Goal: Communication & Community: Answer question/provide support

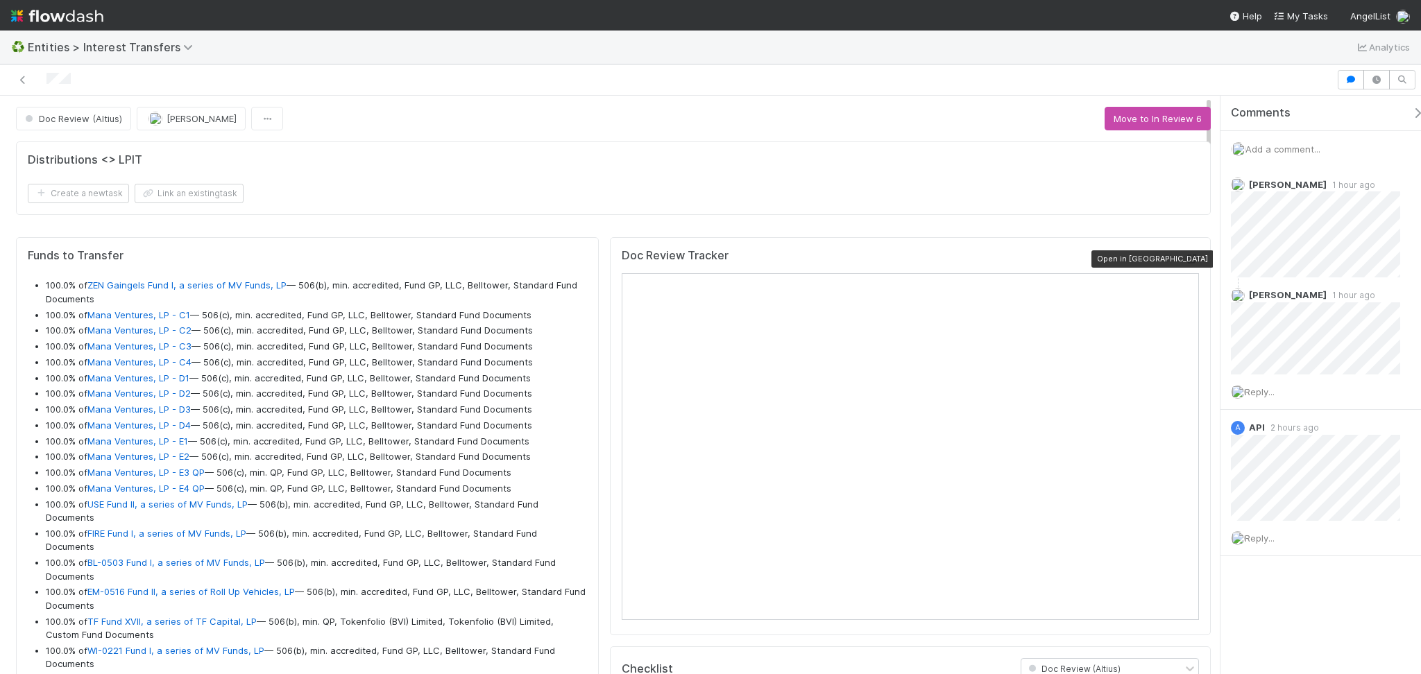
click at [1185, 257] on icon at bounding box center [1192, 259] width 14 height 9
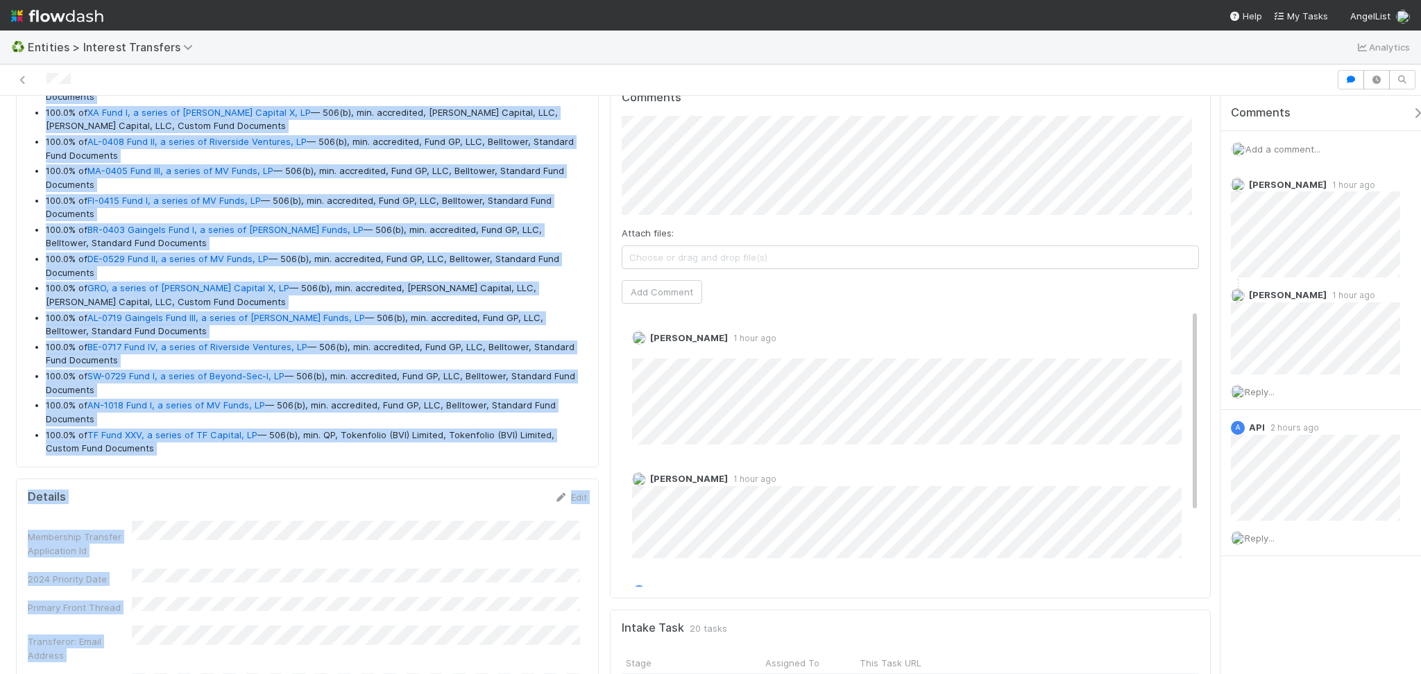
scroll to position [850, 0]
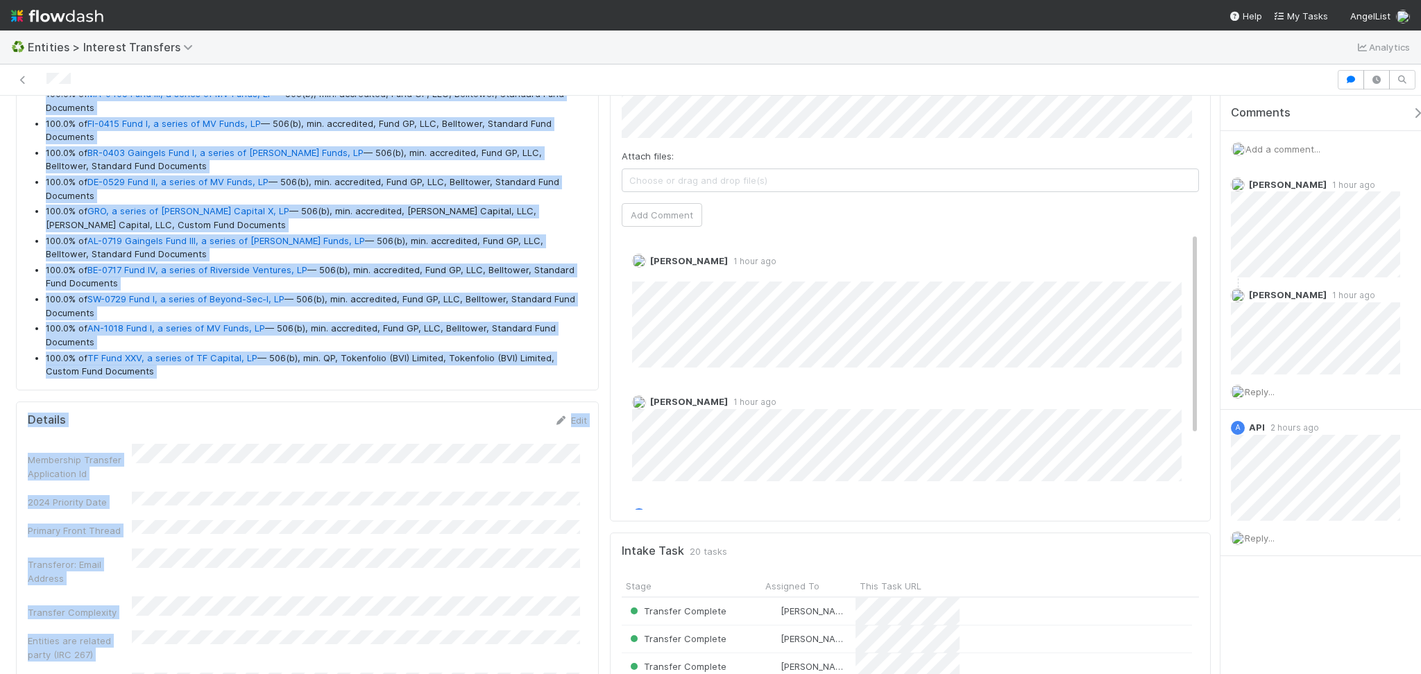
drag, startPoint x: 48, startPoint y: 280, endPoint x: 538, endPoint y: 370, distance: 497.8
copy ul "100.0% of ZEN Gaingels Fund I, a series of MV Funds, LP — 506(b), min. accredit…"
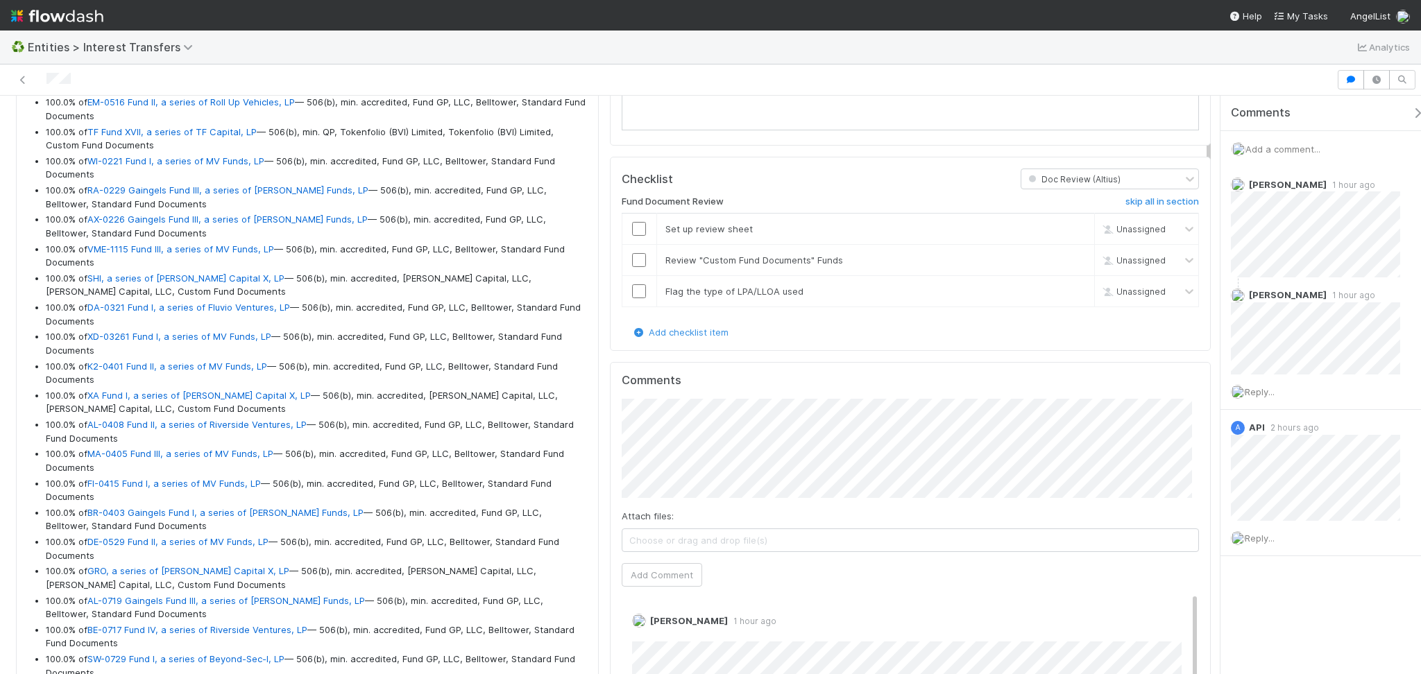
scroll to position [295, 0]
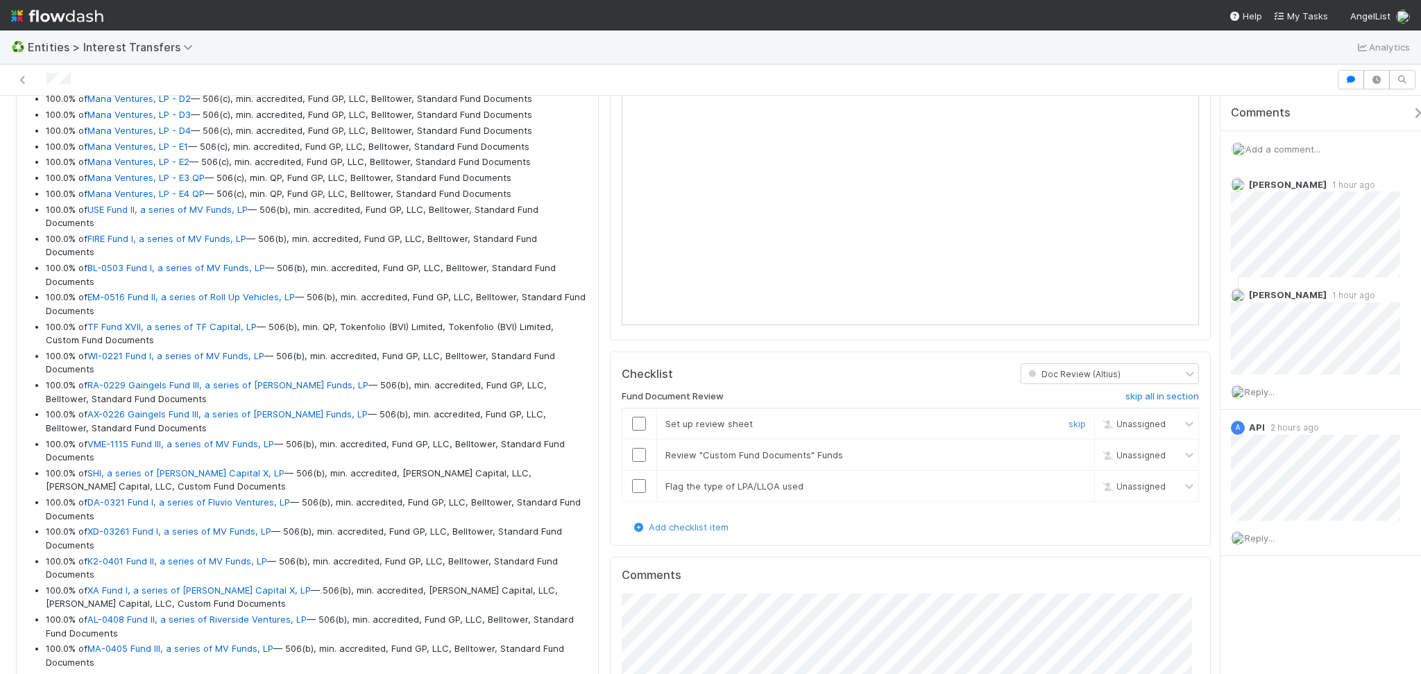
click at [624, 426] on div at bounding box center [639, 424] width 34 height 14
click at [632, 424] on input "checkbox" at bounding box center [639, 424] width 14 height 14
click at [1194, 141] on div "Add a comment..." at bounding box center [1327, 149] width 214 height 36
click at [1194, 144] on span "Add a comment..." at bounding box center [1282, 149] width 75 height 11
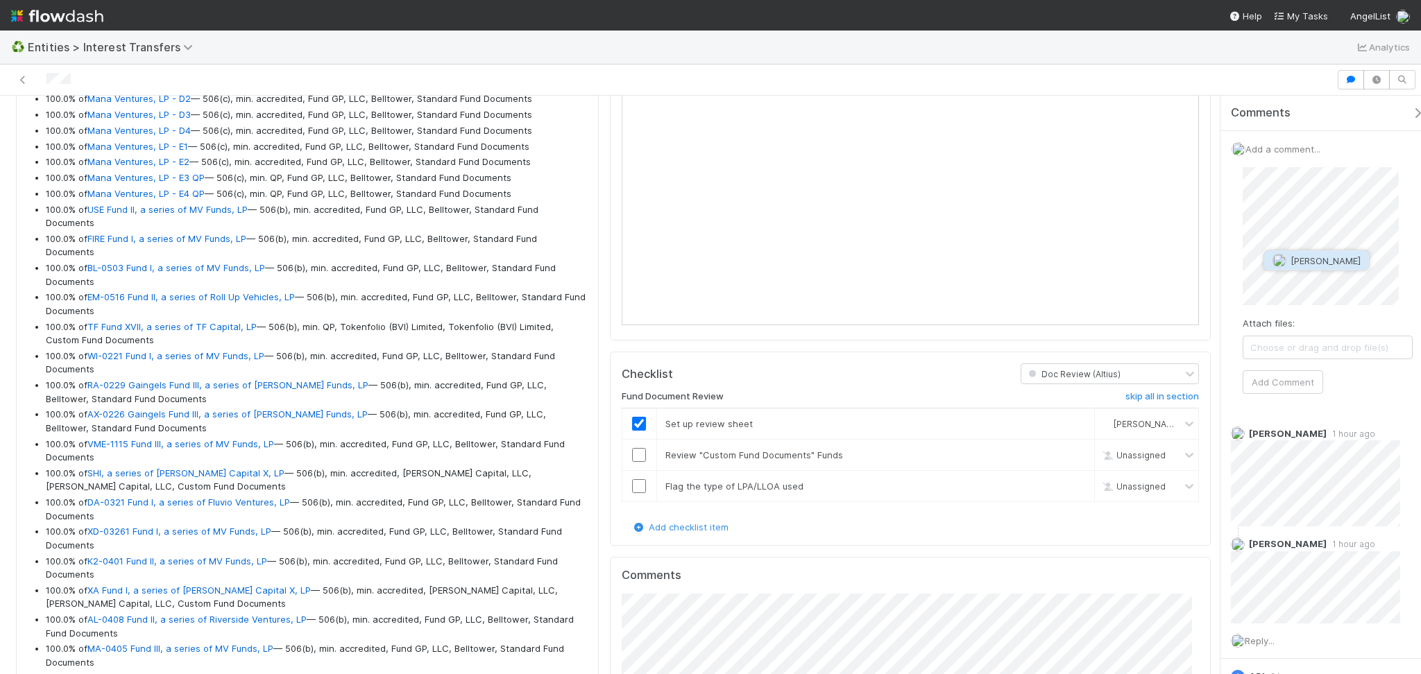
click at [1194, 255] on span "[PERSON_NAME]" at bounding box center [1325, 260] width 70 height 11
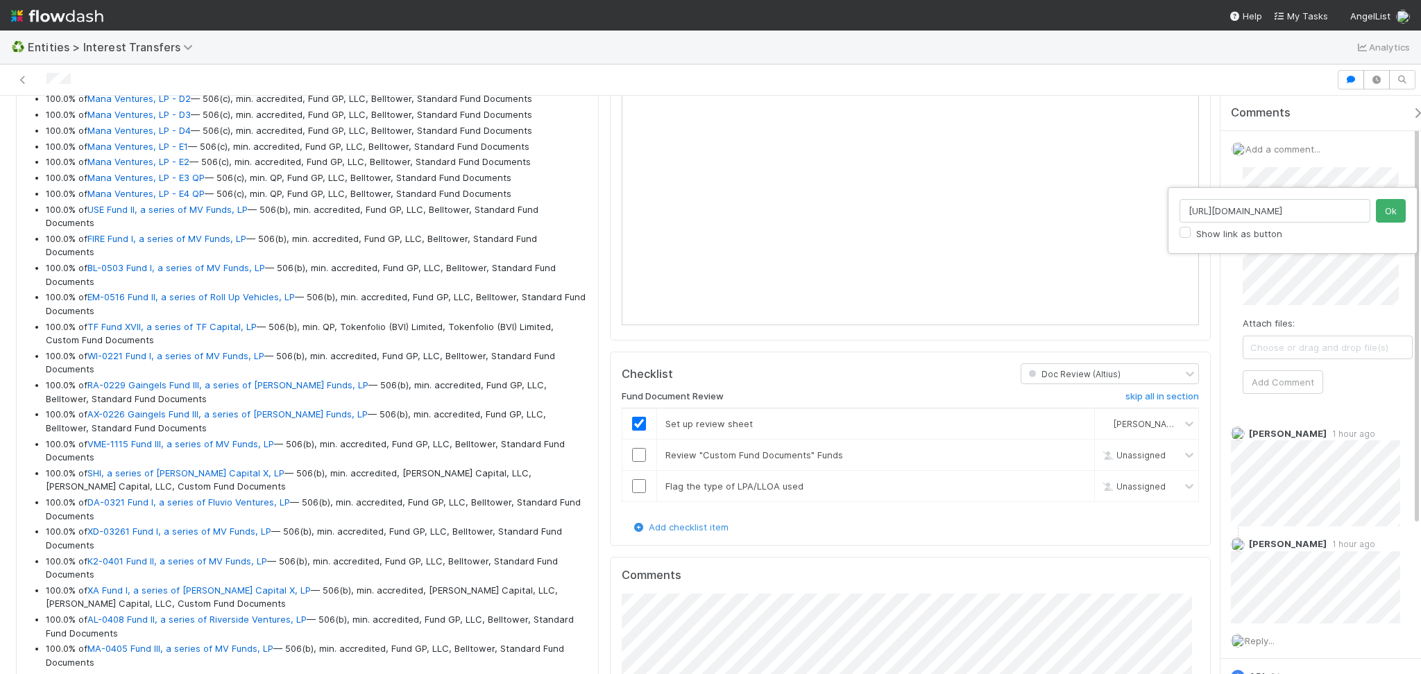
scroll to position [0, 196]
click at [1194, 209] on input "https://comptroller.internal.angellist.com/v/llcs/cd626e8f78b944a39c990772df353…" at bounding box center [1274, 211] width 191 height 24
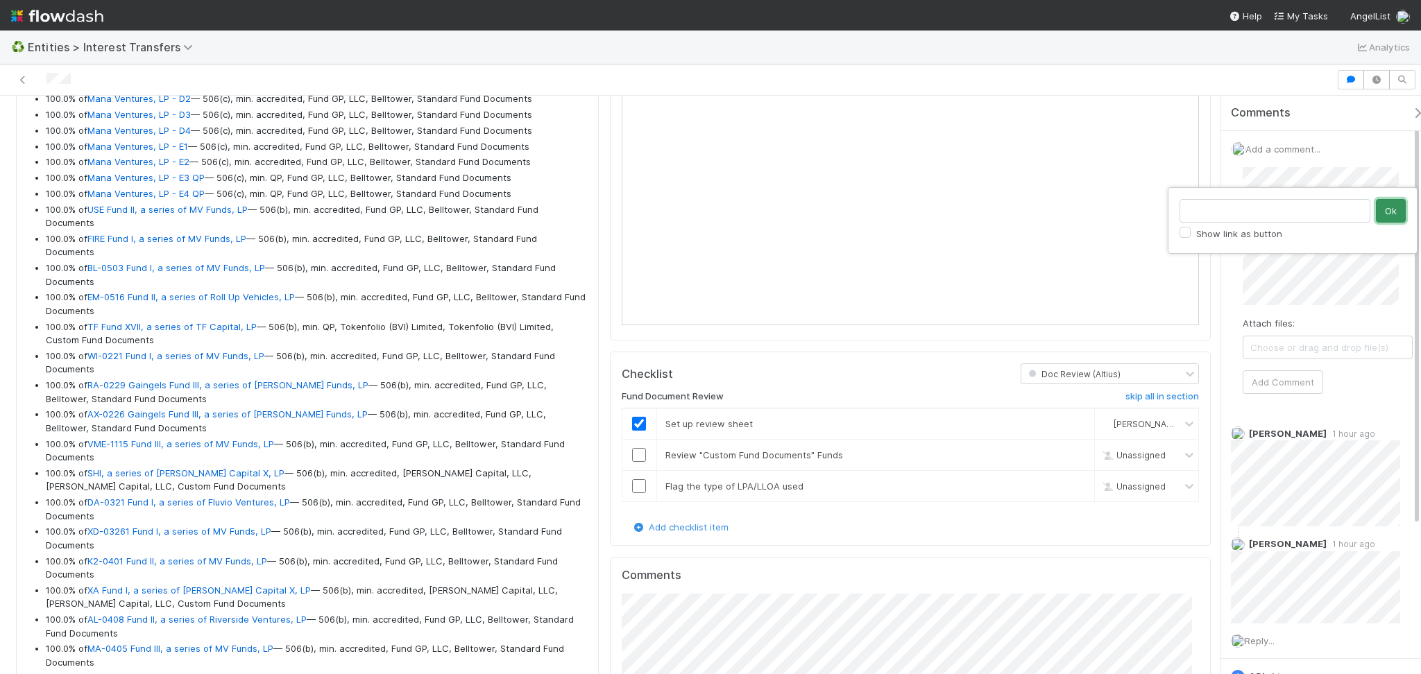
click at [1194, 214] on button "Ok" at bounding box center [1390, 211] width 30 height 24
click at [1194, 271] on div "Add a comment... Attach files: Choose or drag and drop file(s) Add Comment" at bounding box center [1327, 274] width 214 height 286
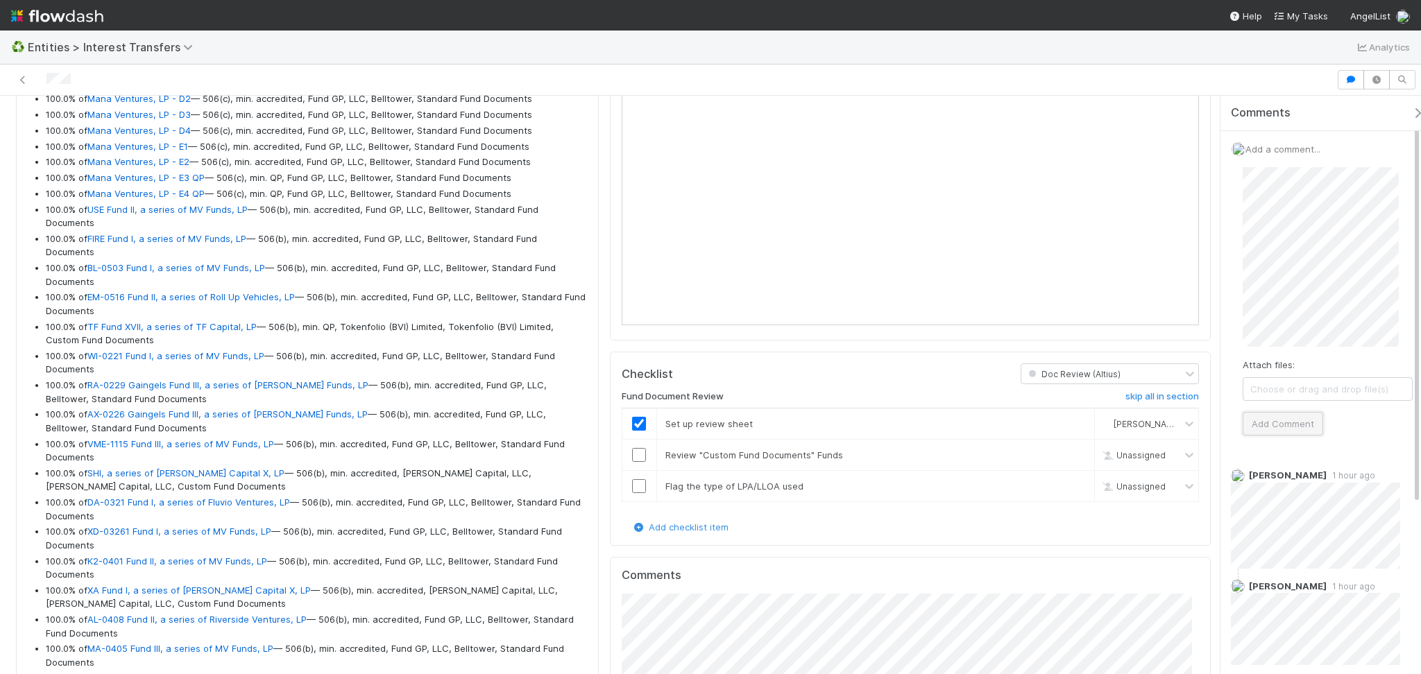
click at [1194, 419] on button "Add Comment" at bounding box center [1282, 424] width 80 height 24
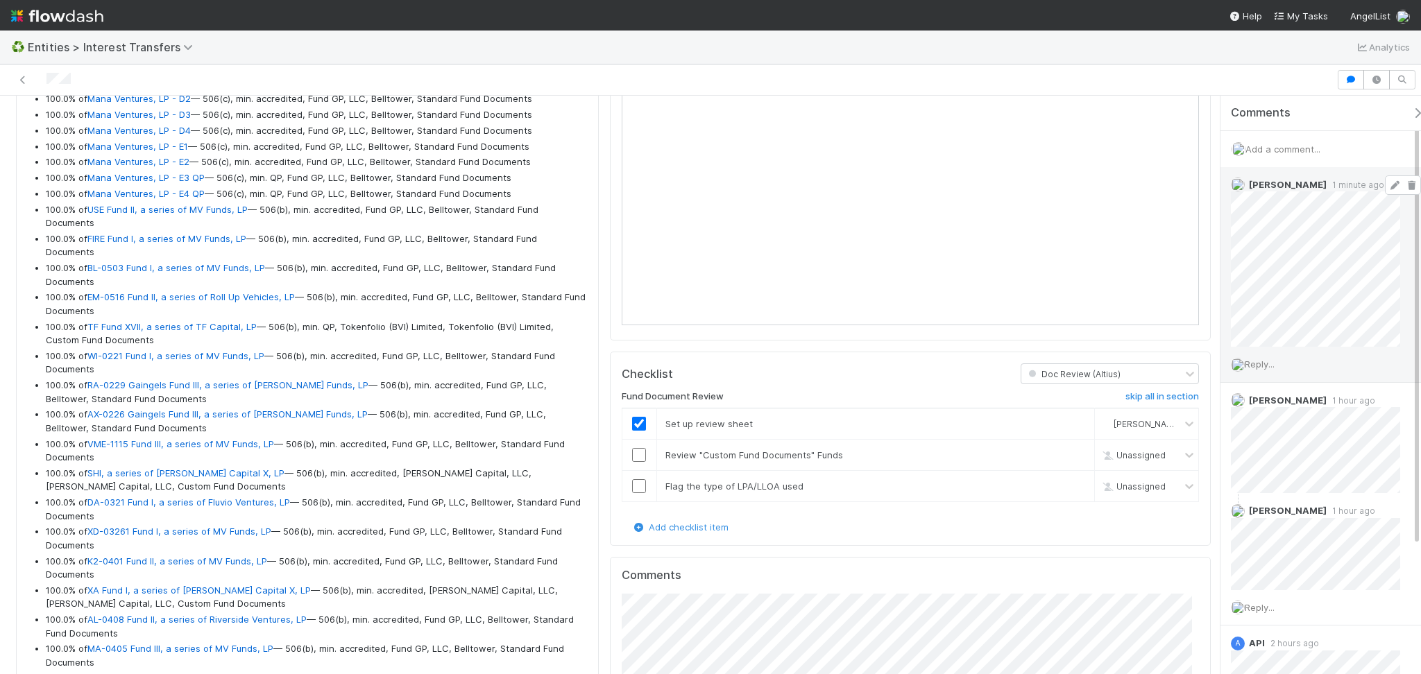
click at [1194, 181] on icon at bounding box center [1394, 185] width 14 height 9
click at [1194, 185] on icon at bounding box center [1394, 185] width 14 height 9
click at [1194, 187] on icon at bounding box center [1394, 185] width 14 height 9
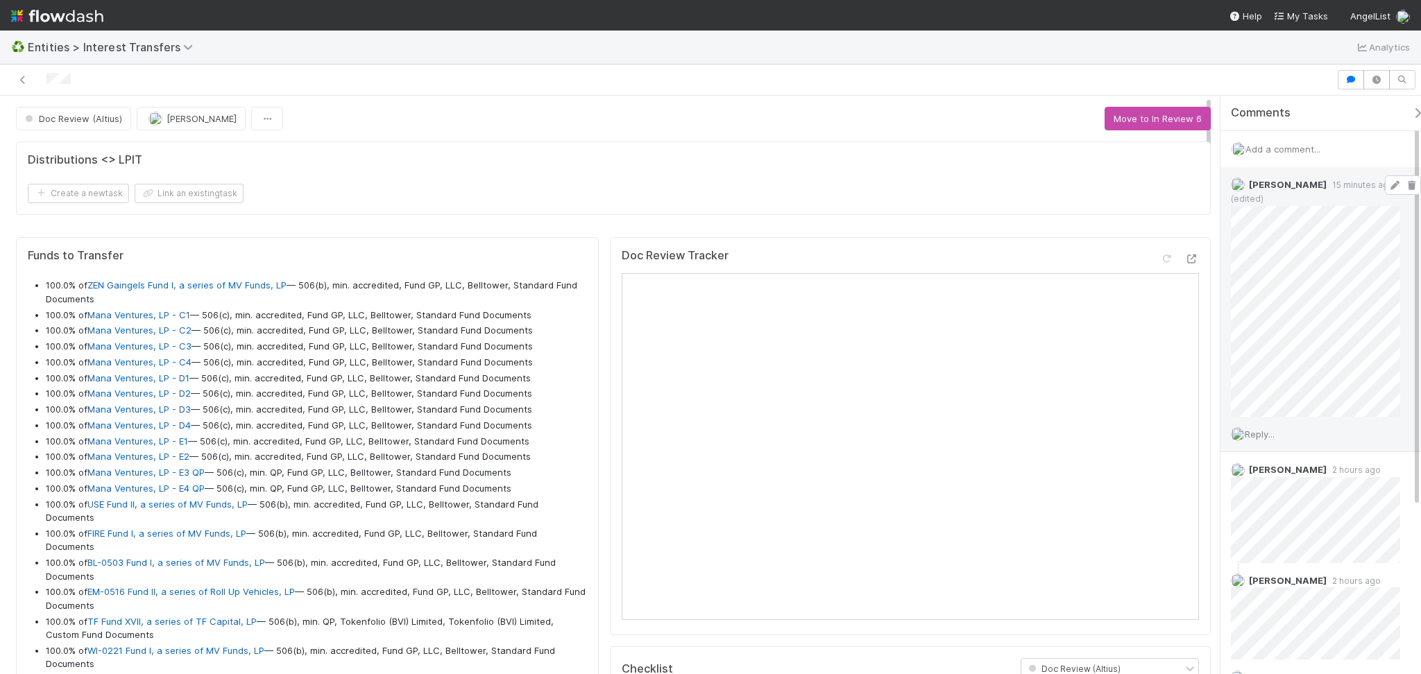
click at [1194, 187] on icon at bounding box center [1394, 185] width 14 height 9
click at [1194, 181] on icon at bounding box center [1394, 185] width 14 height 9
click at [1194, 188] on icon at bounding box center [1394, 185] width 14 height 9
click at [1194, 181] on icon at bounding box center [1394, 185] width 14 height 9
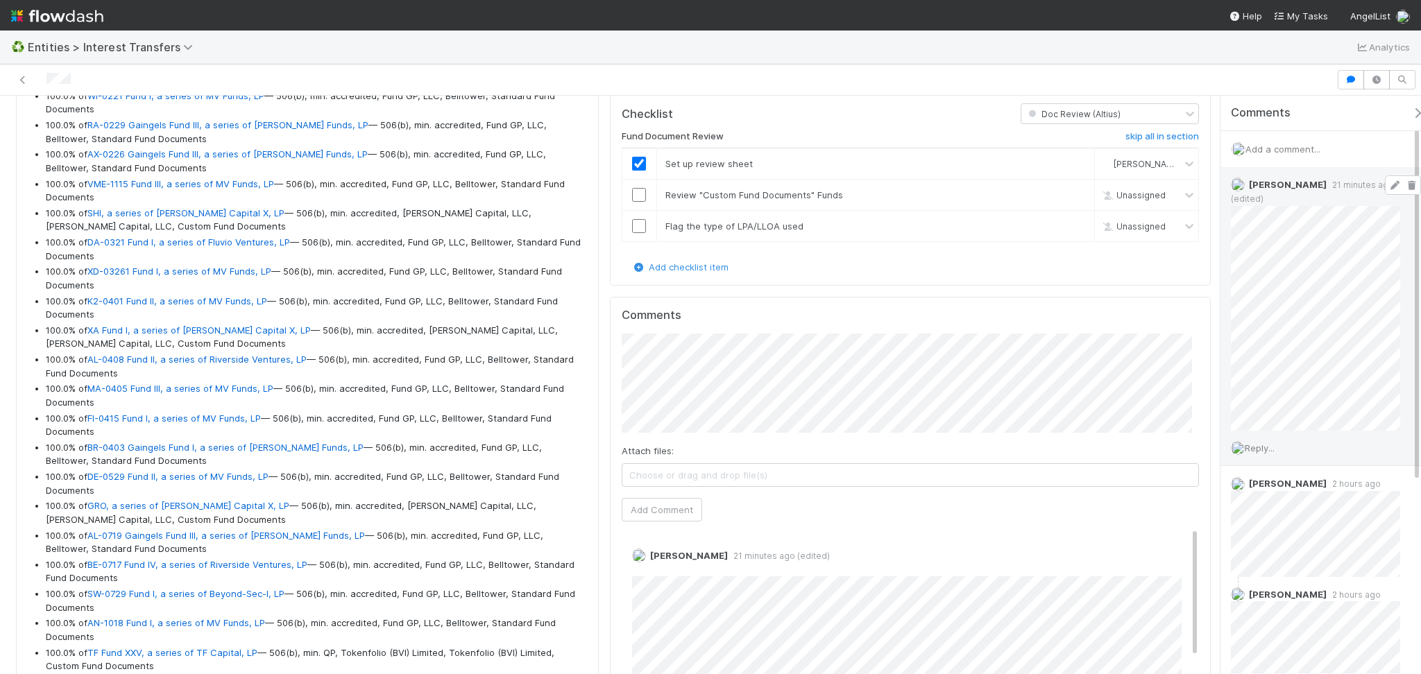
scroll to position [462, 0]
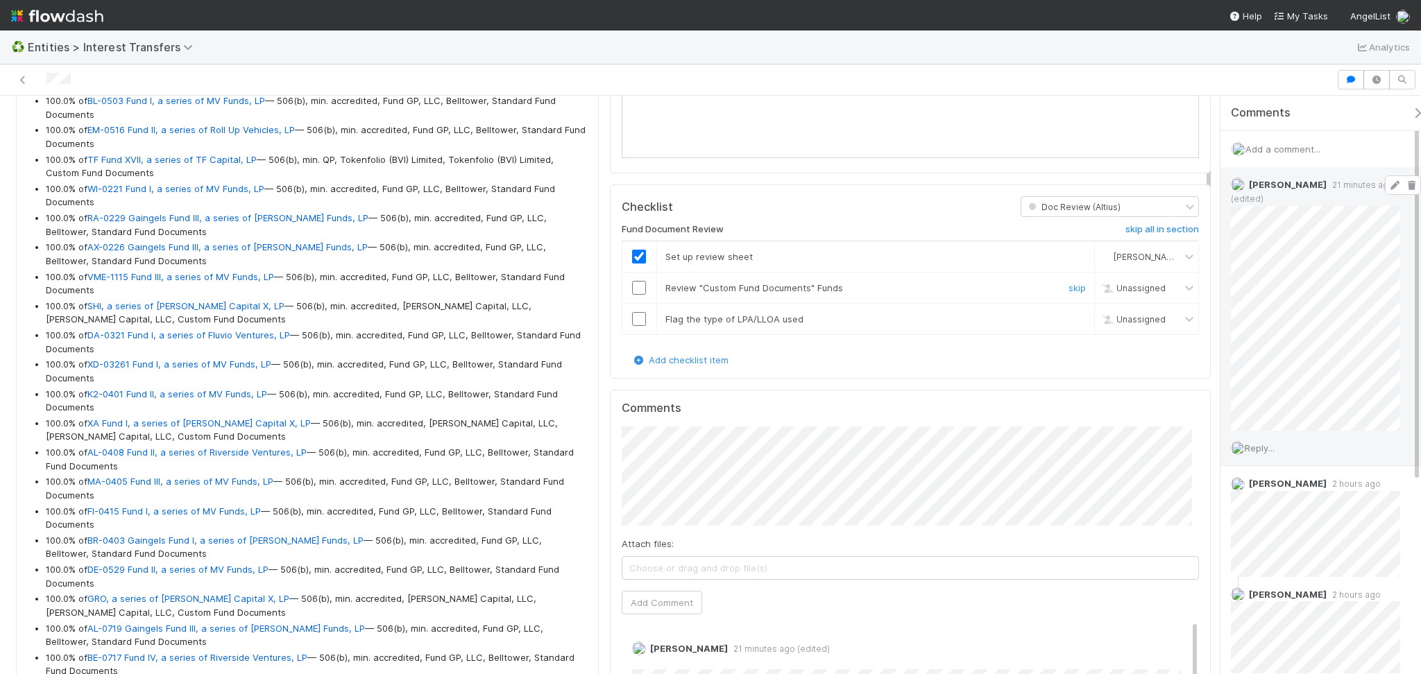
click at [633, 286] on input "checkbox" at bounding box center [639, 288] width 14 height 14
click at [633, 319] on input "checkbox" at bounding box center [639, 319] width 14 height 14
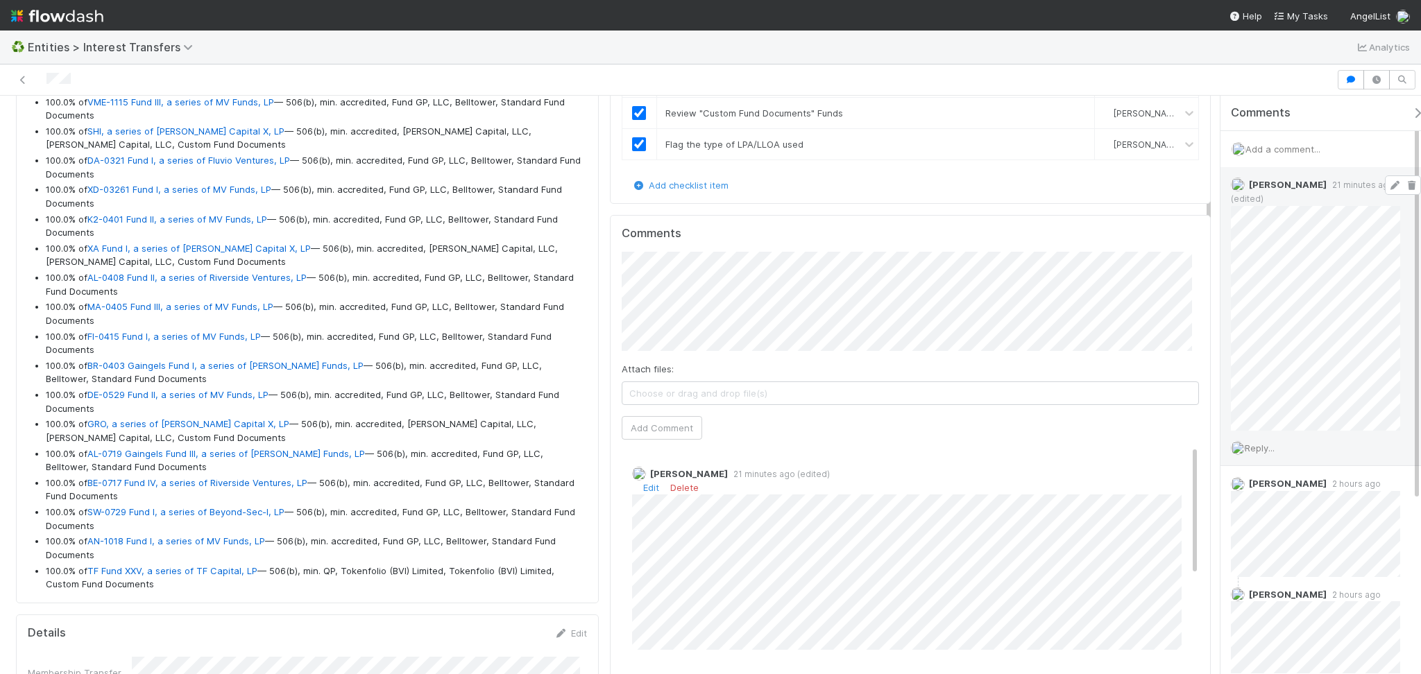
scroll to position [647, 0]
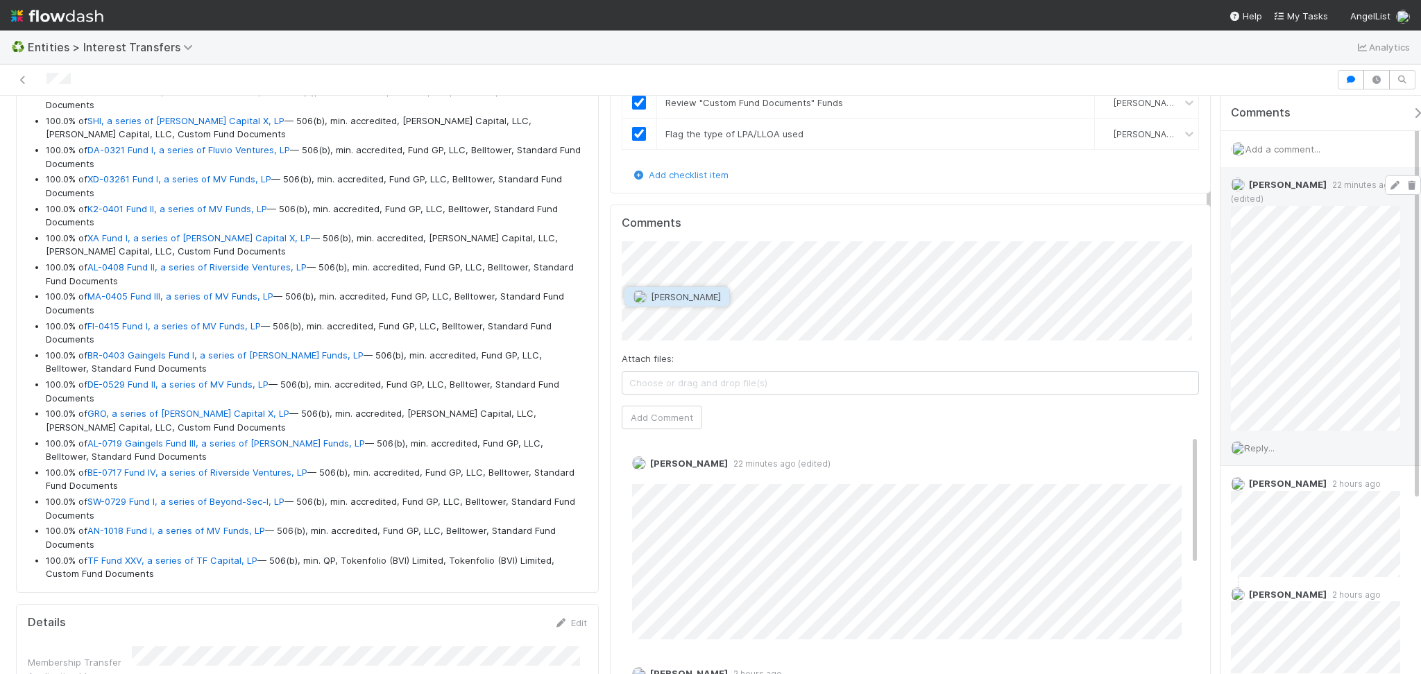
drag, startPoint x: 688, startPoint y: 351, endPoint x: 684, endPoint y: 298, distance: 52.9
click at [684, 298] on span "[PERSON_NAME]" at bounding box center [686, 296] width 70 height 11
click at [667, 420] on button "Add Comment" at bounding box center [661, 418] width 80 height 24
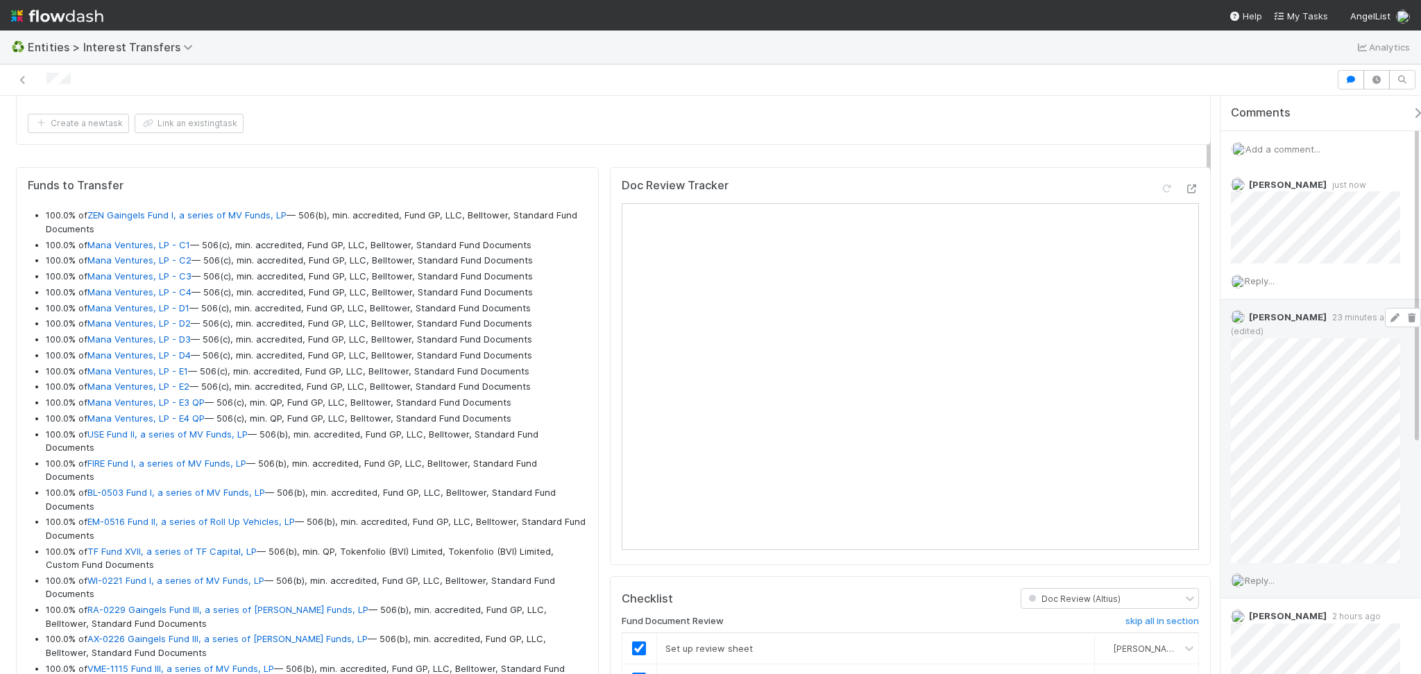
scroll to position [0, 0]
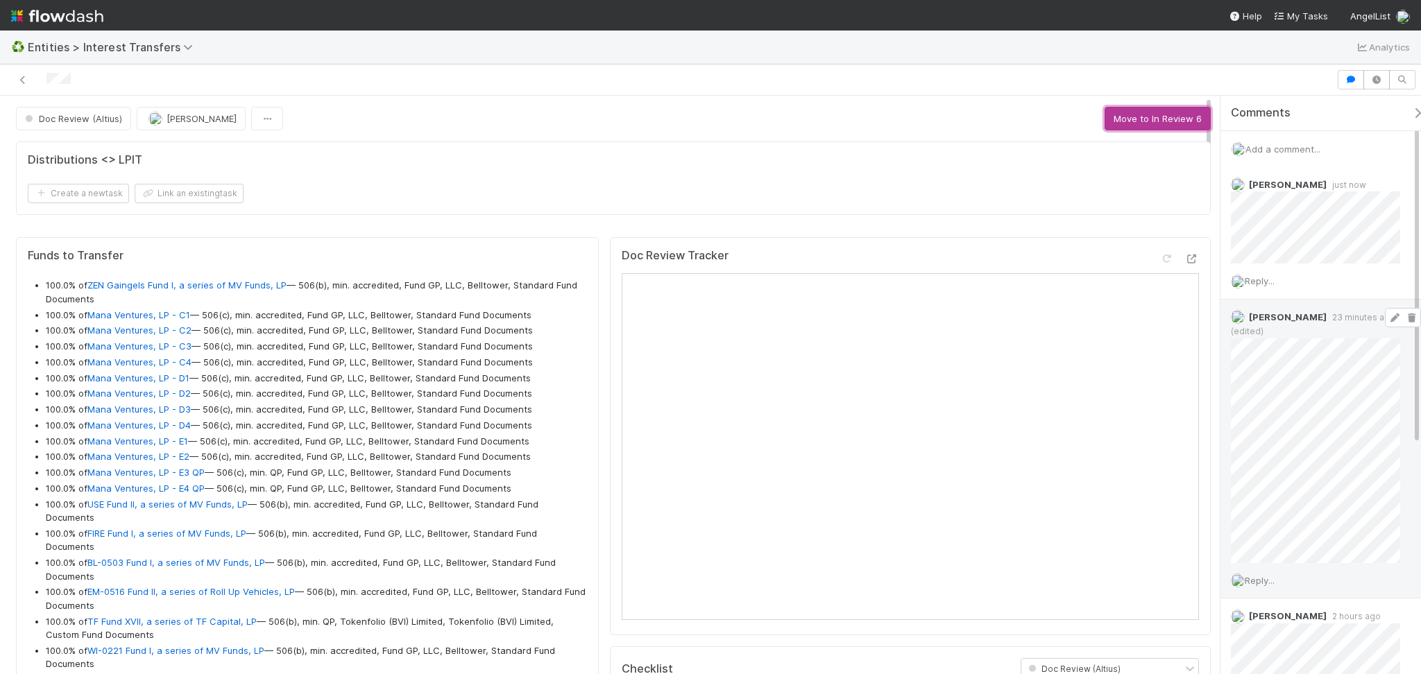
click at [1117, 121] on button "Move to In Review 6" at bounding box center [1157, 119] width 106 height 24
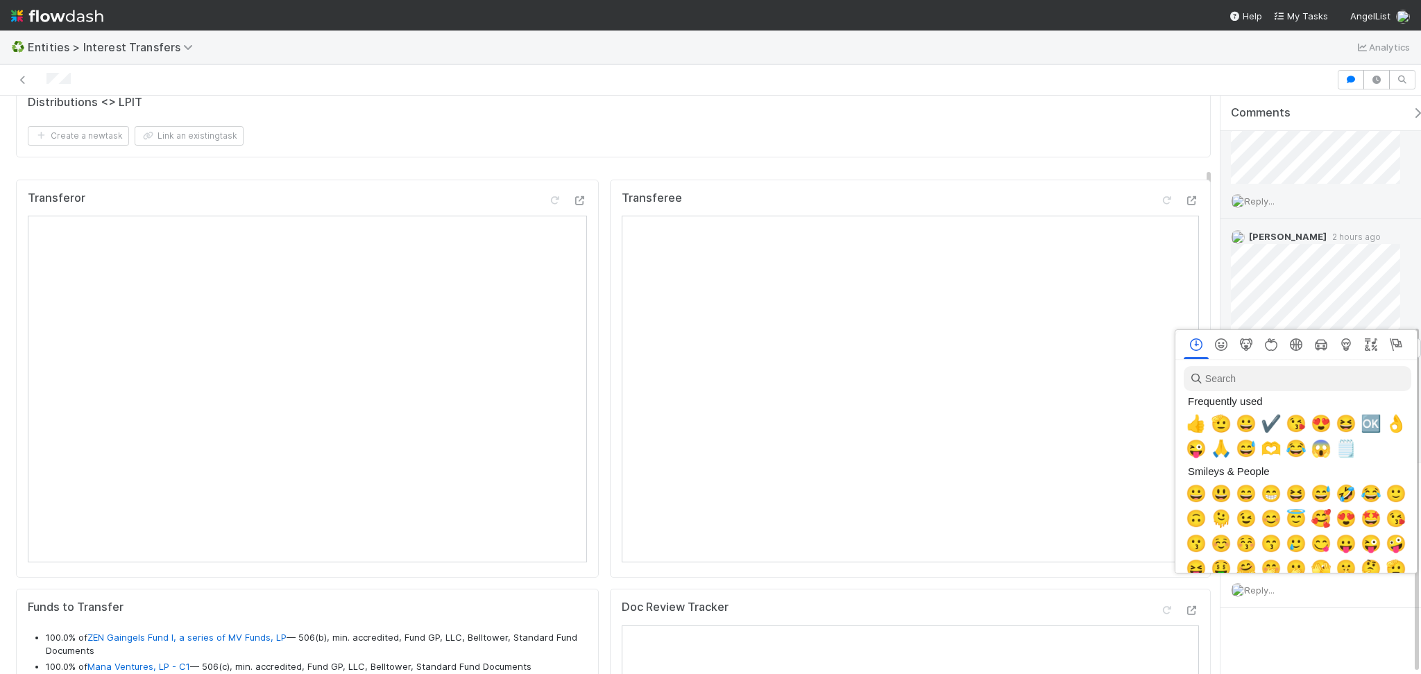
scroll to position [0, 8]
click at [1194, 424] on span "✔️" at bounding box center [1268, 423] width 21 height 19
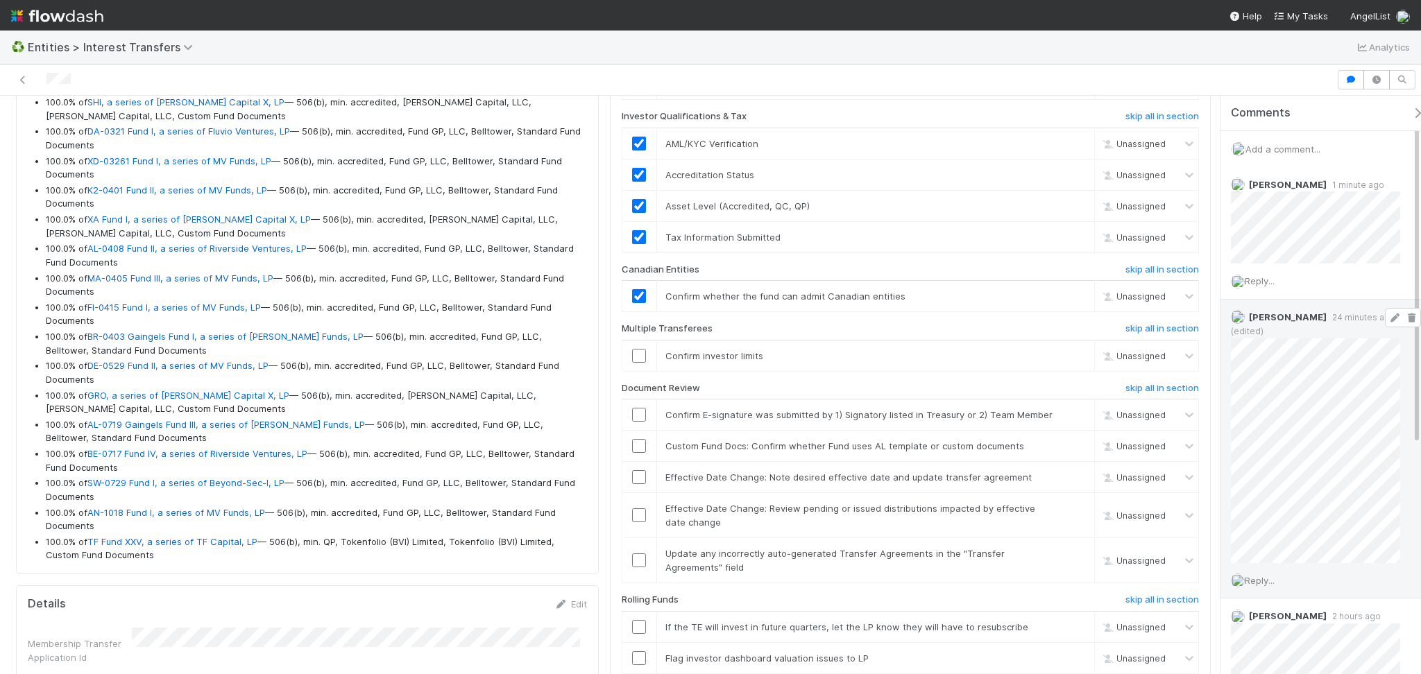
scroll to position [1294, 0]
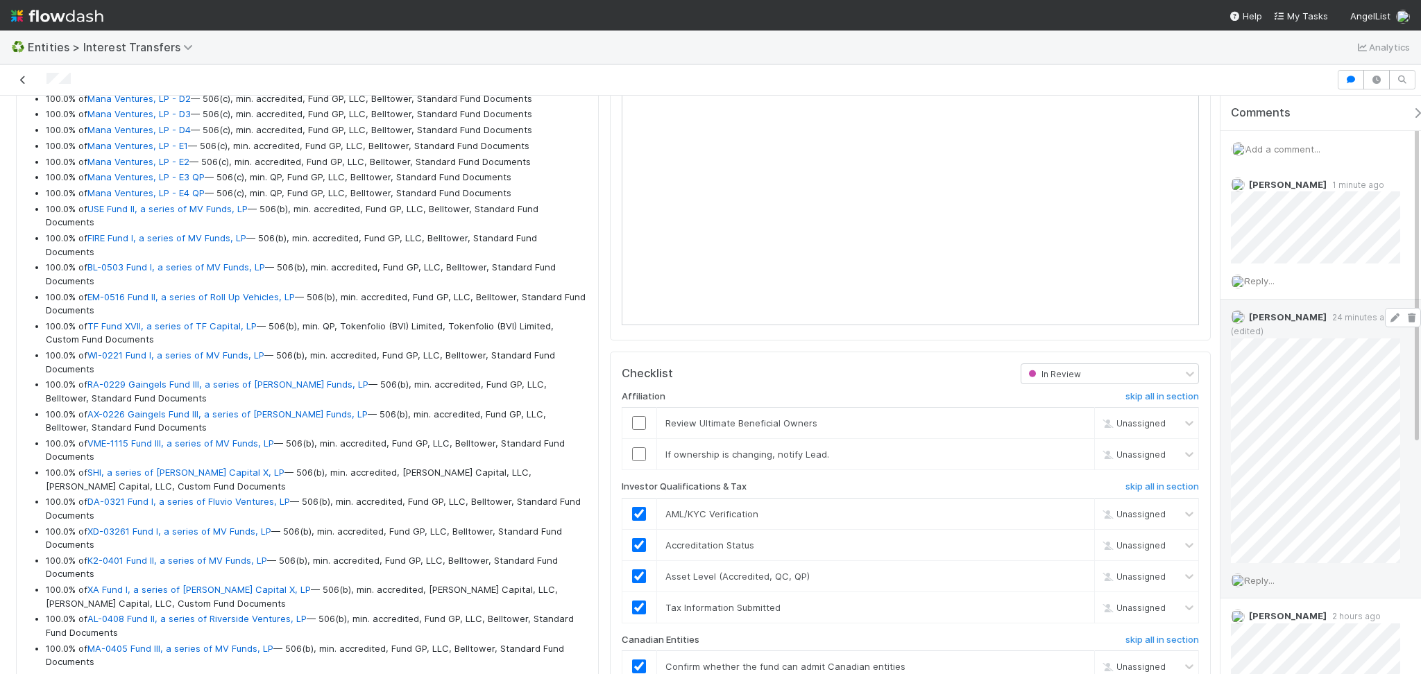
click at [25, 76] on icon at bounding box center [23, 80] width 14 height 9
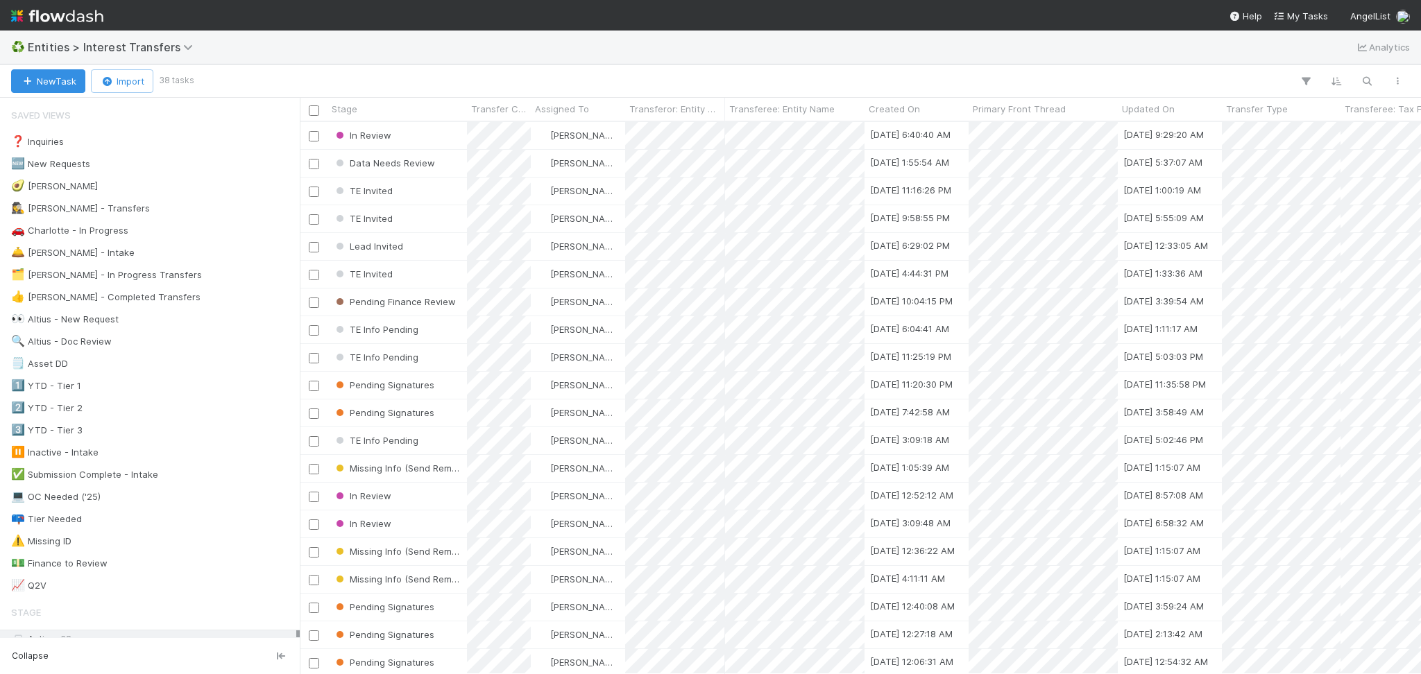
scroll to position [538, 1106]
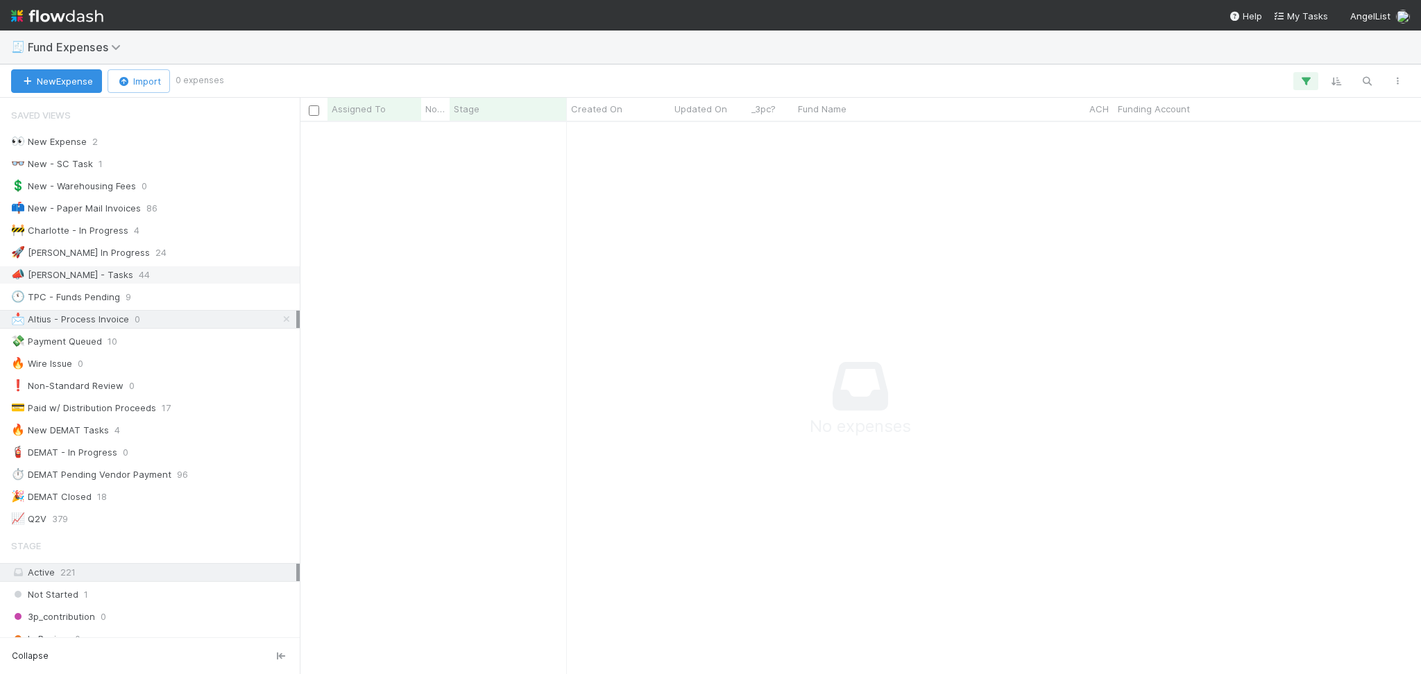
scroll to position [524, 1092]
click at [108, 54] on span "Fund Expenses" at bounding box center [83, 47] width 111 height 17
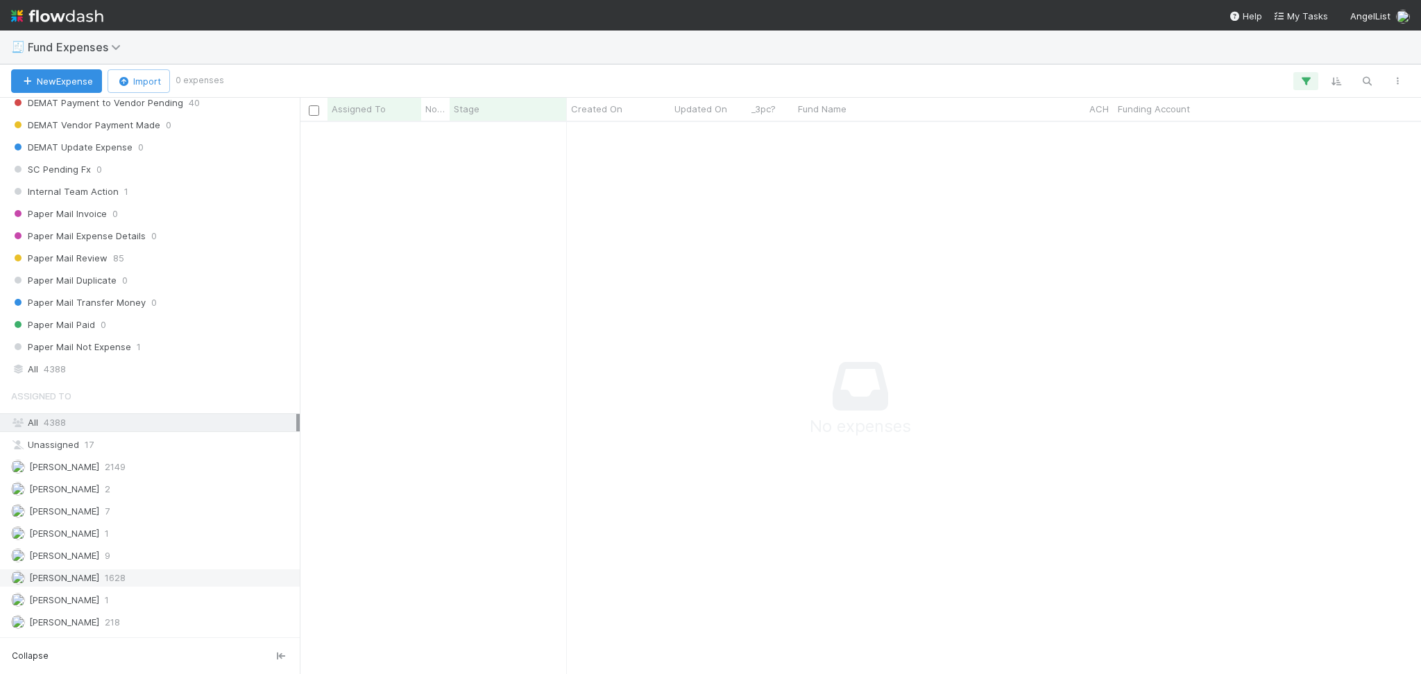
scroll to position [1473, 0]
click at [156, 491] on div "Febbie Cervantes 7" at bounding box center [153, 491] width 285 height 17
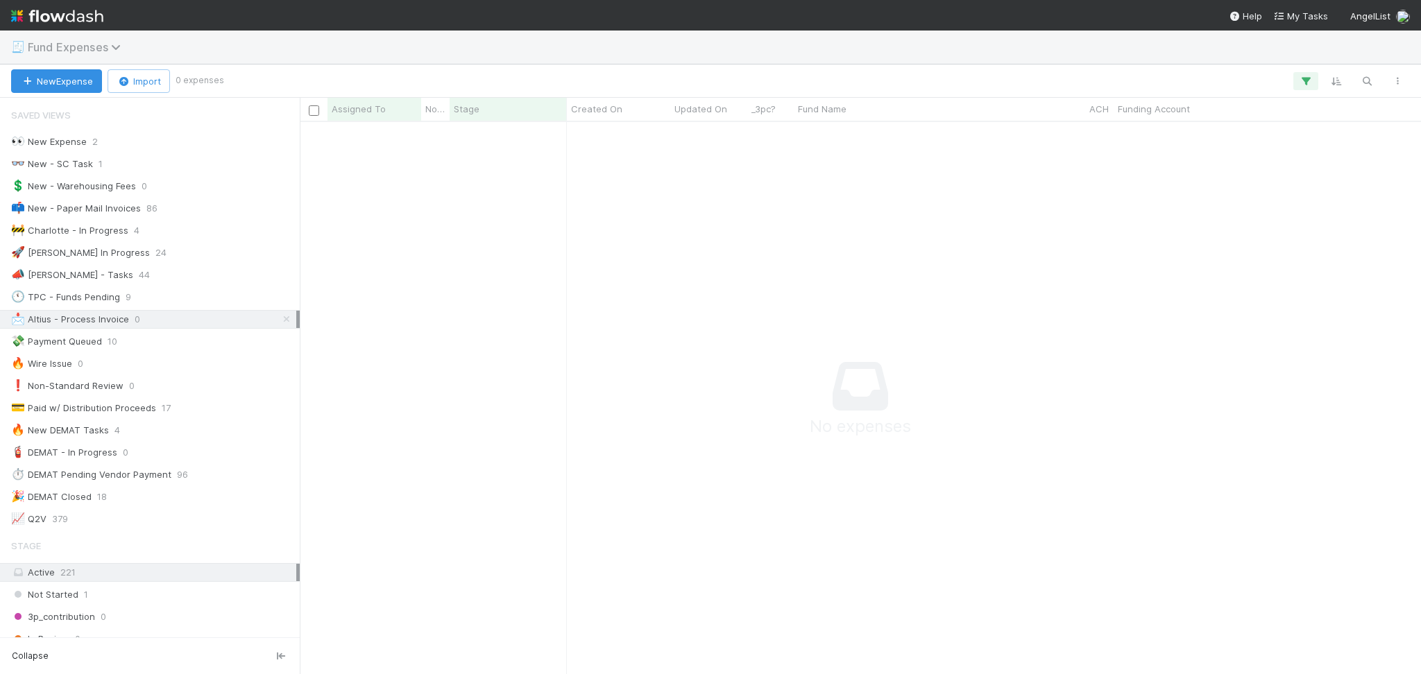
click at [86, 49] on span "Fund Expenses" at bounding box center [78, 47] width 100 height 14
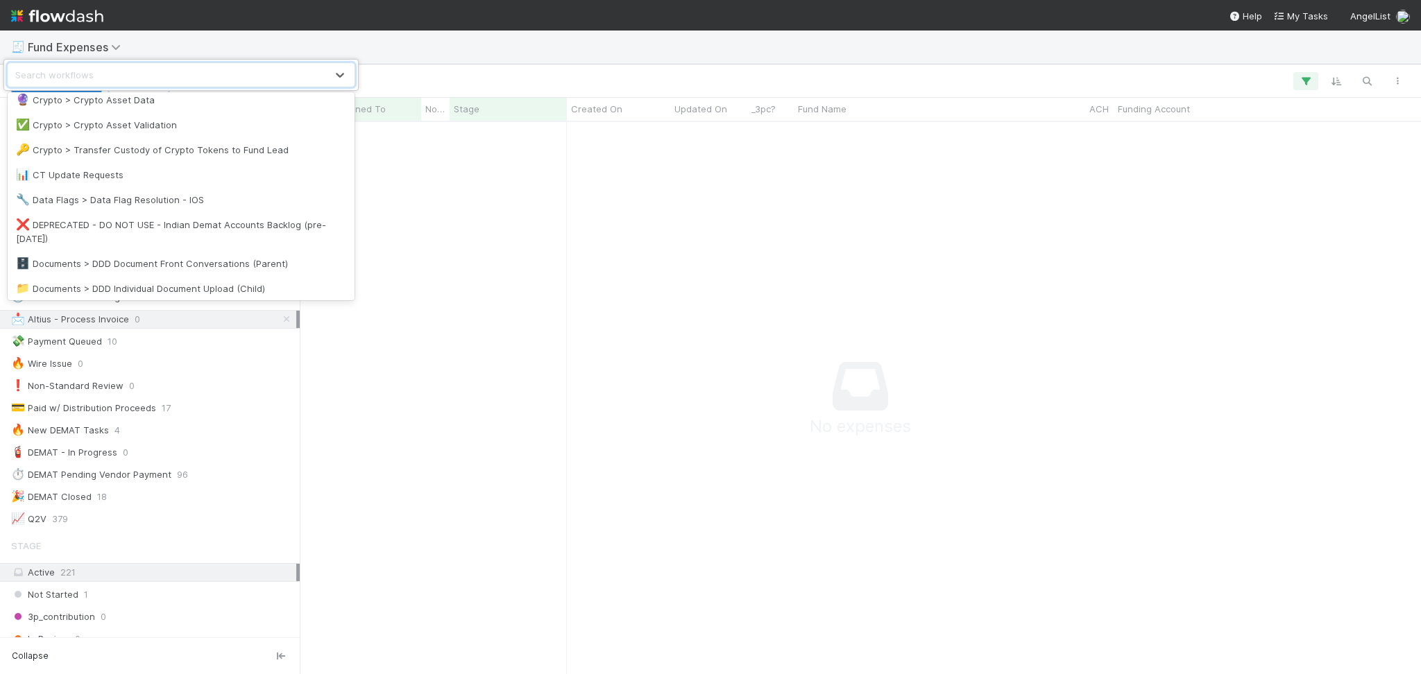
scroll to position [185, 0]
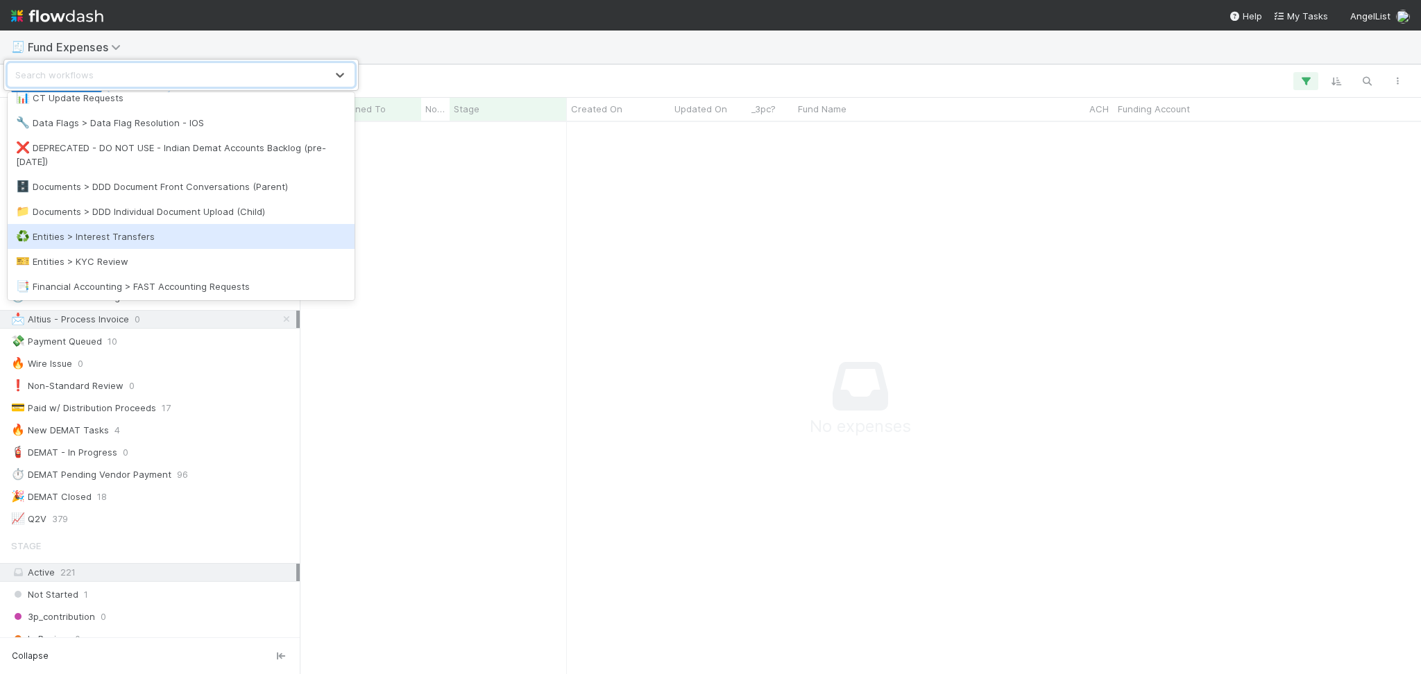
click at [149, 234] on div "♻️ Entities > Interest Transfers" at bounding box center [181, 237] width 330 height 14
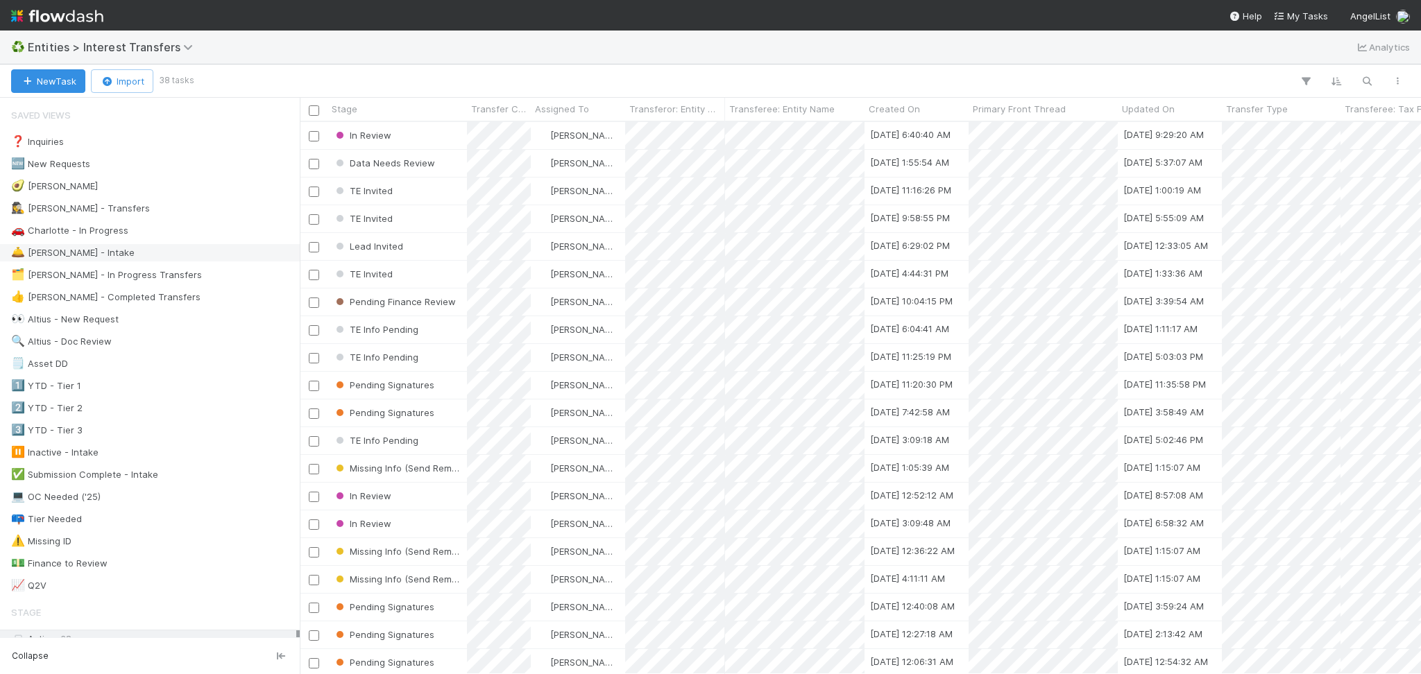
scroll to position [538, 1106]
click at [162, 323] on div "👀 Altius - New Request 1" at bounding box center [153, 319] width 285 height 17
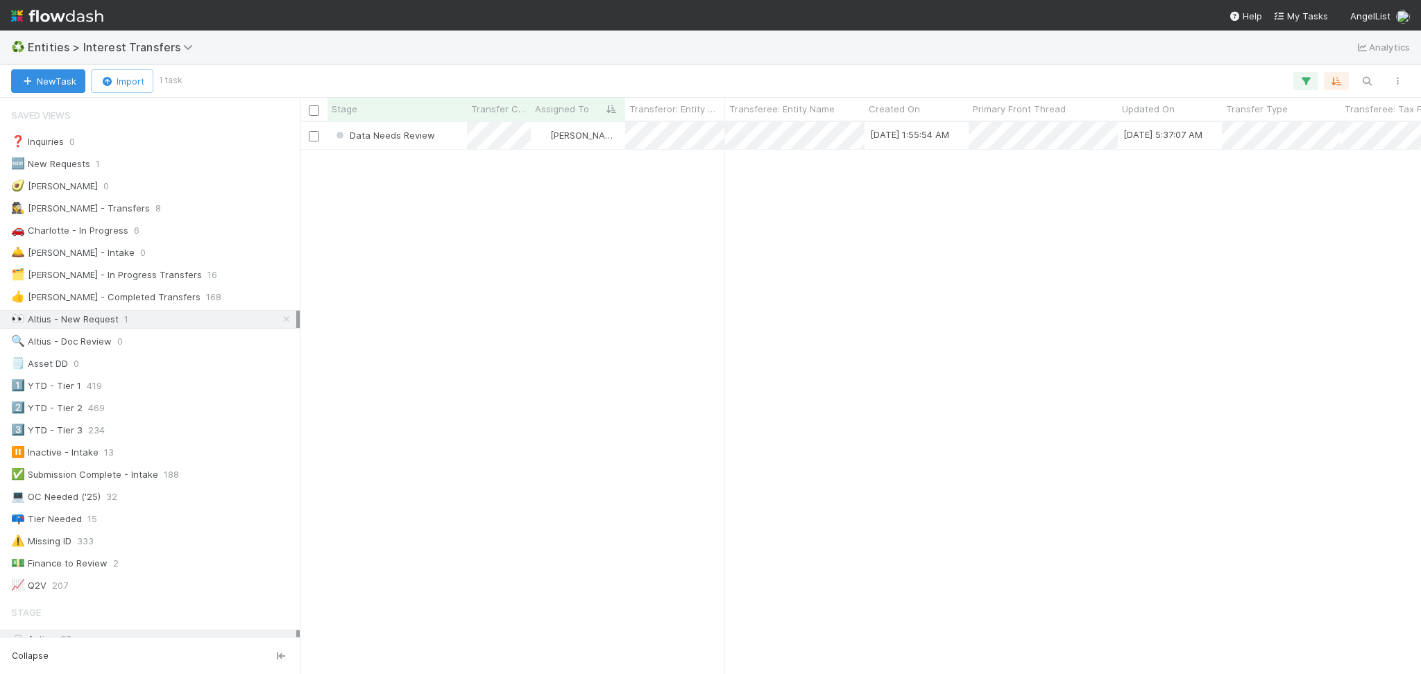
scroll to position [538, 1106]
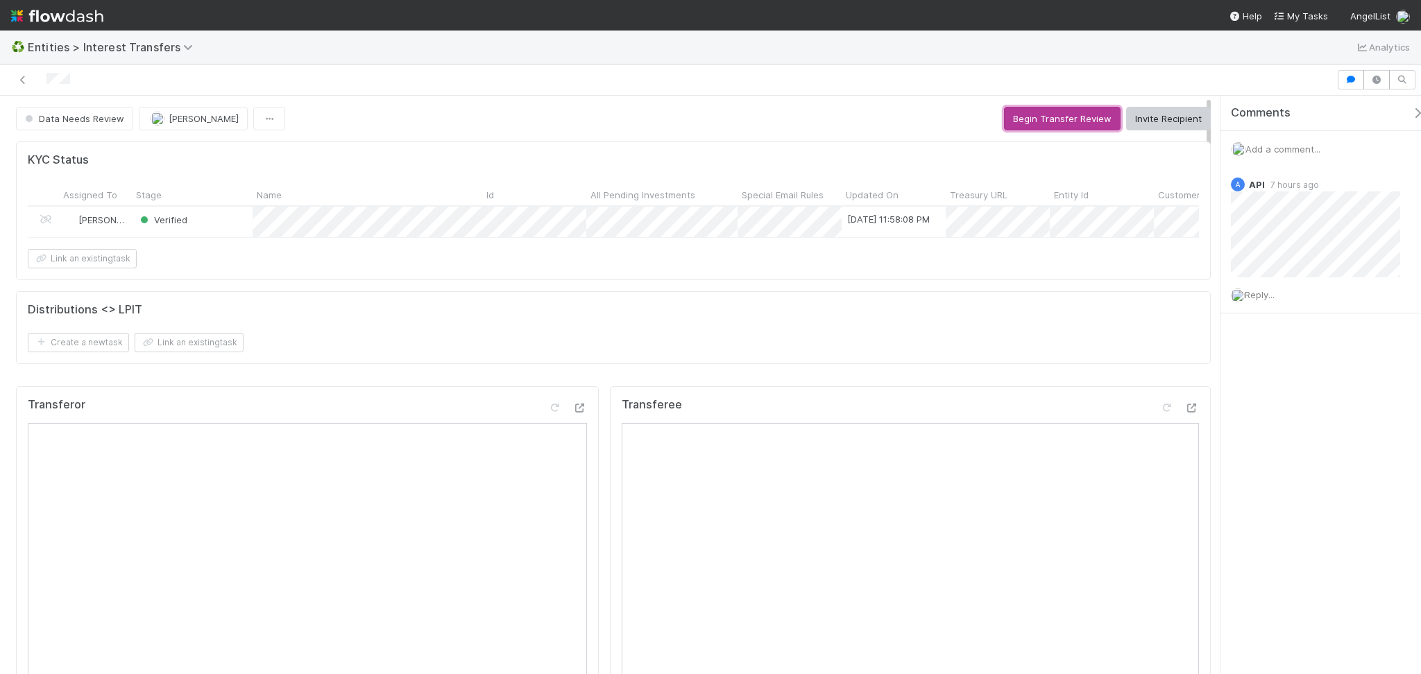
click at [1038, 121] on button "Begin Transfer Review" at bounding box center [1062, 119] width 117 height 24
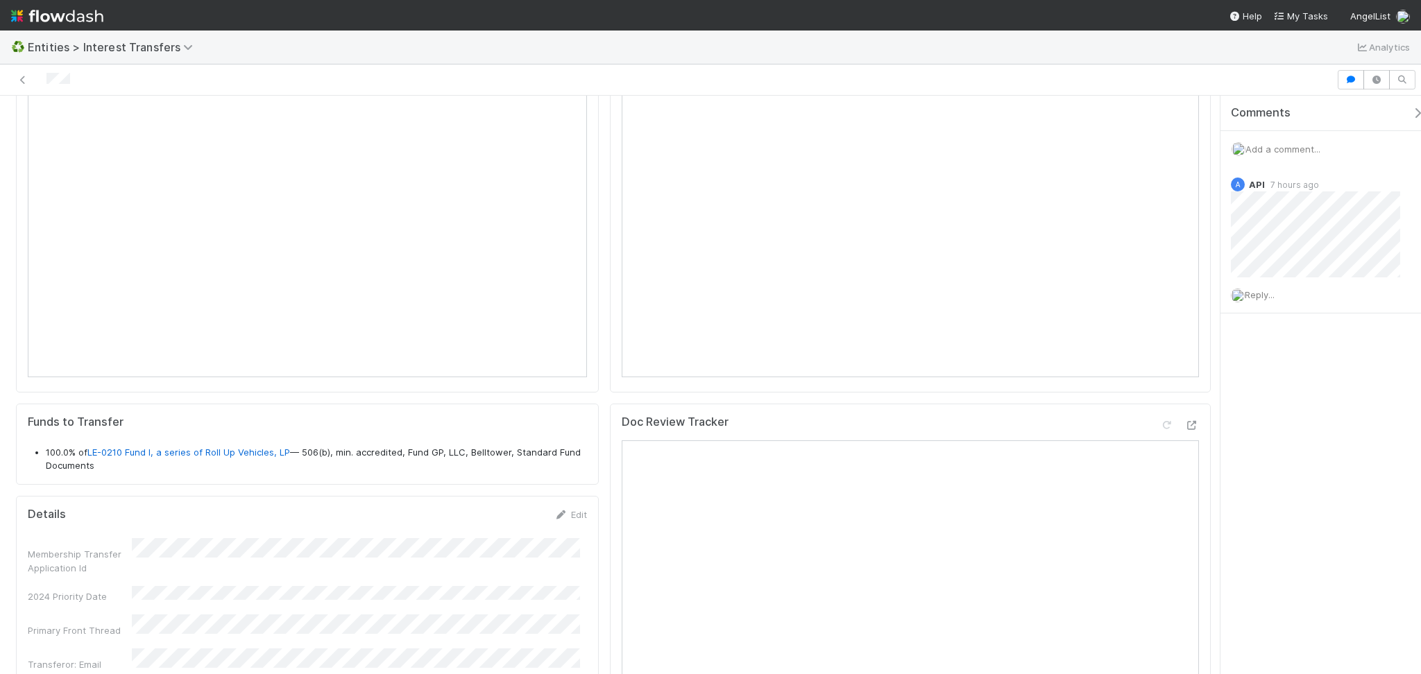
scroll to position [1387, 0]
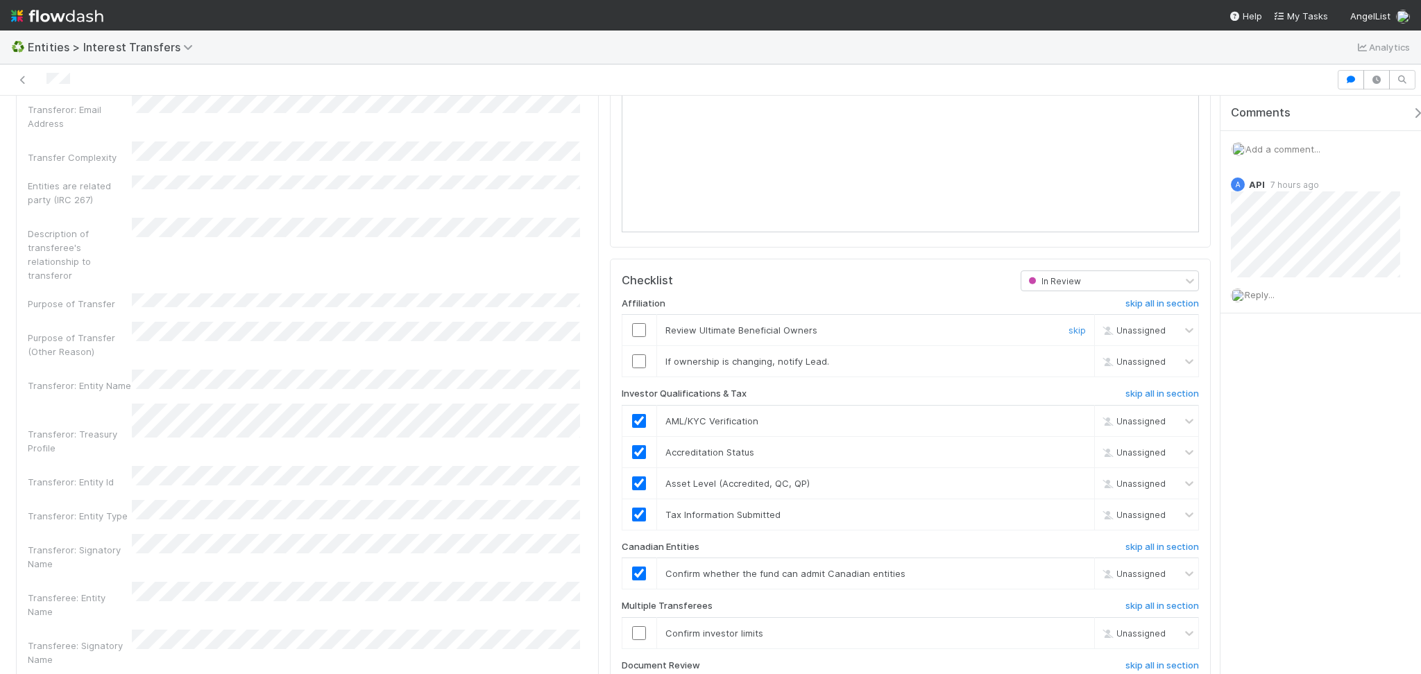
click at [632, 337] on input "checkbox" at bounding box center [639, 330] width 14 height 14
click at [1068, 367] on link "skip" at bounding box center [1076, 361] width 17 height 11
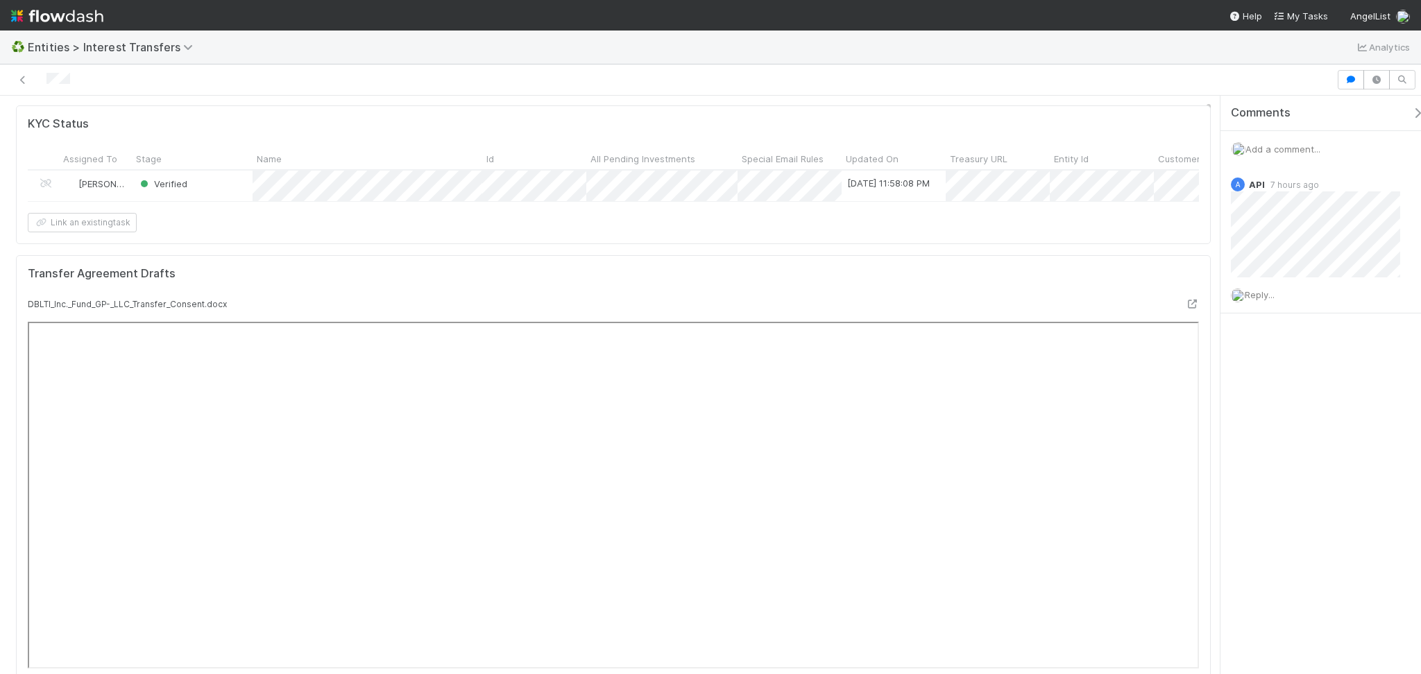
scroll to position [0, 0]
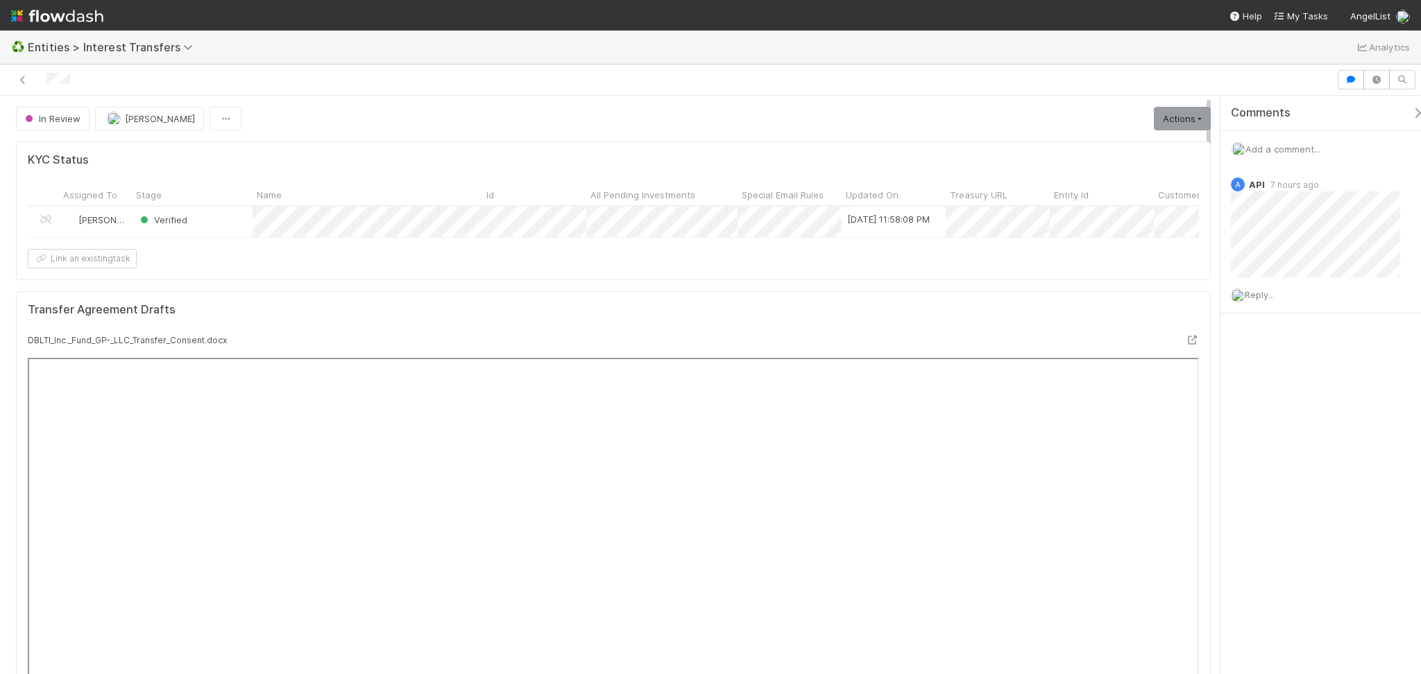
click at [1260, 148] on span "Add a comment..." at bounding box center [1282, 149] width 75 height 11
click at [1283, 381] on button "Add Comment" at bounding box center [1282, 382] width 80 height 24
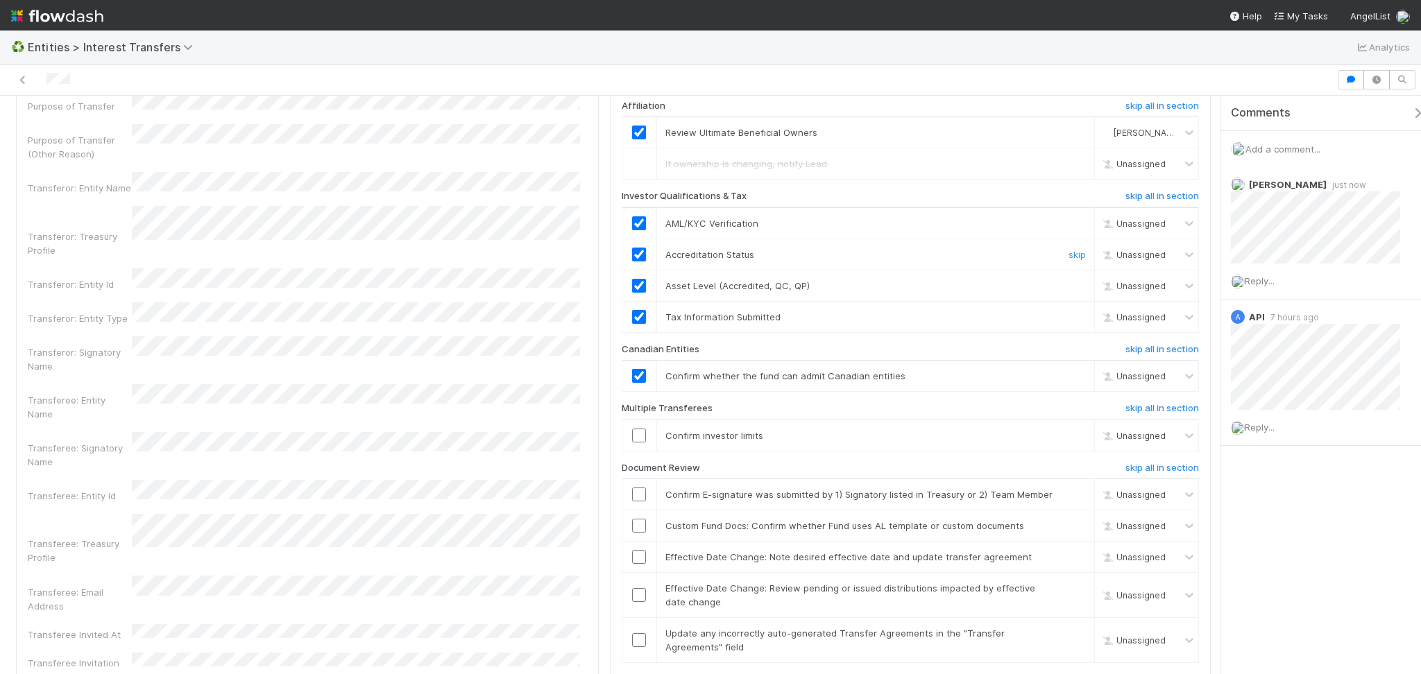
scroll to position [1665, 0]
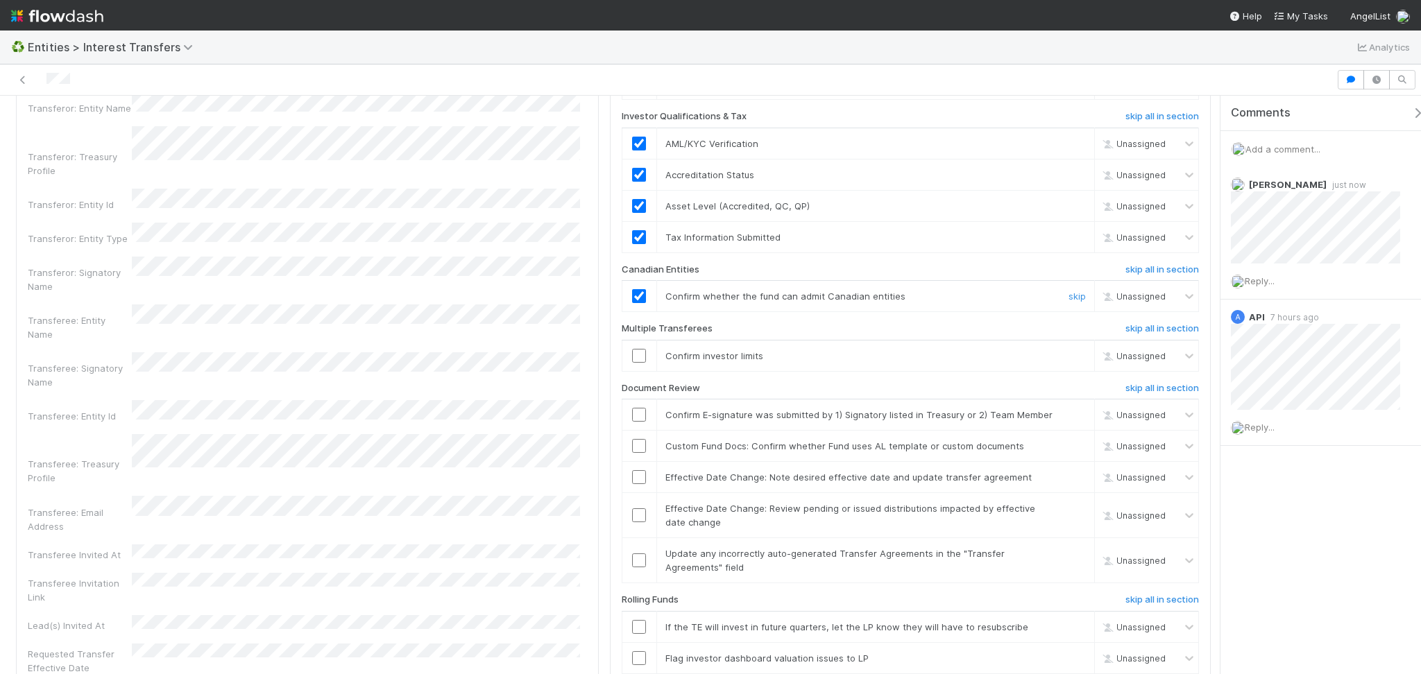
click at [633, 303] on input "checkbox" at bounding box center [639, 296] width 14 height 14
click at [632, 303] on input "checkbox" at bounding box center [639, 296] width 14 height 14
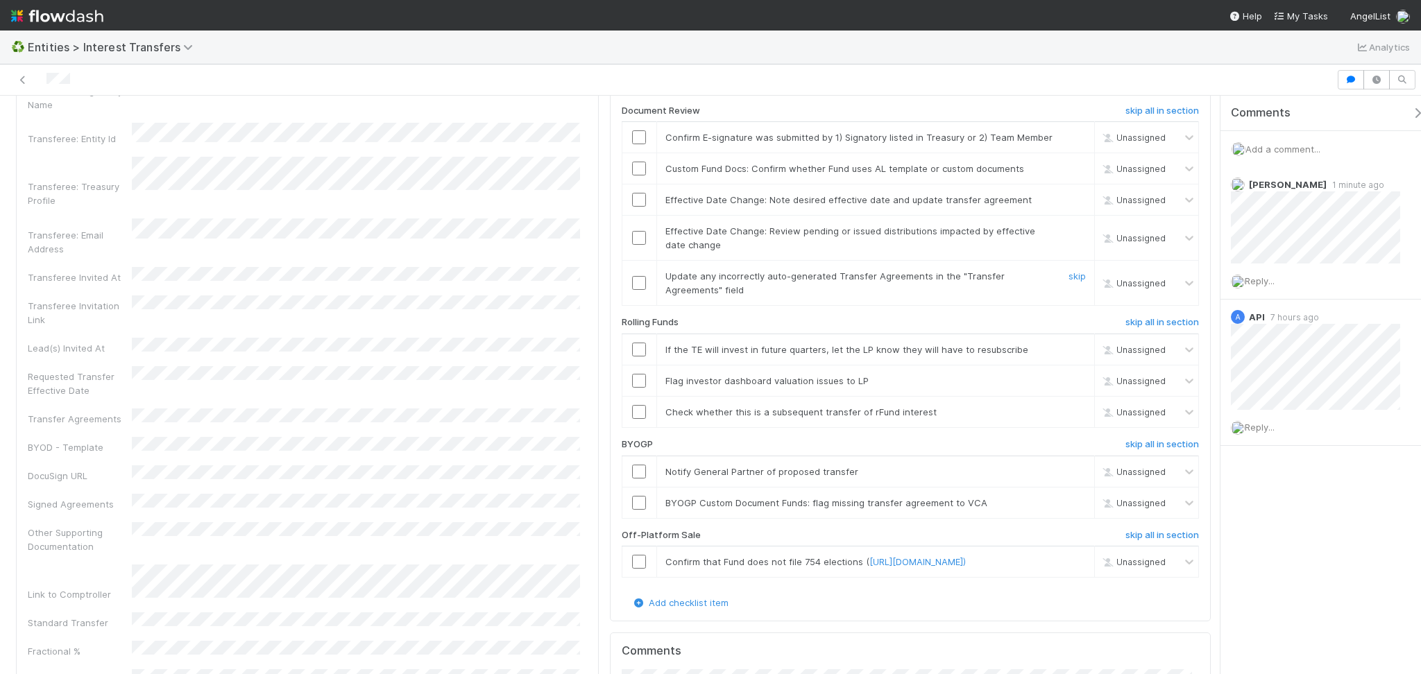
scroll to position [1849, 0]
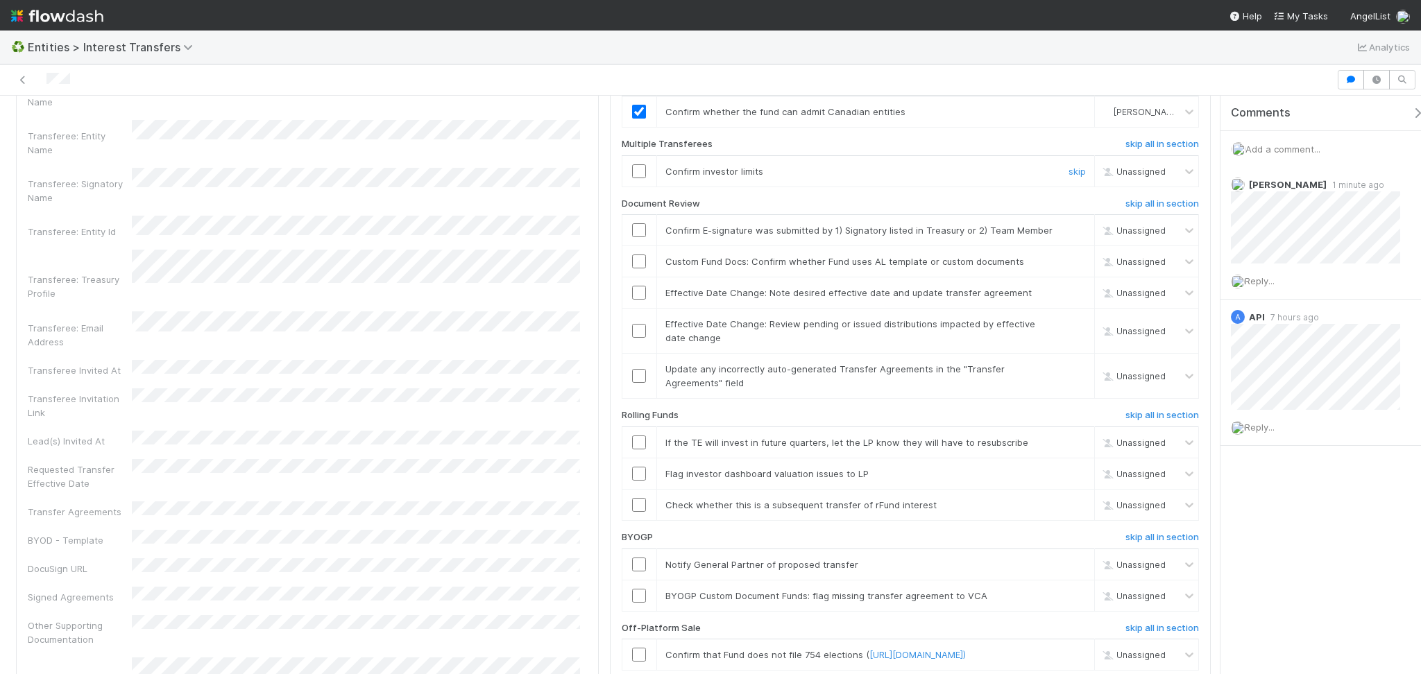
drag, startPoint x: 1064, startPoint y: 183, endPoint x: 1055, endPoint y: 197, distance: 16.5
click at [1068, 177] on link "skip" at bounding box center [1076, 171] width 17 height 11
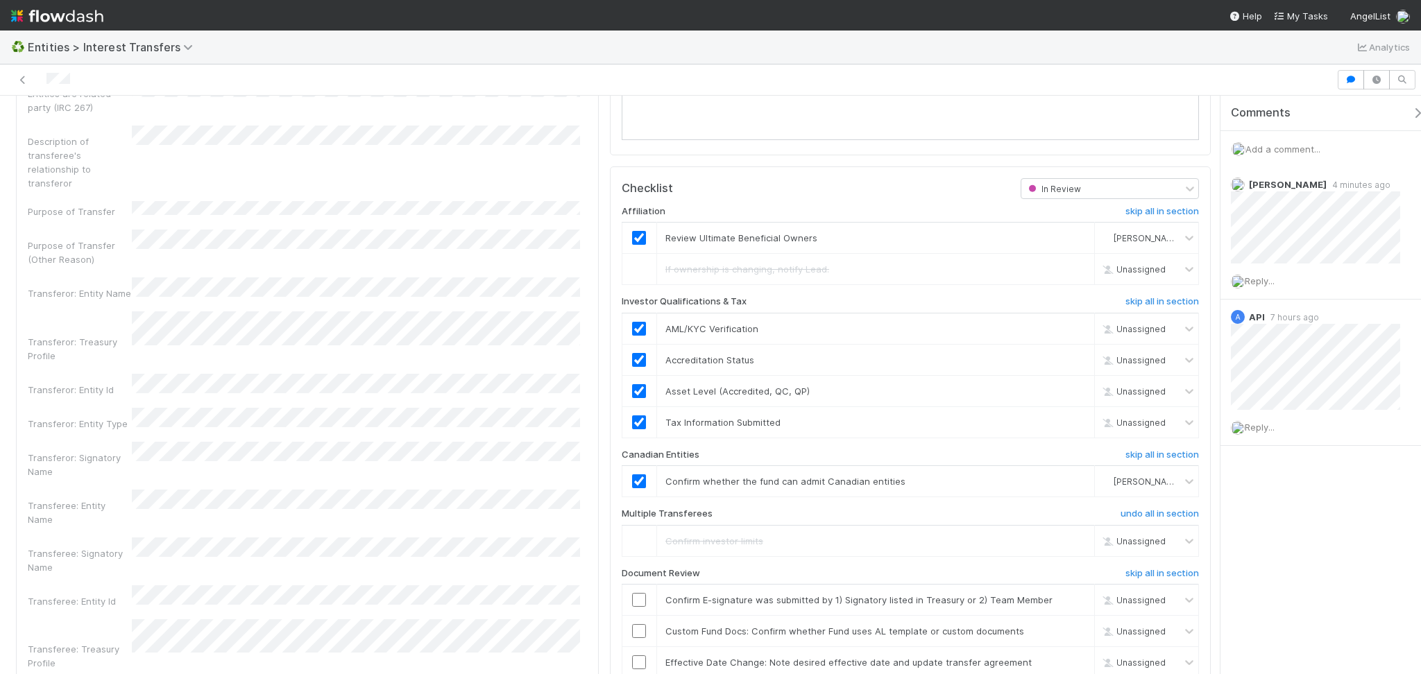
scroll to position [1665, 0]
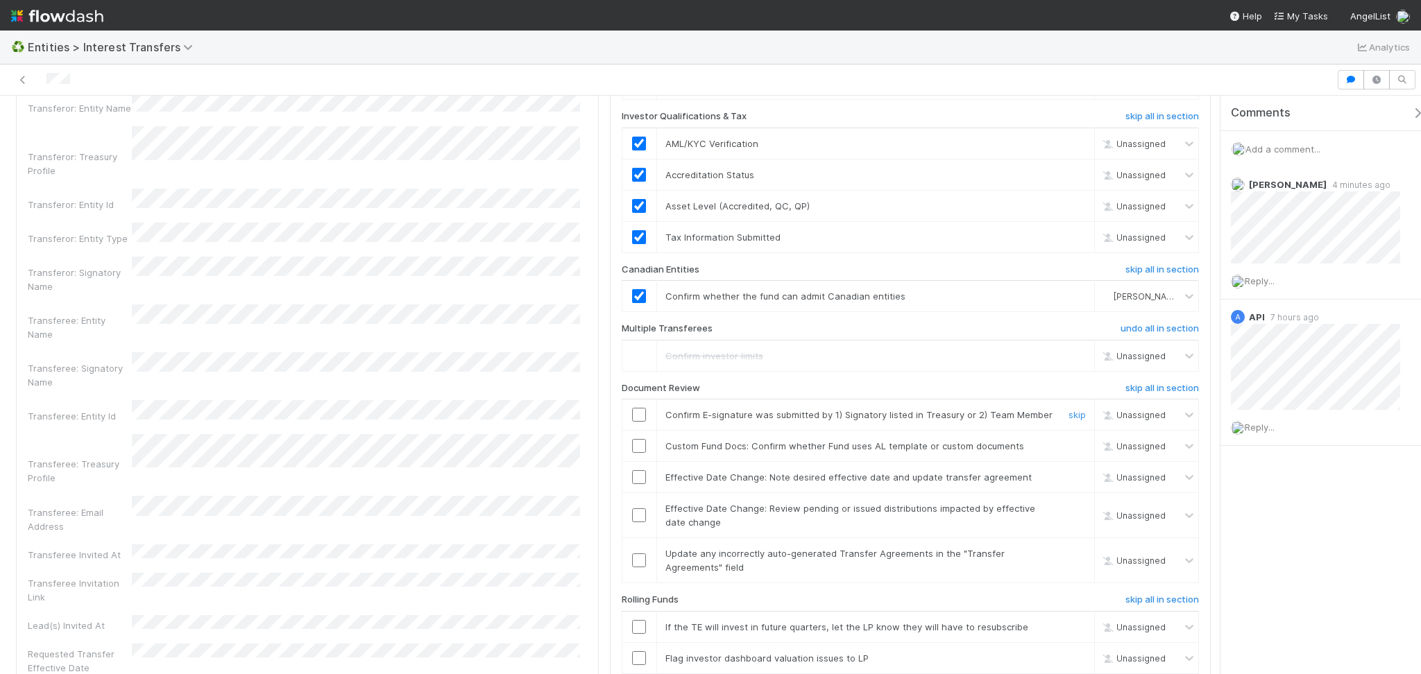
click at [632, 422] on input "checkbox" at bounding box center [639, 415] width 14 height 14
click at [1068, 452] on link "skip" at bounding box center [1076, 445] width 17 height 11
click at [1068, 483] on link "skip" at bounding box center [1076, 477] width 17 height 11
click at [1068, 514] on link "skip" at bounding box center [1076, 508] width 17 height 11
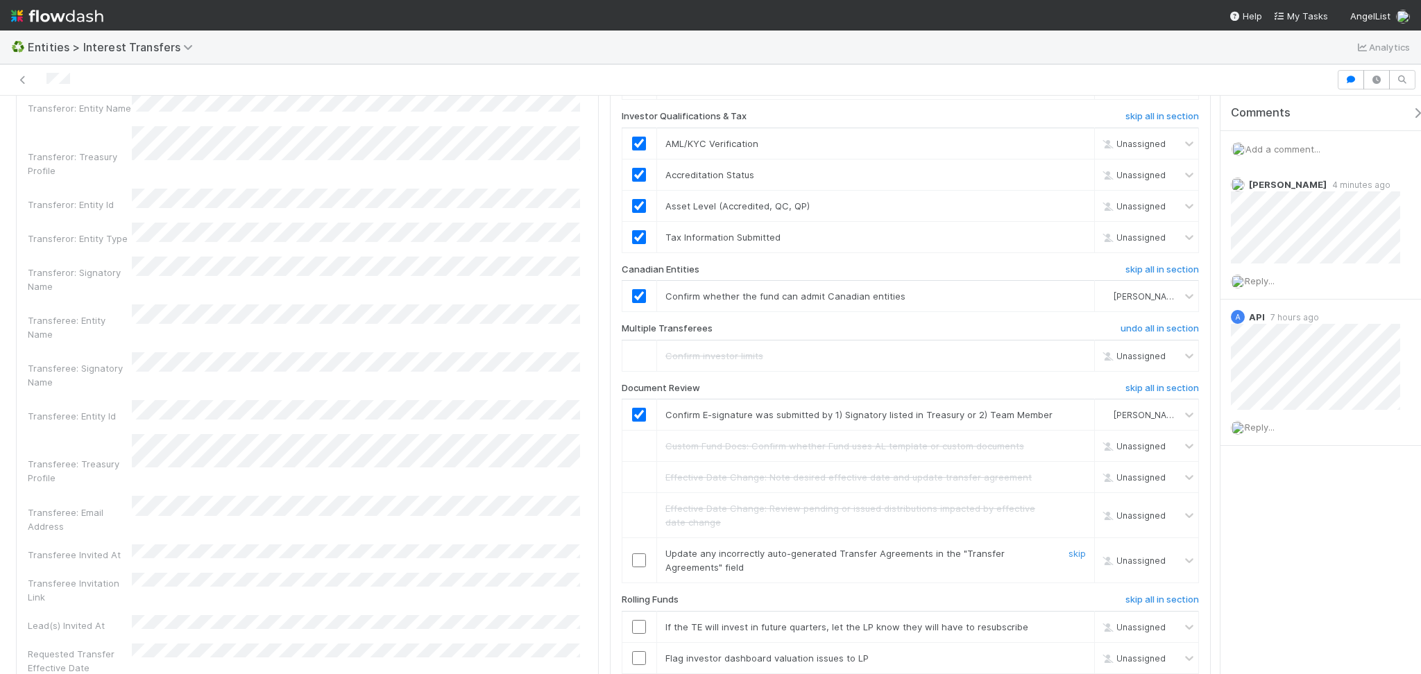
click at [1068, 559] on link "skip" at bounding box center [1076, 553] width 17 height 11
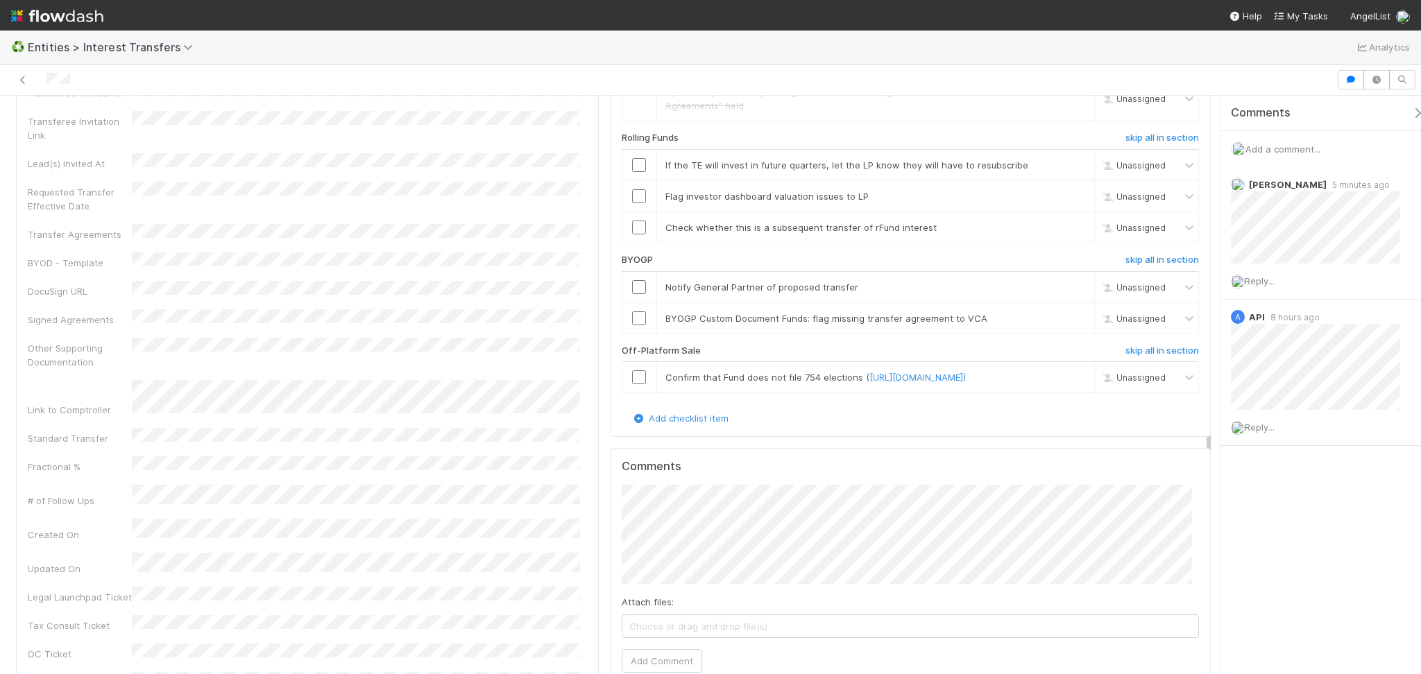
scroll to position [2034, 0]
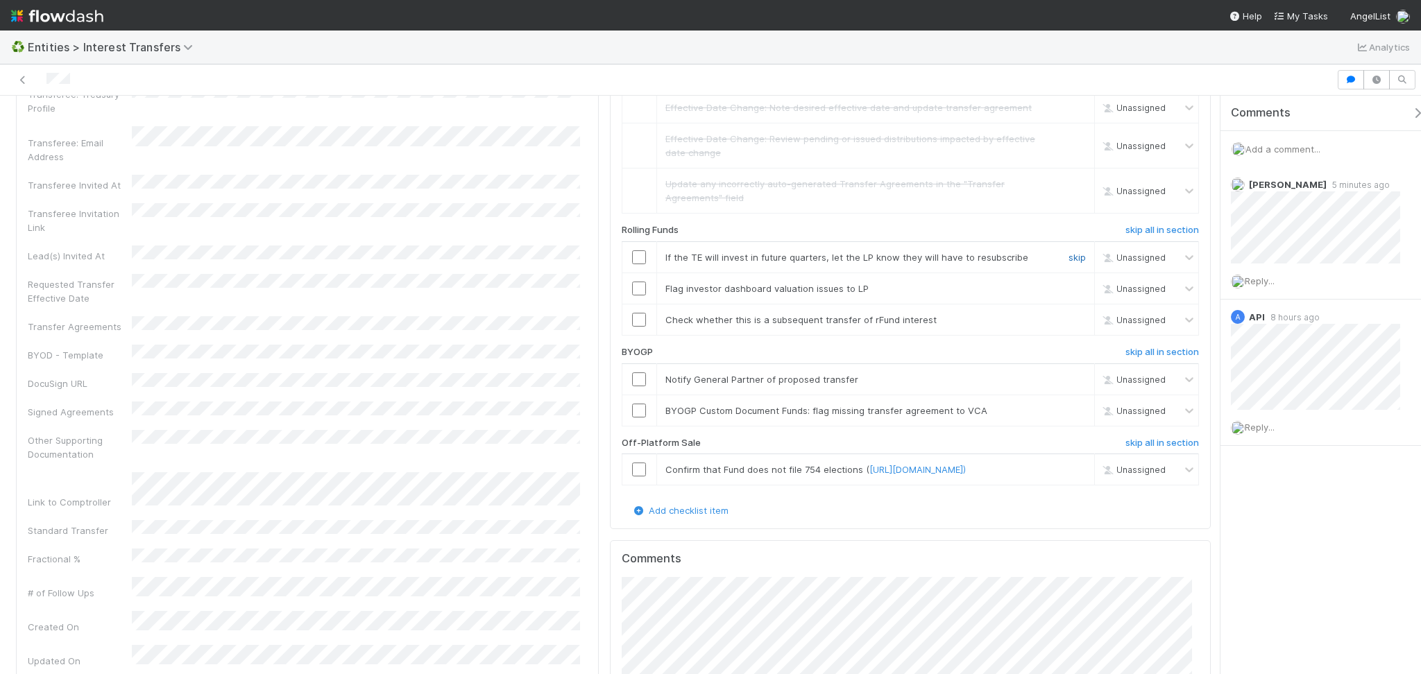
drag, startPoint x: 1064, startPoint y: 264, endPoint x: 1059, endPoint y: 275, distance: 12.8
click at [1068, 263] on link "skip" at bounding box center [1076, 257] width 17 height 11
click at [1068, 294] on link "skip" at bounding box center [1076, 288] width 17 height 11
click at [1068, 325] on link "skip" at bounding box center [1076, 319] width 17 height 11
click at [1068, 385] on link "skip" at bounding box center [1076, 379] width 17 height 11
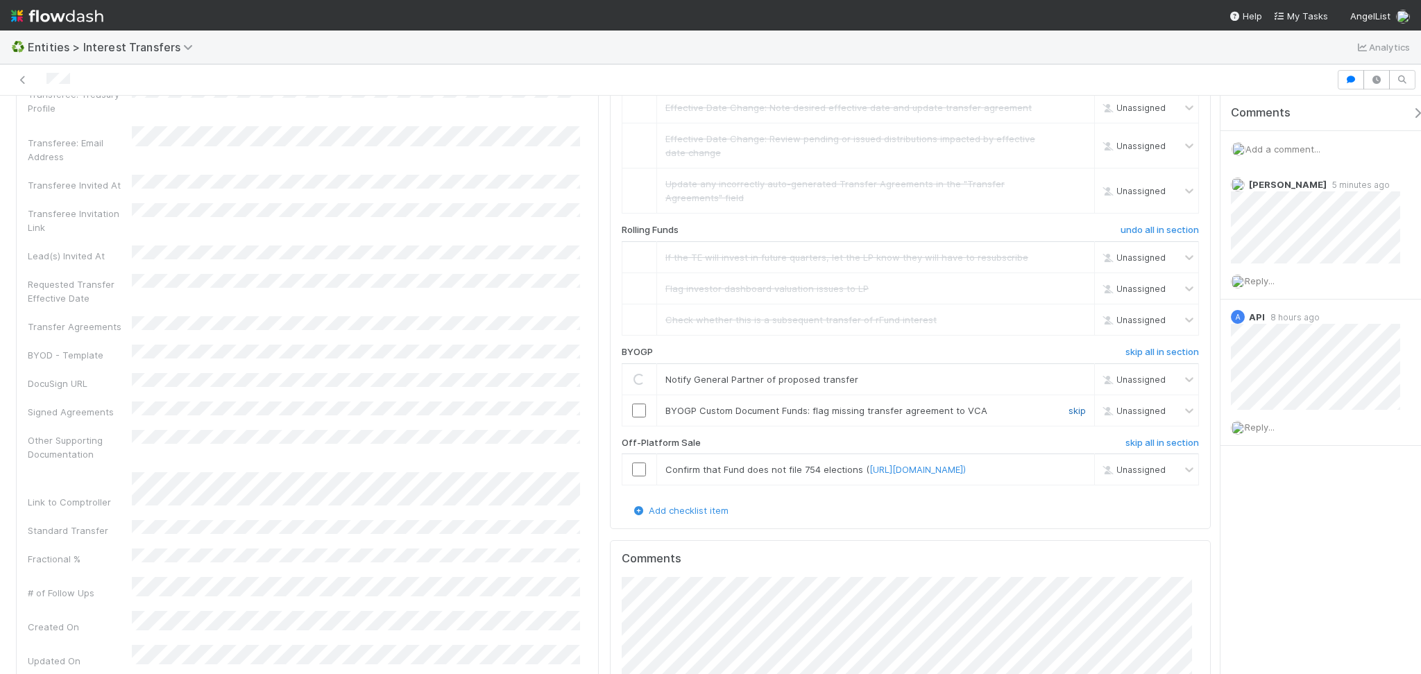
click at [1068, 416] on link "skip" at bounding box center [1076, 410] width 17 height 11
click at [1068, 475] on link "skip" at bounding box center [1076, 469] width 17 height 11
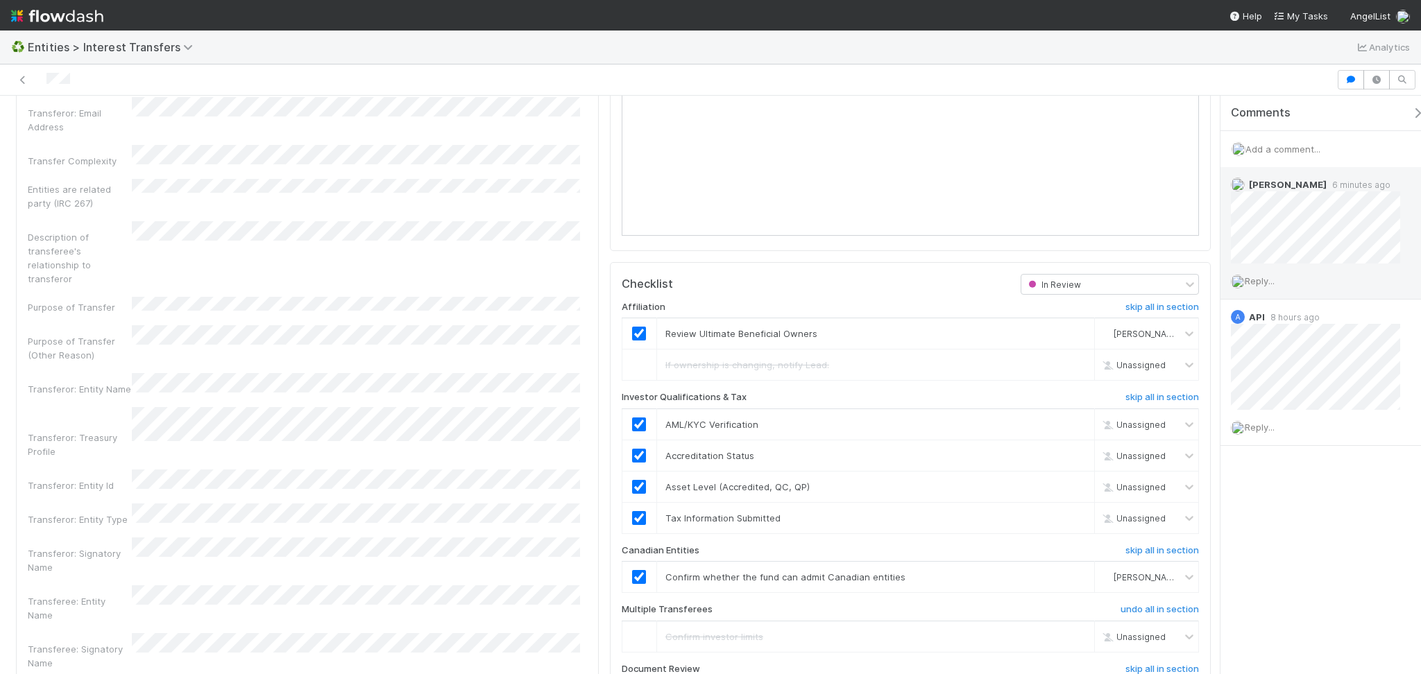
scroll to position [1202, 0]
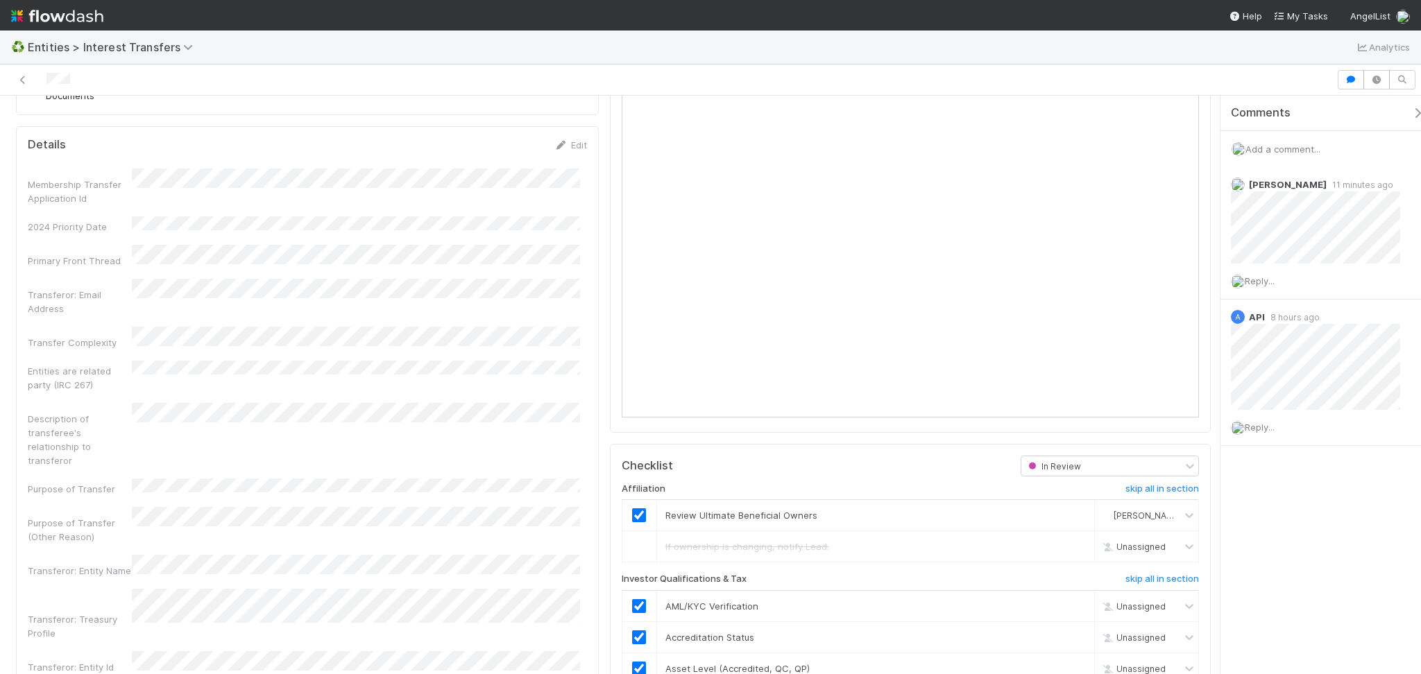
click at [1280, 149] on span "Add a comment..." at bounding box center [1282, 149] width 75 height 11
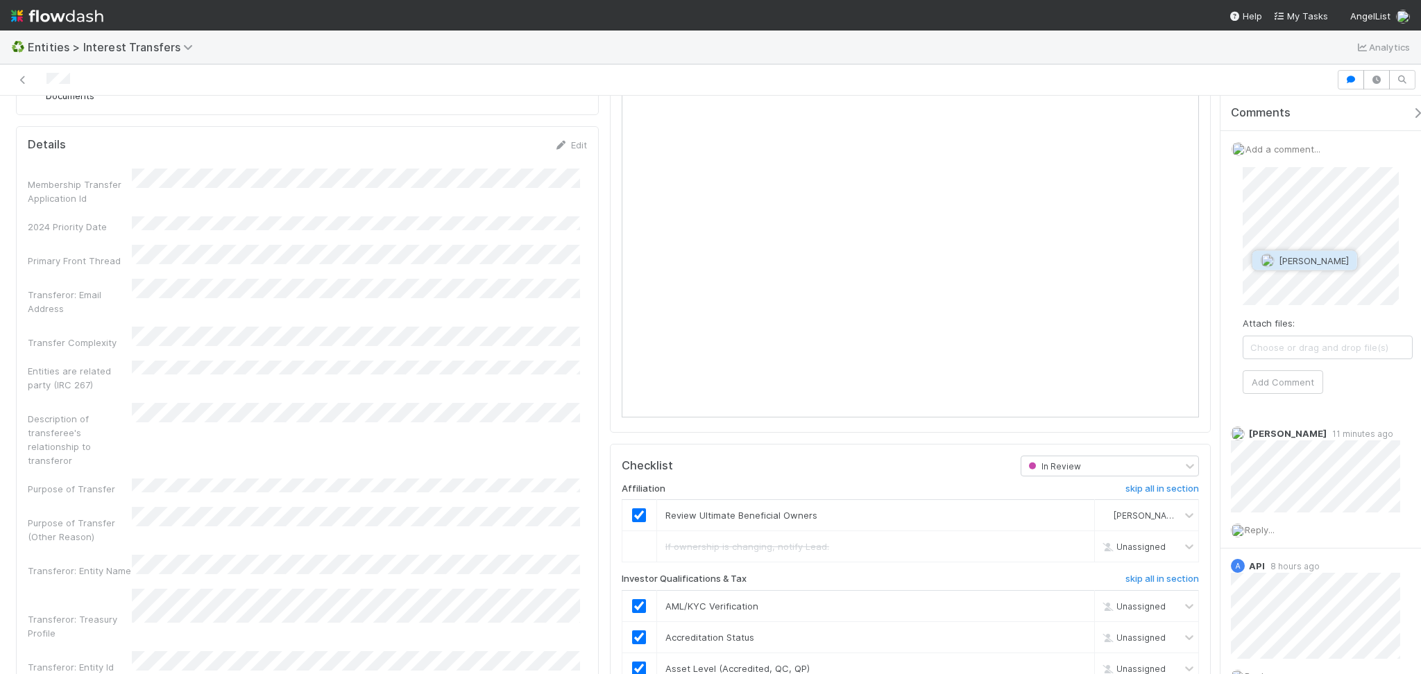
click at [1296, 252] on button "Linda Ortiz" at bounding box center [1304, 260] width 105 height 19
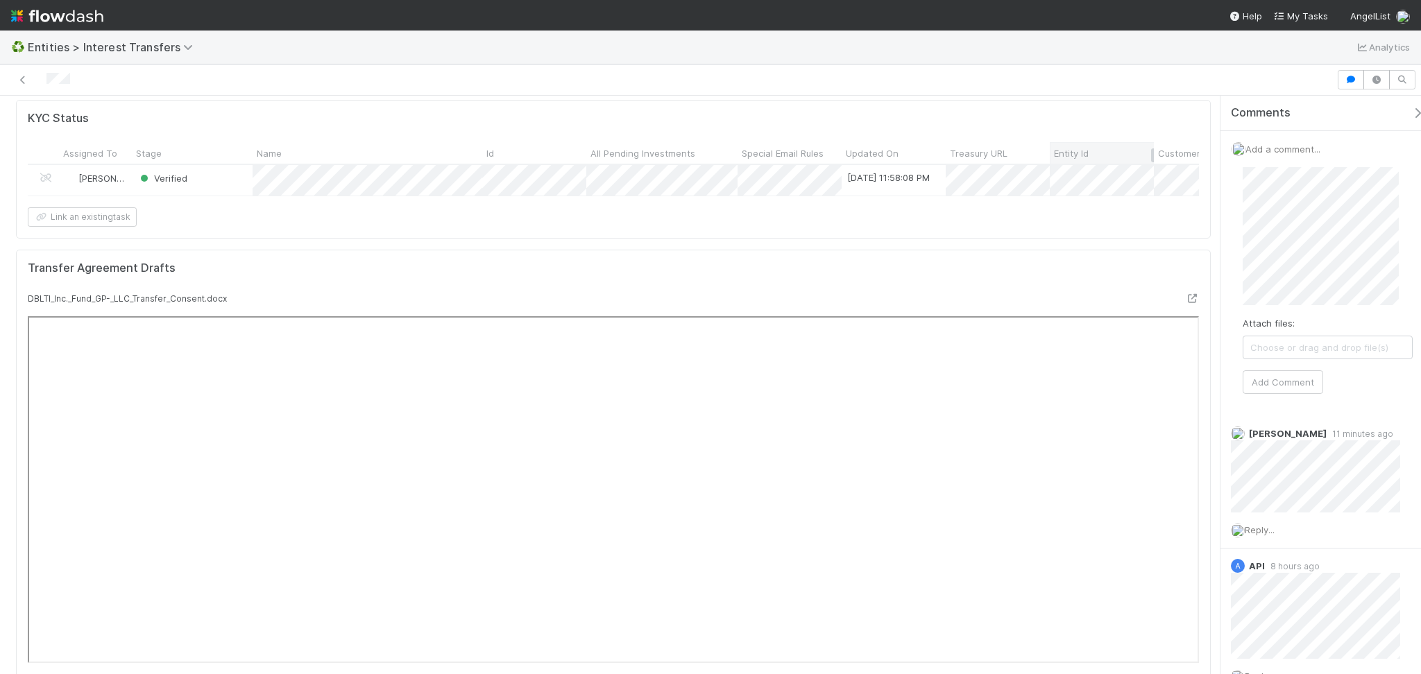
scroll to position [0, 0]
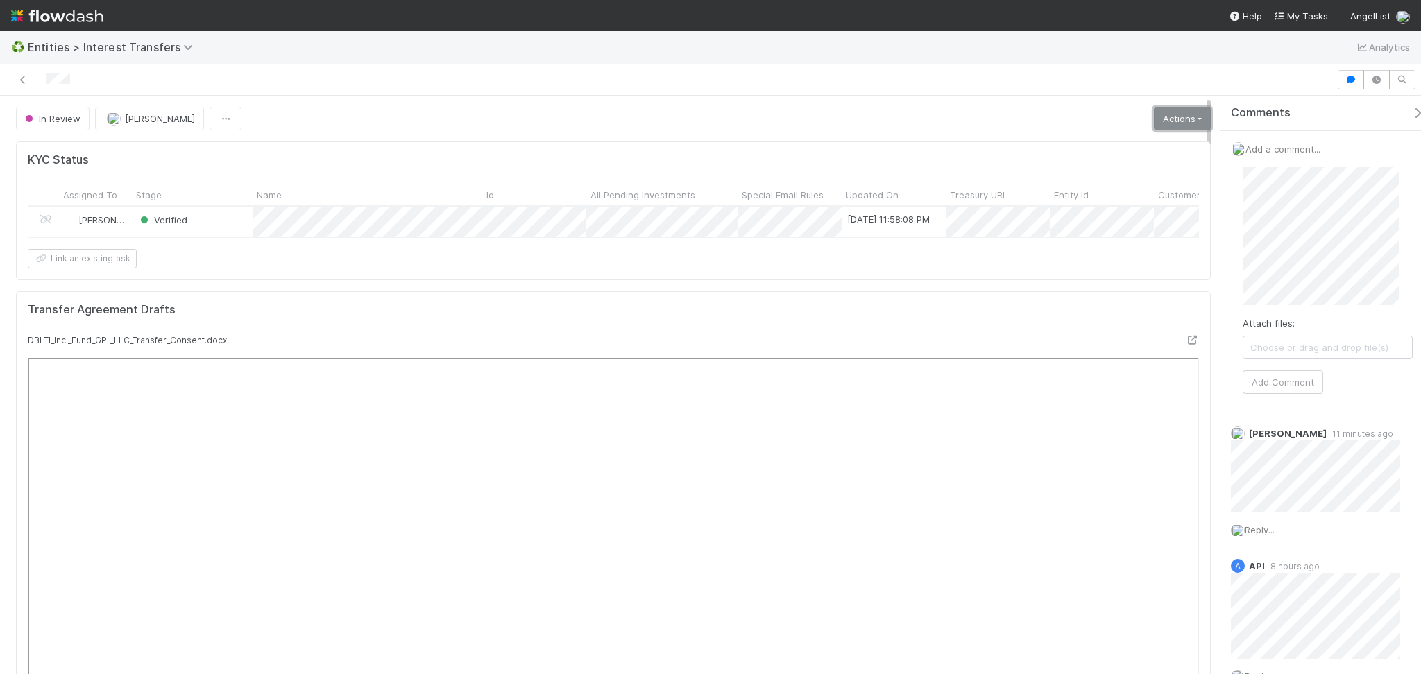
click at [1167, 116] on link "Actions" at bounding box center [1182, 119] width 57 height 24
click at [1185, 126] on link "Actions" at bounding box center [1182, 119] width 57 height 24
click at [1296, 390] on button "Add Comment" at bounding box center [1282, 384] width 80 height 24
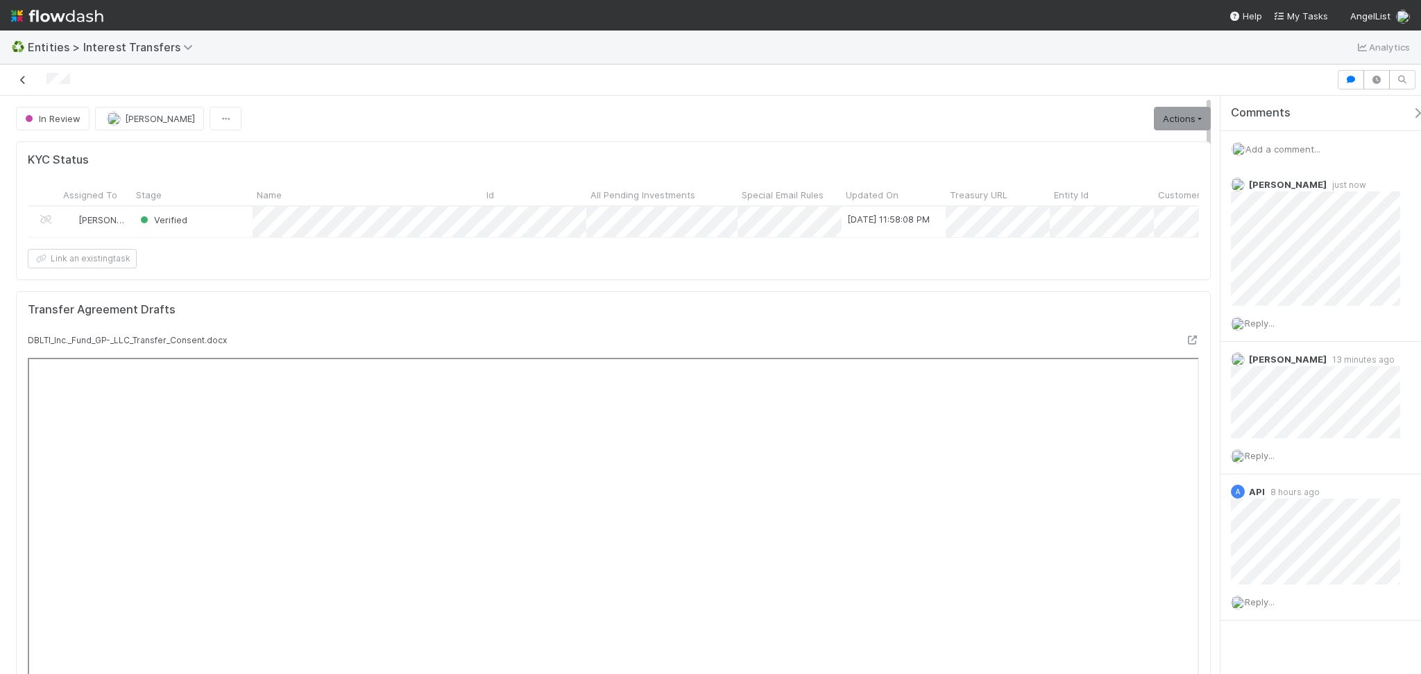
click at [21, 79] on icon at bounding box center [23, 80] width 14 height 9
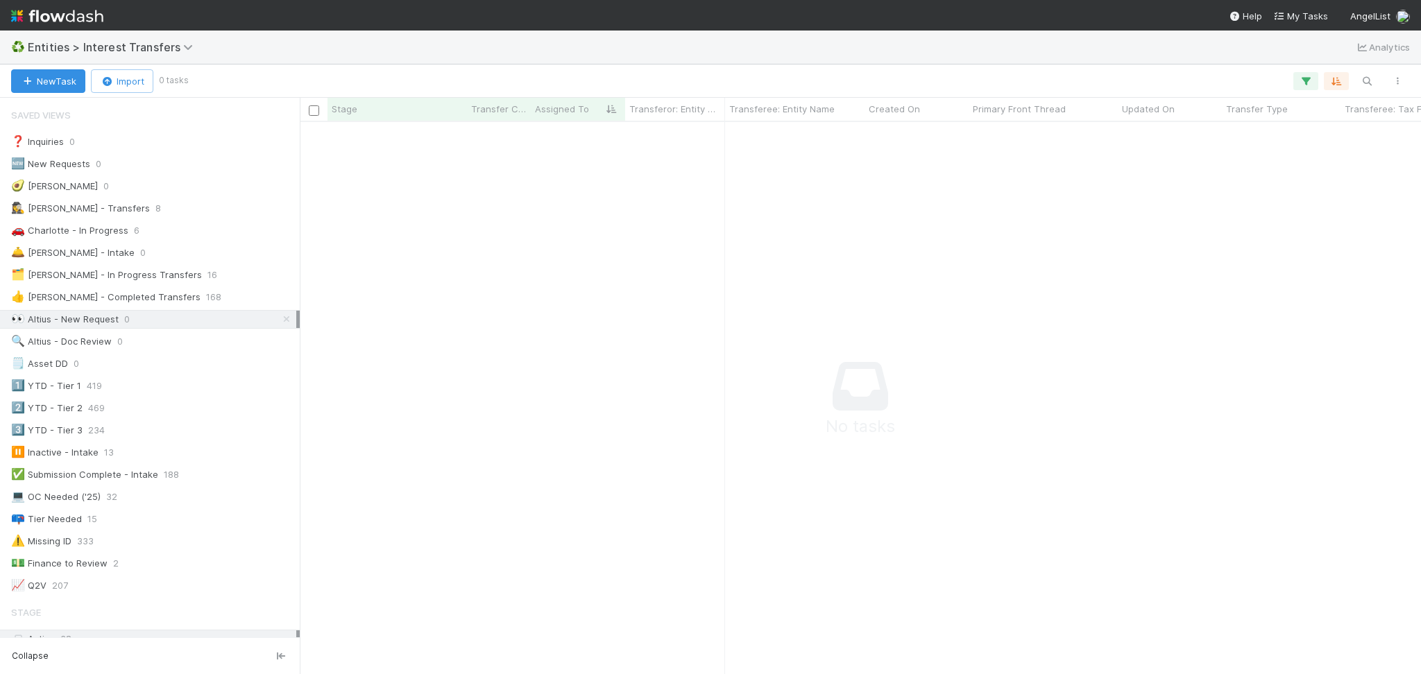
scroll to position [15, 15]
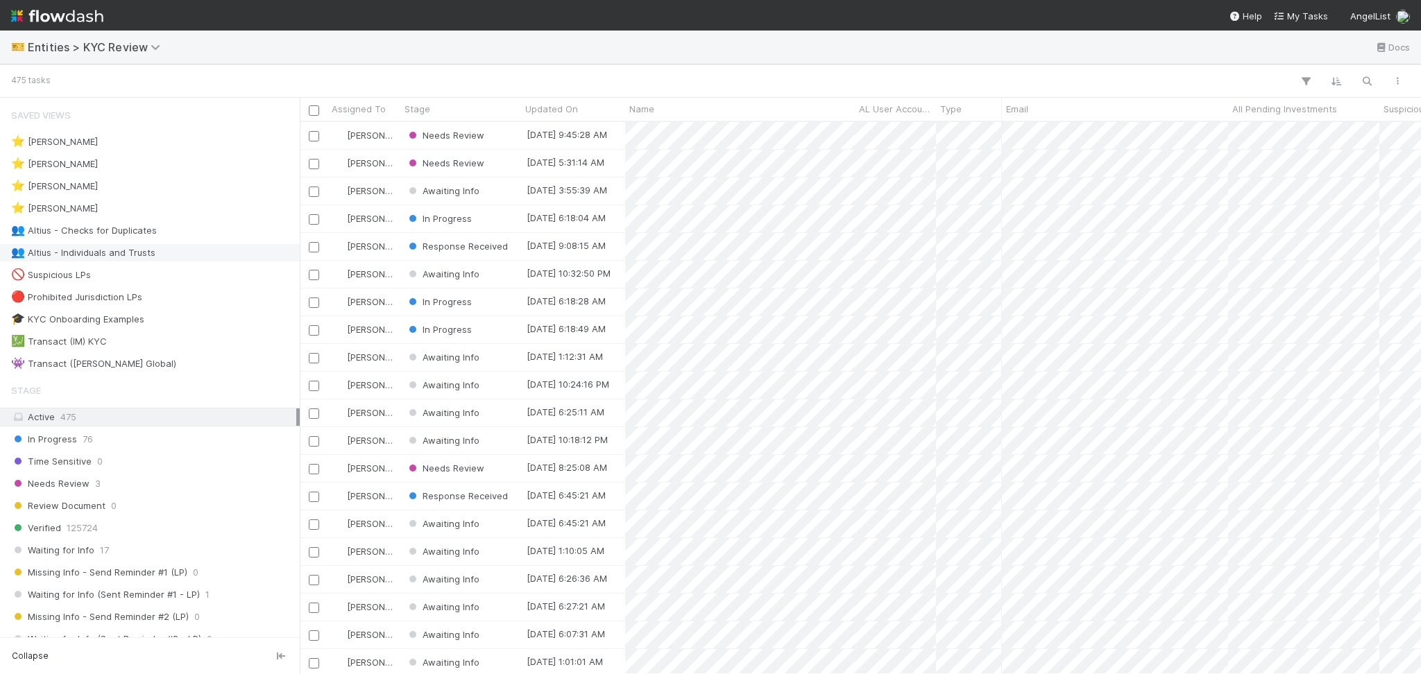
scroll to position [538, 1106]
click at [212, 255] on div "👥 Altius - Individuals and Trusts 3" at bounding box center [153, 252] width 285 height 17
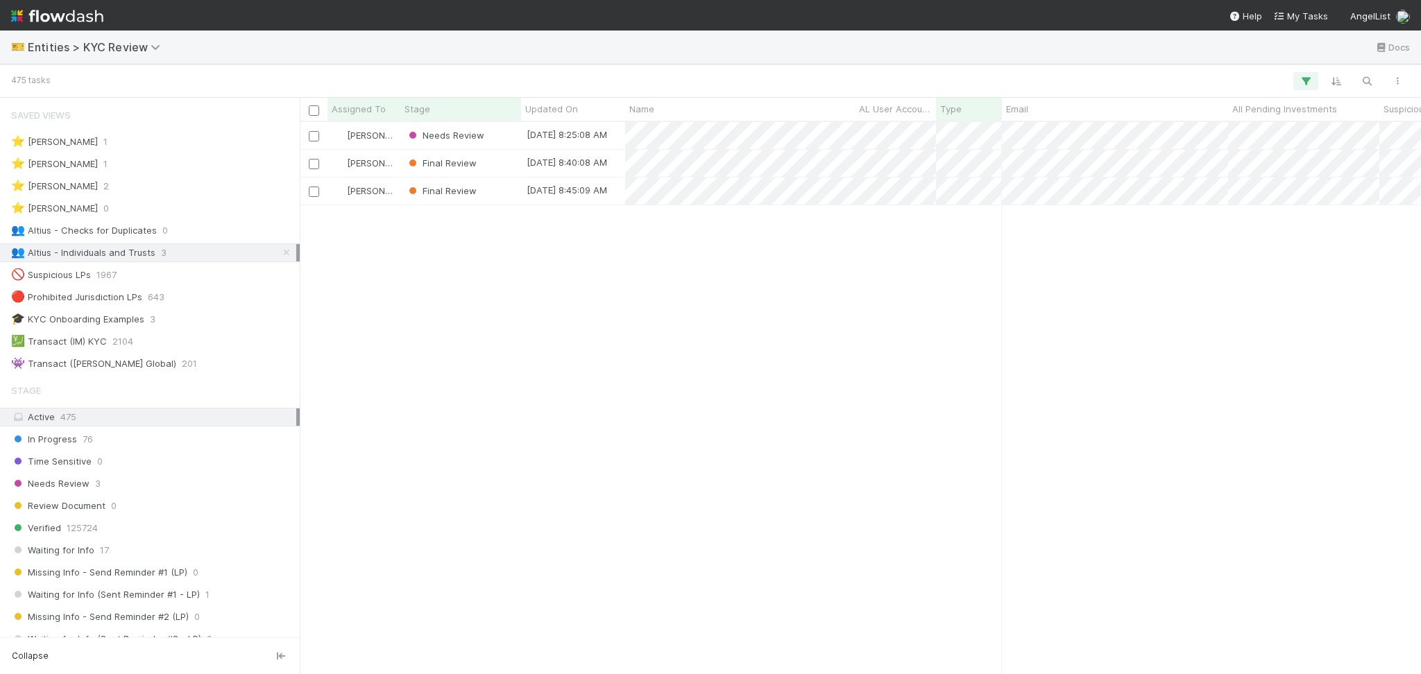
scroll to position [538, 1106]
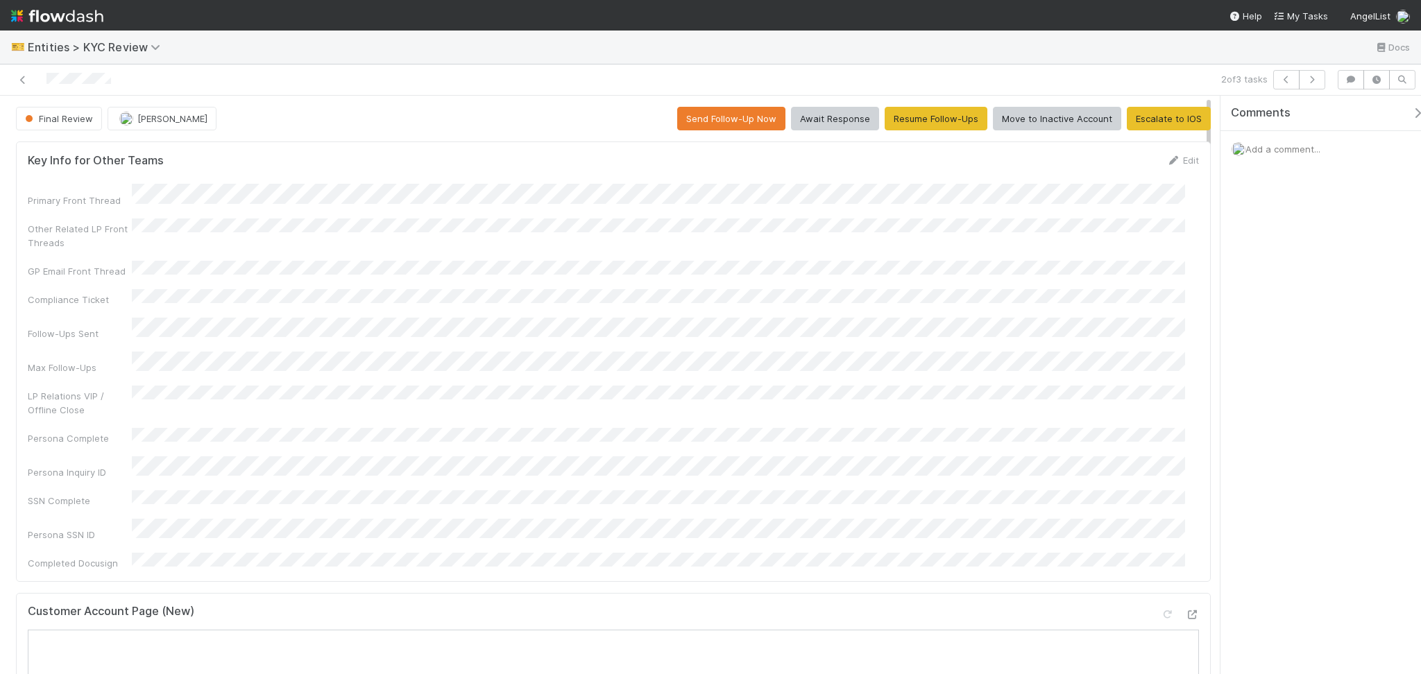
click at [957, 332] on div "Primary Front Thread Other Related LP Front Threads GP Email Front Thread Compl…" at bounding box center [613, 377] width 1171 height 386
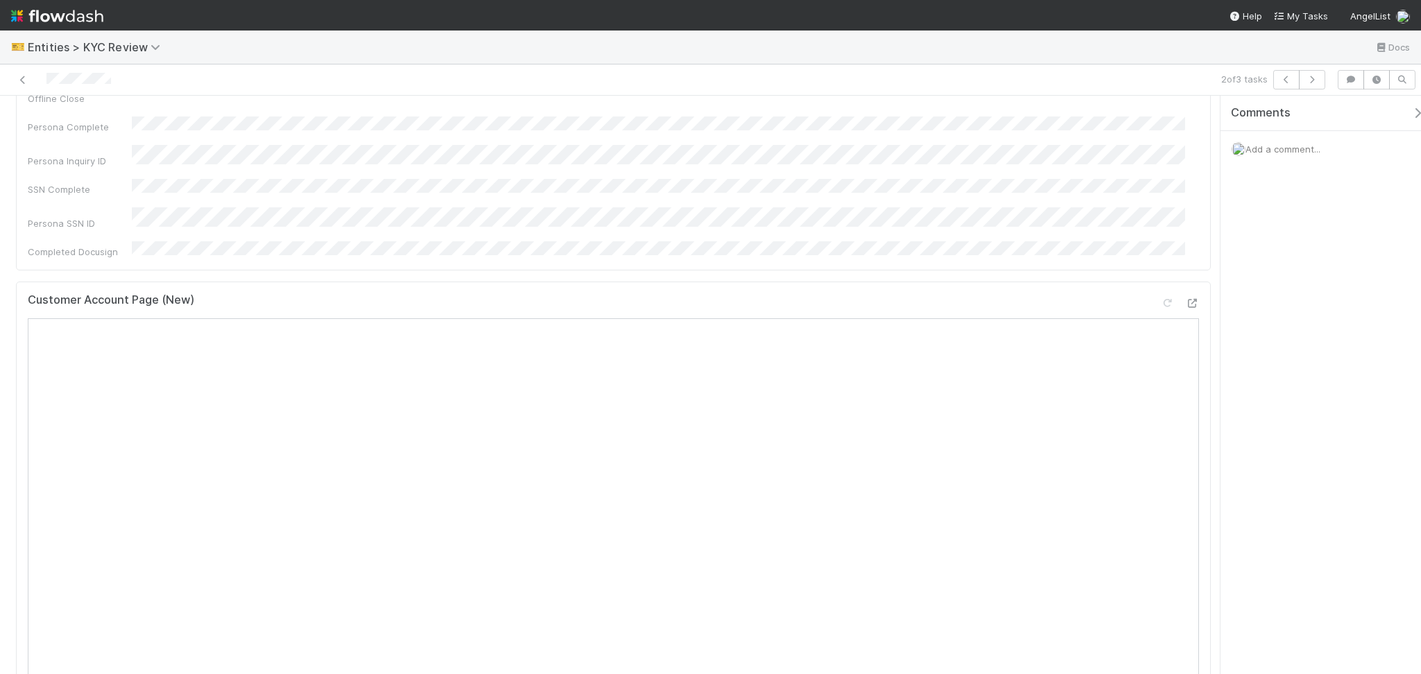
scroll to position [462, 0]
click at [1268, 158] on div "Add a comment..." at bounding box center [1327, 149] width 214 height 36
click at [1269, 157] on div "Add a comment..." at bounding box center [1327, 149] width 214 height 36
click at [1269, 153] on span "Add a comment..." at bounding box center [1282, 149] width 75 height 11
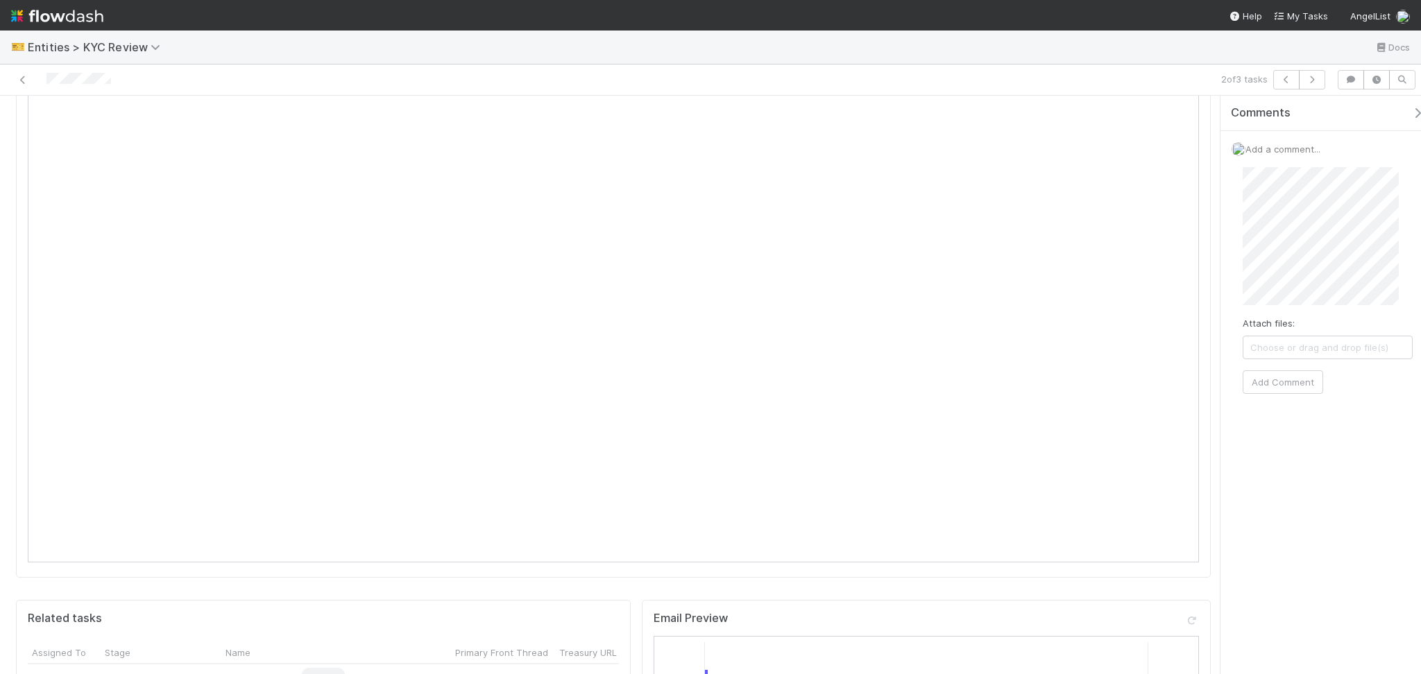
scroll to position [555, 0]
click at [1283, 386] on button "Add Comment" at bounding box center [1282, 382] width 80 height 24
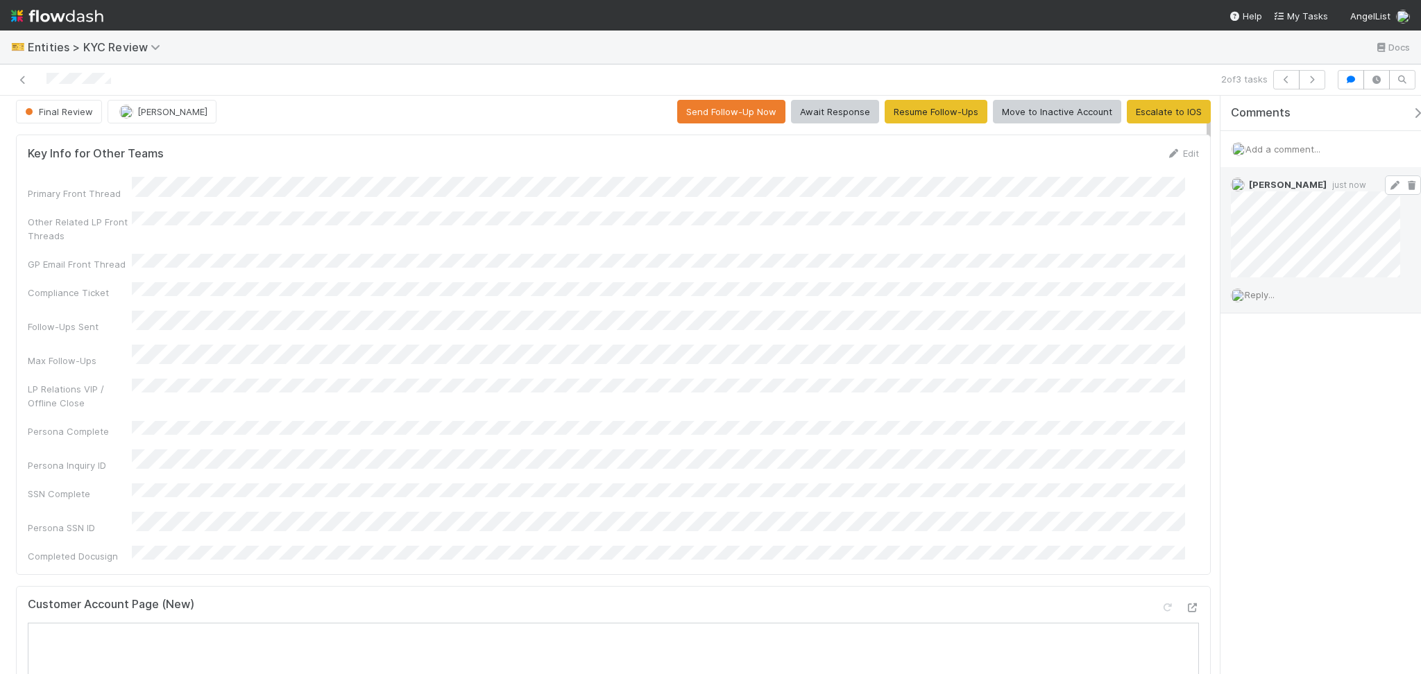
scroll to position [0, 0]
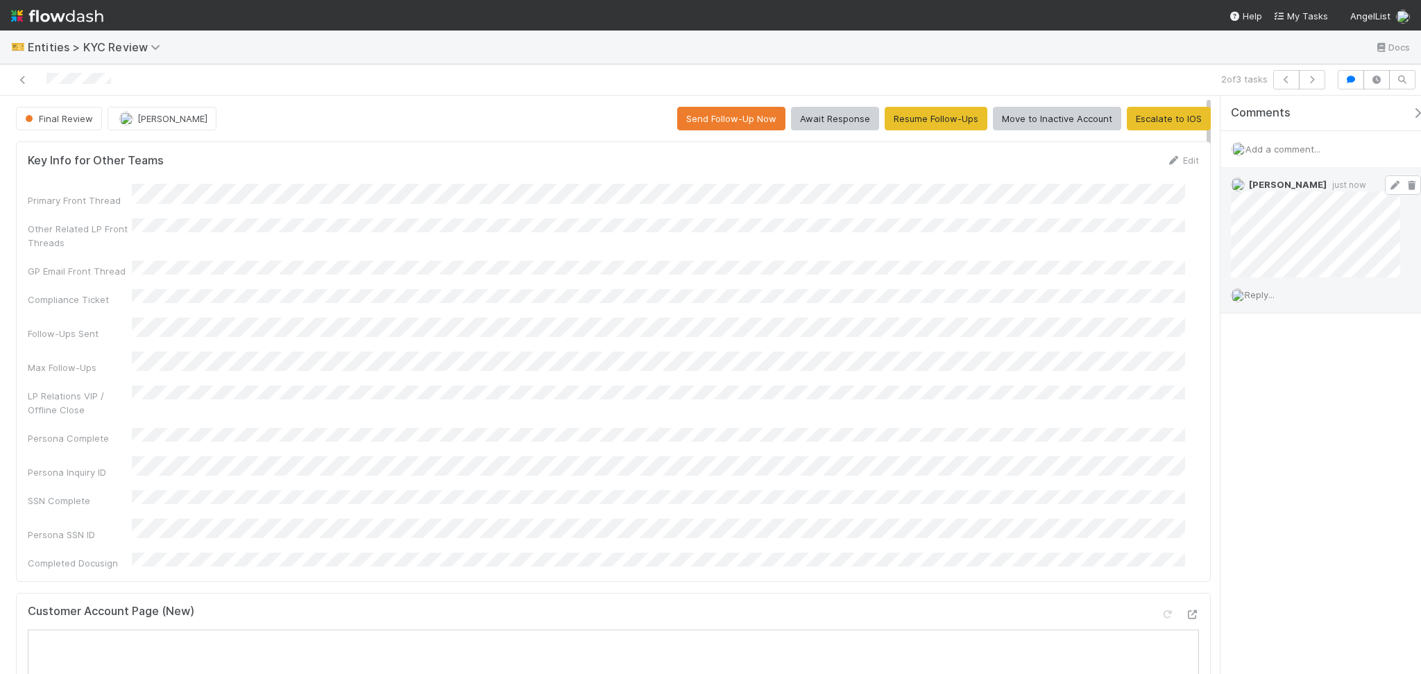
click at [1384, 191] on span at bounding box center [1402, 184] width 36 height 19
click at [1387, 184] on icon at bounding box center [1394, 185] width 14 height 9
click at [1151, 120] on button "Escalate to IOS" at bounding box center [1168, 119] width 84 height 24
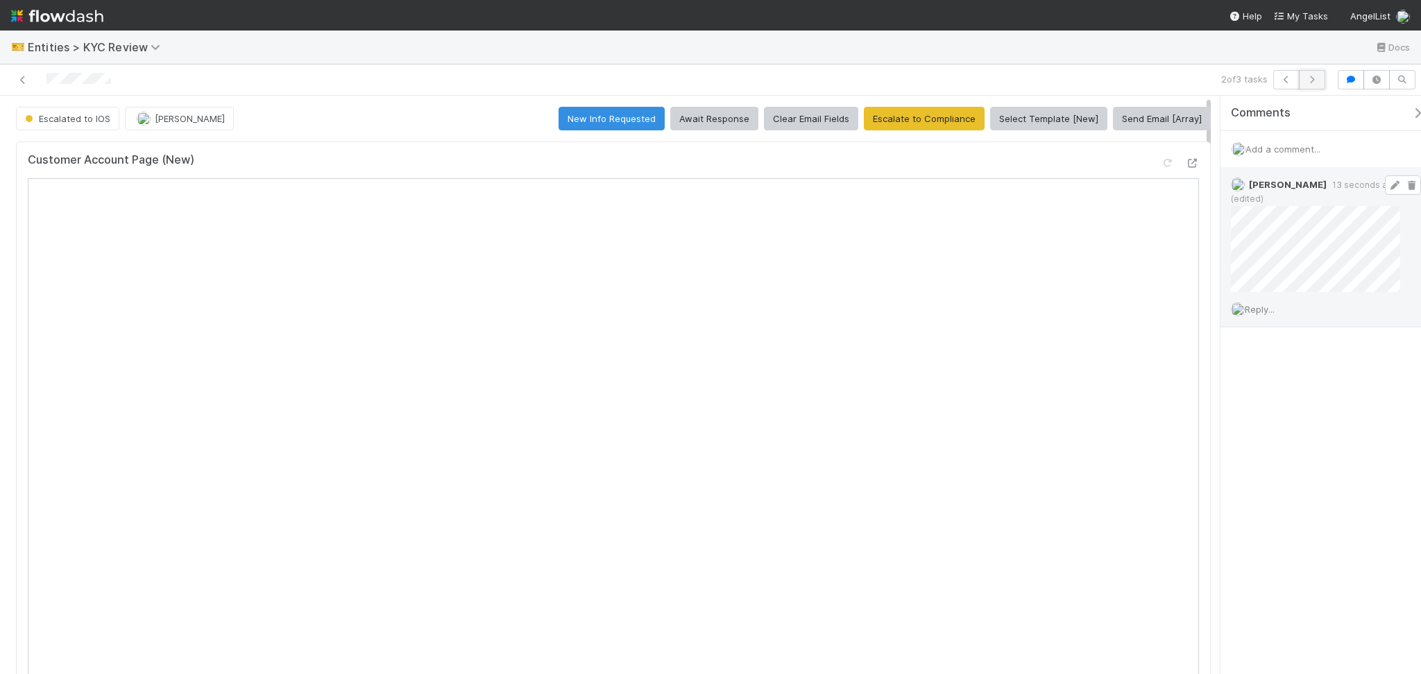
click at [1310, 78] on icon "button" at bounding box center [1312, 80] width 14 height 8
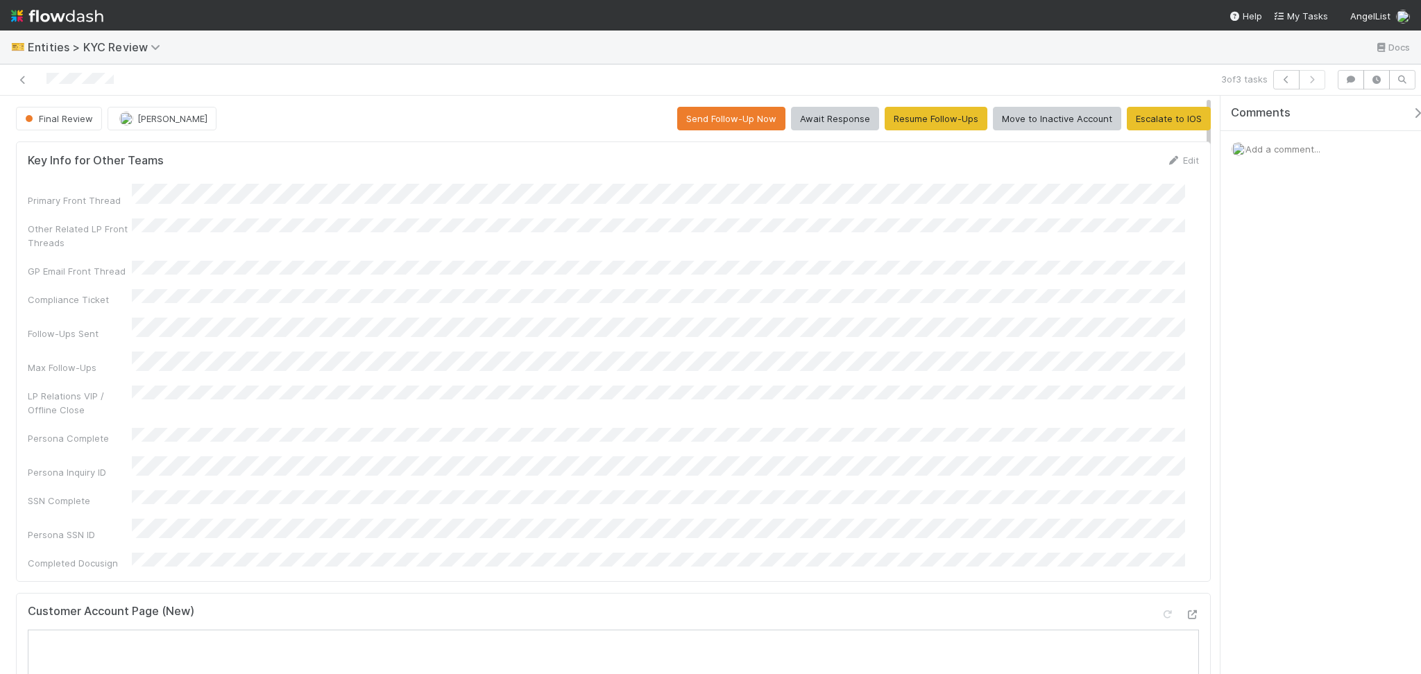
click at [1027, 125] on button "Move to Inactive Account" at bounding box center [1057, 119] width 128 height 24
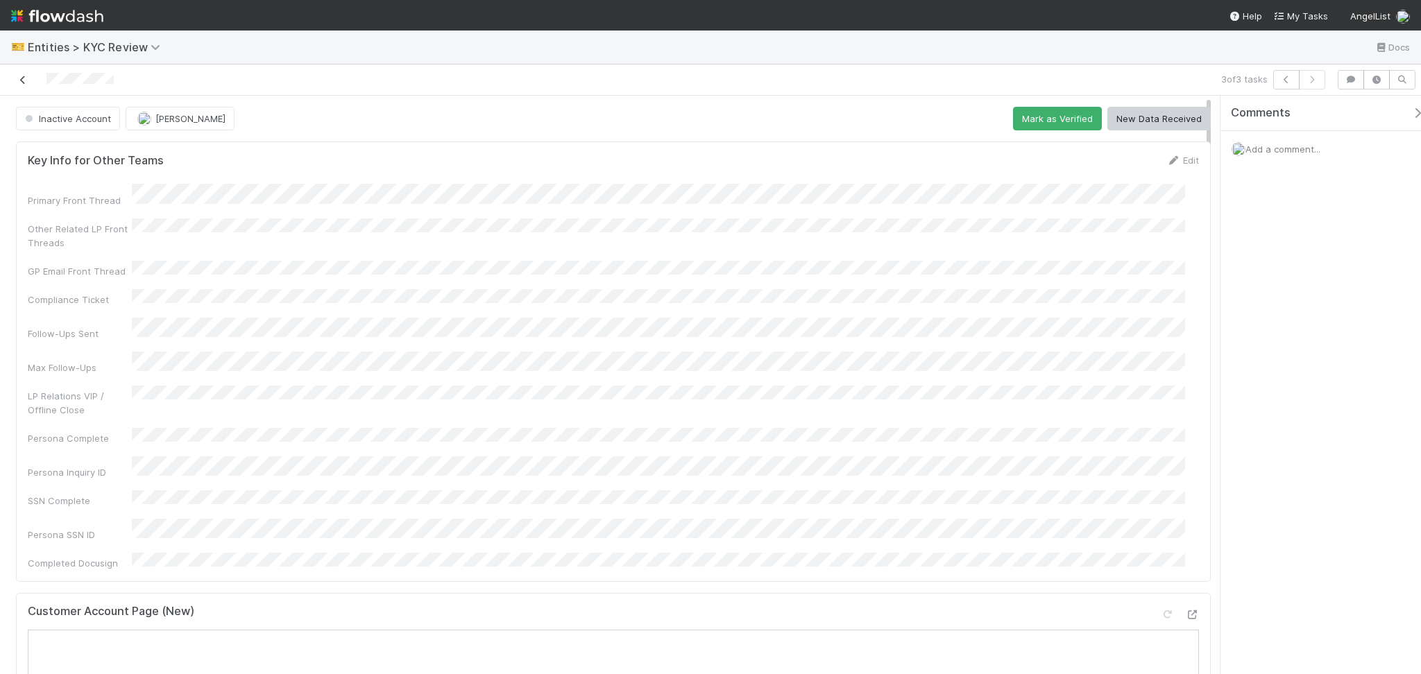
click at [19, 83] on icon at bounding box center [23, 80] width 14 height 9
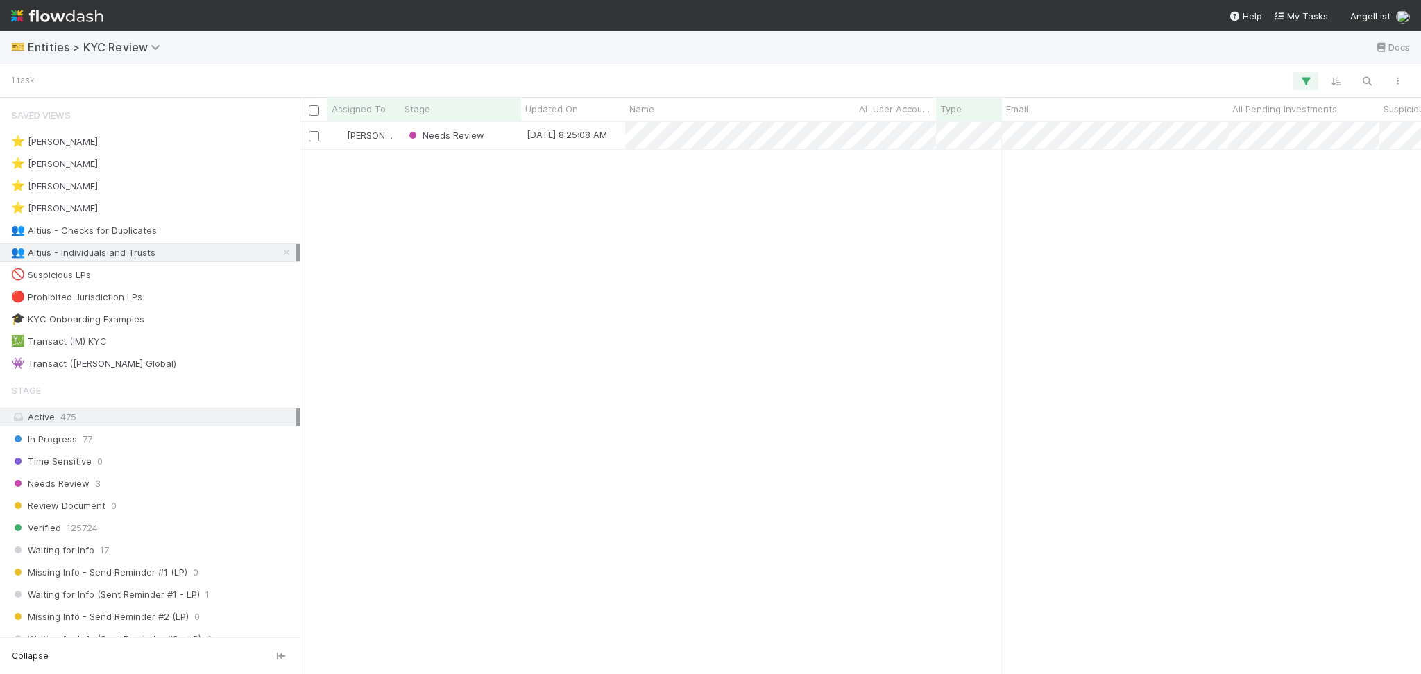
scroll to position [538, 1106]
click at [218, 233] on div "👥 Altius - Checks for Duplicates 1" at bounding box center [153, 230] width 285 height 17
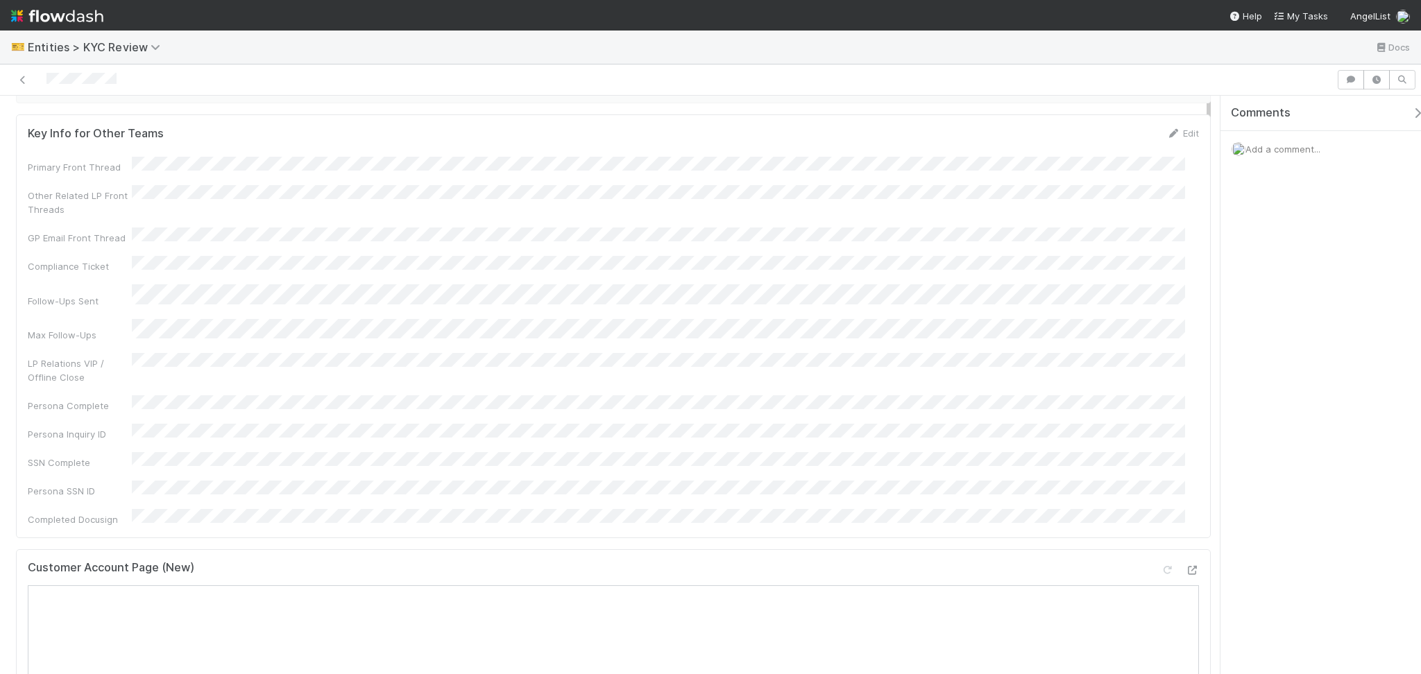
scroll to position [370, 0]
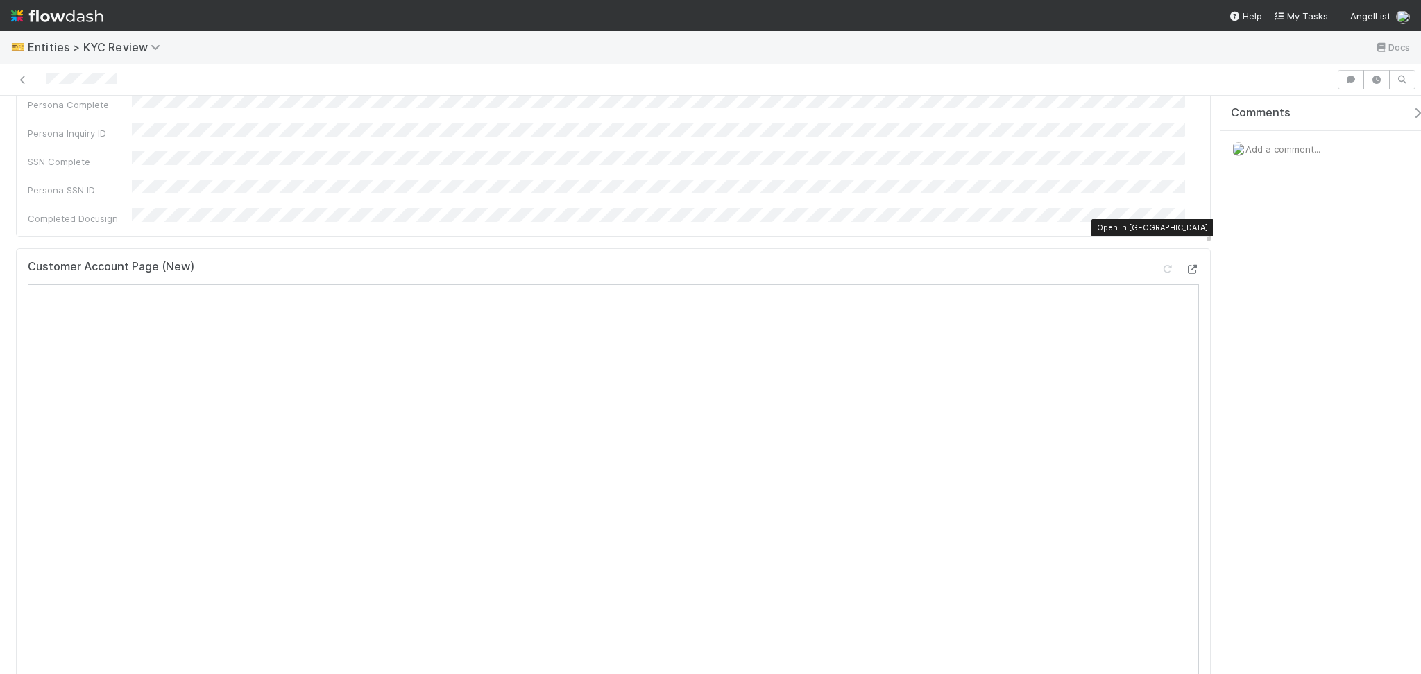
click at [1185, 265] on icon at bounding box center [1192, 269] width 14 height 9
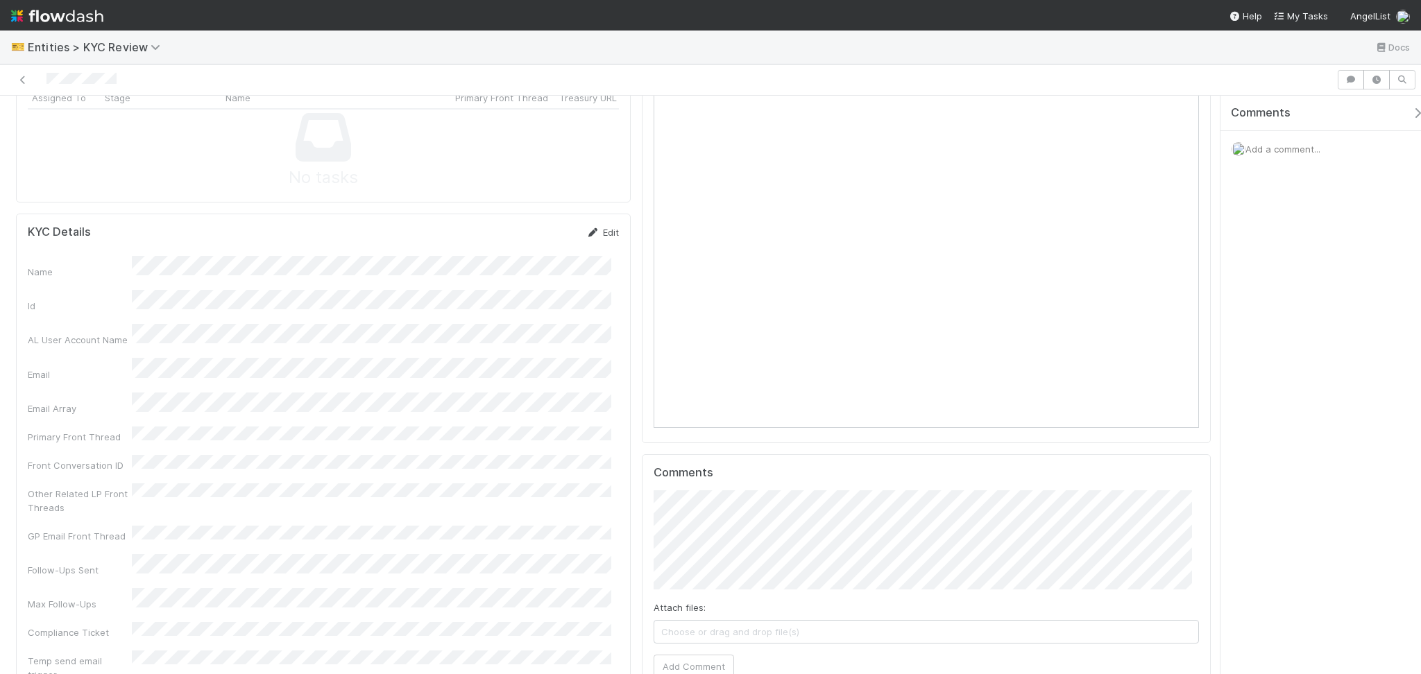
click at [604, 227] on link "Edit" at bounding box center [602, 232] width 33 height 11
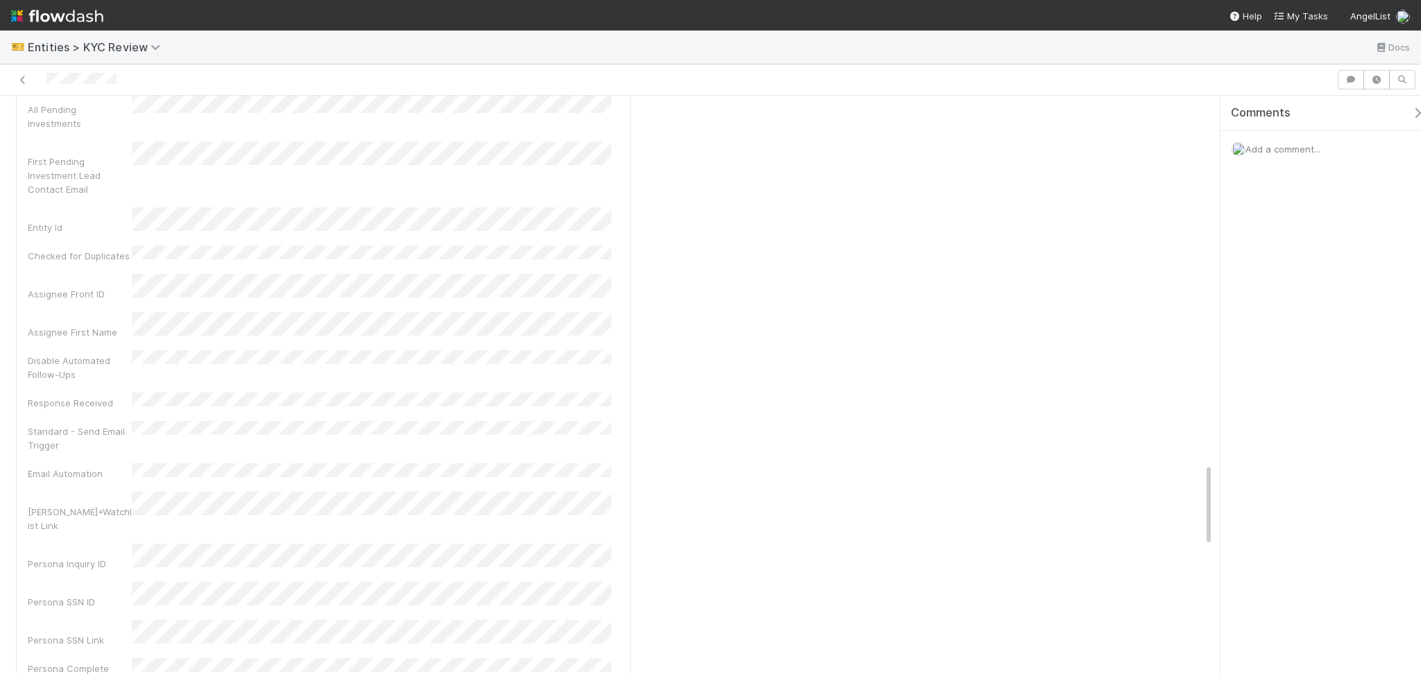
scroll to position [2404, 0]
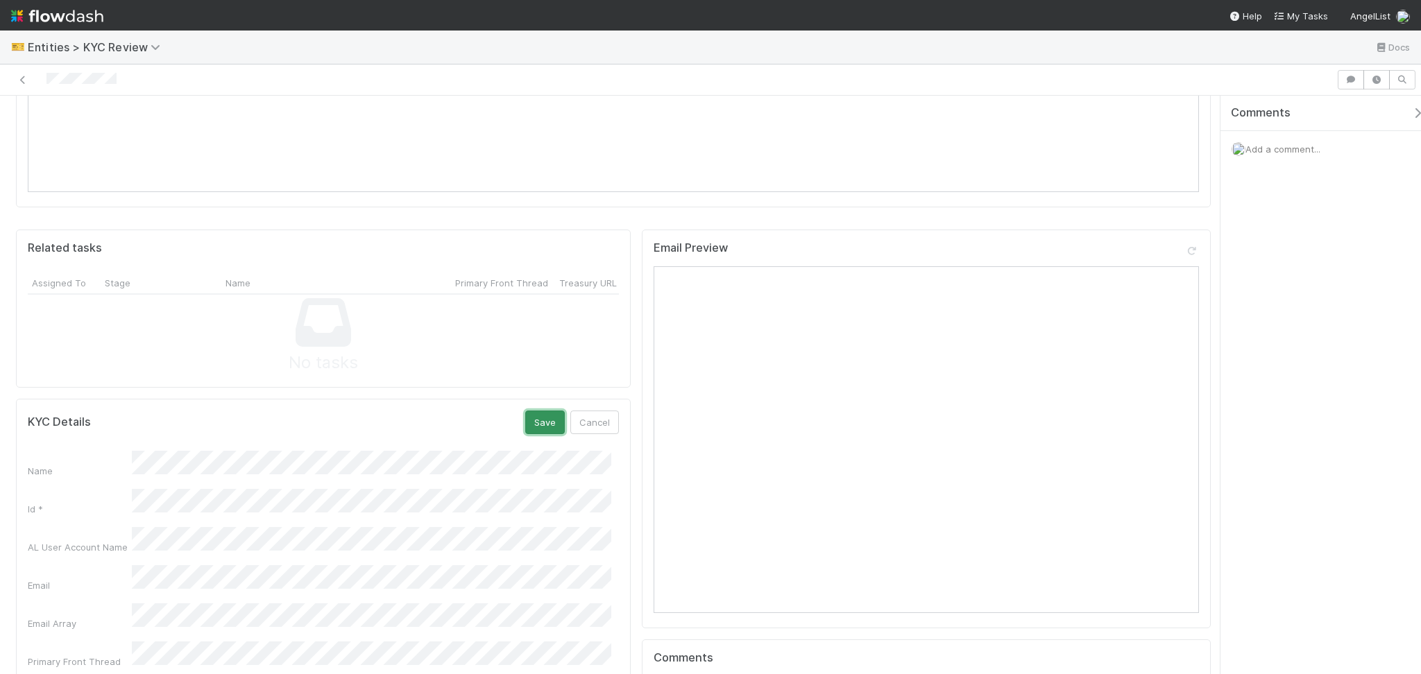
click at [546, 411] on button "Save" at bounding box center [545, 423] width 40 height 24
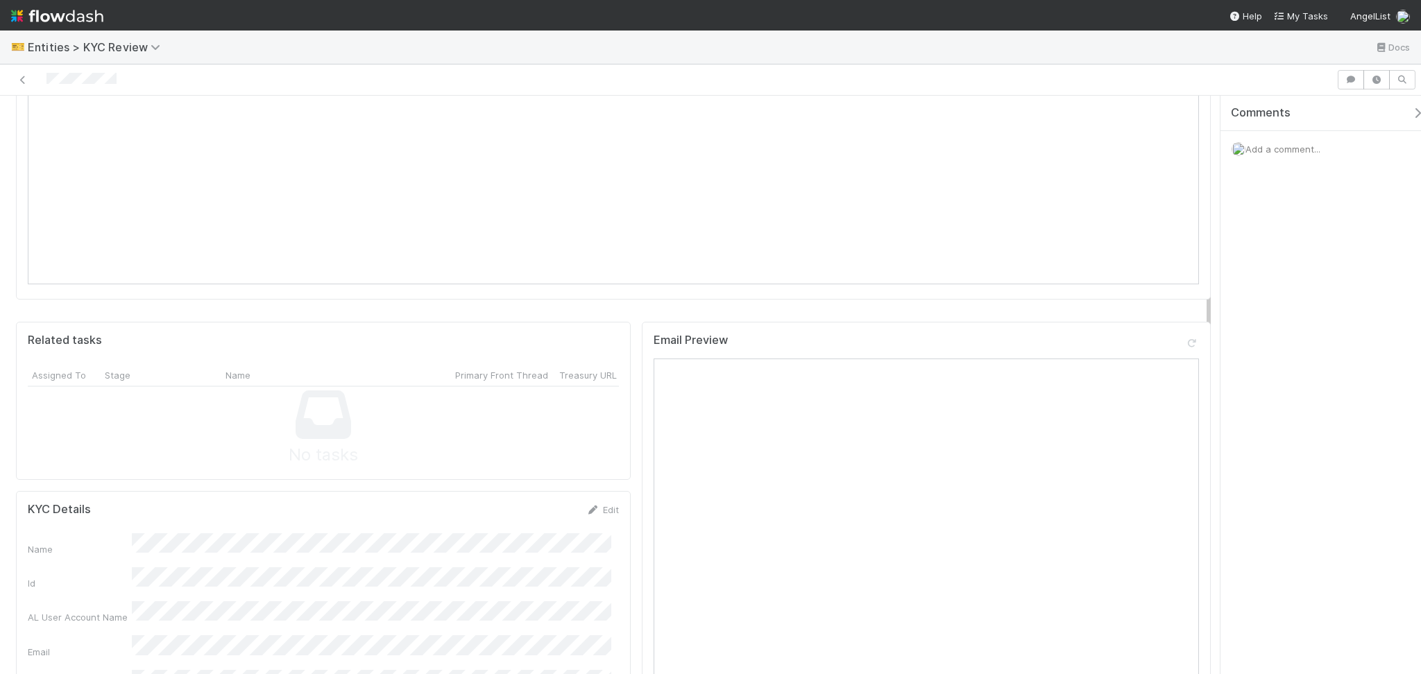
scroll to position [739, 0]
click at [24, 76] on icon at bounding box center [23, 80] width 14 height 9
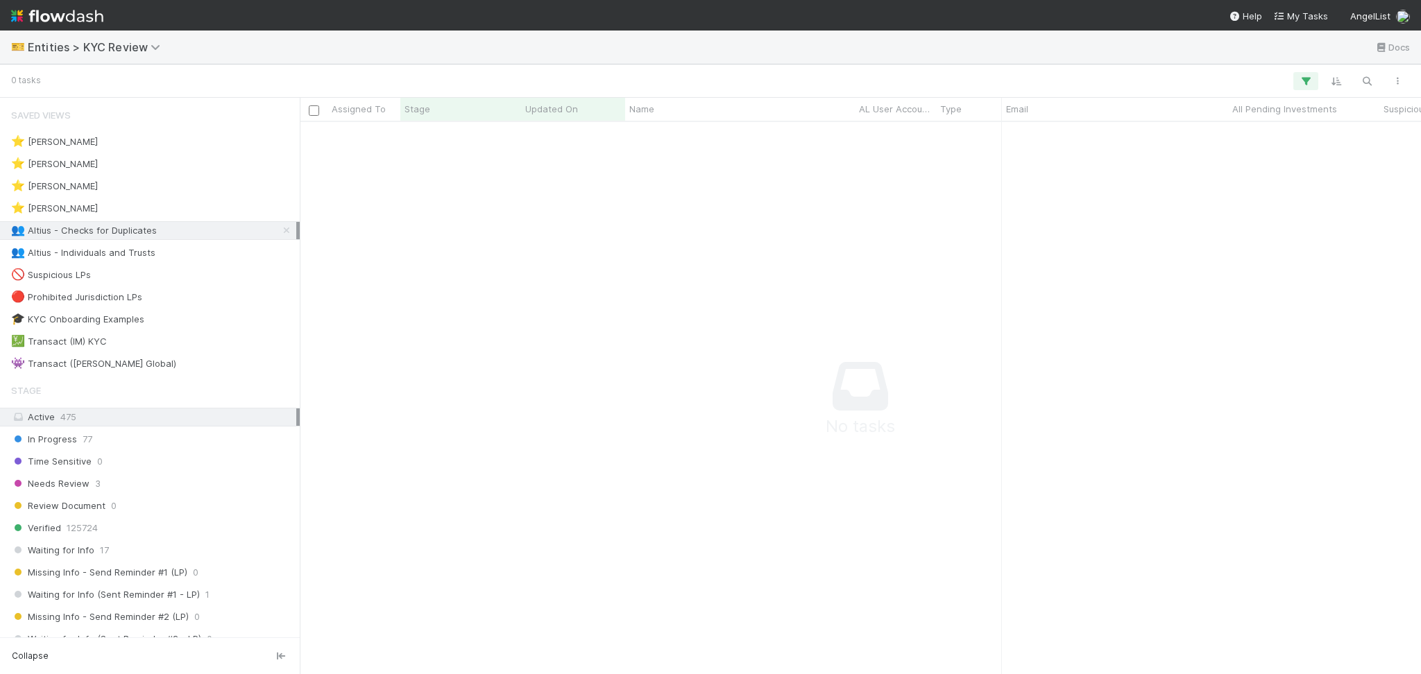
scroll to position [15, 15]
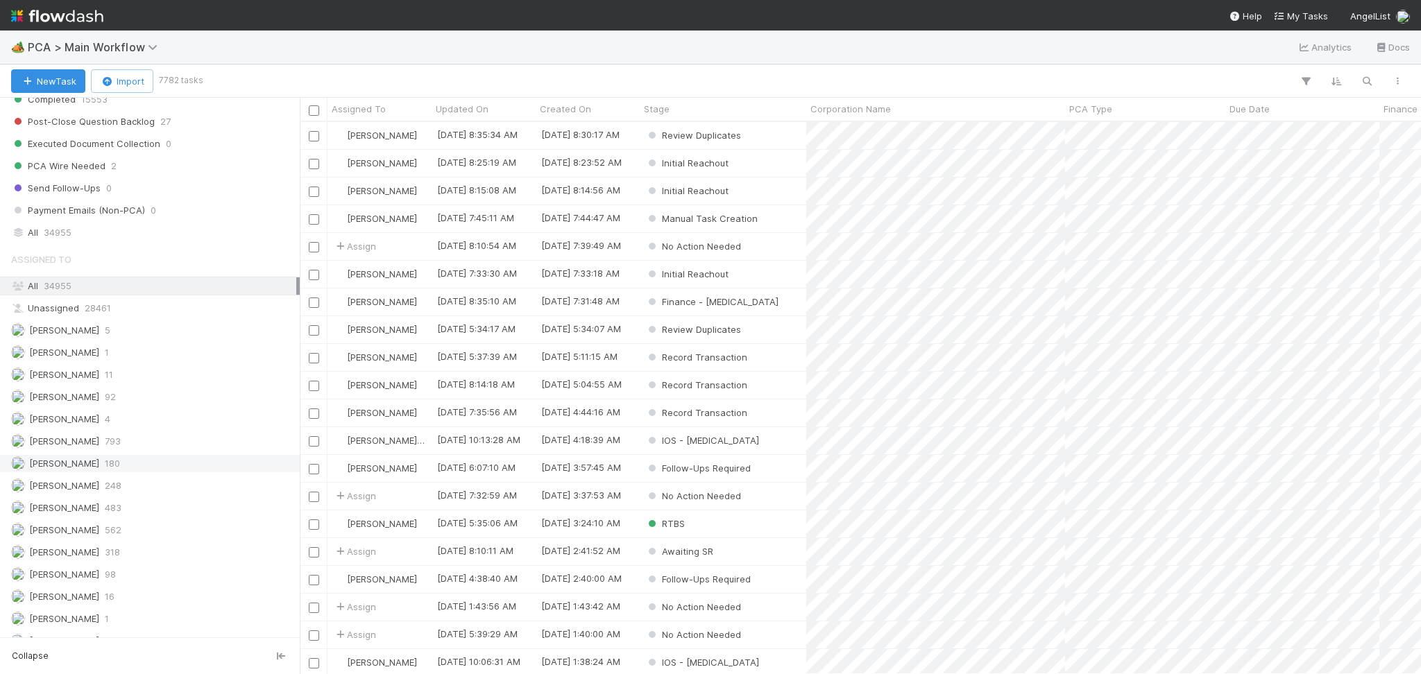
scroll to position [1665, 0]
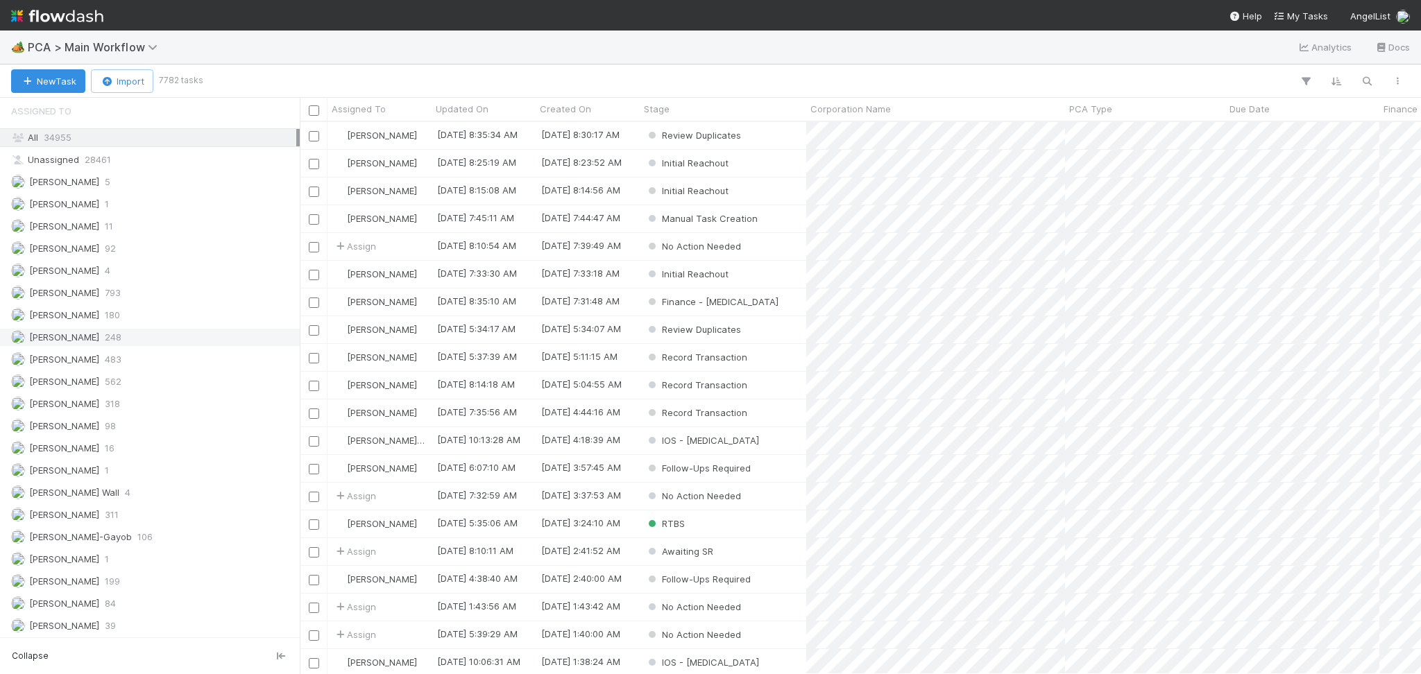
click at [149, 347] on div "[PERSON_NAME] 248" at bounding box center [150, 337] width 300 height 19
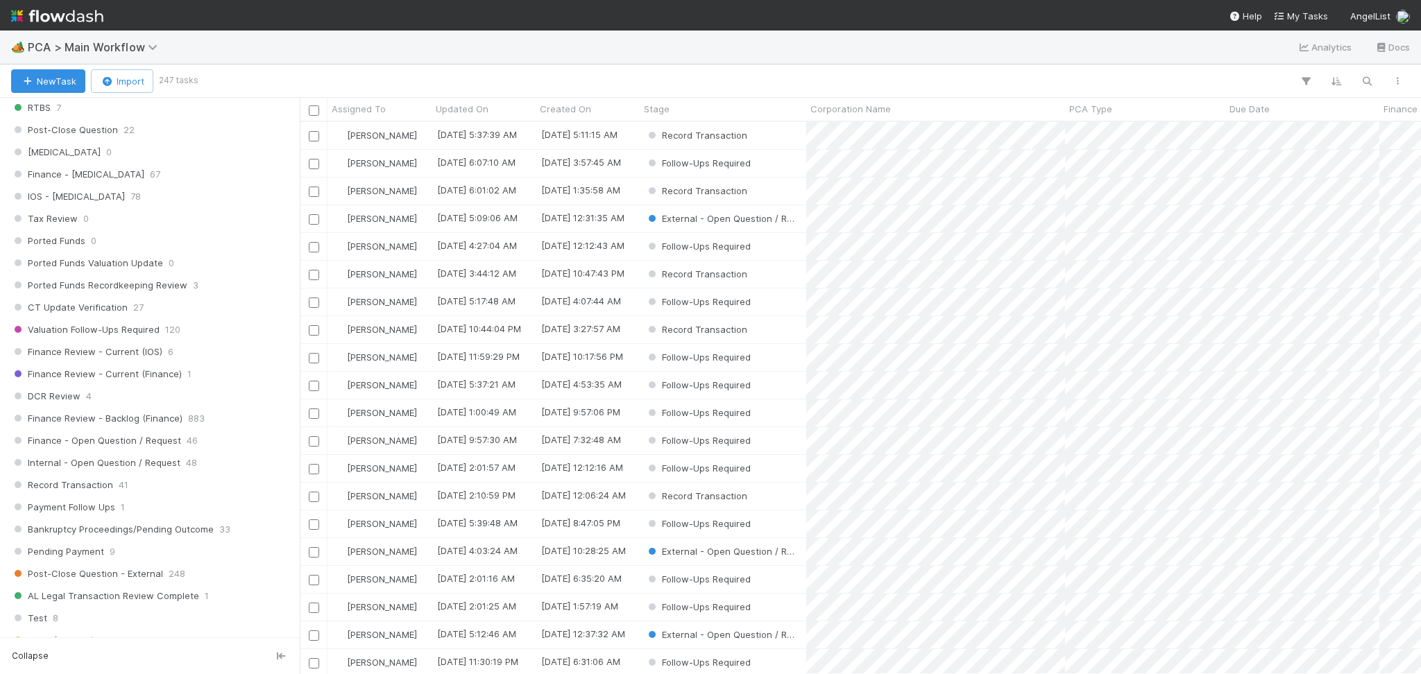
scroll to position [872, 0]
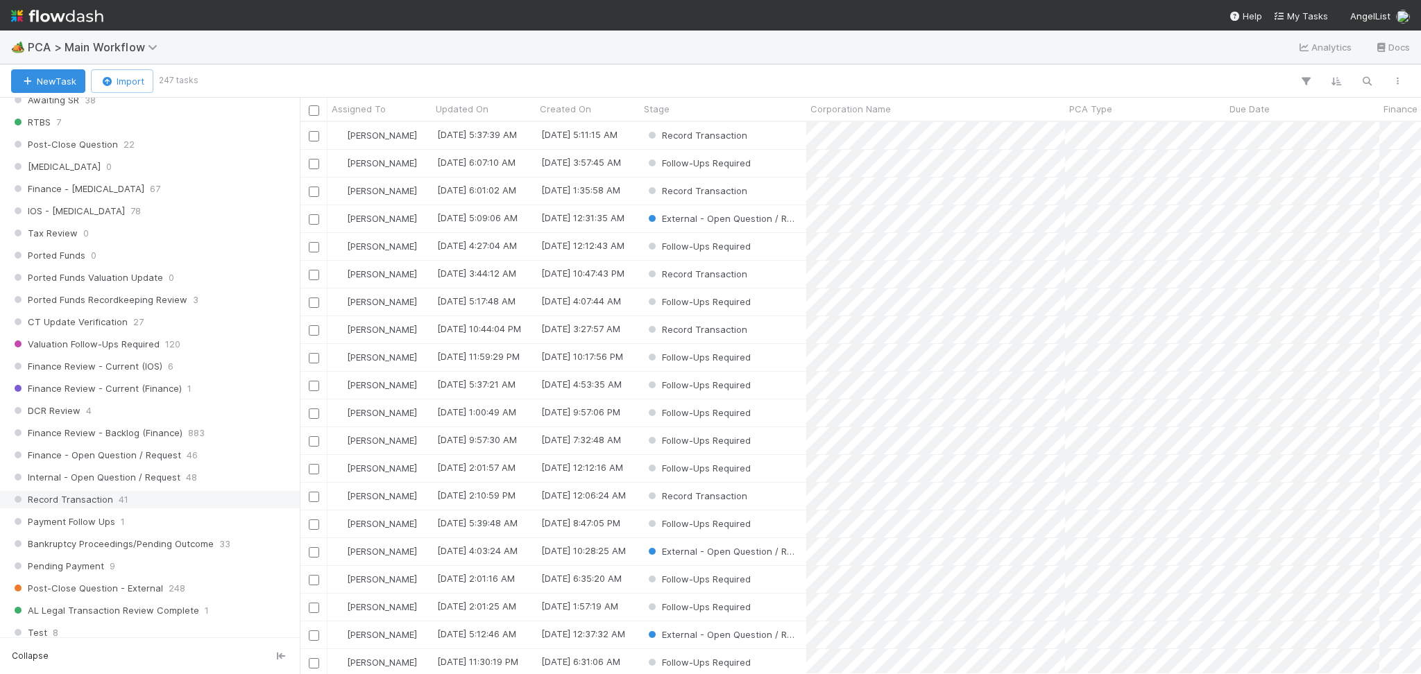
click at [175, 494] on div "Record Transaction 41" at bounding box center [150, 499] width 300 height 19
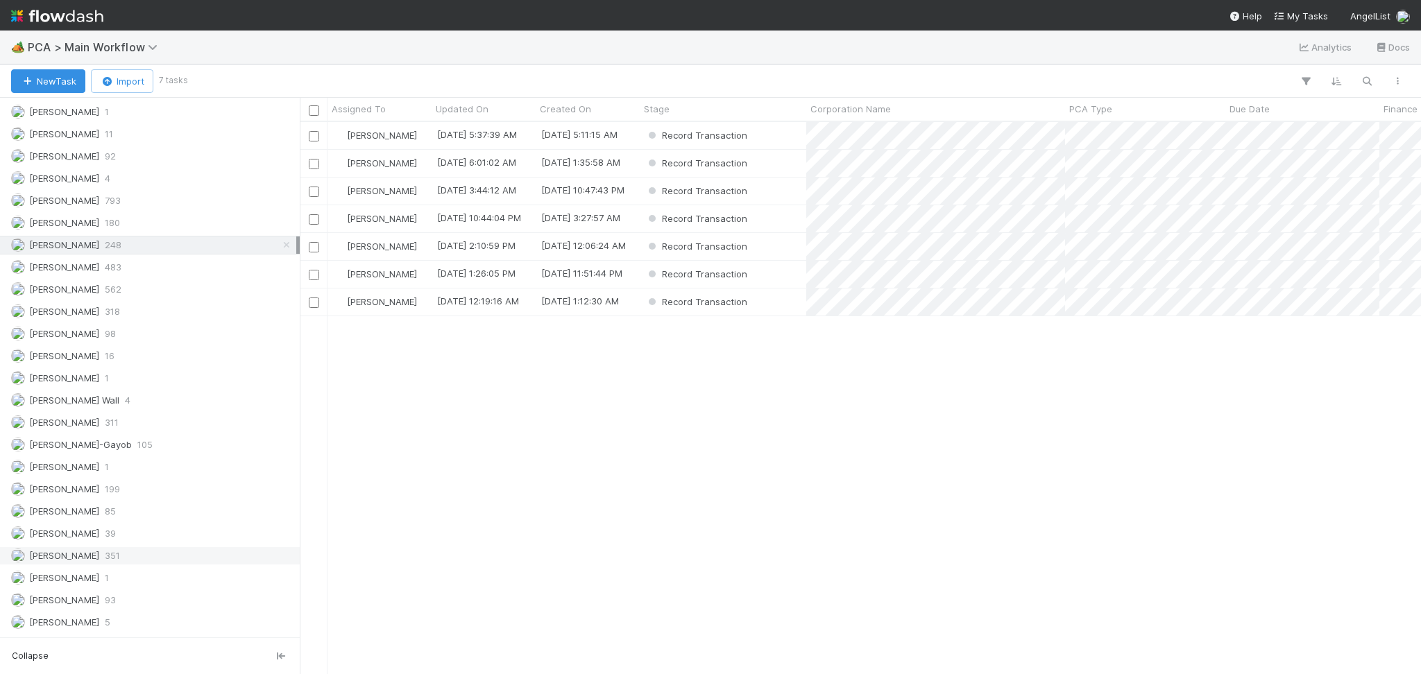
scroll to position [1665, 0]
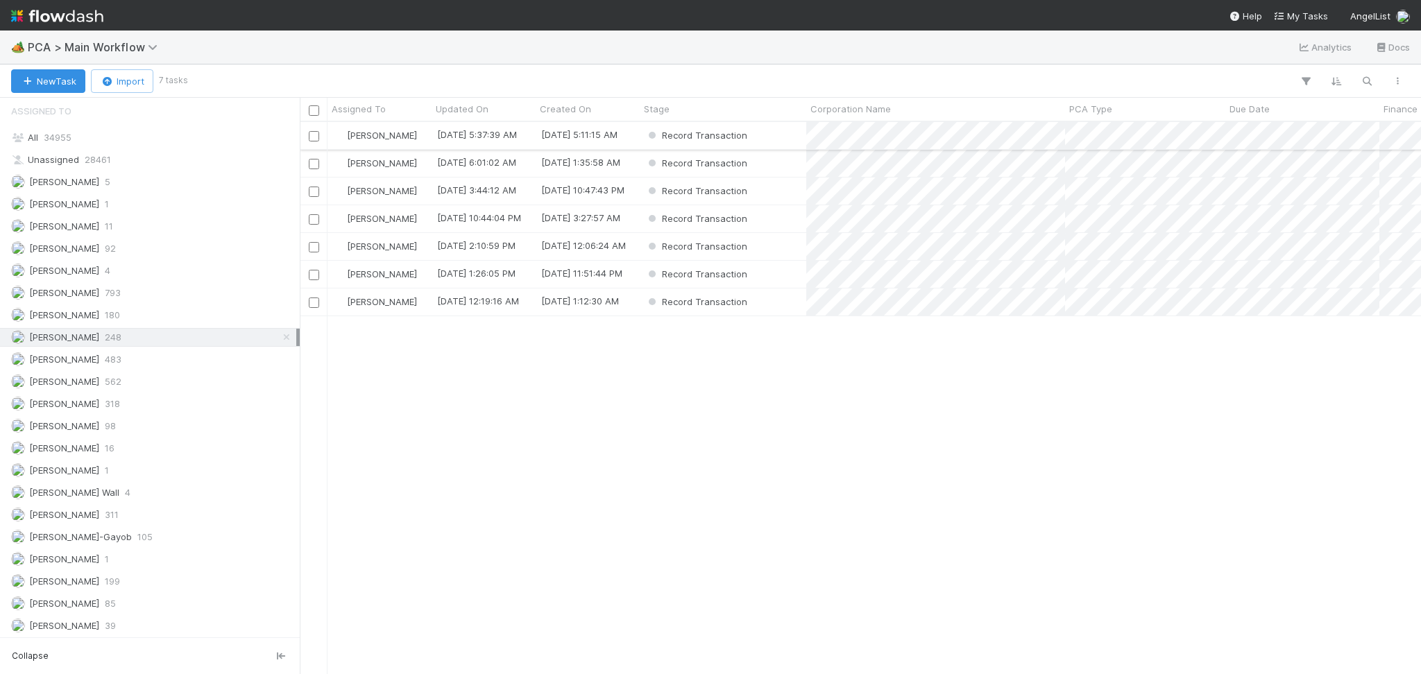
click at [780, 138] on div "Record Transaction" at bounding box center [723, 135] width 166 height 27
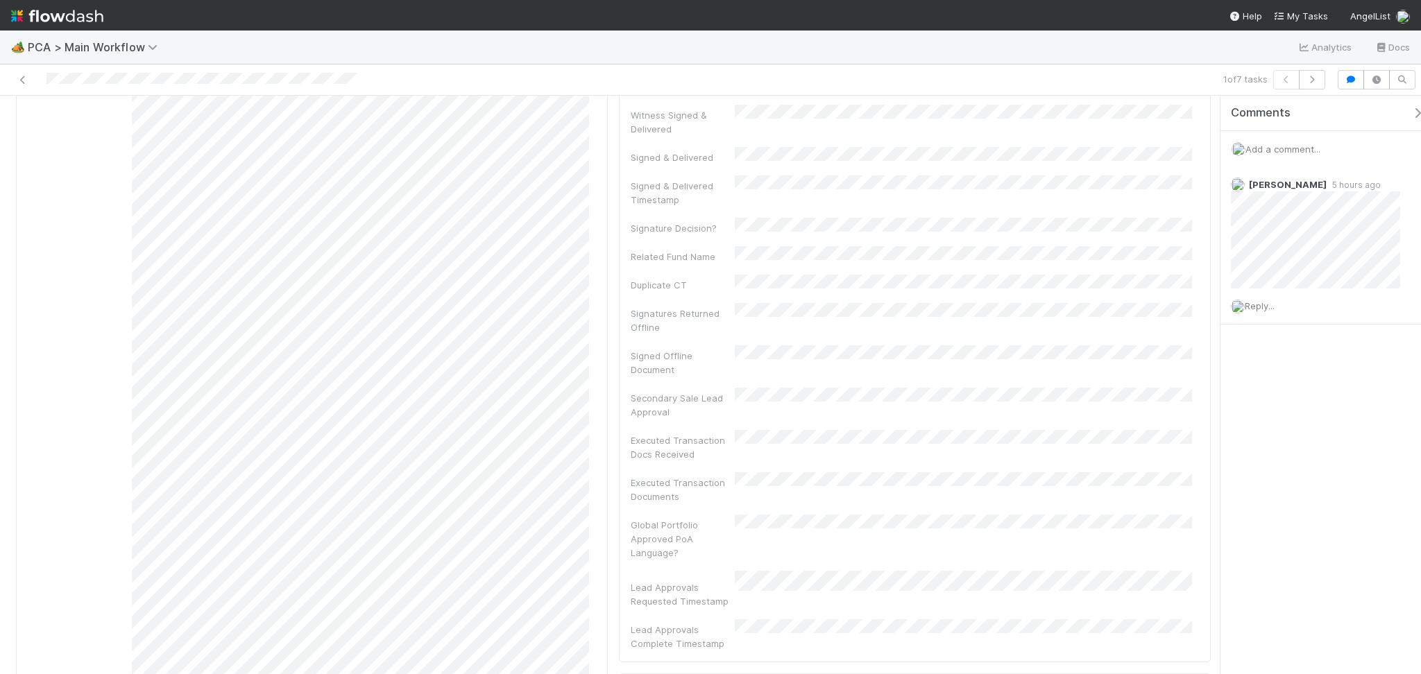
scroll to position [647, 0]
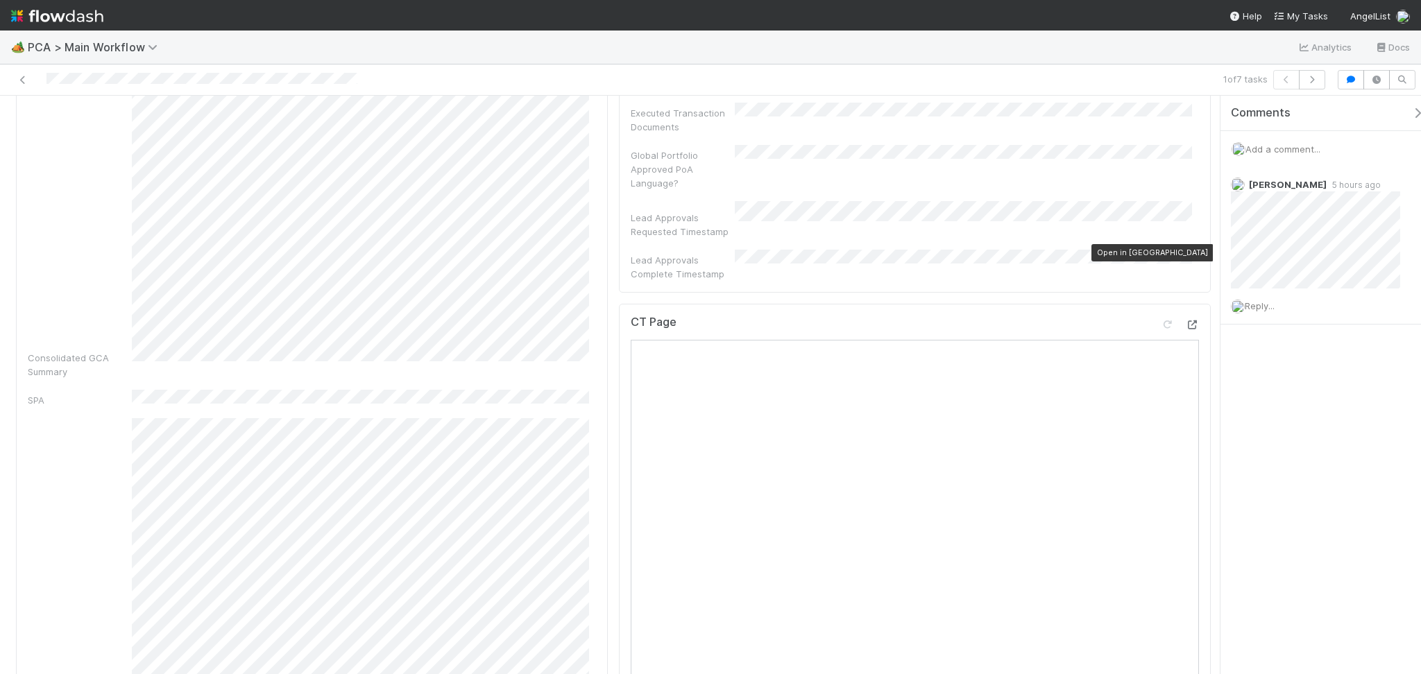
click at [1185, 320] on icon at bounding box center [1192, 324] width 14 height 9
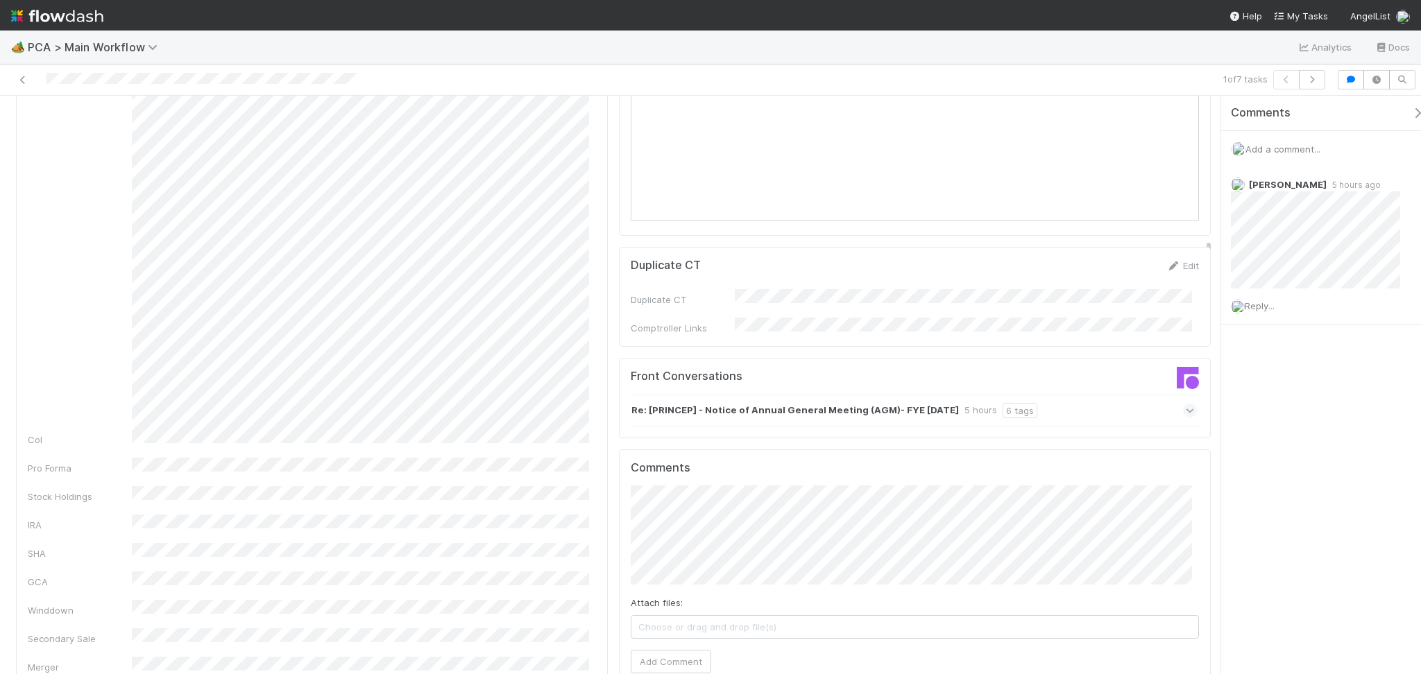
scroll to position [1294, 0]
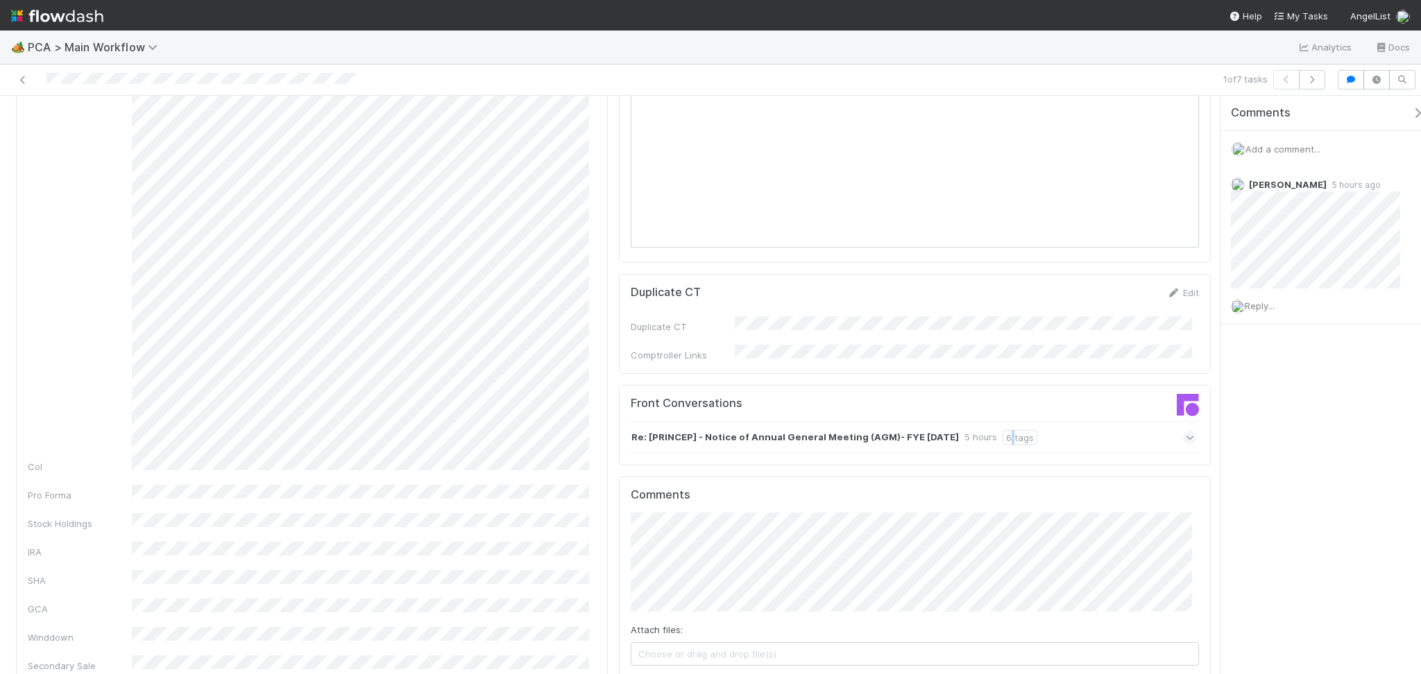
click at [1002, 430] on div "6 tags" at bounding box center [1019, 437] width 35 height 15
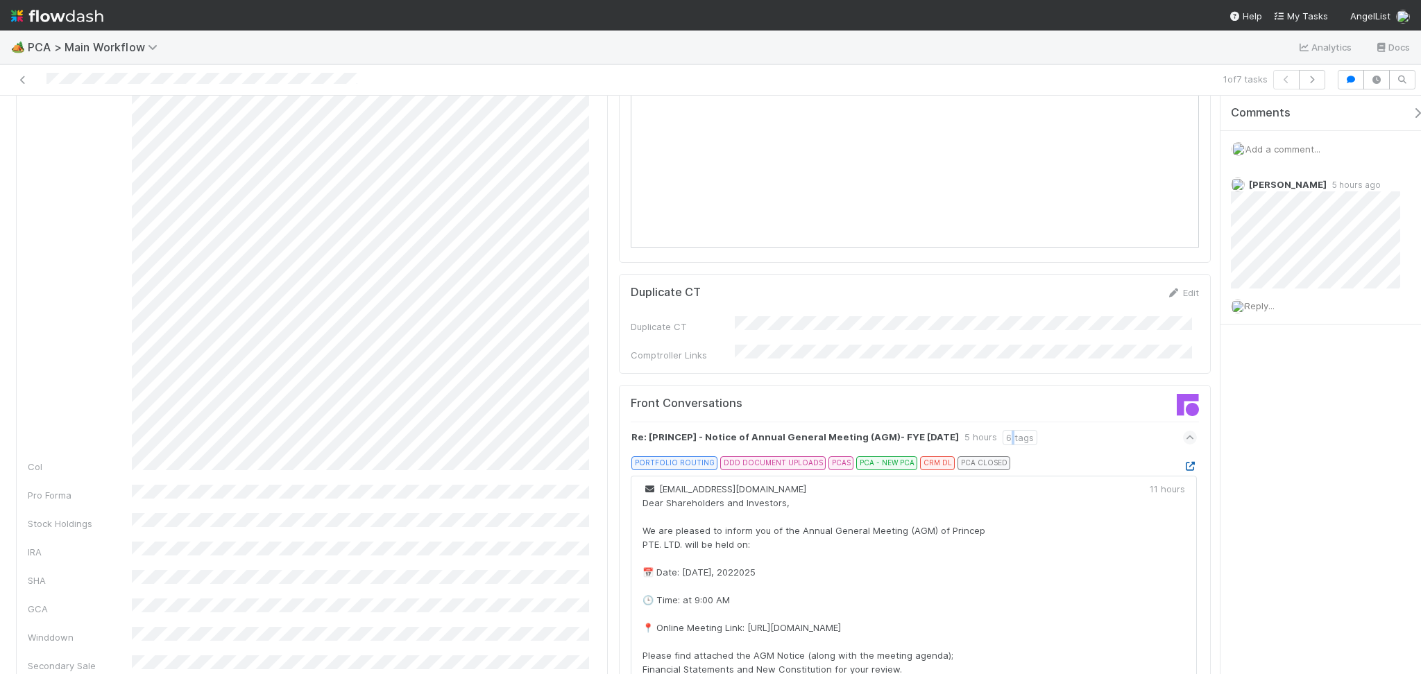
click at [1183, 462] on icon at bounding box center [1190, 466] width 14 height 9
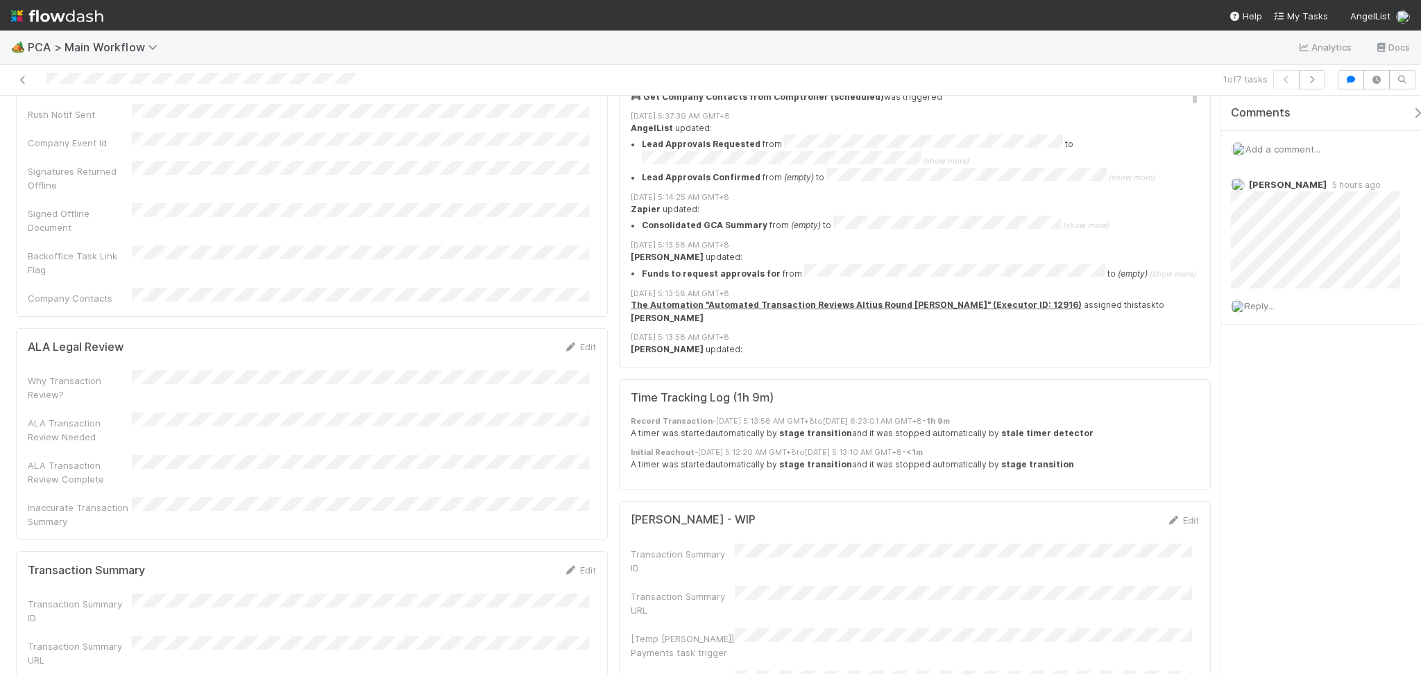
scroll to position [2589, 0]
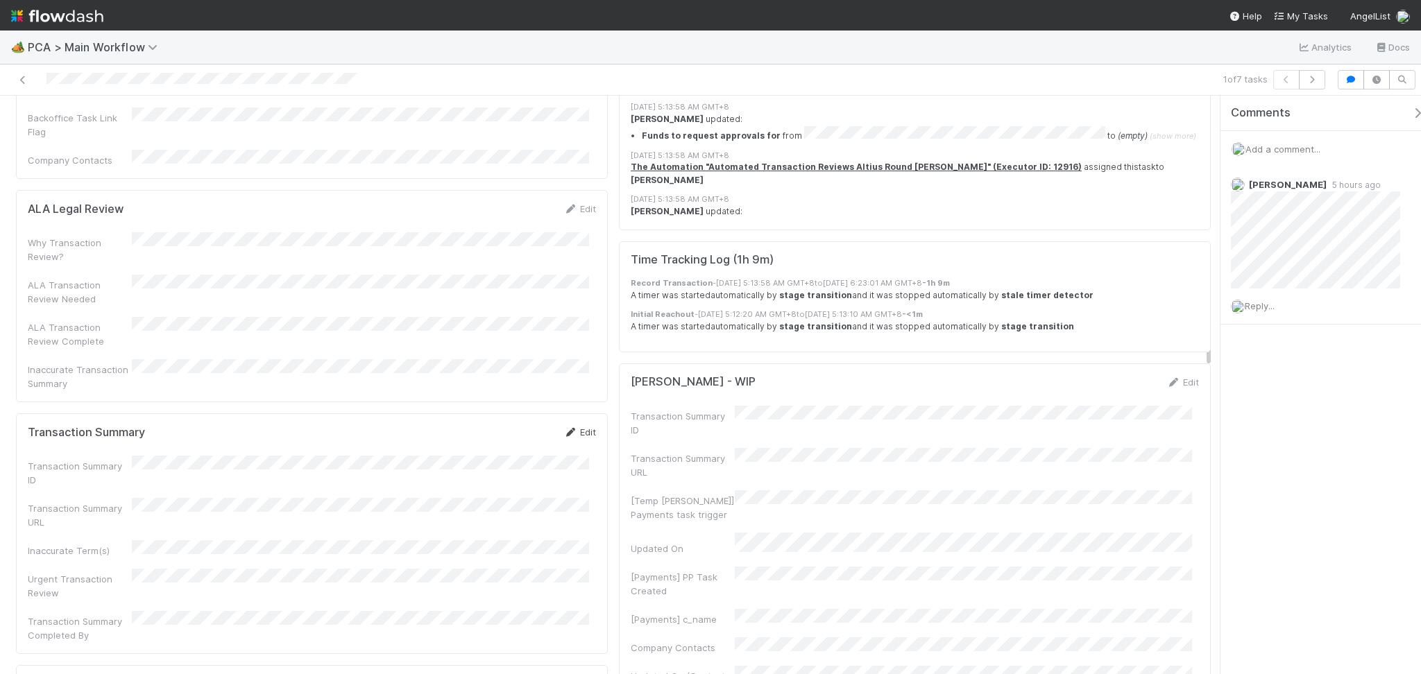
click at [569, 427] on link "Edit" at bounding box center [579, 432] width 33 height 11
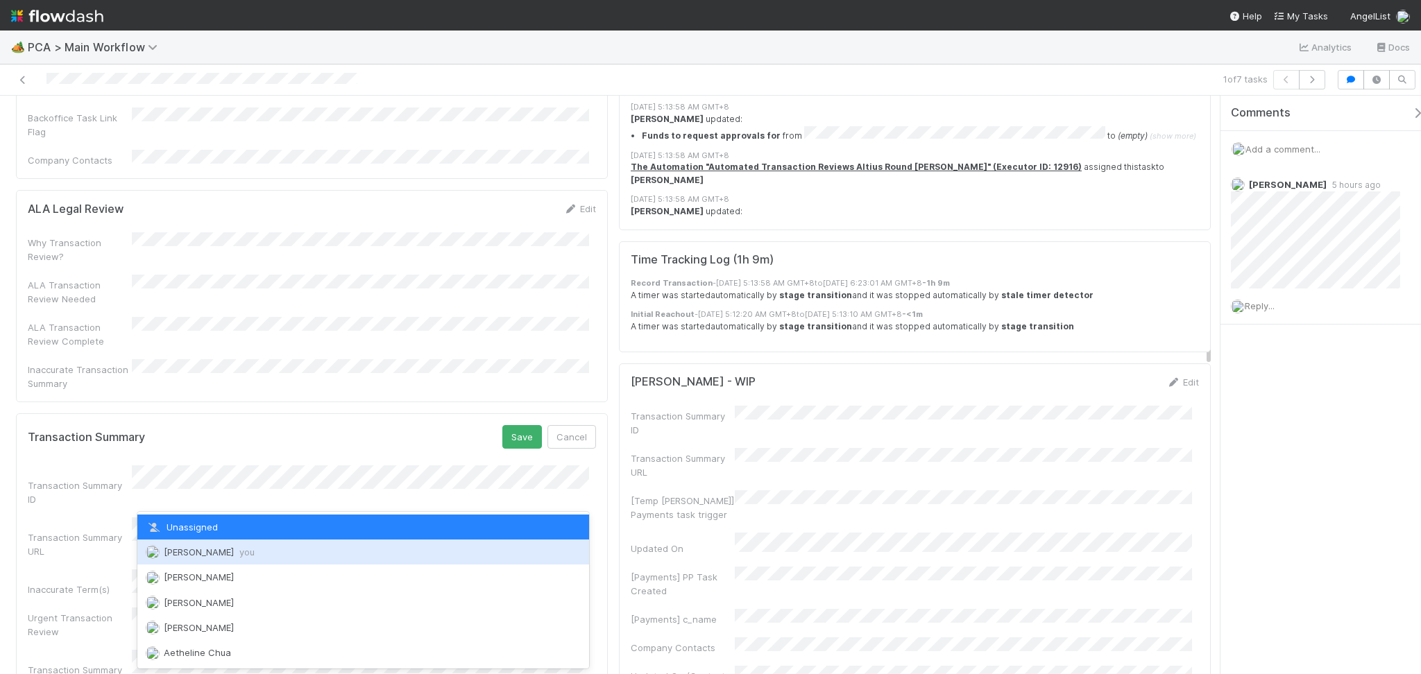
click at [192, 547] on span "Febbie Cervantes you" at bounding box center [209, 552] width 91 height 11
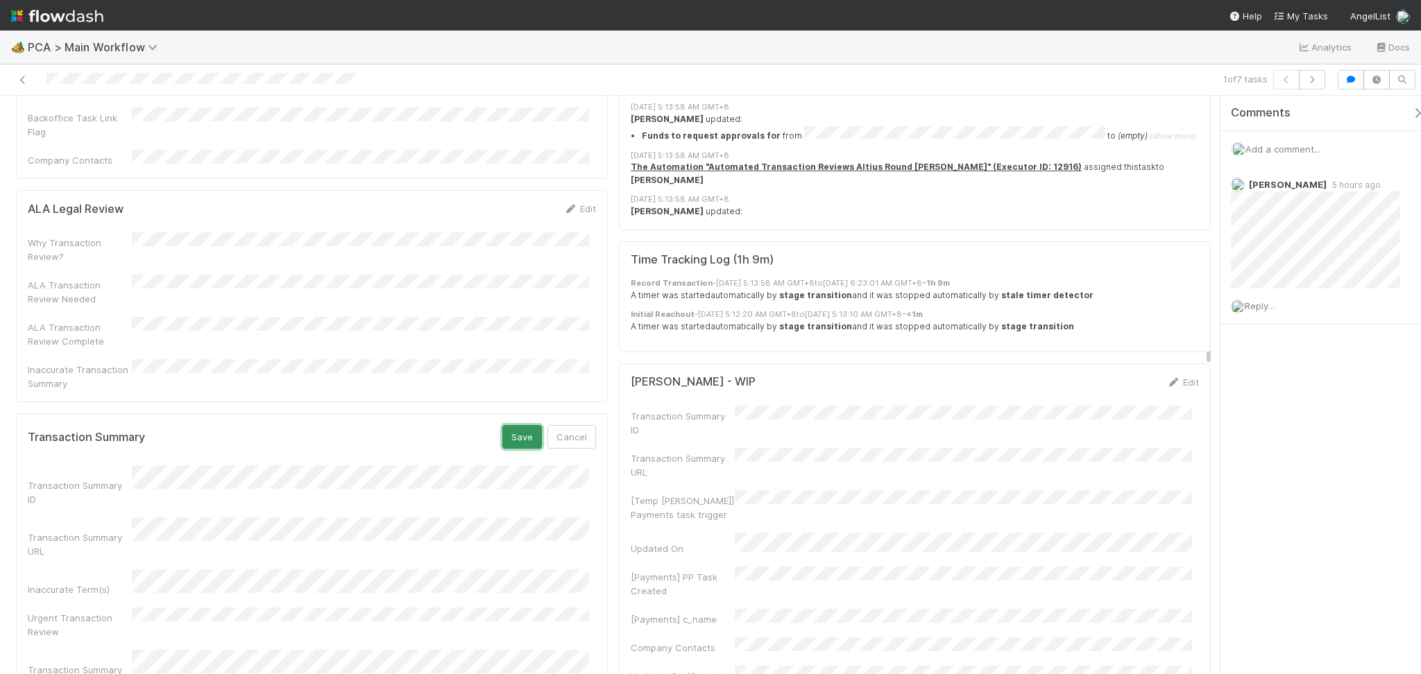
click at [512, 425] on button "Save" at bounding box center [522, 437] width 40 height 24
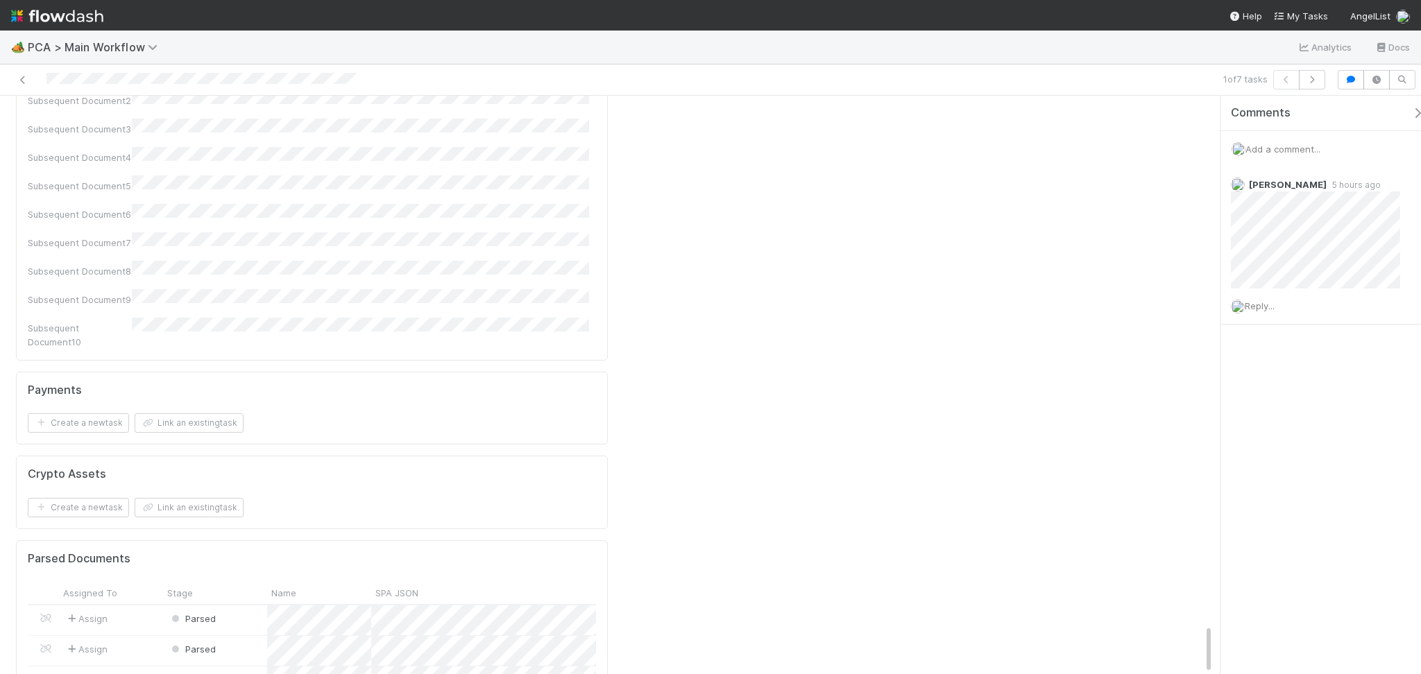
scroll to position [6162, 0]
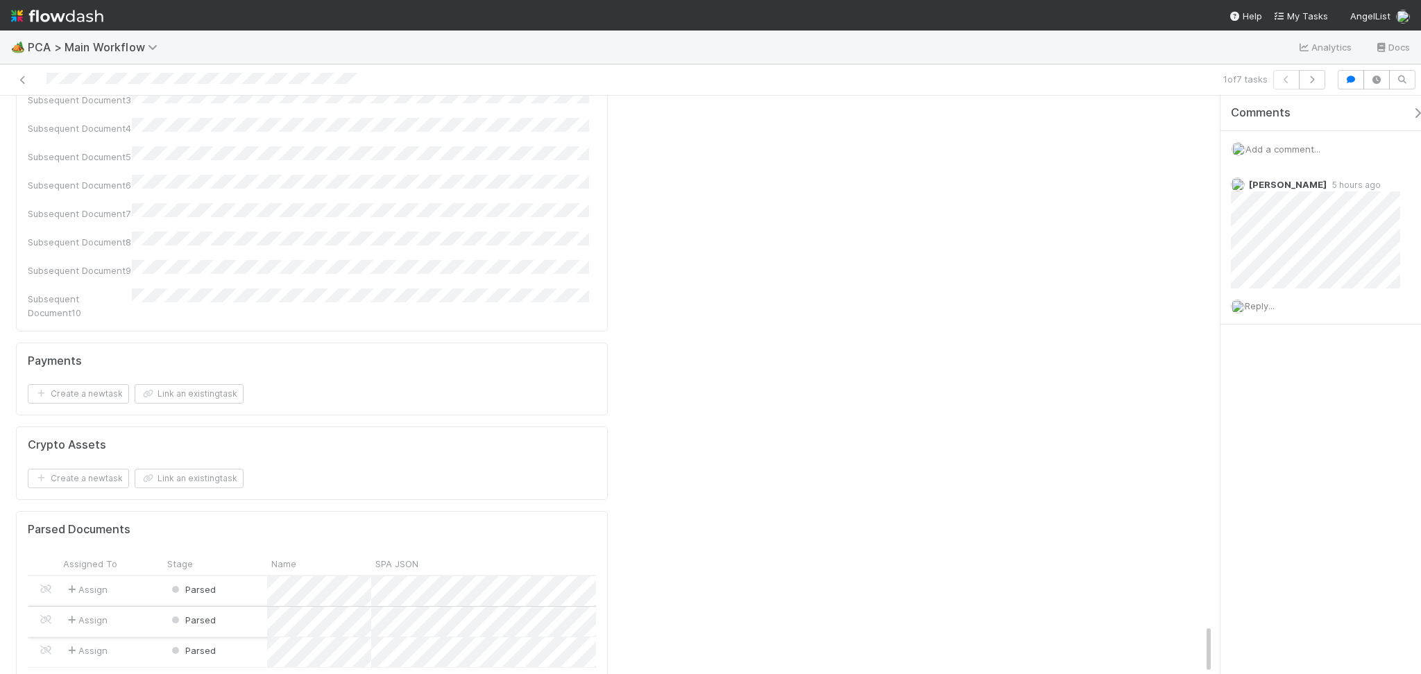
click at [238, 607] on div "Parsed" at bounding box center [215, 622] width 104 height 30
click at [226, 576] on div "Parsed" at bounding box center [215, 591] width 104 height 30
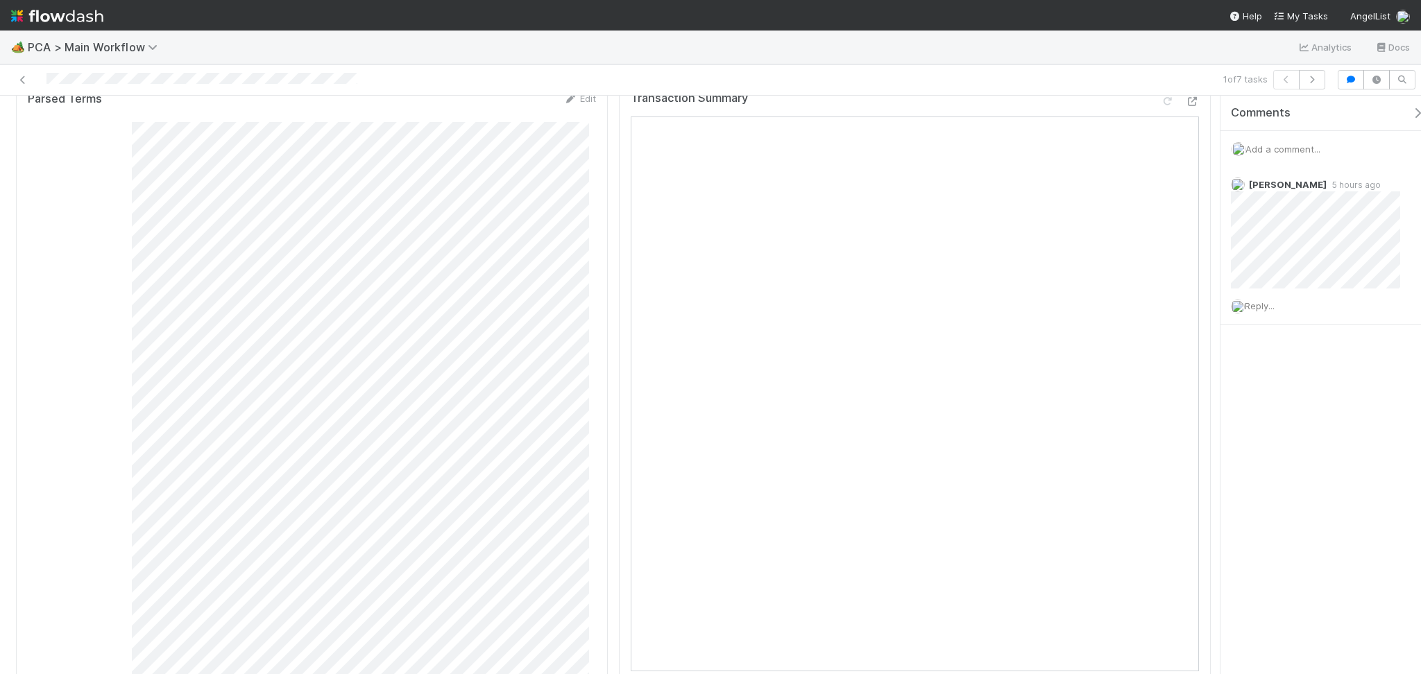
scroll to position [0, 0]
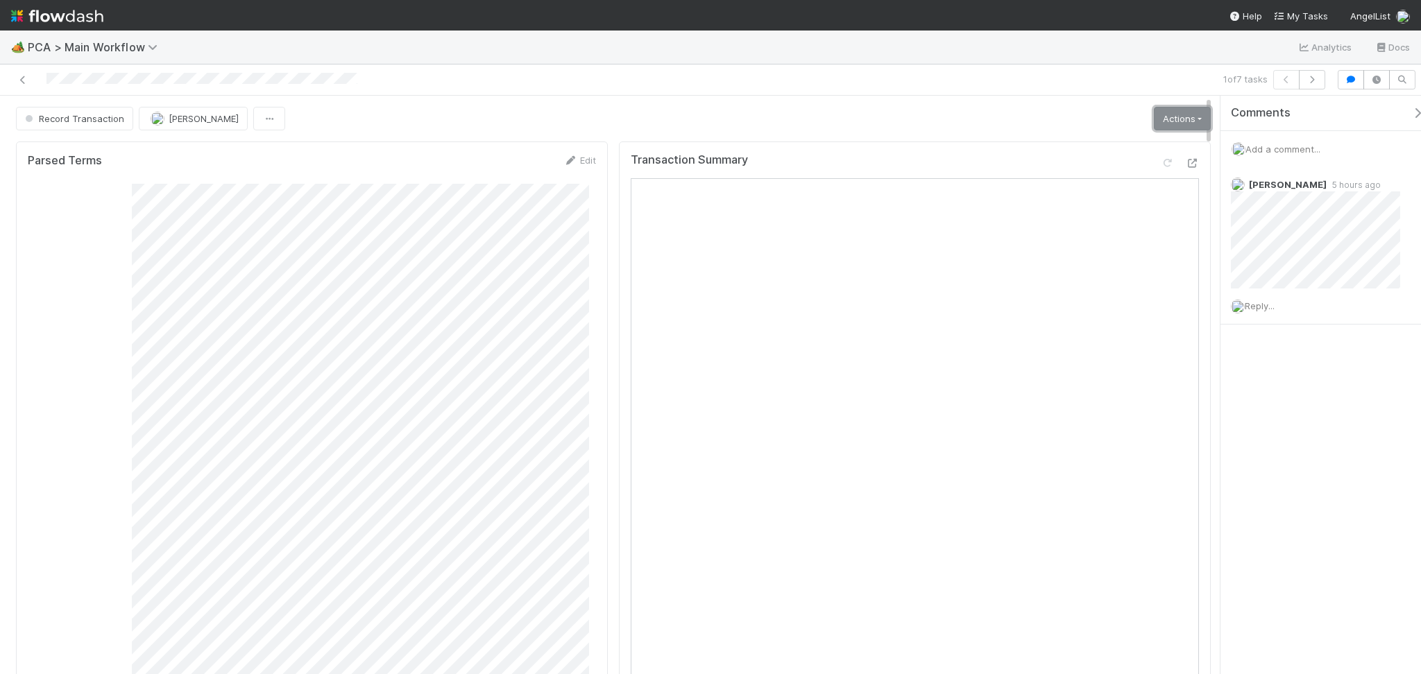
click at [1175, 127] on link "Actions" at bounding box center [1182, 119] width 57 height 24
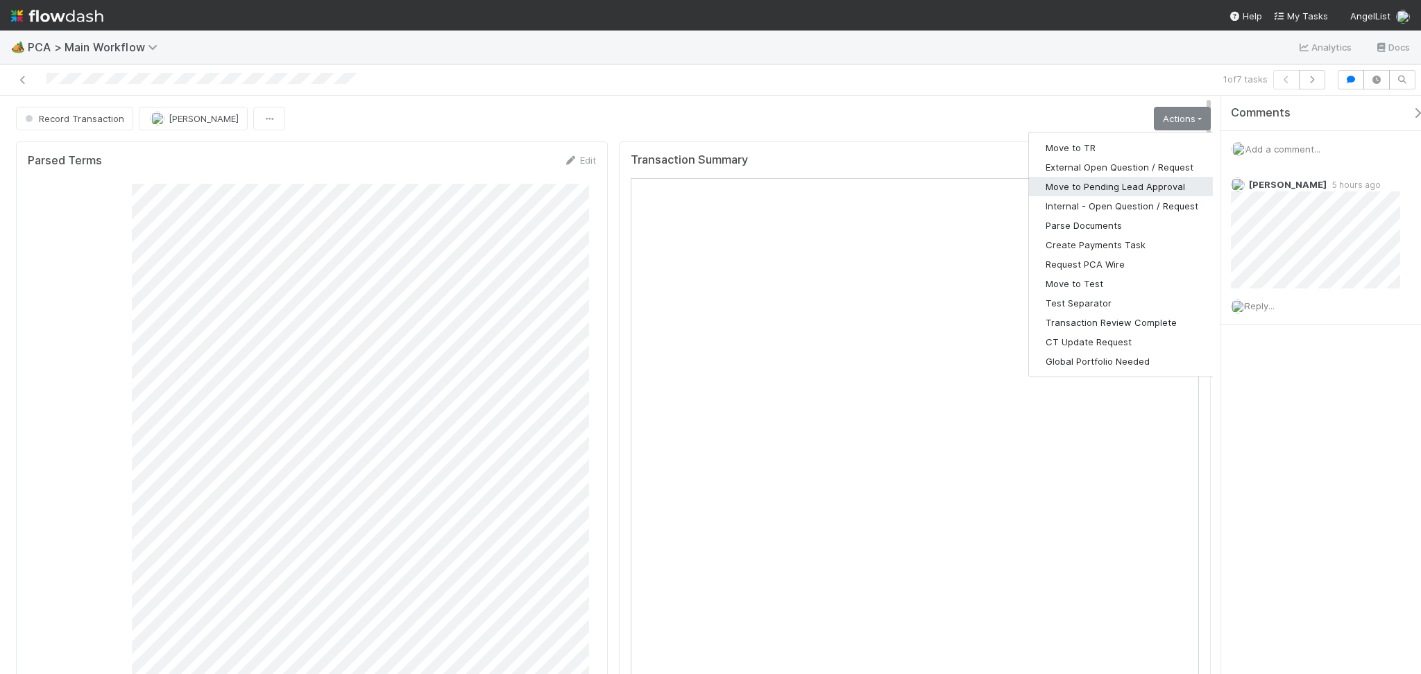
click at [1120, 189] on button "Move to Pending Lead Approval" at bounding box center [1122, 186] width 186 height 19
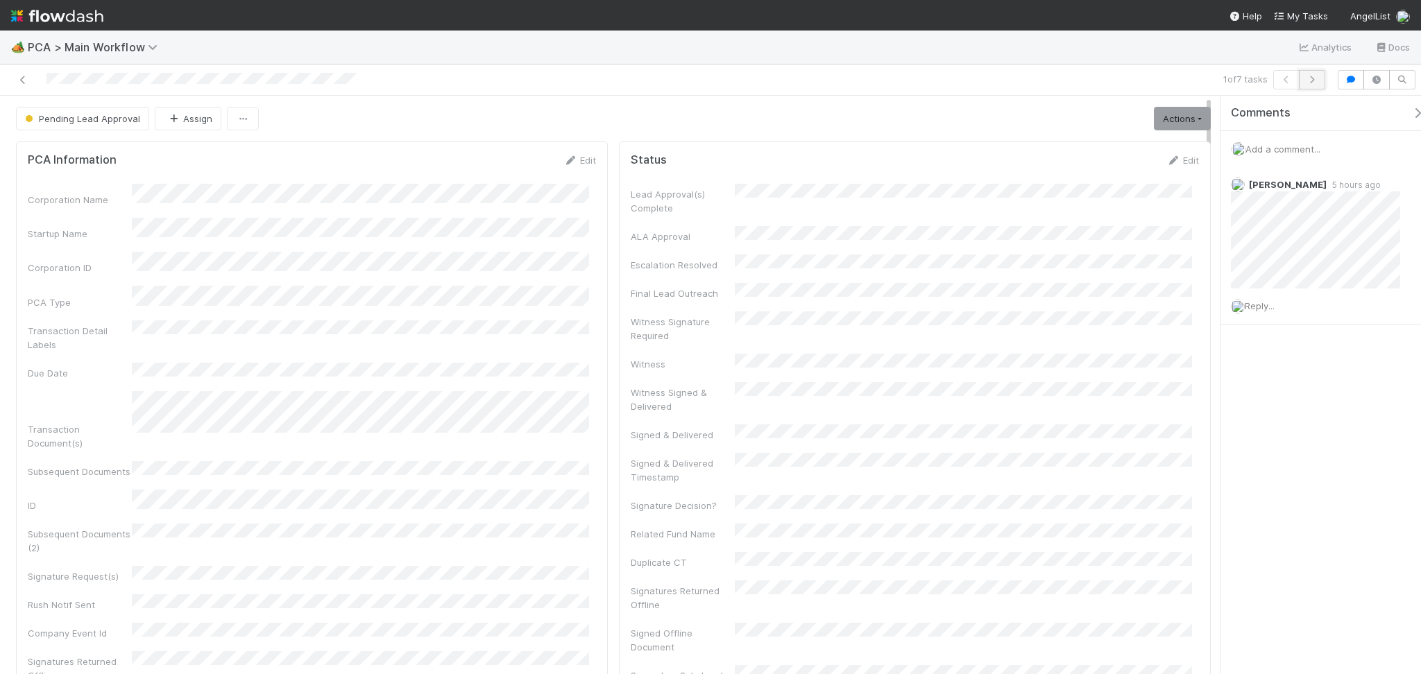
click at [1312, 83] on icon "button" at bounding box center [1312, 80] width 14 height 8
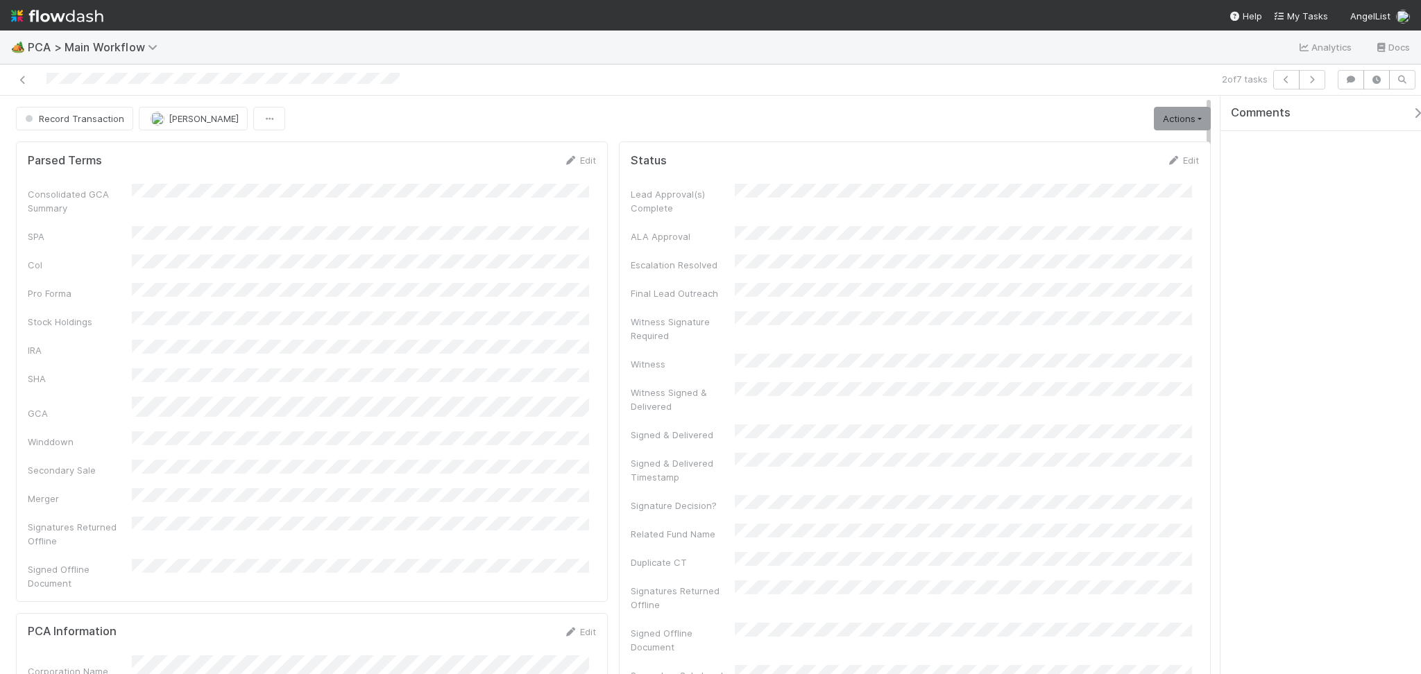
click at [279, 237] on div "Consolidated GCA Summary SPA CoI Pro Forma Stock Holdings IRA SHA GCA Winddown …" at bounding box center [312, 387] width 568 height 406
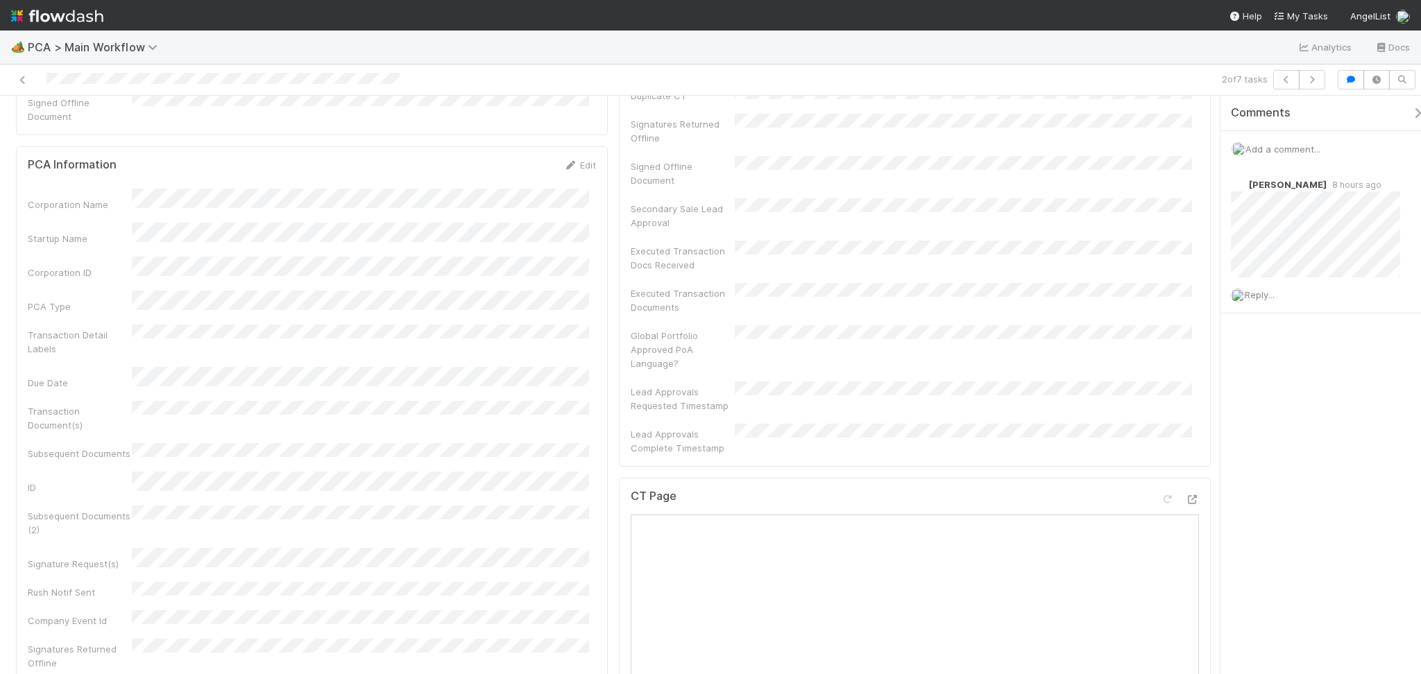
scroll to position [555, 0]
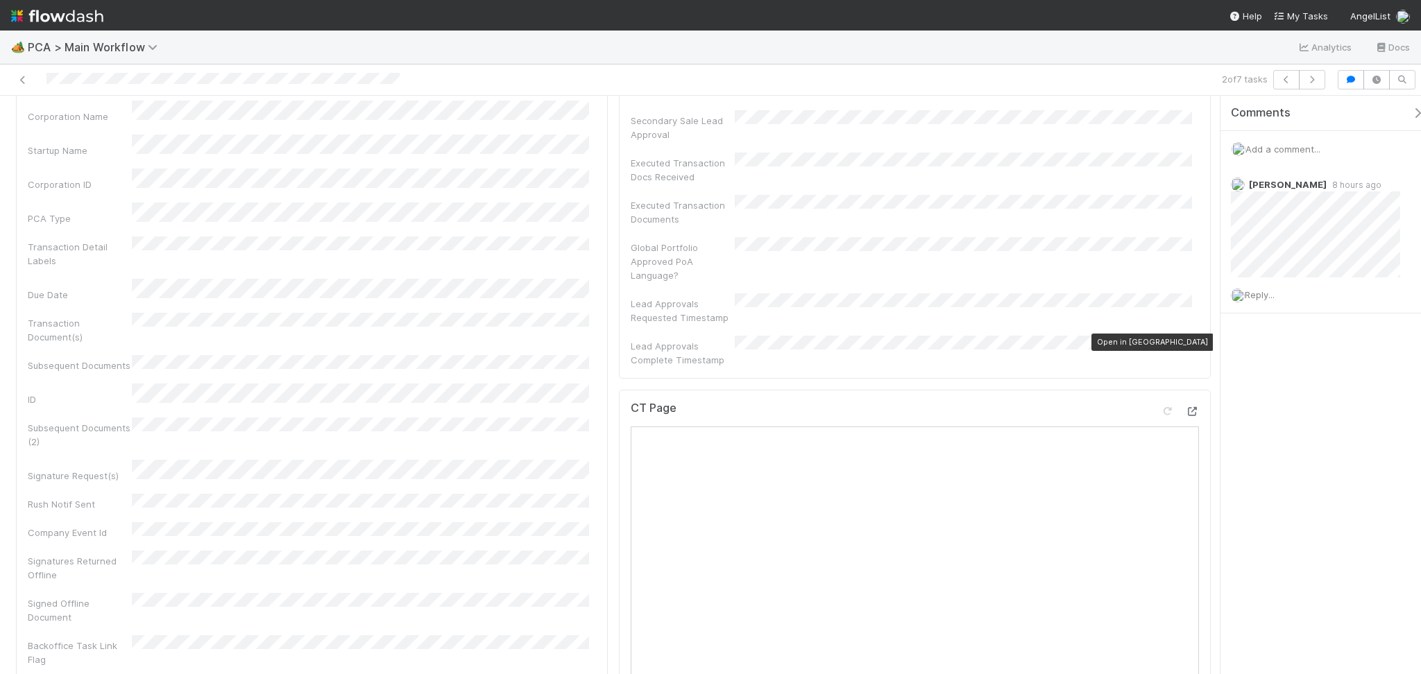
click at [1185, 407] on icon at bounding box center [1192, 411] width 14 height 9
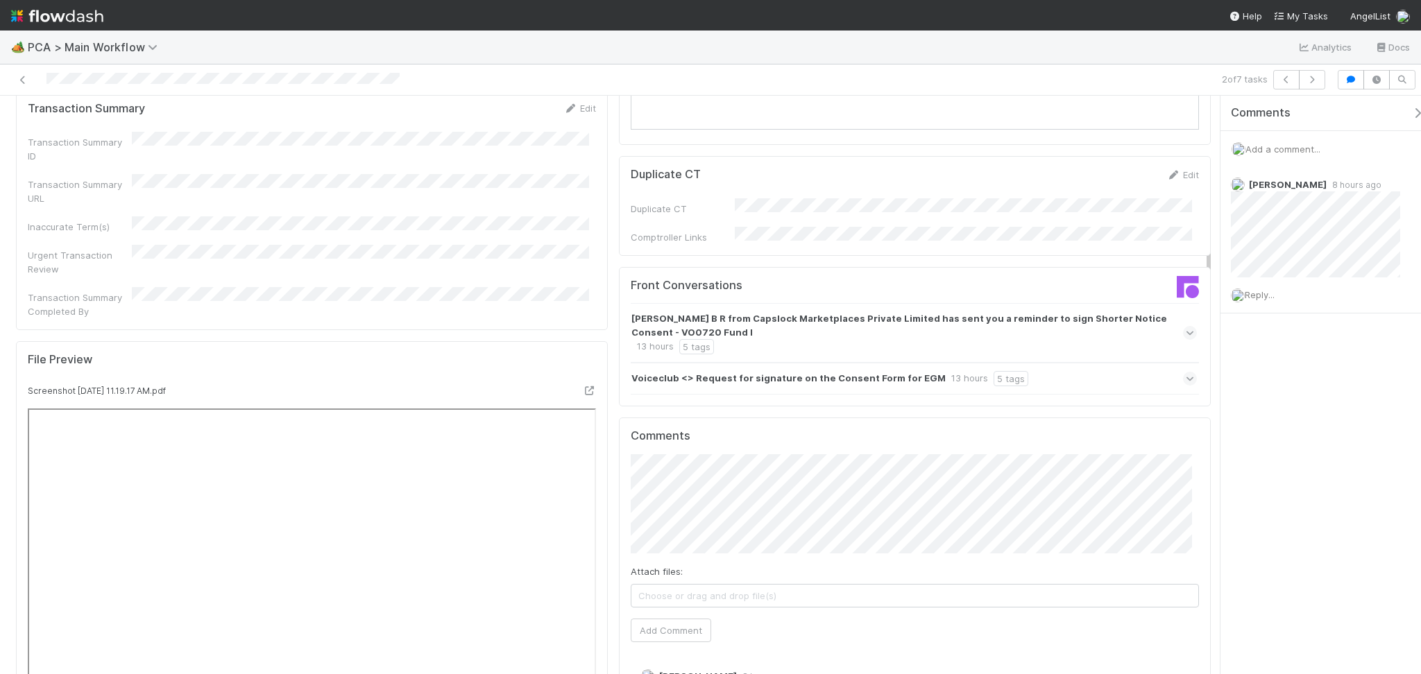
scroll to position [1480, 0]
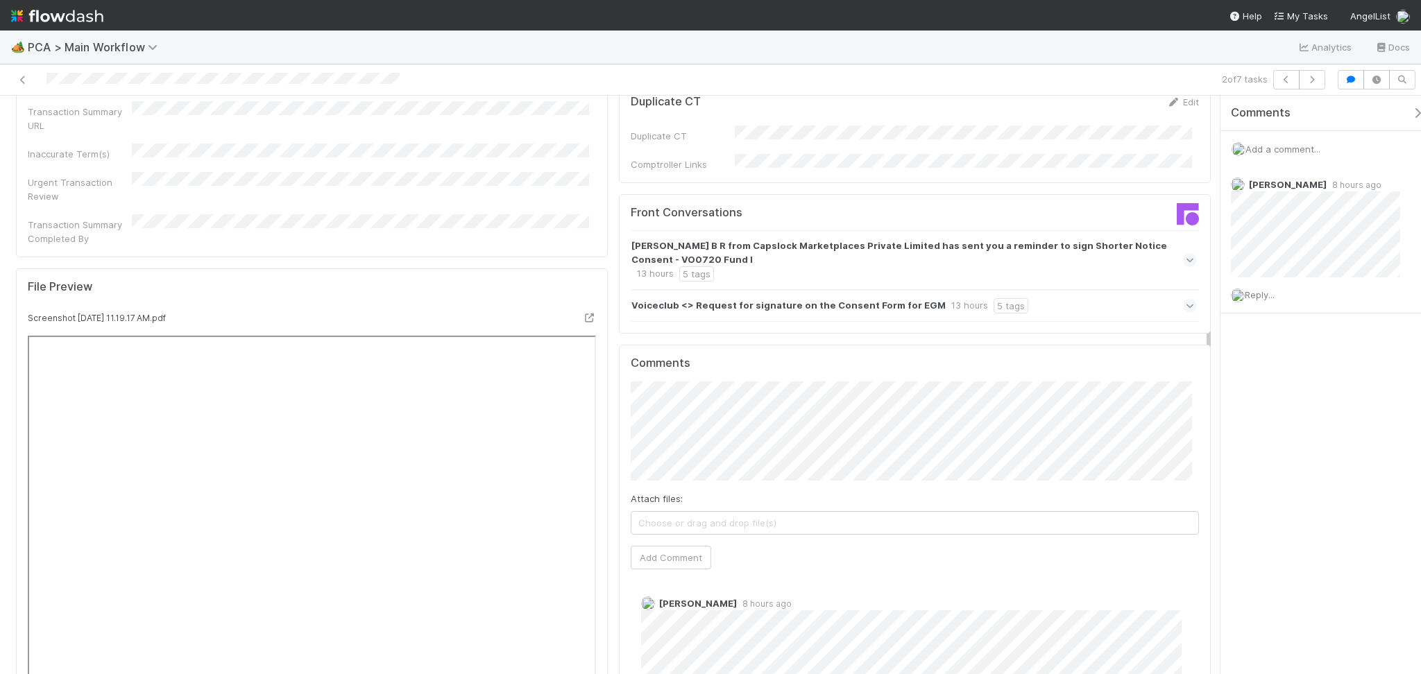
click at [1057, 290] on div "Voiceclub <> Request for signature on the Consent Form for EGM 13 hours 5 tags" at bounding box center [914, 306] width 566 height 32
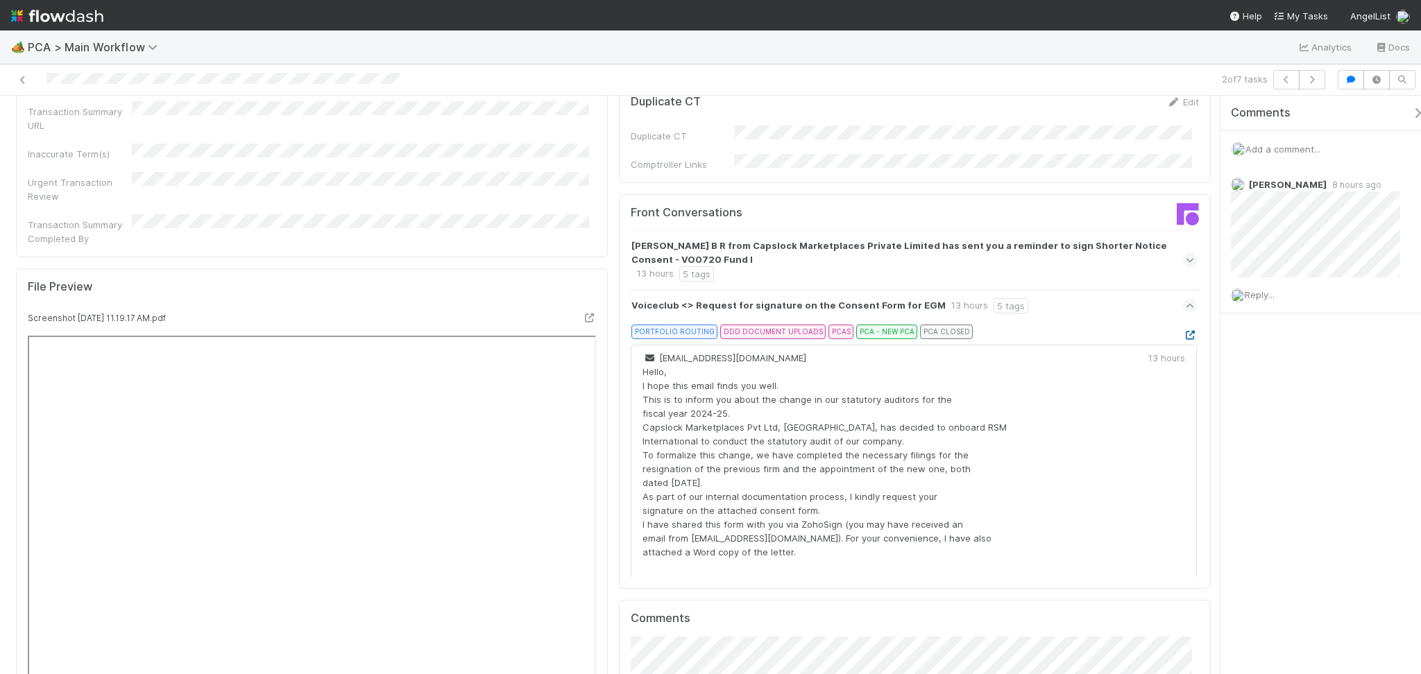
click at [1183, 331] on icon at bounding box center [1190, 335] width 14 height 9
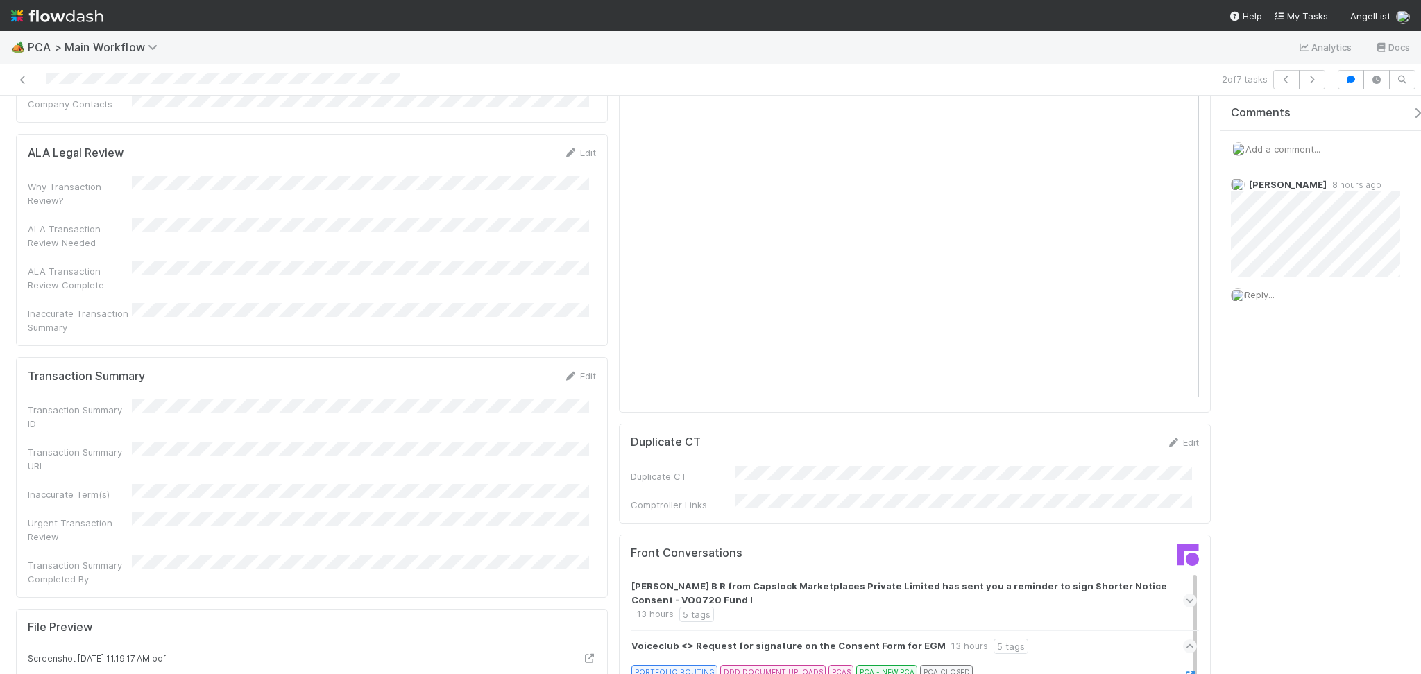
scroll to position [1110, 0]
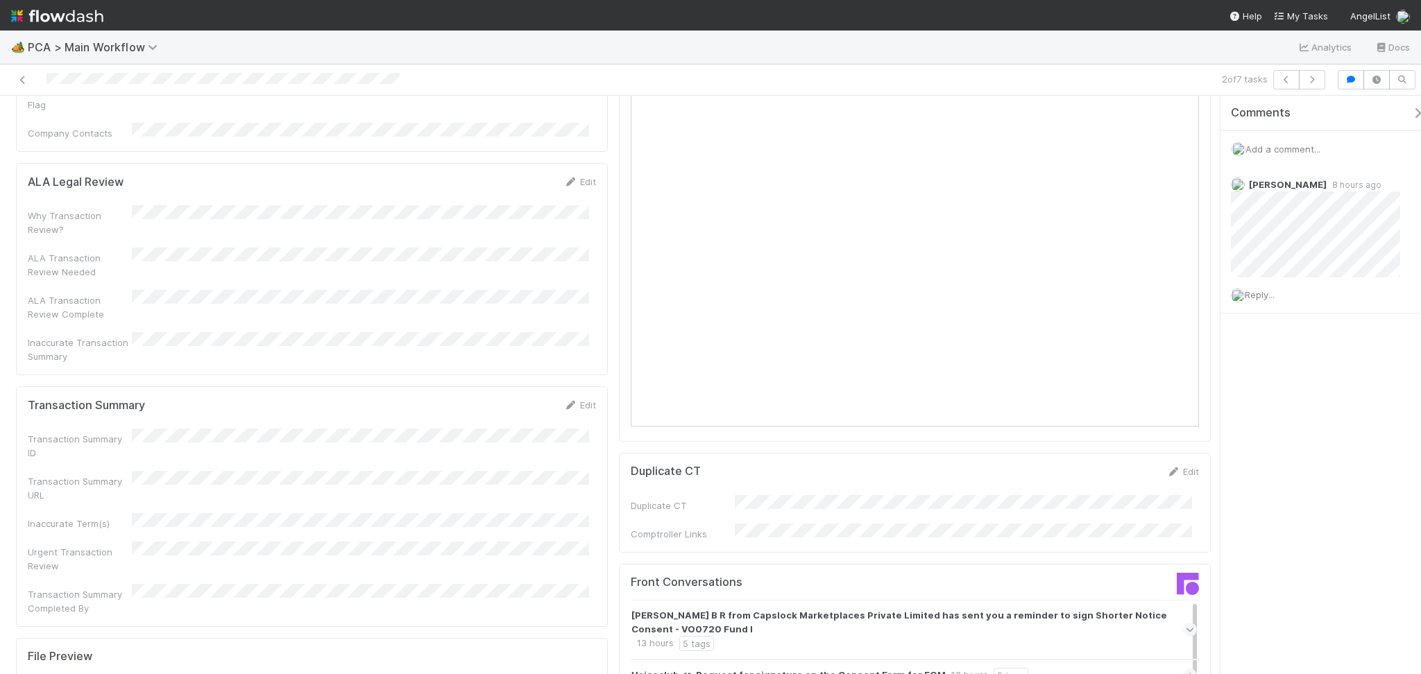
drag, startPoint x: 569, startPoint y: 282, endPoint x: 541, endPoint y: 304, distance: 36.1
click at [569, 400] on link "Edit" at bounding box center [579, 405] width 33 height 11
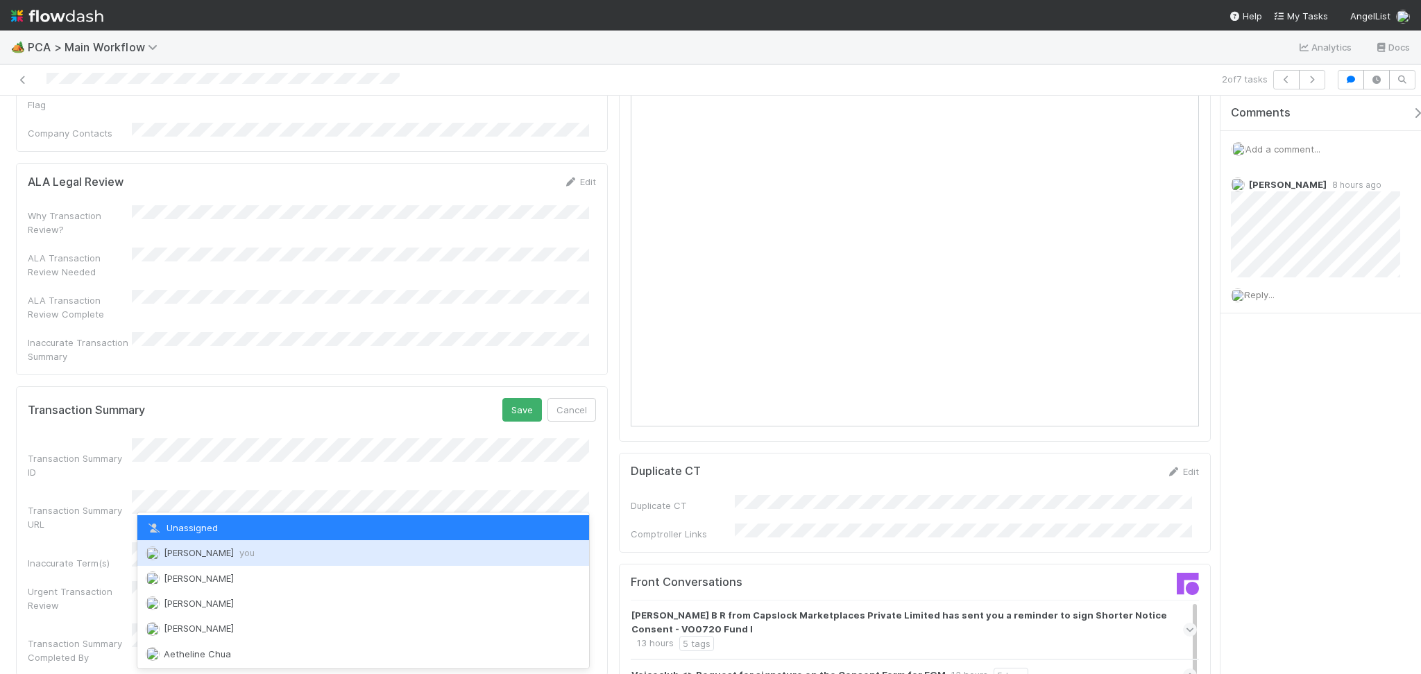
click at [271, 545] on div "Febbie Cervantes you" at bounding box center [363, 552] width 452 height 25
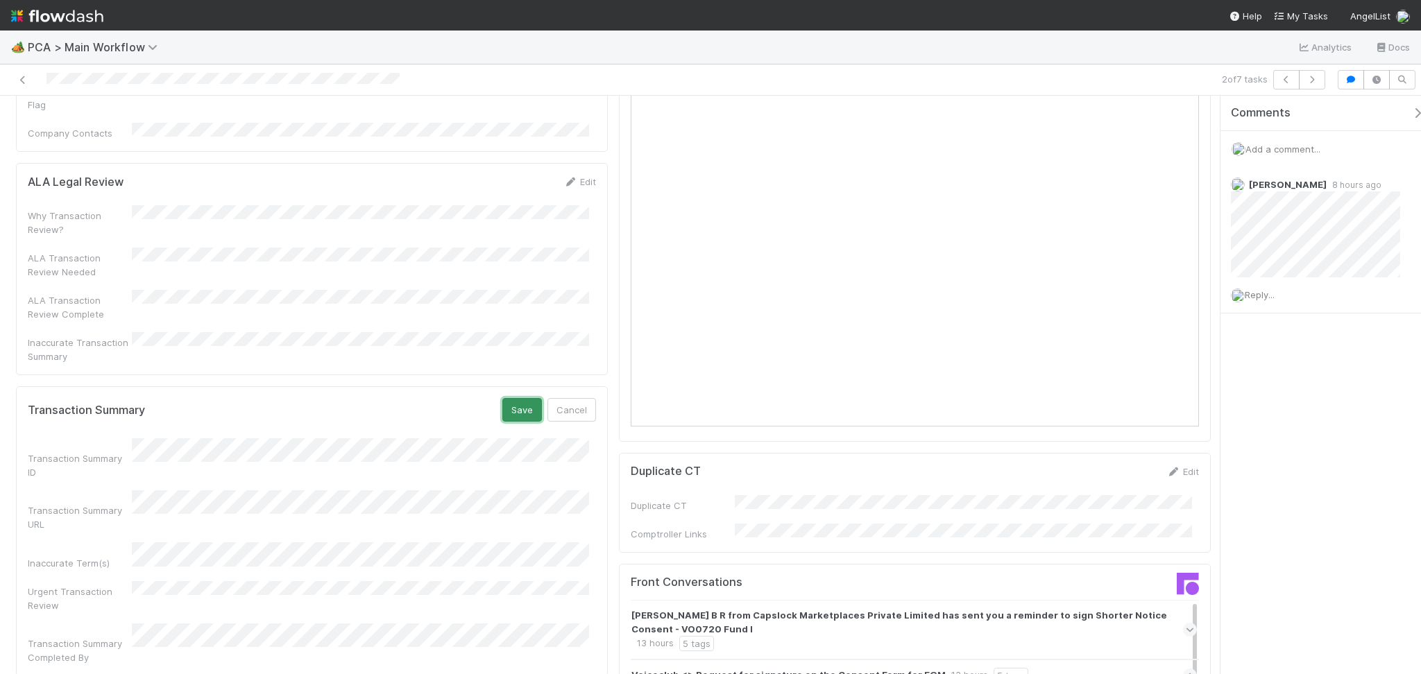
click at [509, 398] on button "Save" at bounding box center [522, 410] width 40 height 24
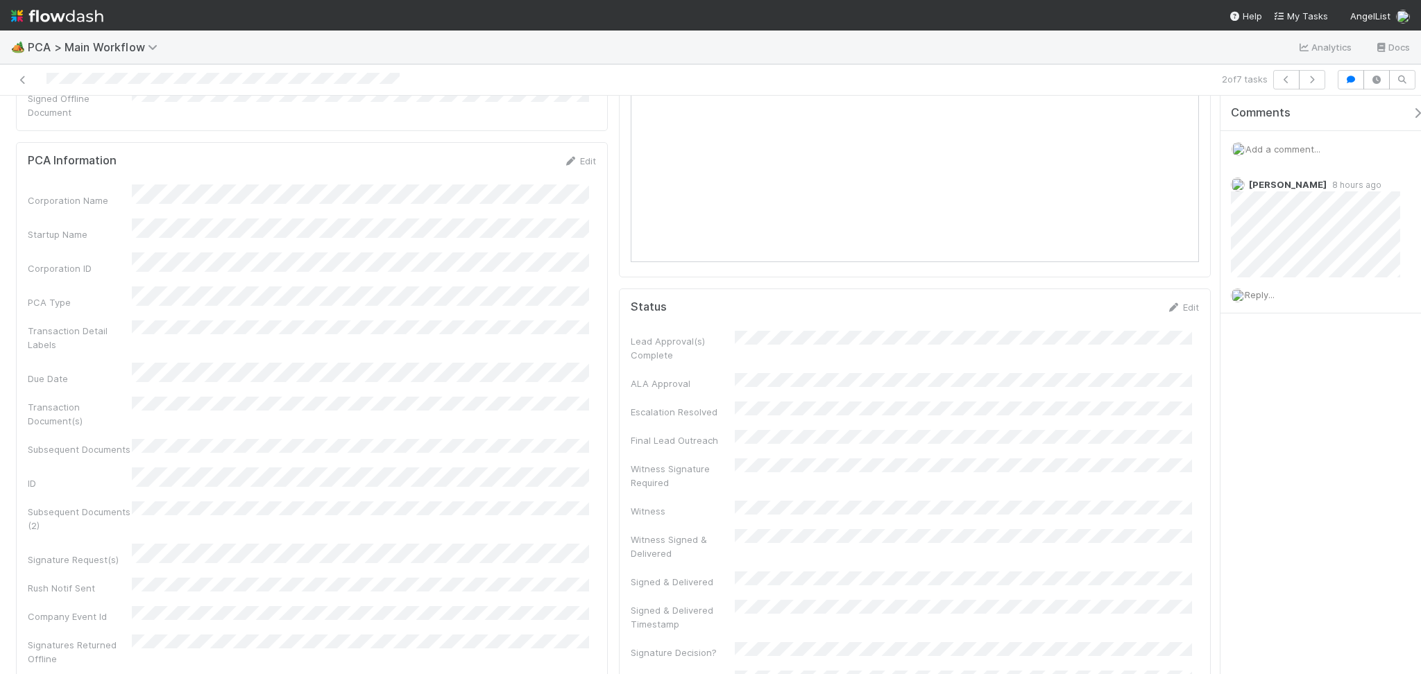
scroll to position [286, 0]
click at [572, 341] on link "Edit" at bounding box center [579, 346] width 33 height 11
click at [511, 154] on button "Save" at bounding box center [522, 166] width 40 height 24
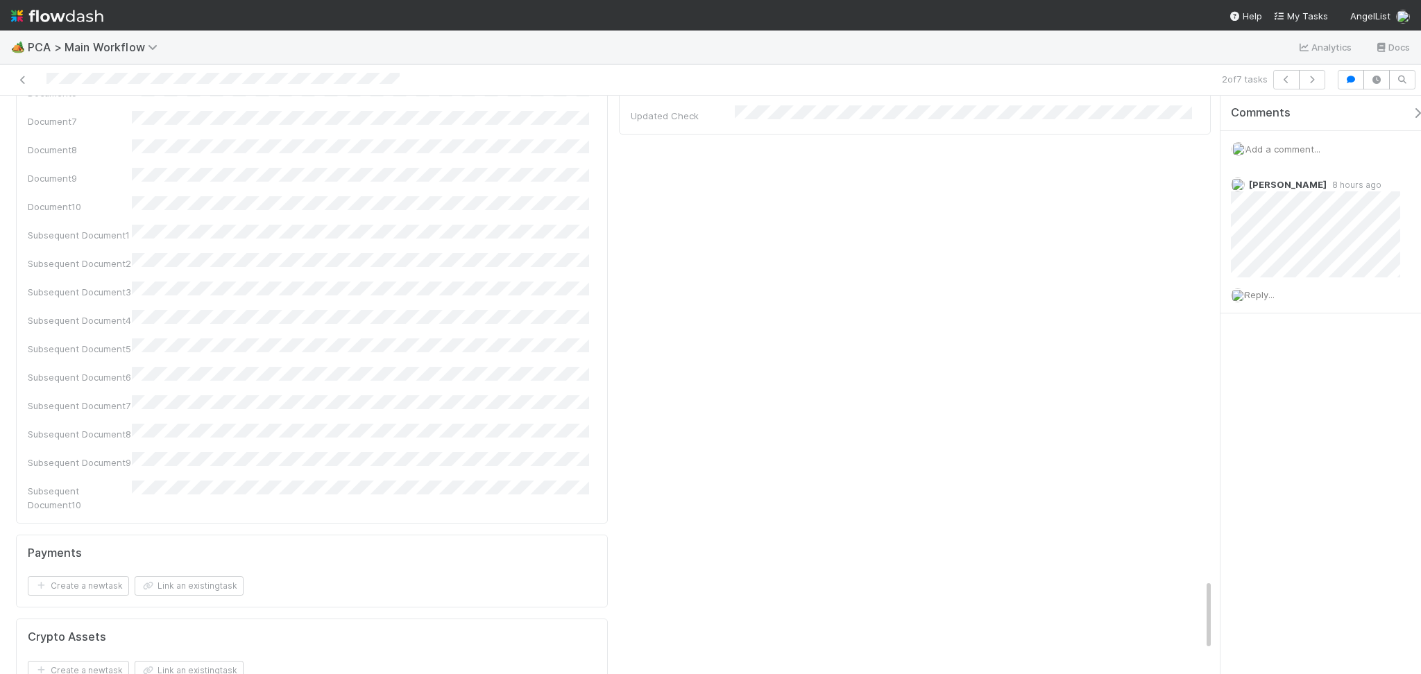
scroll to position [4108, 0]
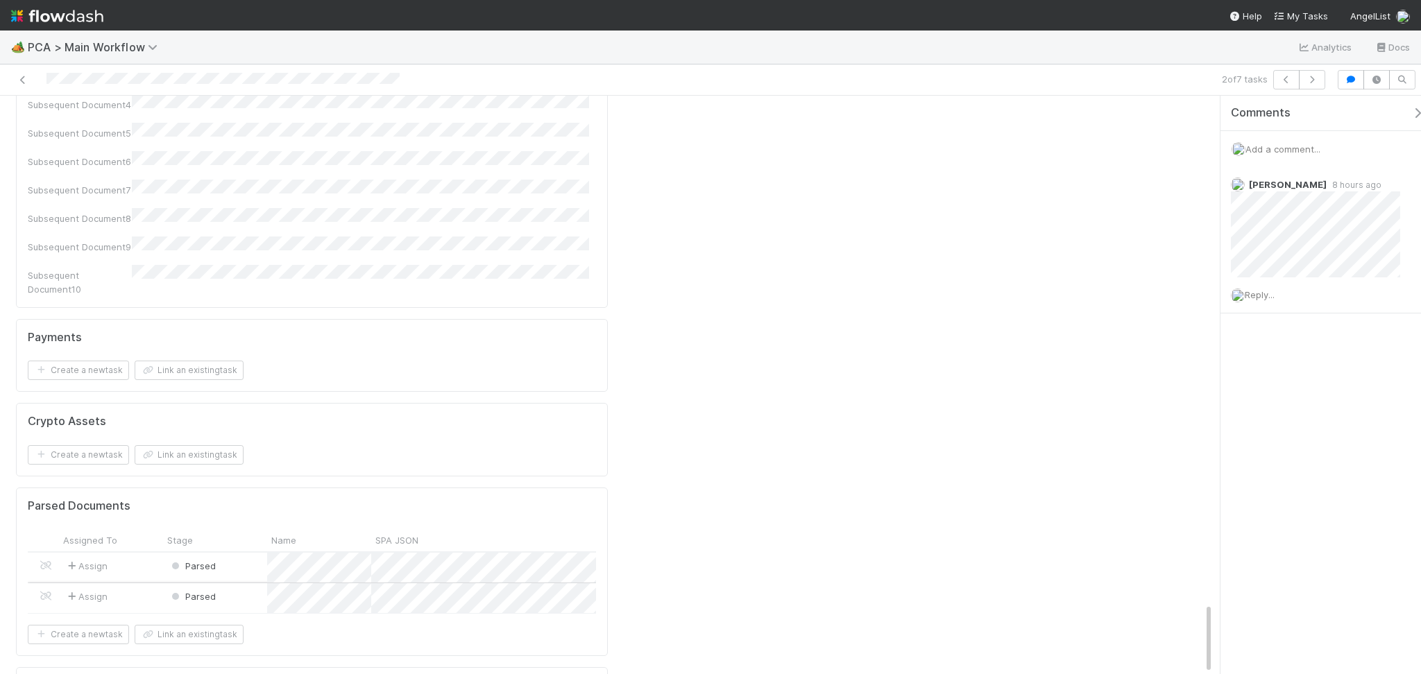
click at [241, 583] on div "Parsed" at bounding box center [215, 598] width 104 height 30
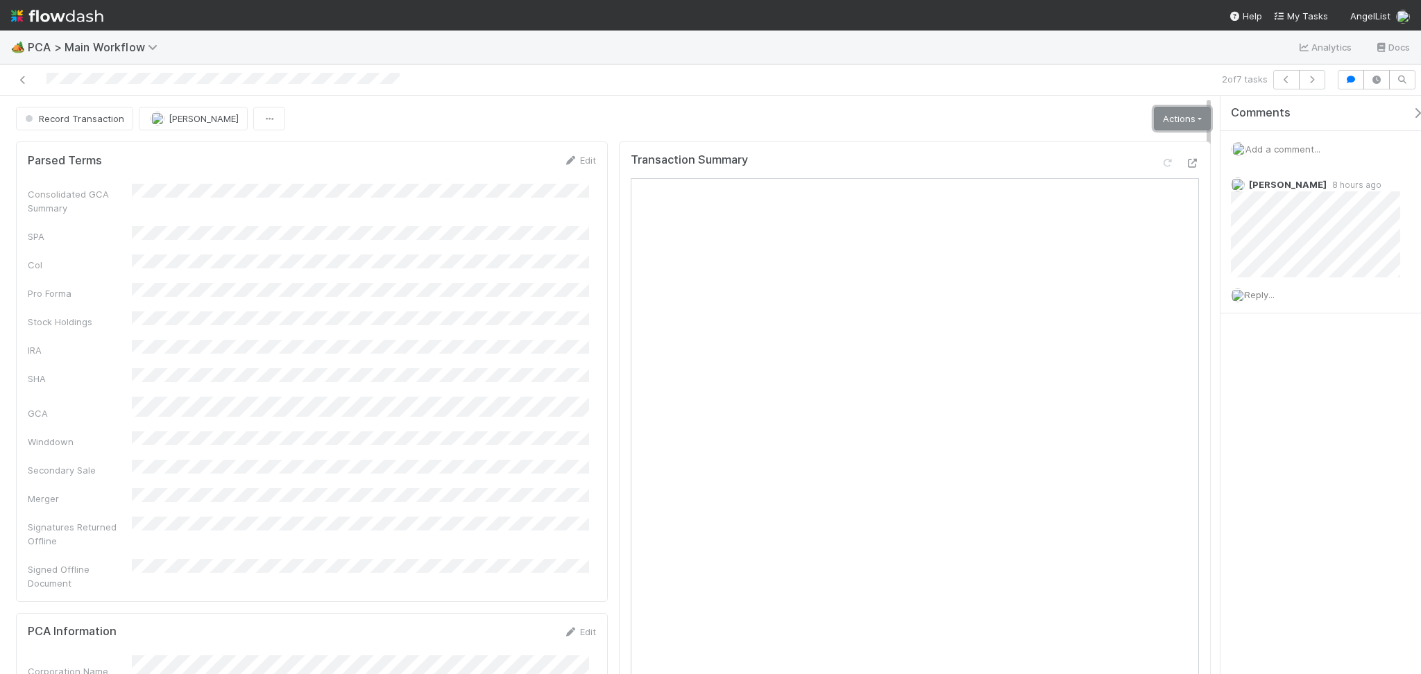
click at [1167, 122] on link "Actions" at bounding box center [1182, 119] width 57 height 24
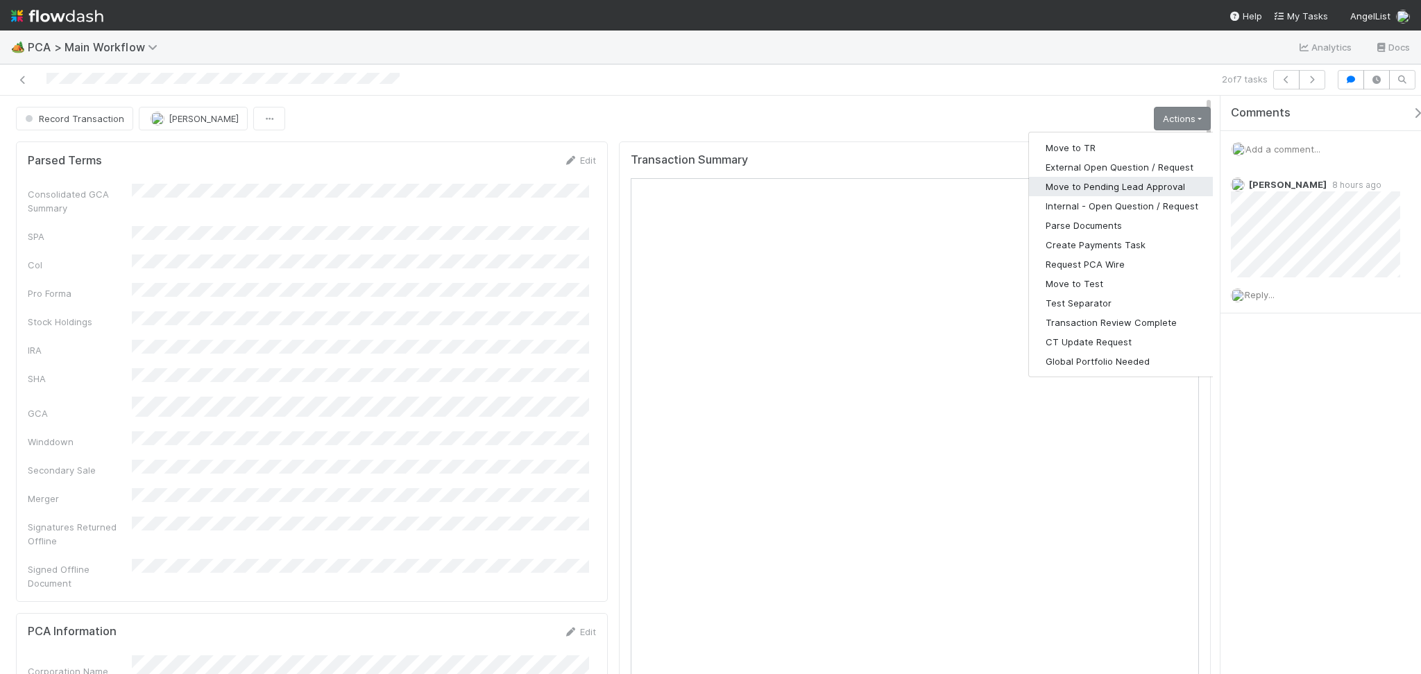
click at [1124, 192] on button "Move to Pending Lead Approval" at bounding box center [1122, 186] width 186 height 19
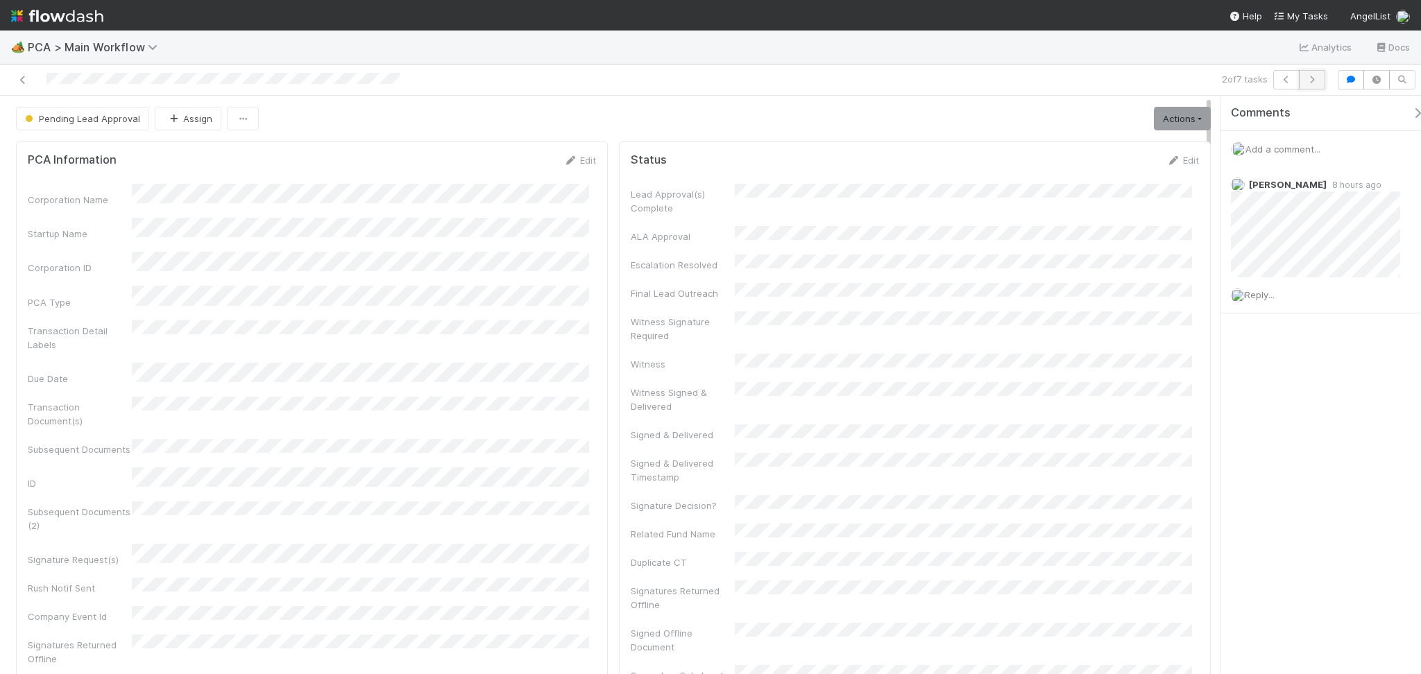
click at [1317, 83] on icon "button" at bounding box center [1312, 80] width 14 height 8
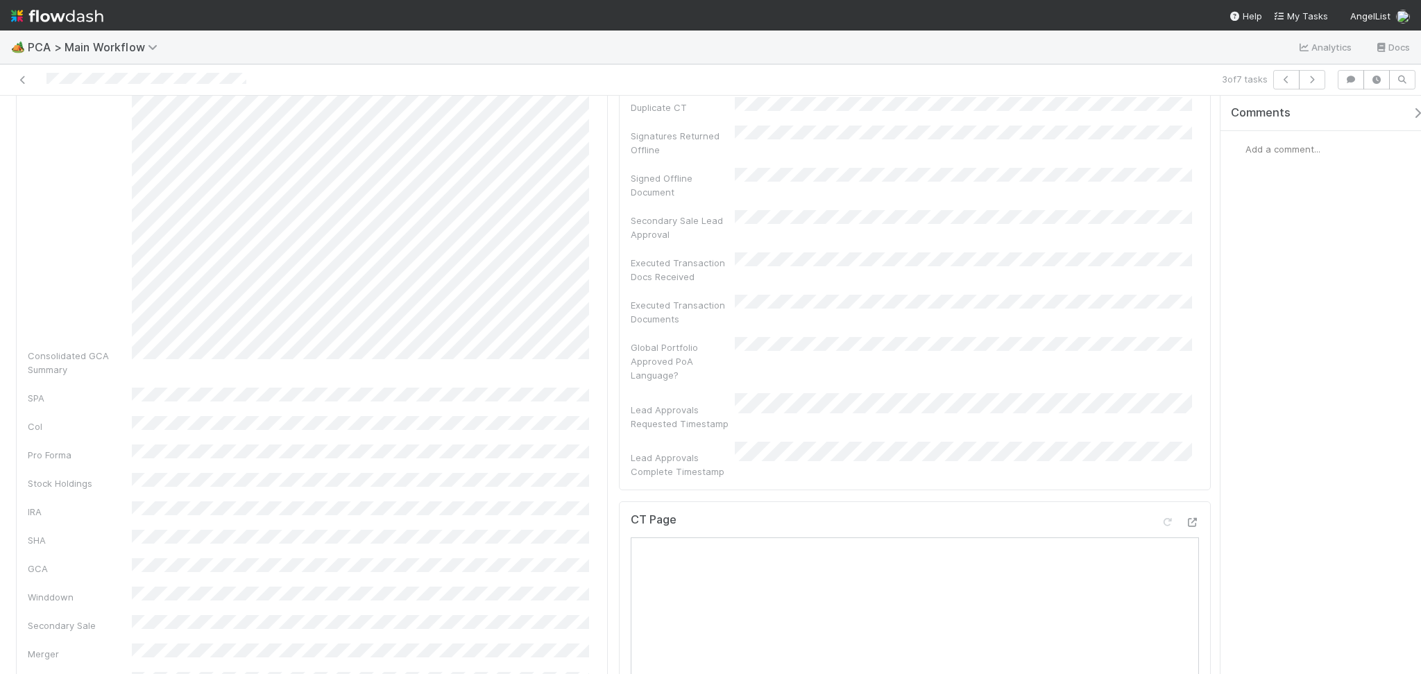
scroll to position [462, 0]
click at [1185, 511] on icon at bounding box center [1192, 515] width 14 height 9
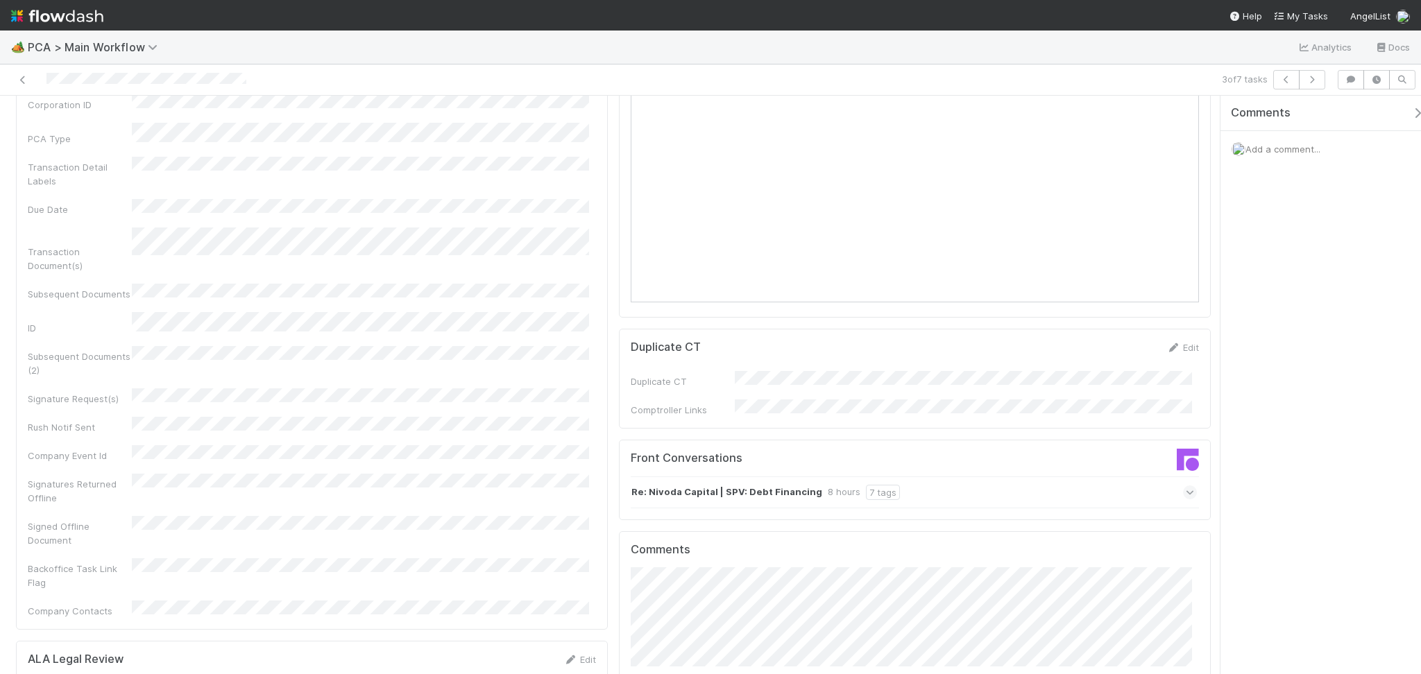
scroll to position [1387, 0]
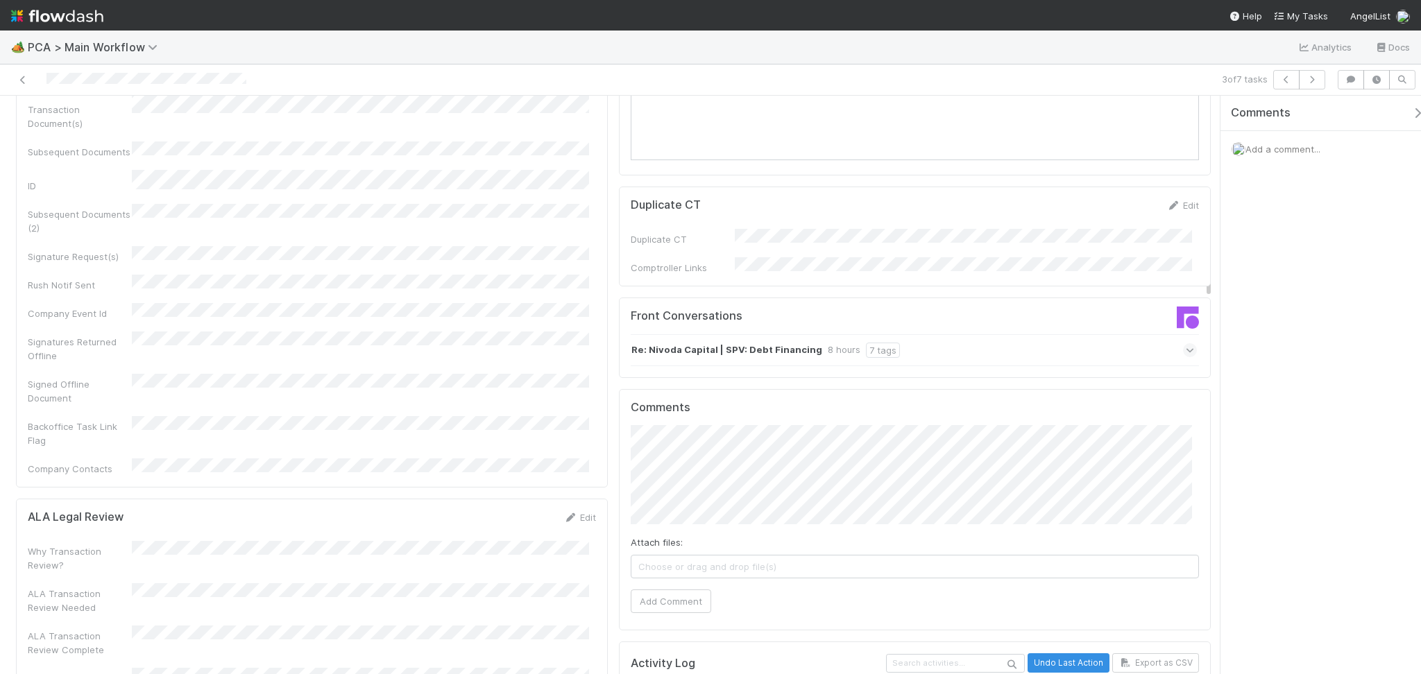
click at [933, 334] on div "Re: Nivoda Capital | SPV: Debt Financing 8 hours 7 tags" at bounding box center [914, 350] width 566 height 32
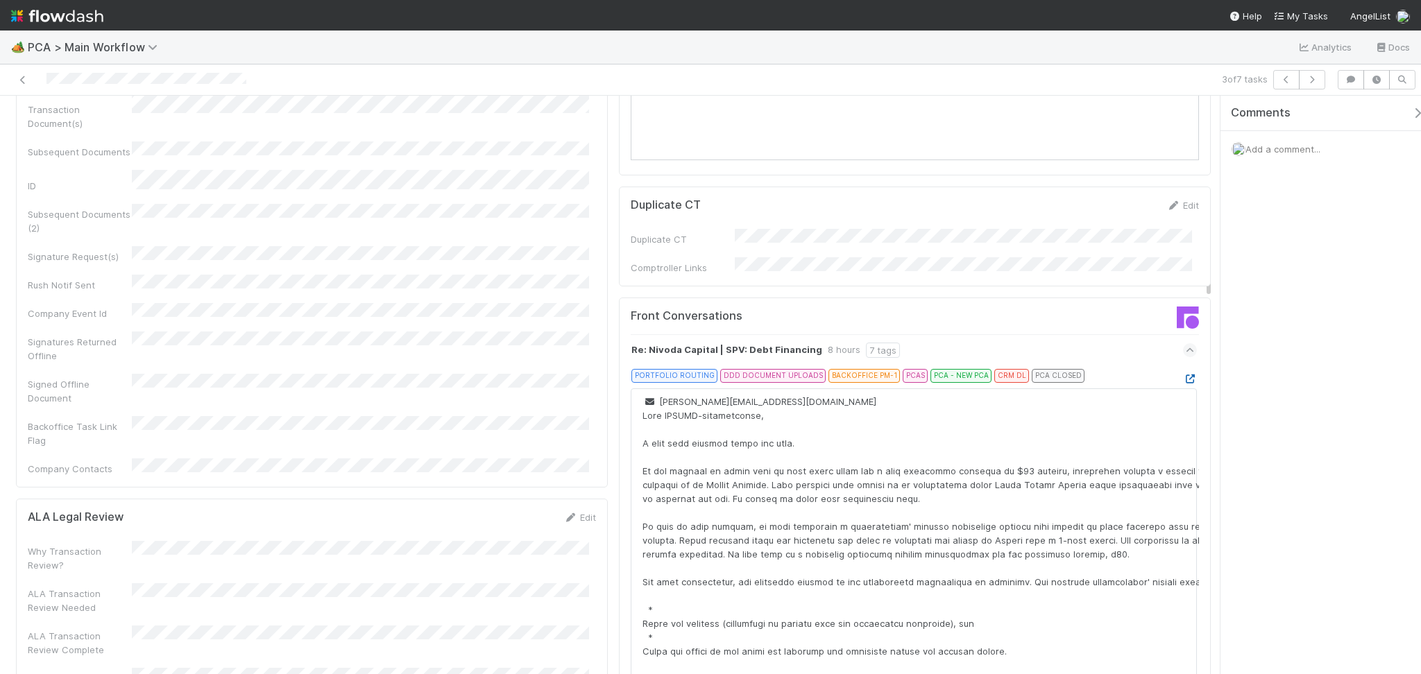
click at [1183, 375] on icon at bounding box center [1190, 379] width 14 height 9
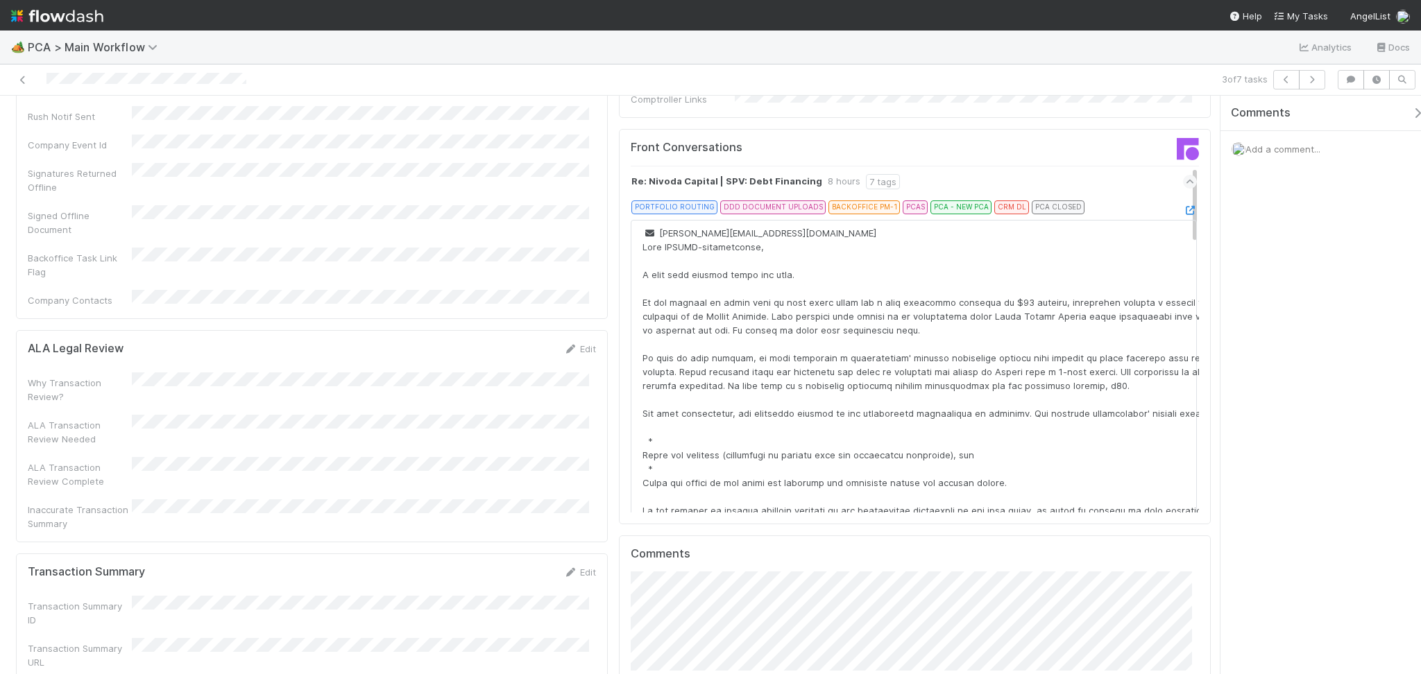
scroll to position [1665, 0]
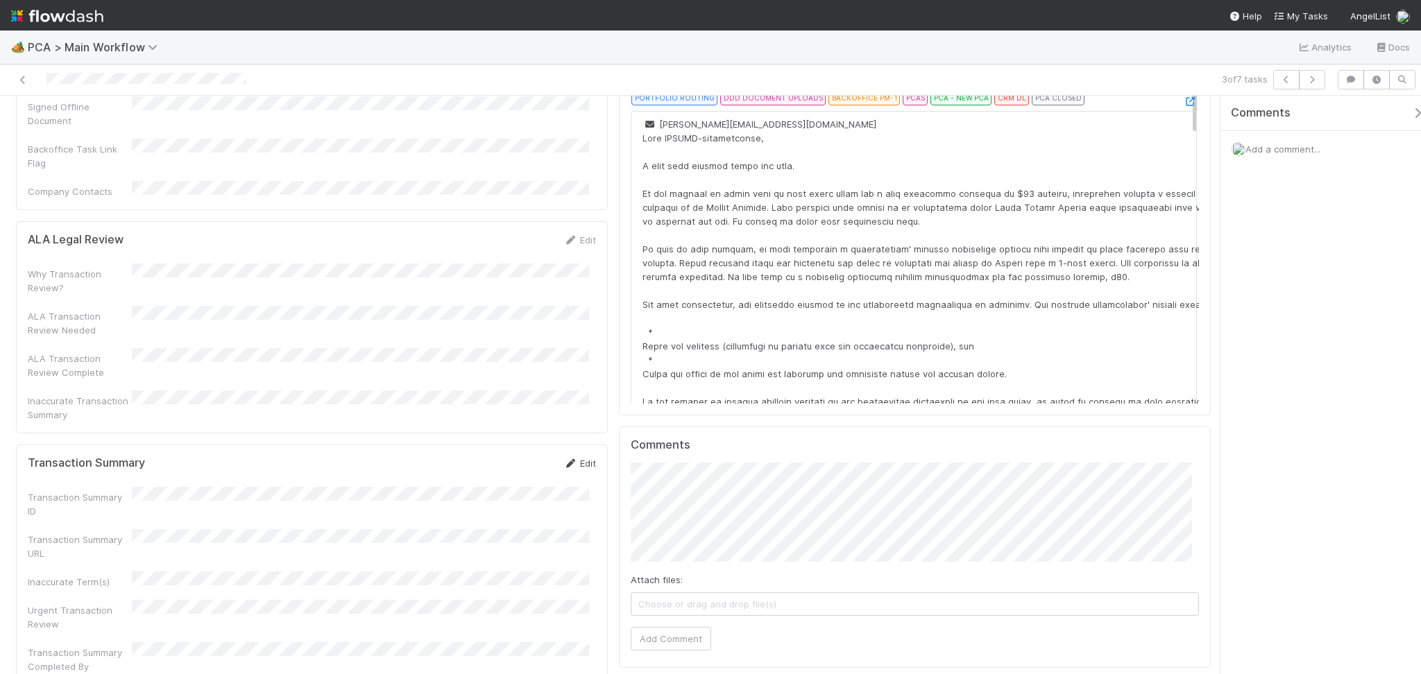
click at [565, 459] on icon at bounding box center [570, 463] width 14 height 9
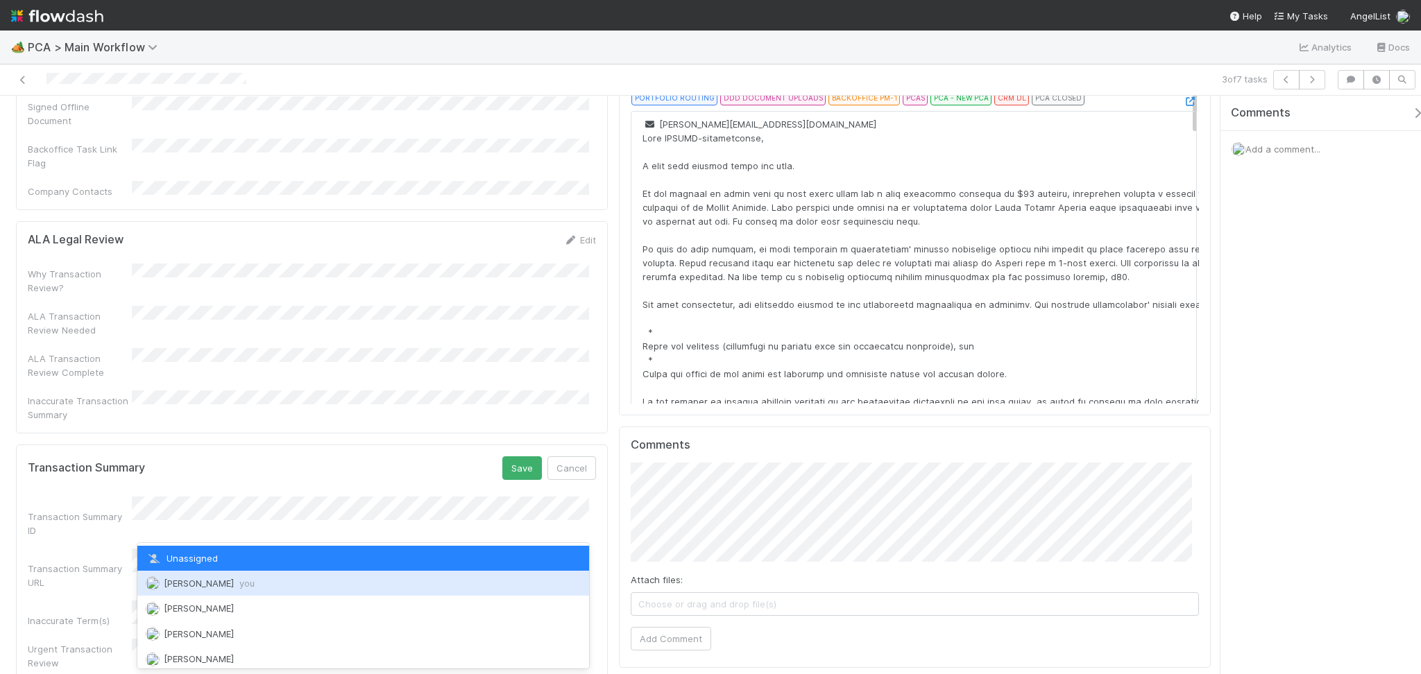
click at [216, 582] on span "Febbie Cervantes you" at bounding box center [209, 583] width 91 height 11
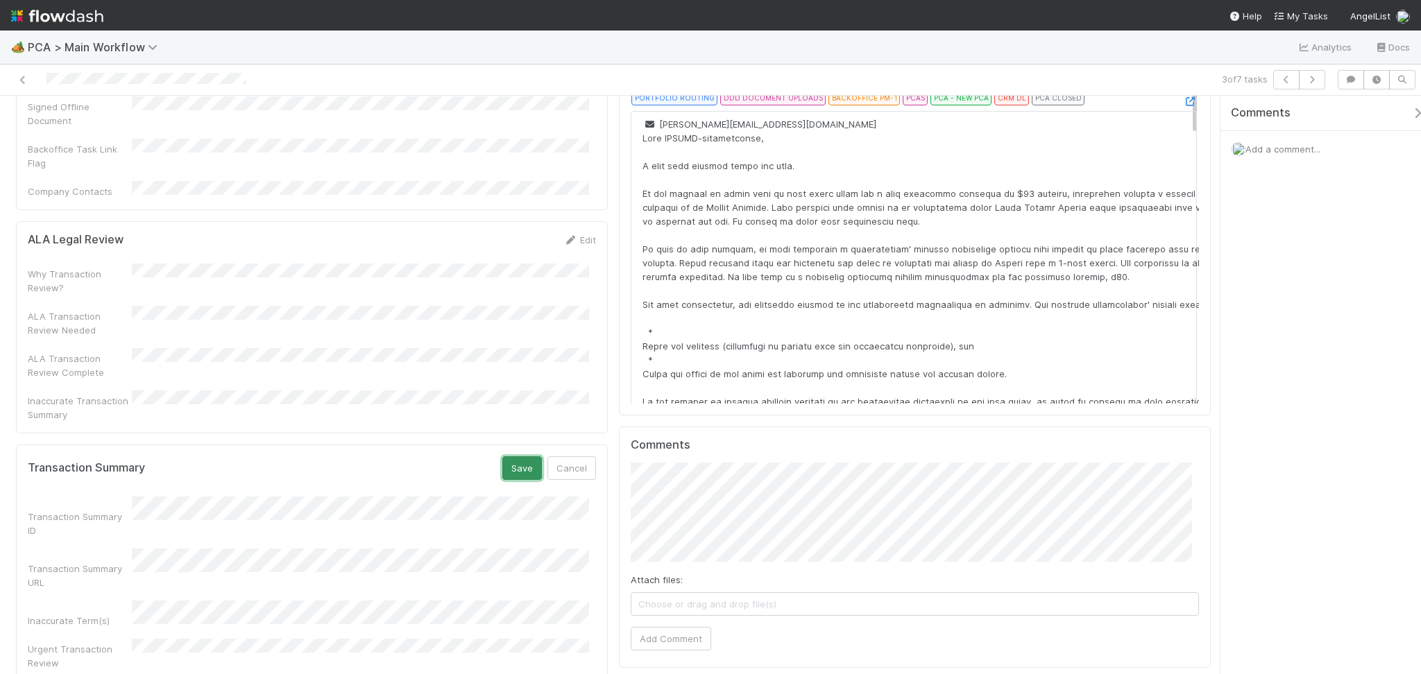
click at [509, 456] on button "Save" at bounding box center [522, 468] width 40 height 24
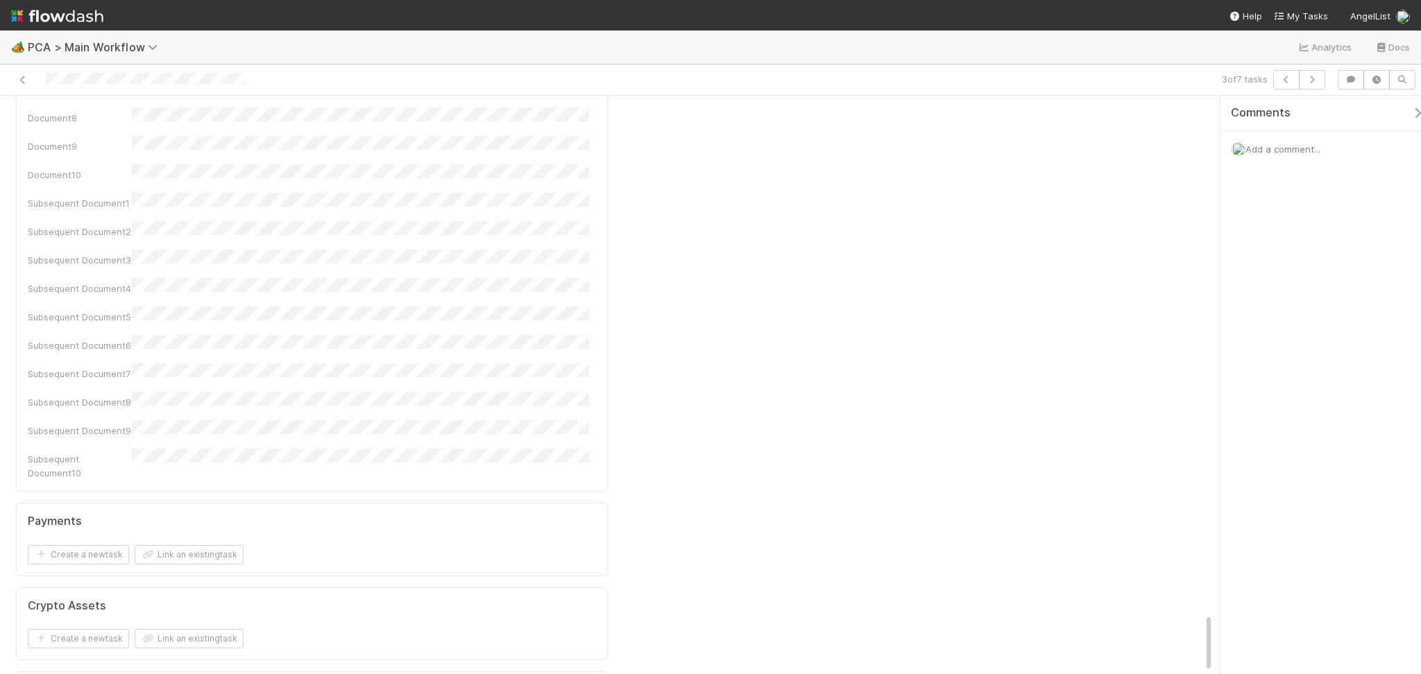
scroll to position [5048, 0]
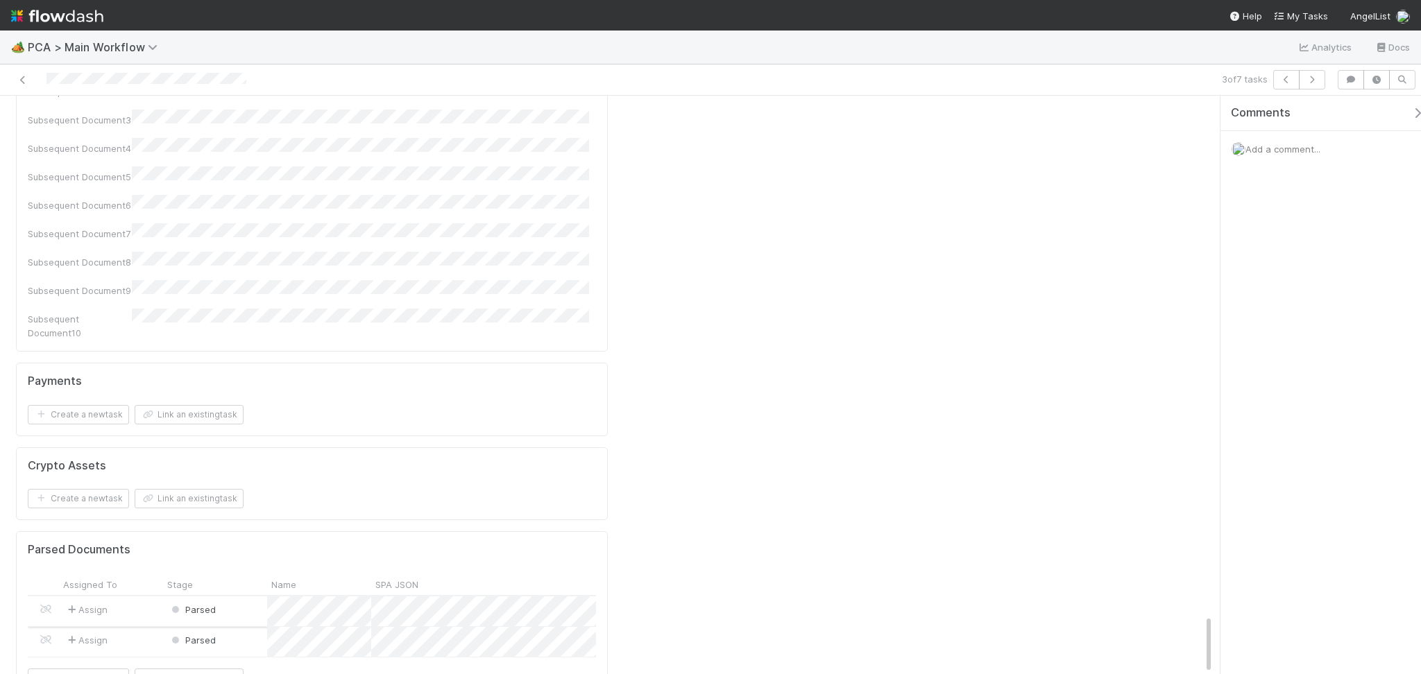
click at [234, 597] on div "Parsed" at bounding box center [215, 612] width 104 height 30
click at [248, 627] on div "Parsed" at bounding box center [215, 642] width 104 height 30
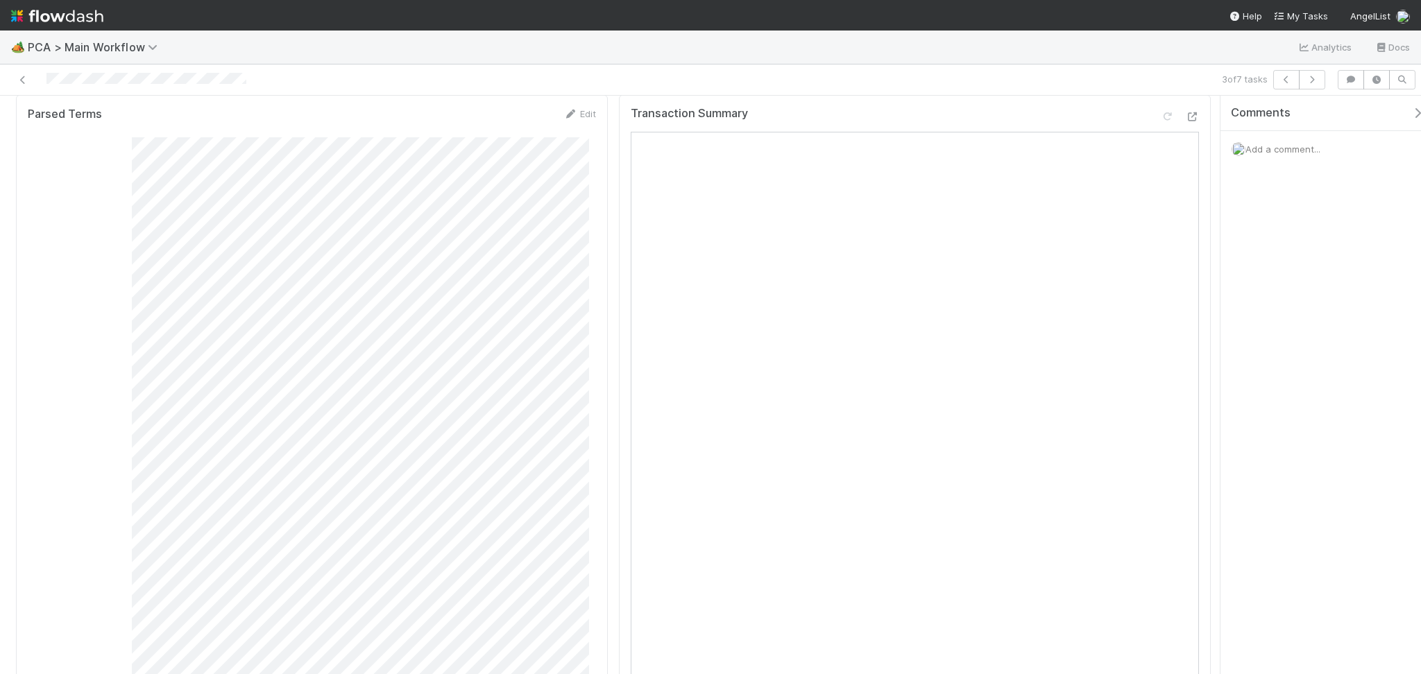
scroll to position [0, 0]
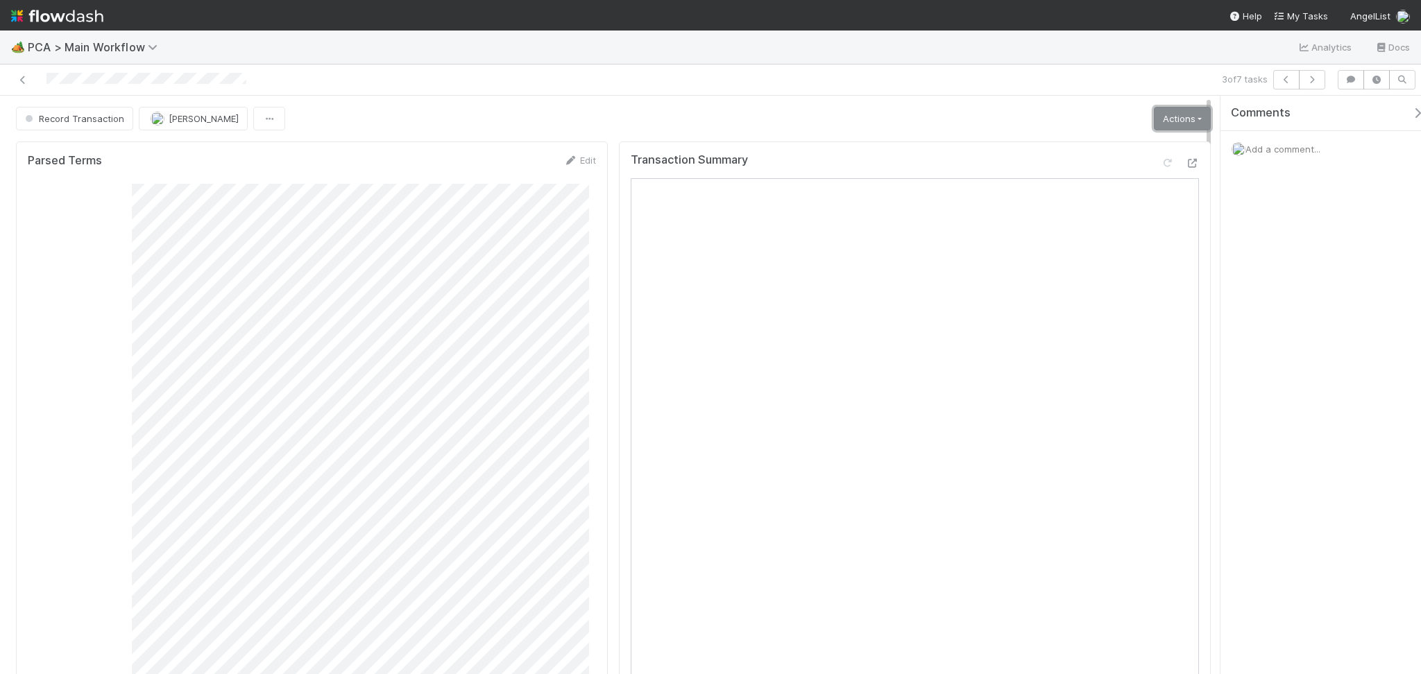
click at [1155, 117] on link "Actions" at bounding box center [1182, 119] width 57 height 24
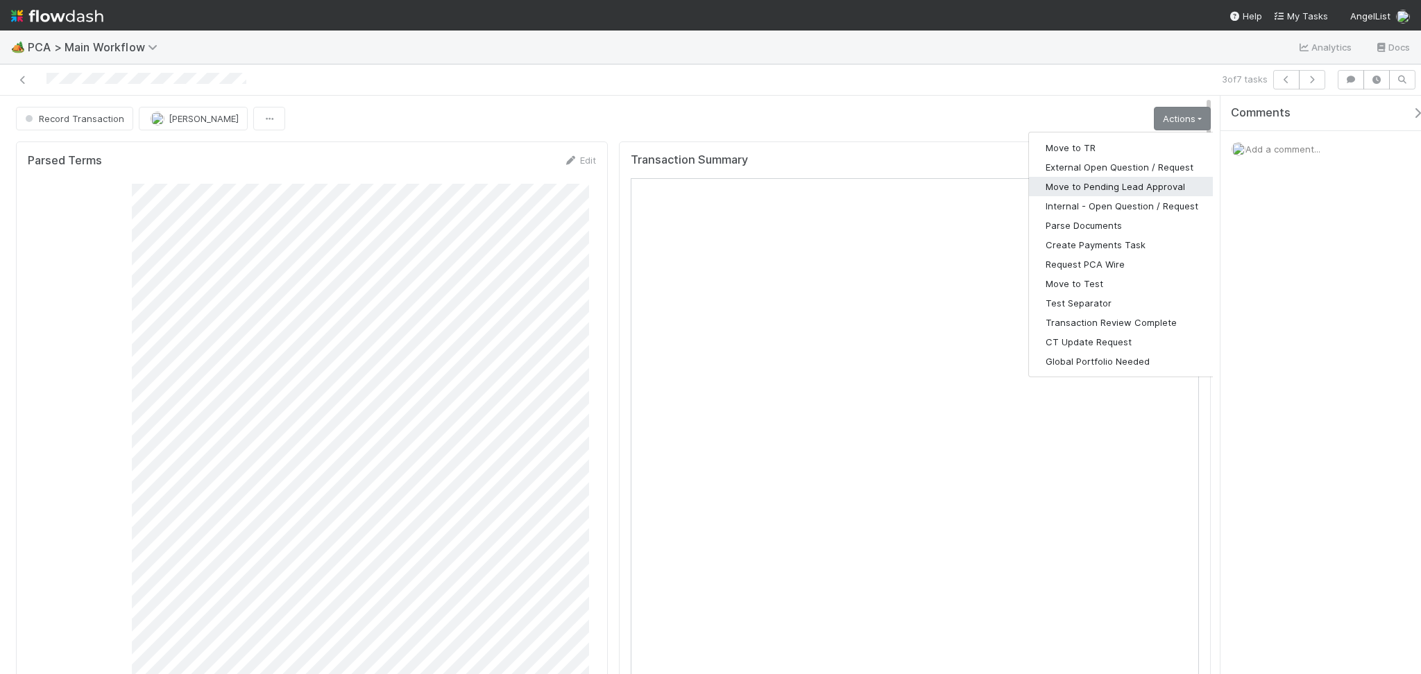
click at [1134, 182] on button "Move to Pending Lead Approval" at bounding box center [1122, 186] width 186 height 19
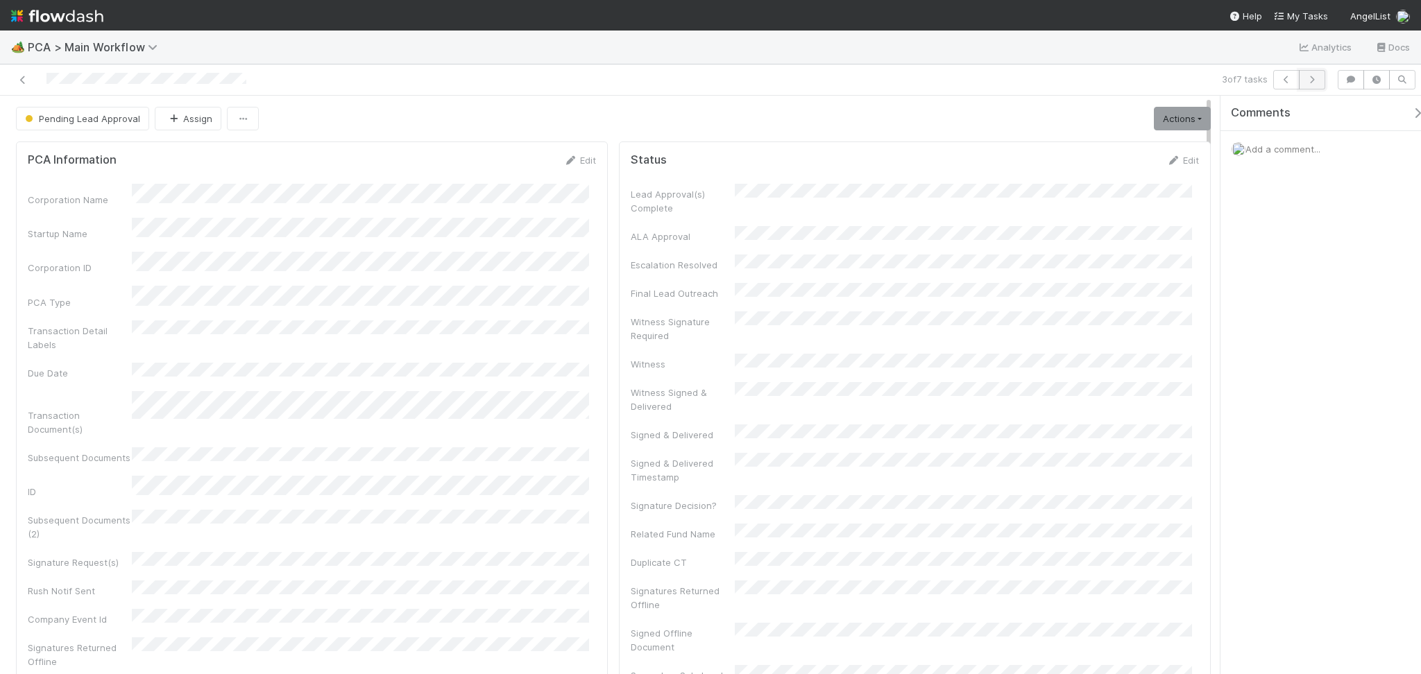
click at [1314, 80] on icon "button" at bounding box center [1312, 80] width 14 height 8
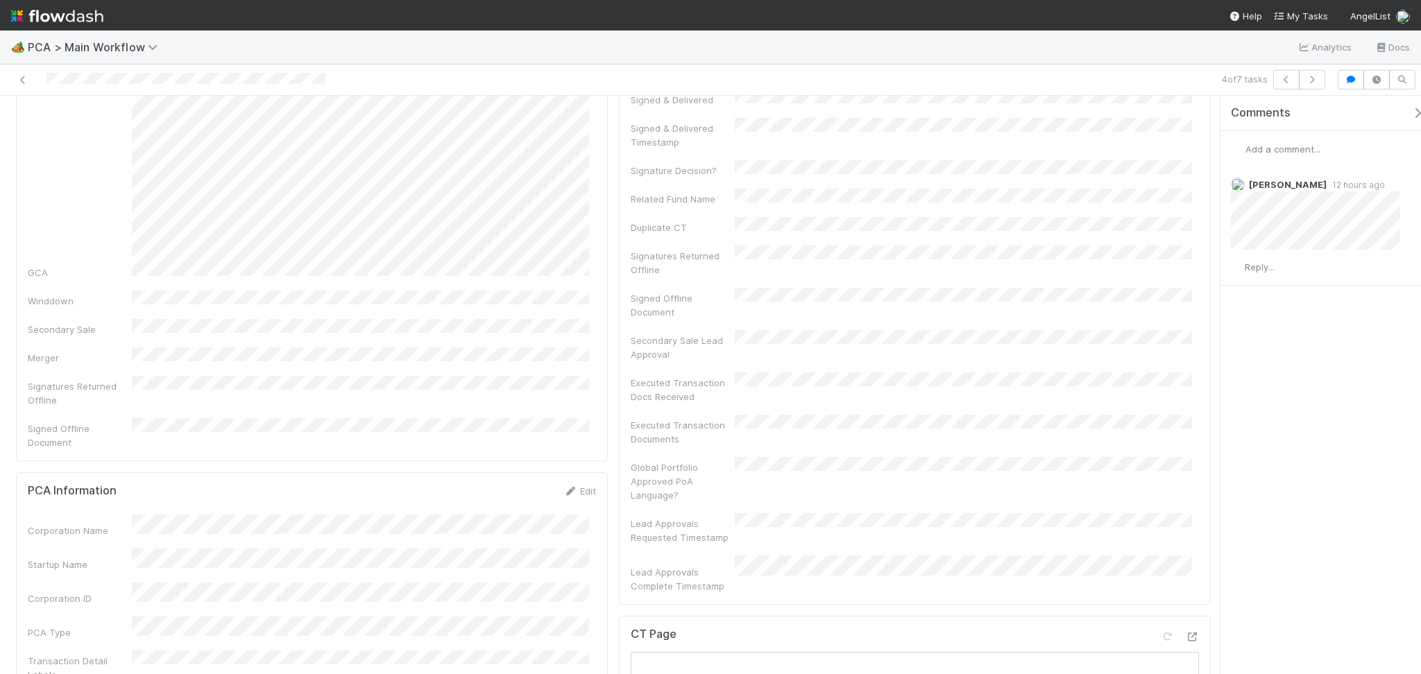
scroll to position [462, 0]
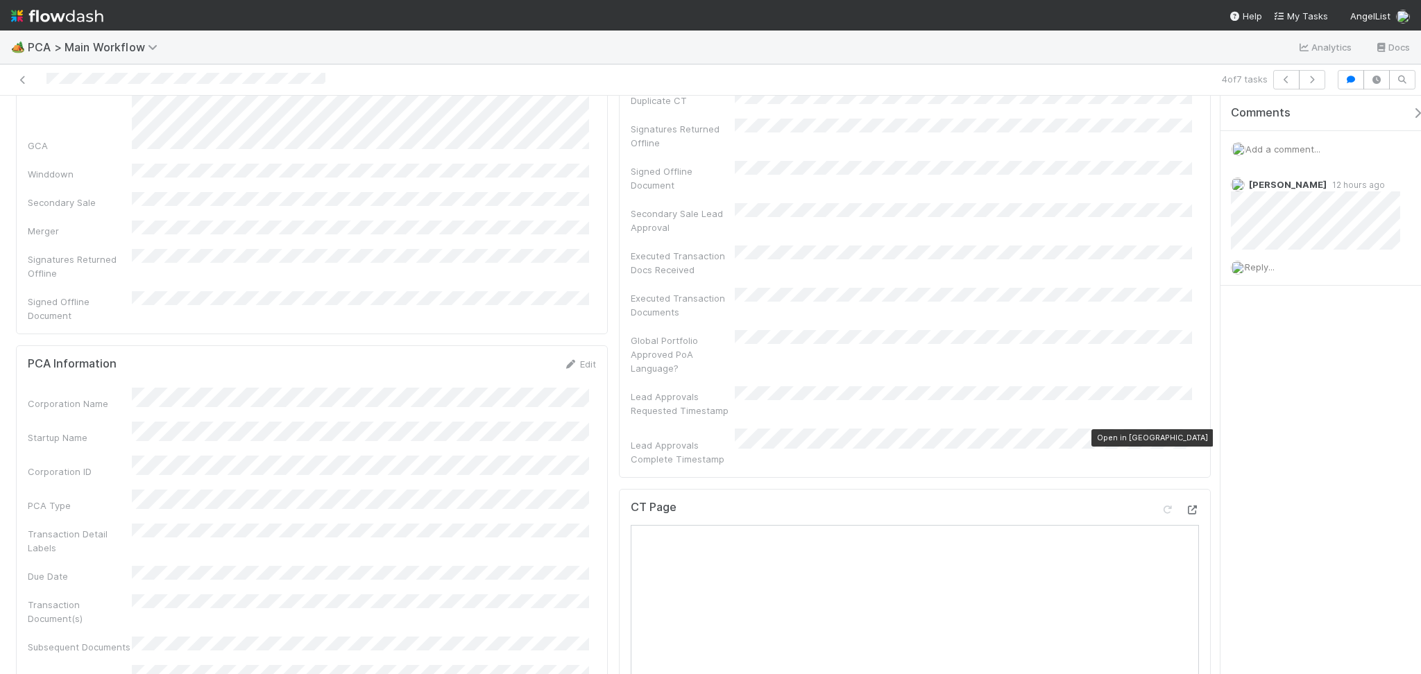
click at [1185, 506] on icon at bounding box center [1192, 510] width 14 height 9
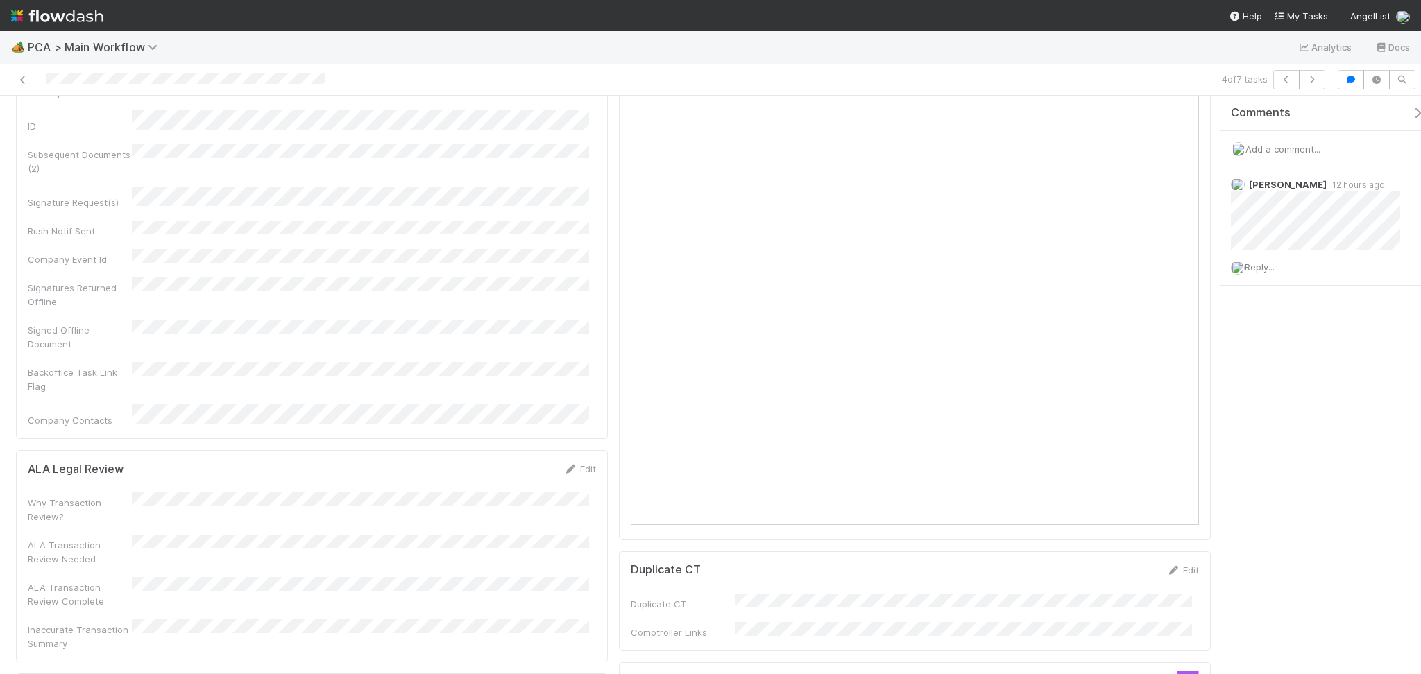
scroll to position [1294, 0]
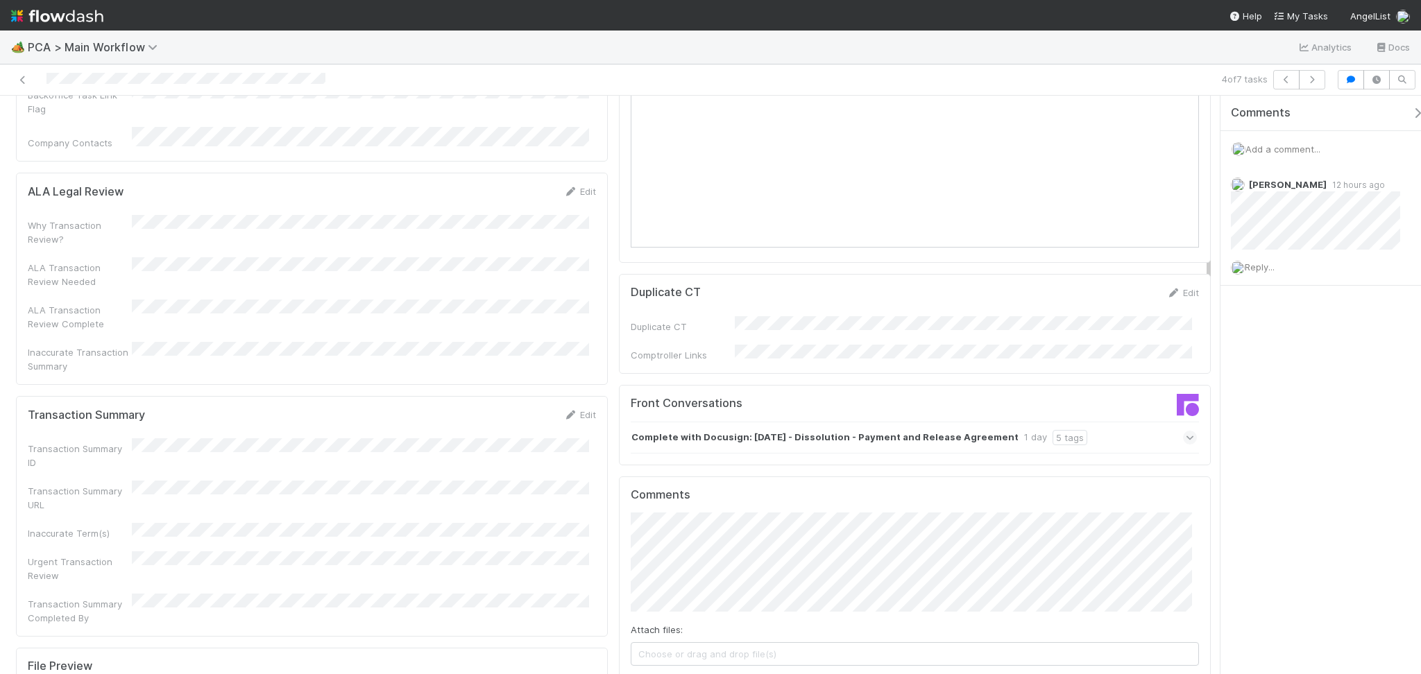
click at [885, 430] on strong "Complete with Docusign: Wednesday - Dissolution - Payment and Release Agreement" at bounding box center [824, 437] width 387 height 15
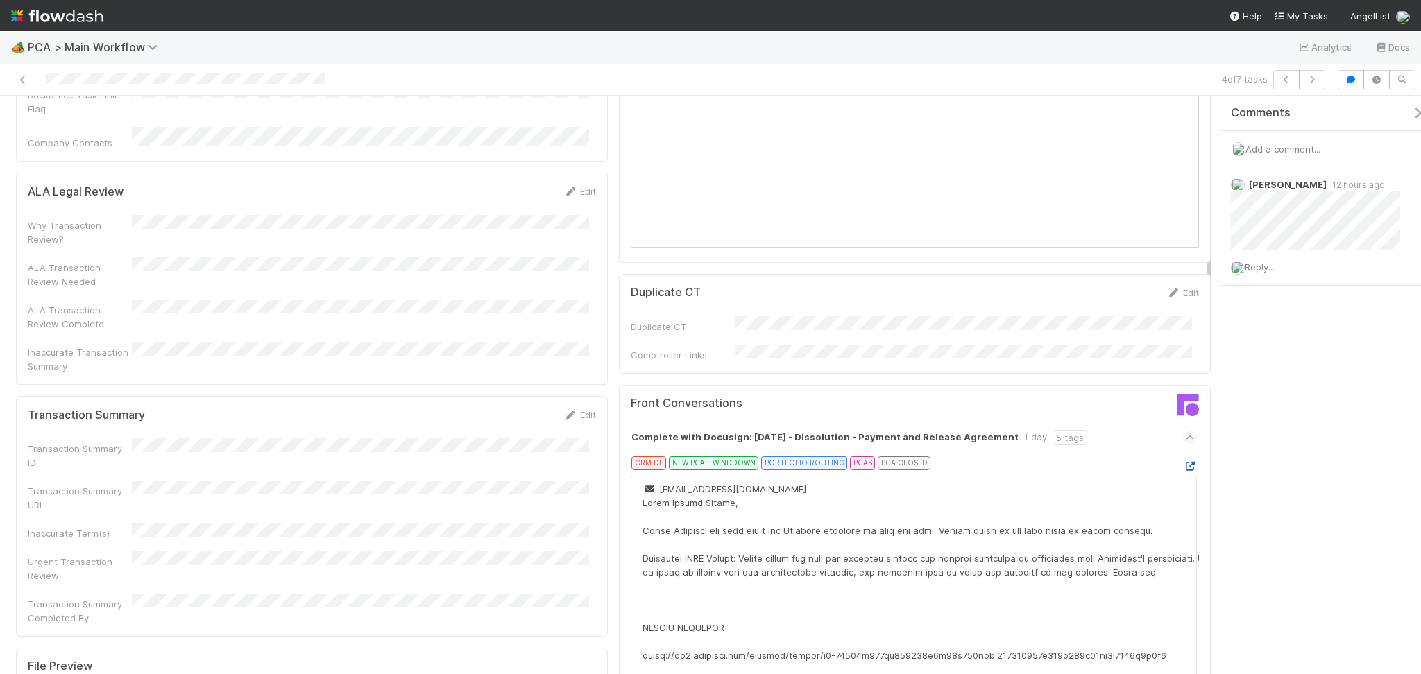
click at [1183, 462] on icon at bounding box center [1190, 466] width 14 height 9
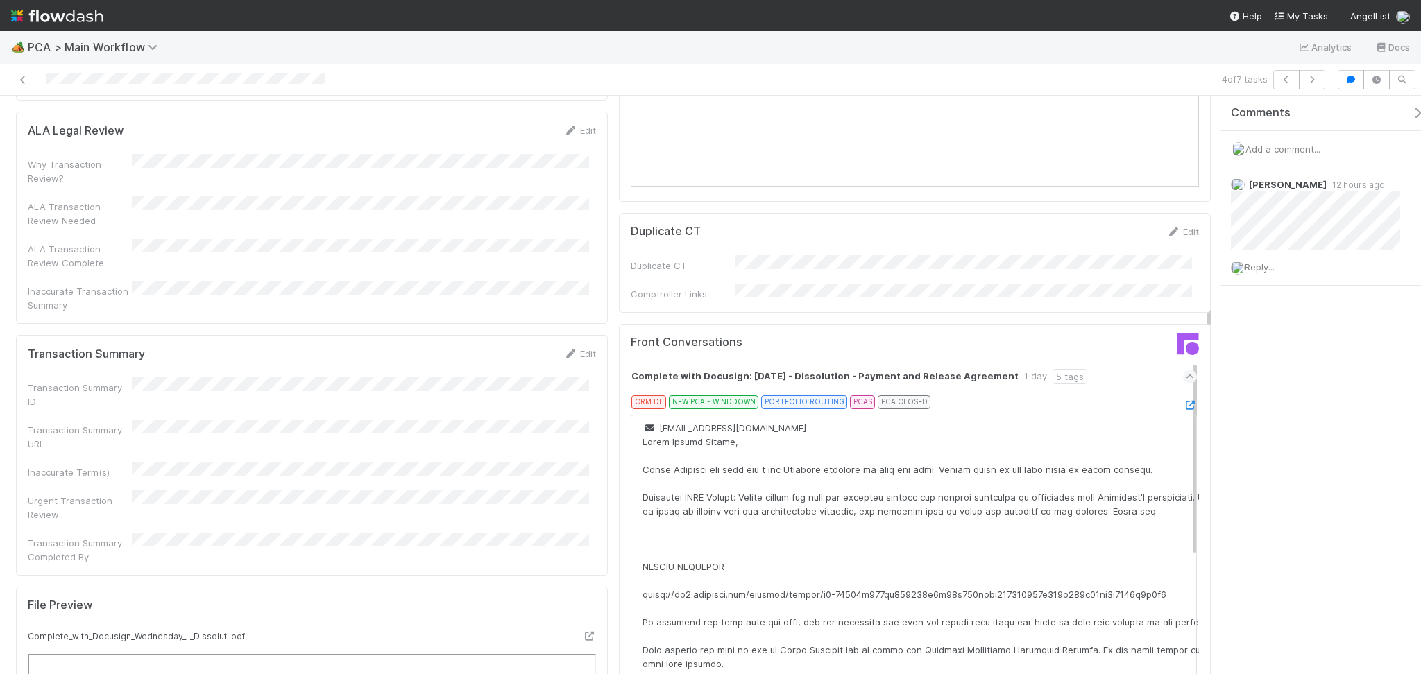
scroll to position [1387, 0]
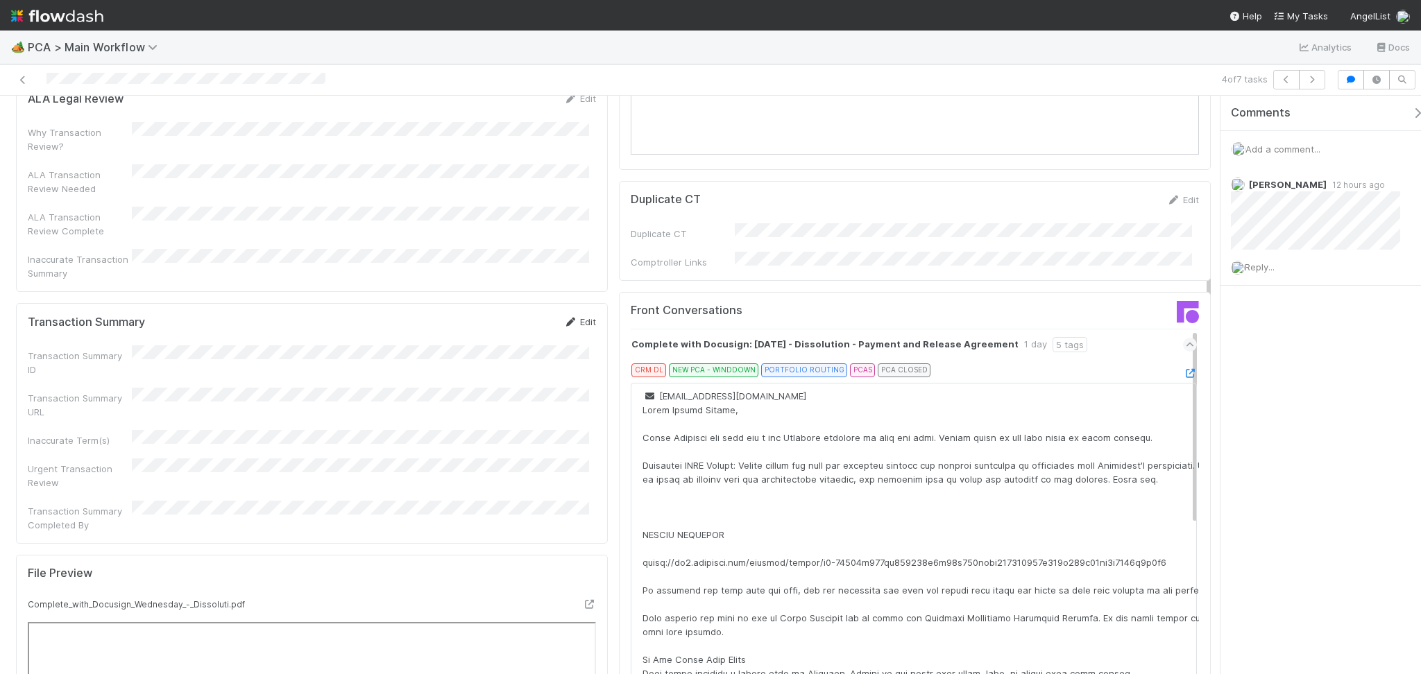
click at [563, 318] on icon at bounding box center [570, 322] width 14 height 9
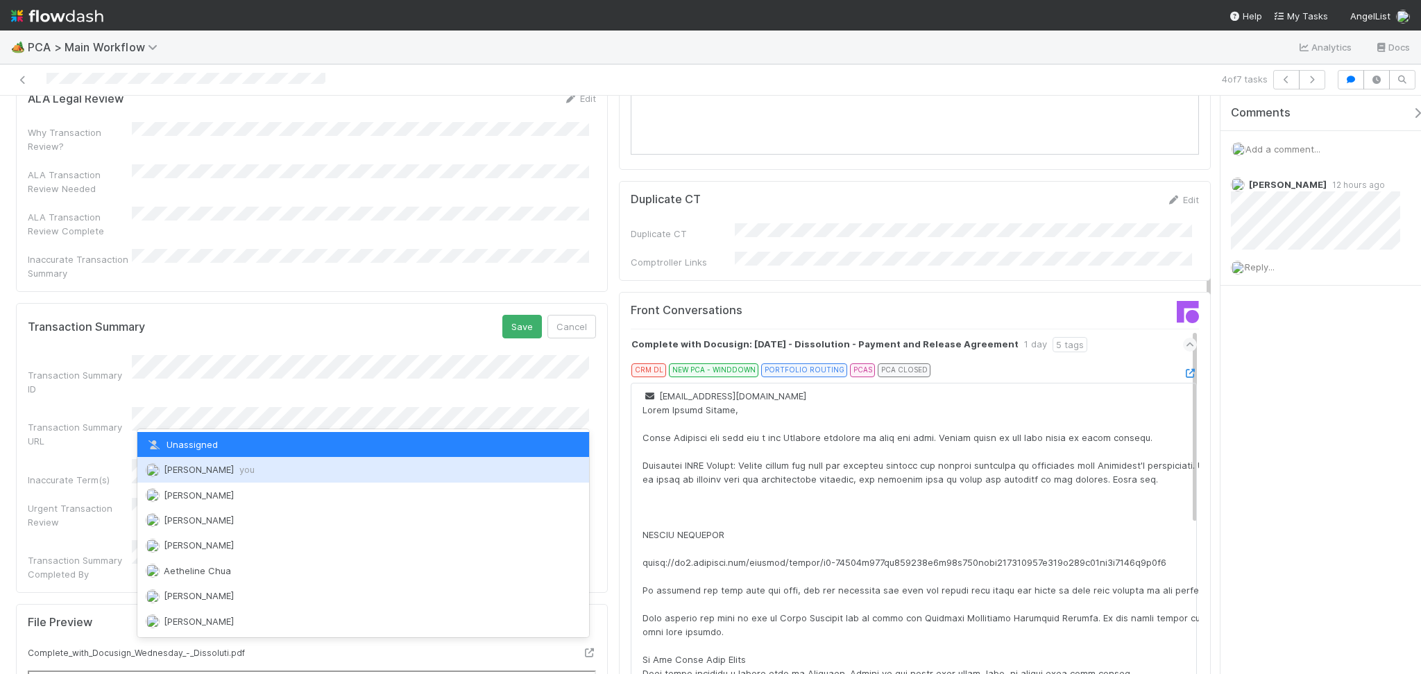
click at [216, 467] on span "Febbie Cervantes you" at bounding box center [209, 469] width 91 height 11
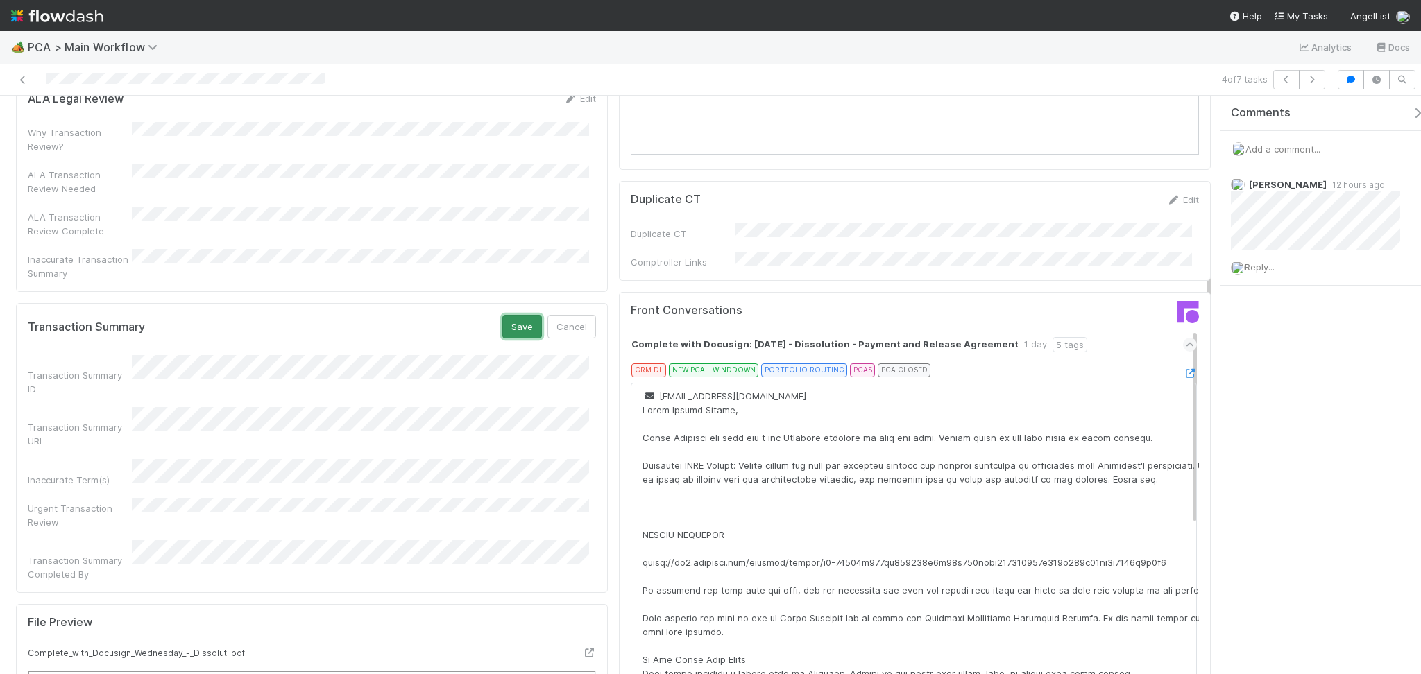
click at [506, 315] on button "Save" at bounding box center [522, 327] width 40 height 24
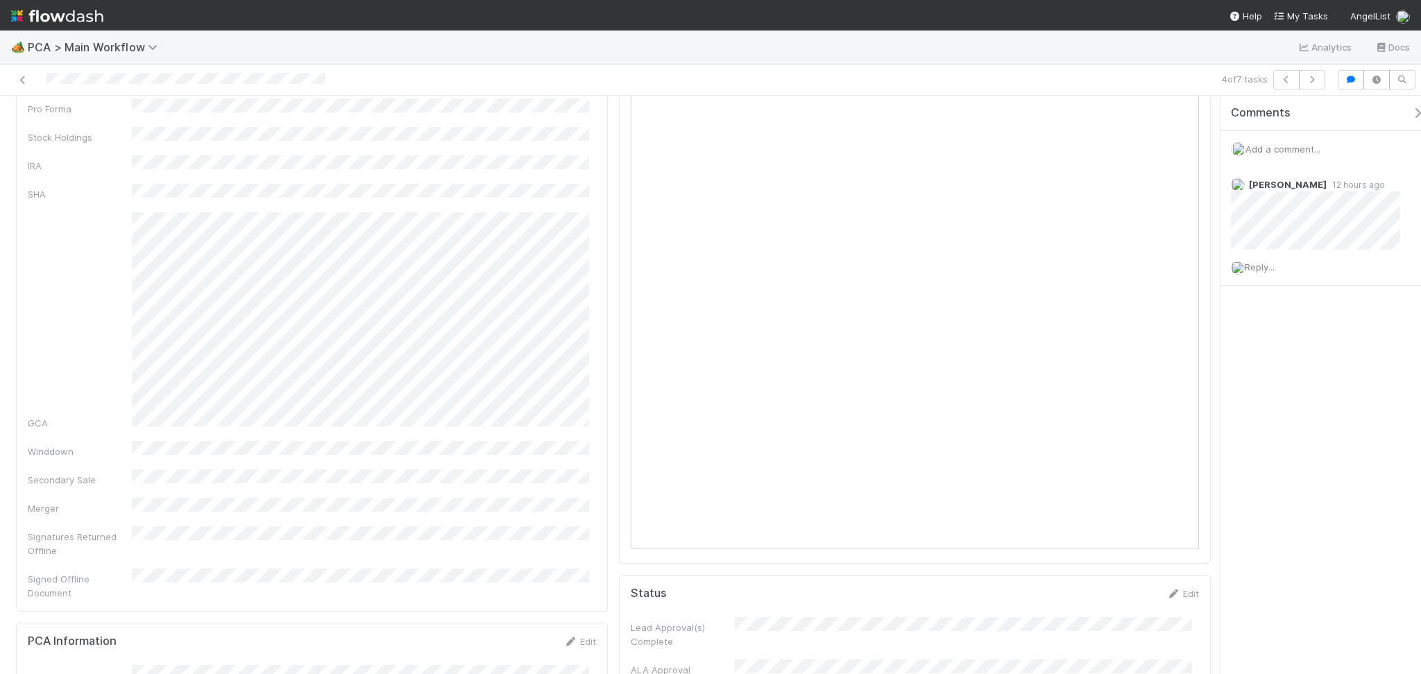
scroll to position [0, 0]
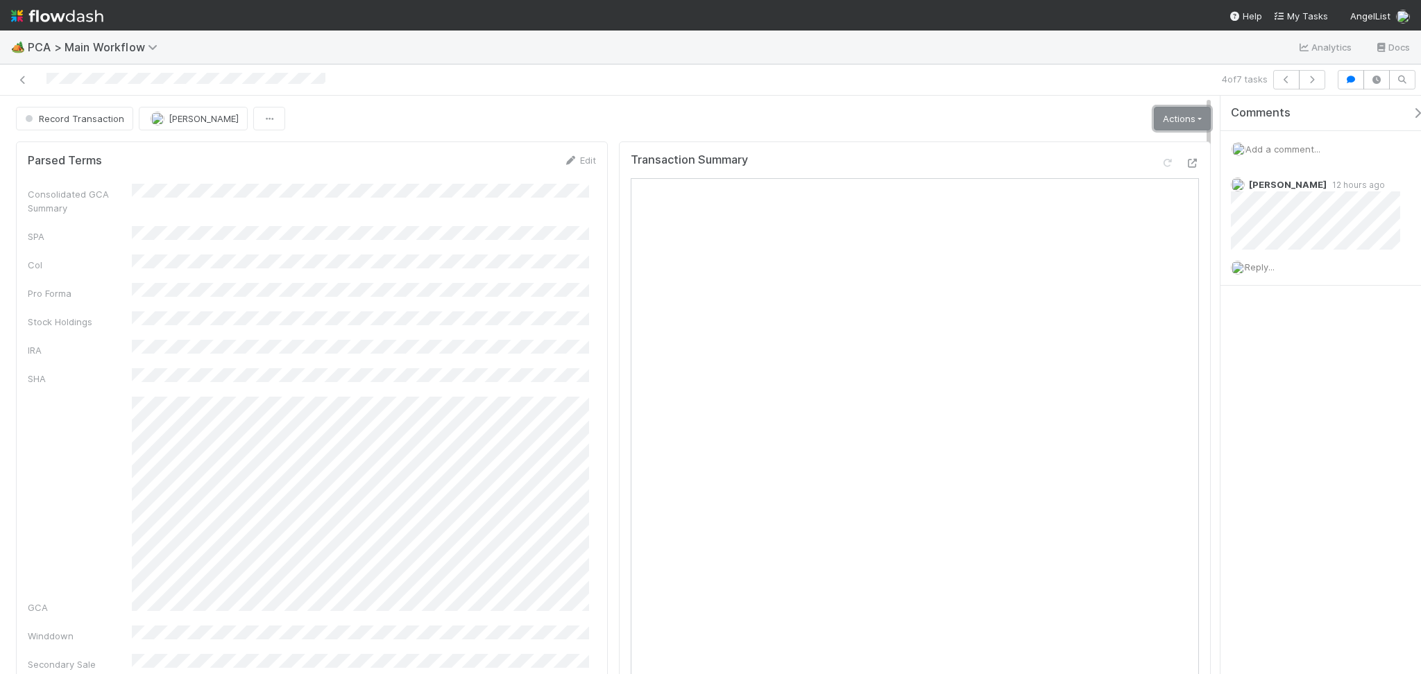
click at [1178, 123] on link "Actions" at bounding box center [1182, 119] width 57 height 24
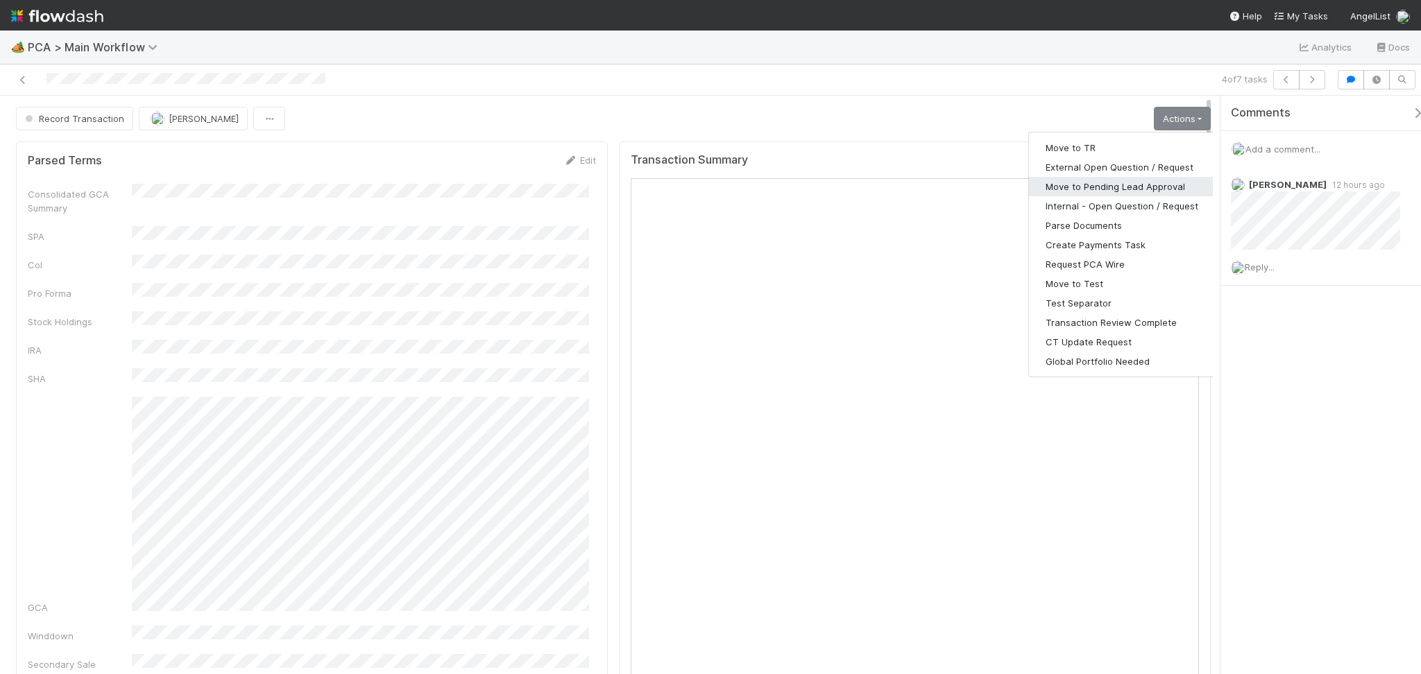
click at [1117, 182] on button "Move to Pending Lead Approval" at bounding box center [1122, 186] width 186 height 19
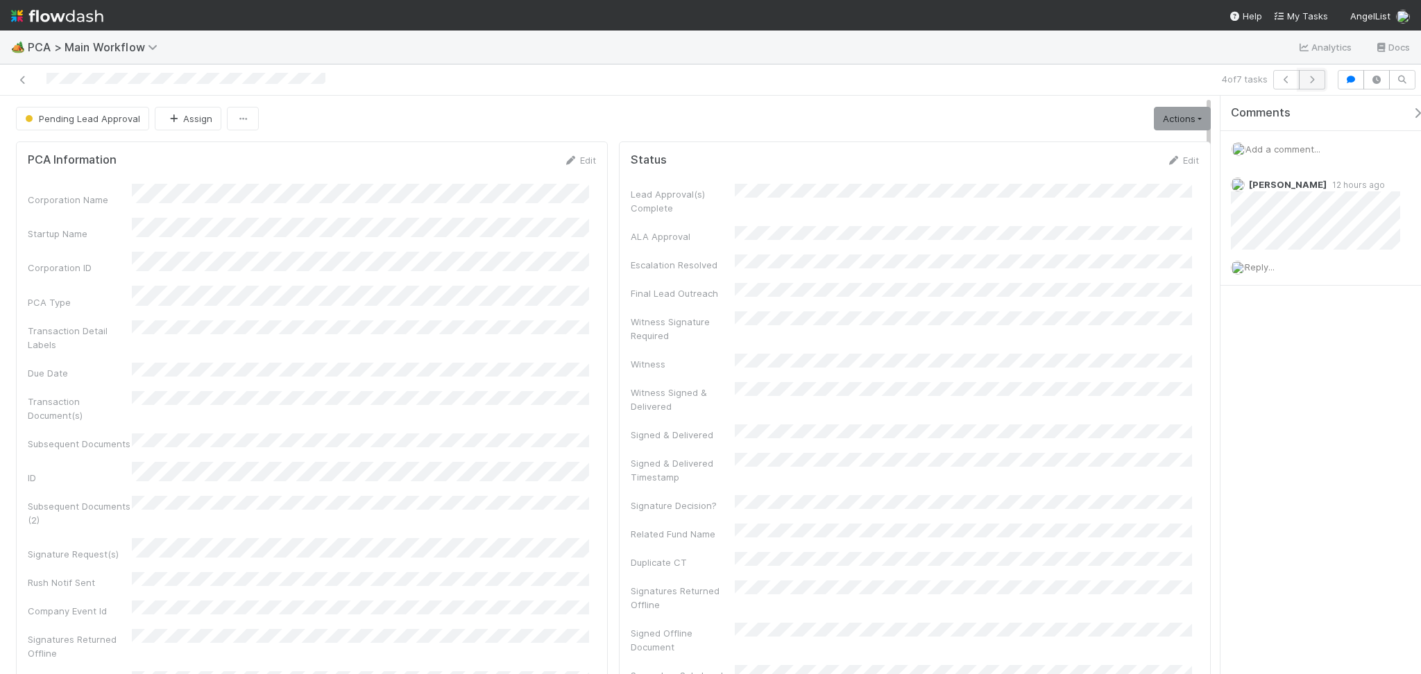
click at [1317, 76] on icon "button" at bounding box center [1312, 80] width 14 height 8
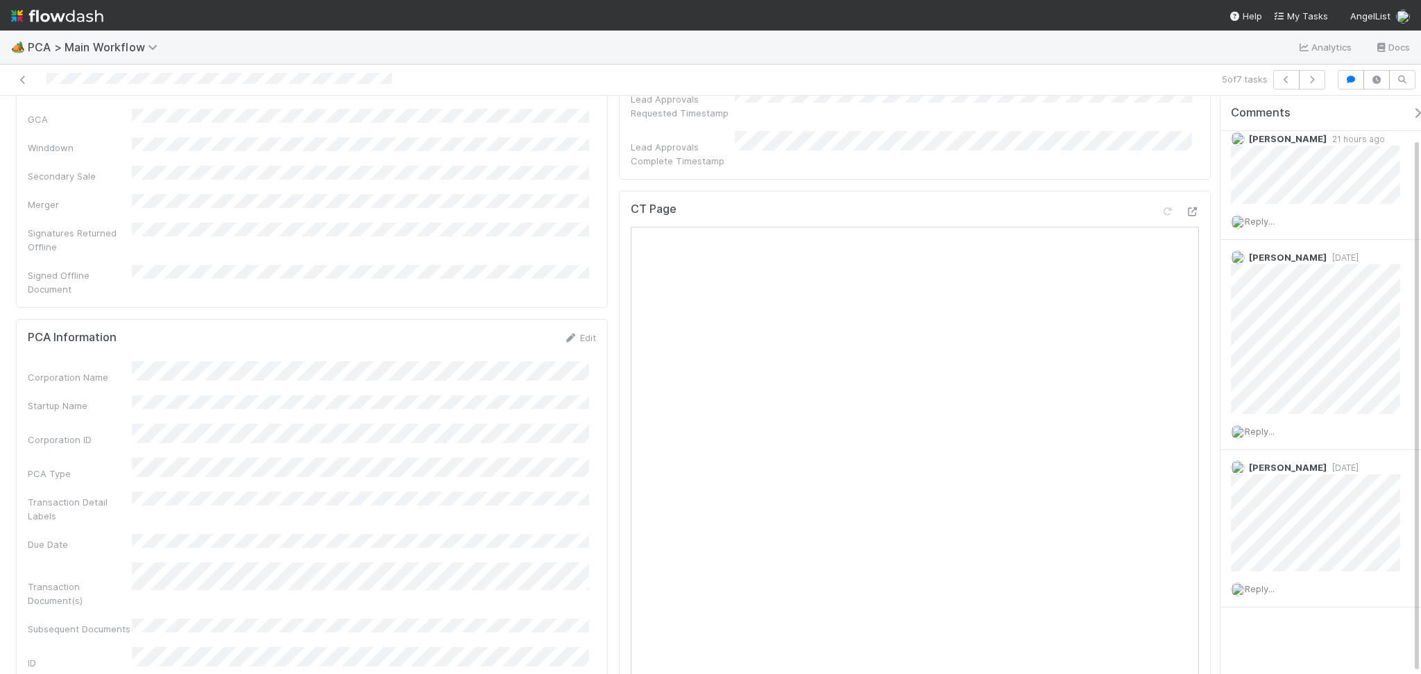
scroll to position [925, 0]
click at [24, 76] on icon at bounding box center [23, 80] width 14 height 9
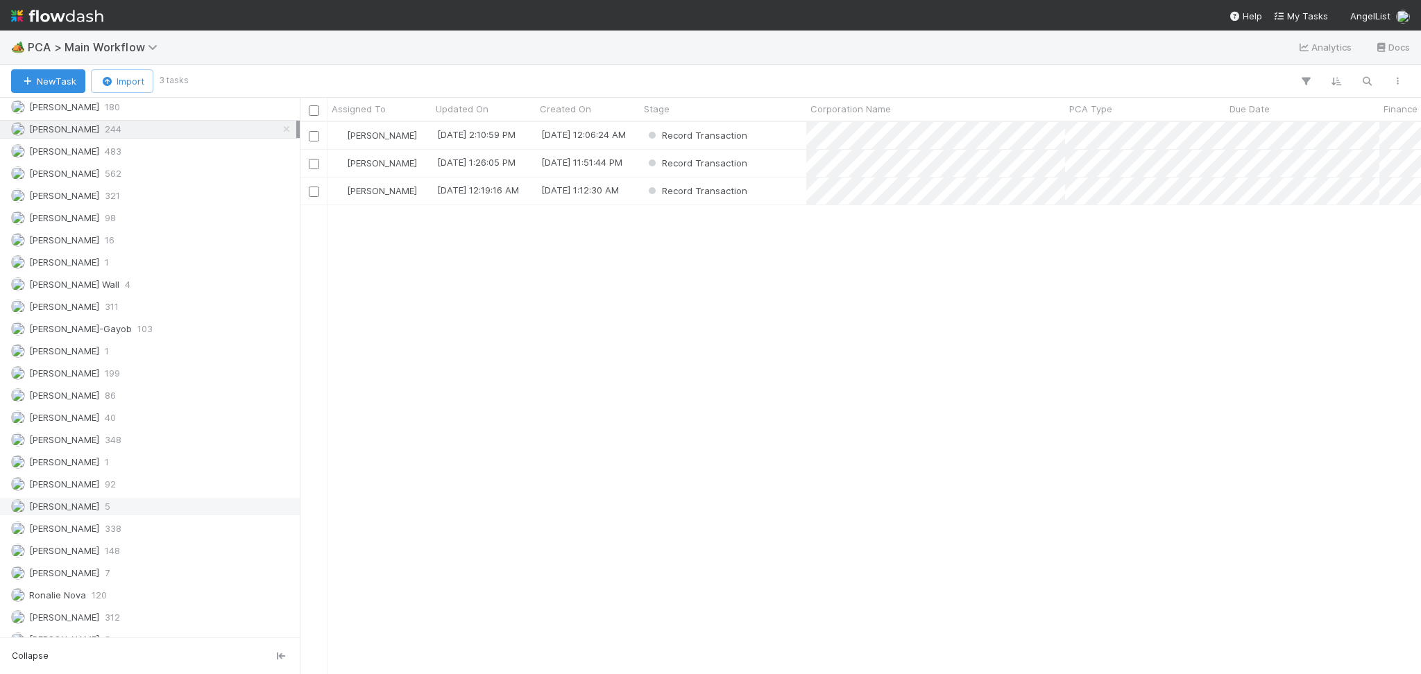
scroll to position [1942, 0]
click at [138, 558] on div "Roselyn de Villa 312" at bounding box center [153, 557] width 285 height 17
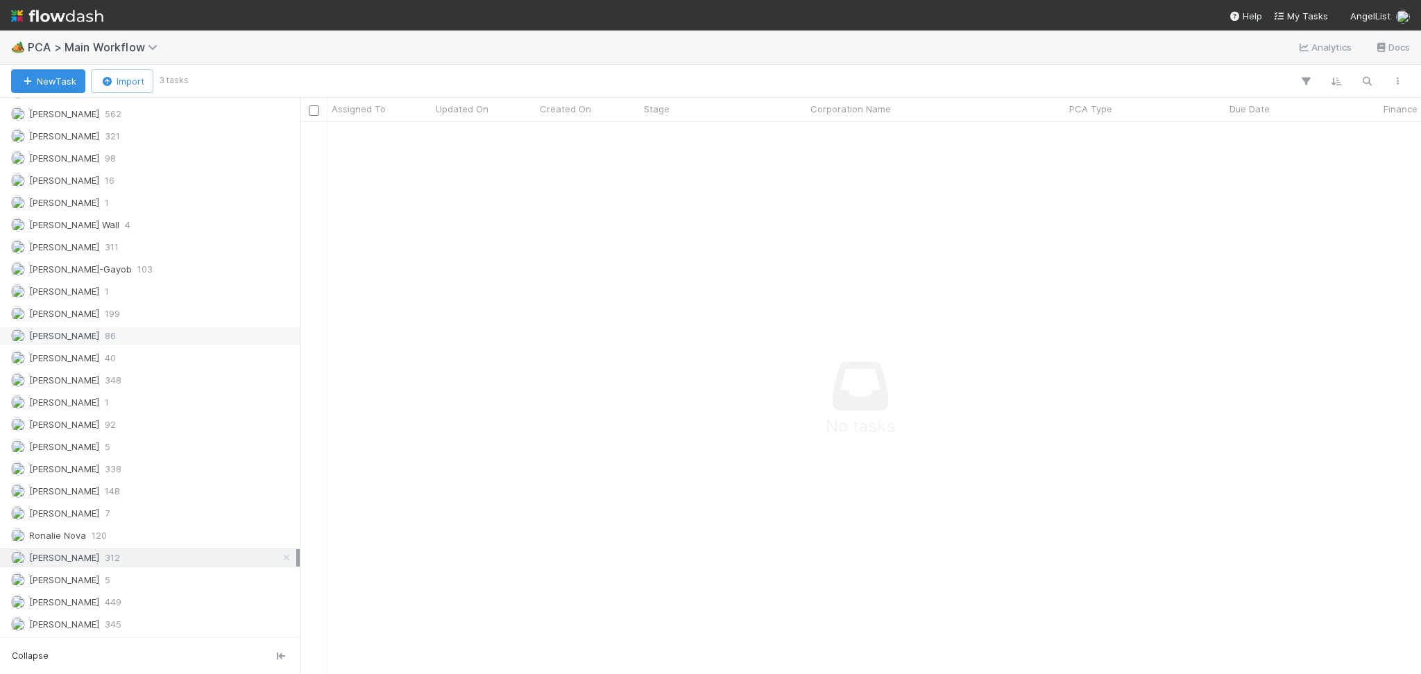
scroll to position [524, 1092]
click at [123, 376] on div "Meg Castanare 348" at bounding box center [153, 380] width 285 height 17
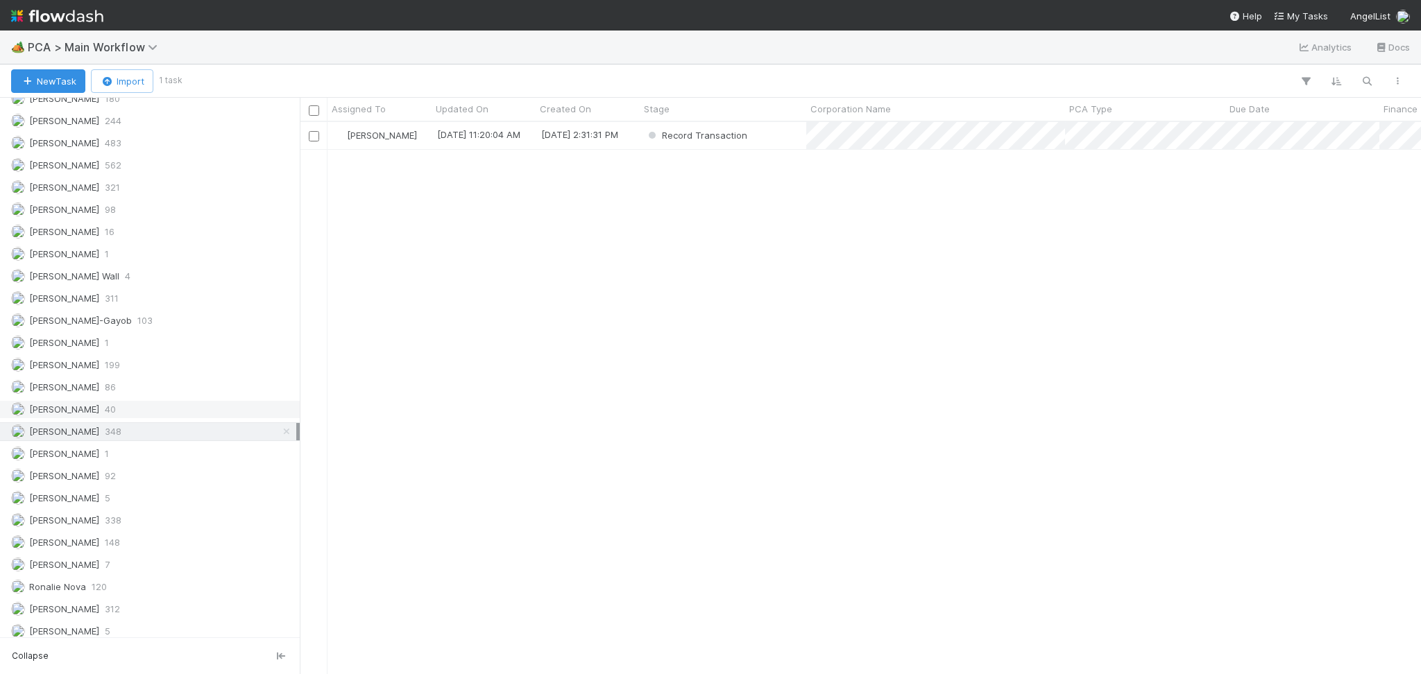
scroll to position [1849, 0]
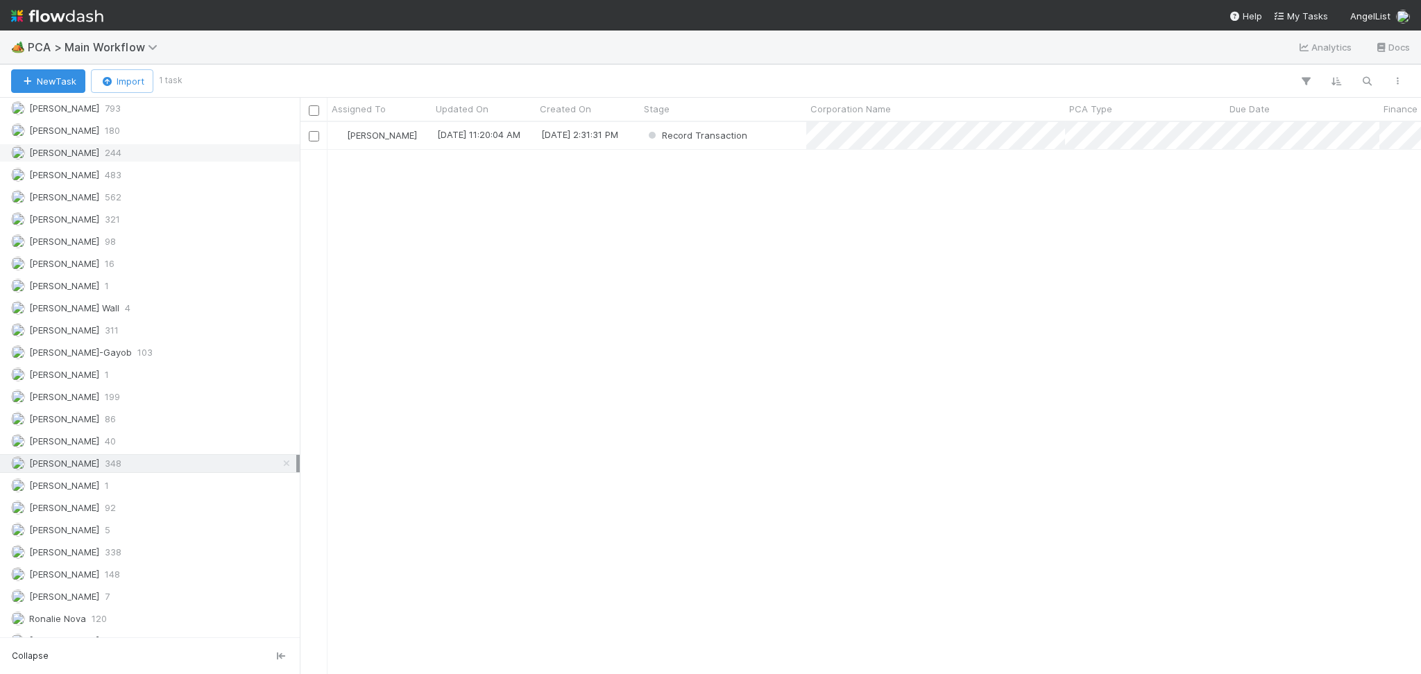
click at [151, 157] on div "Febbie Cervantes 244" at bounding box center [153, 152] width 285 height 17
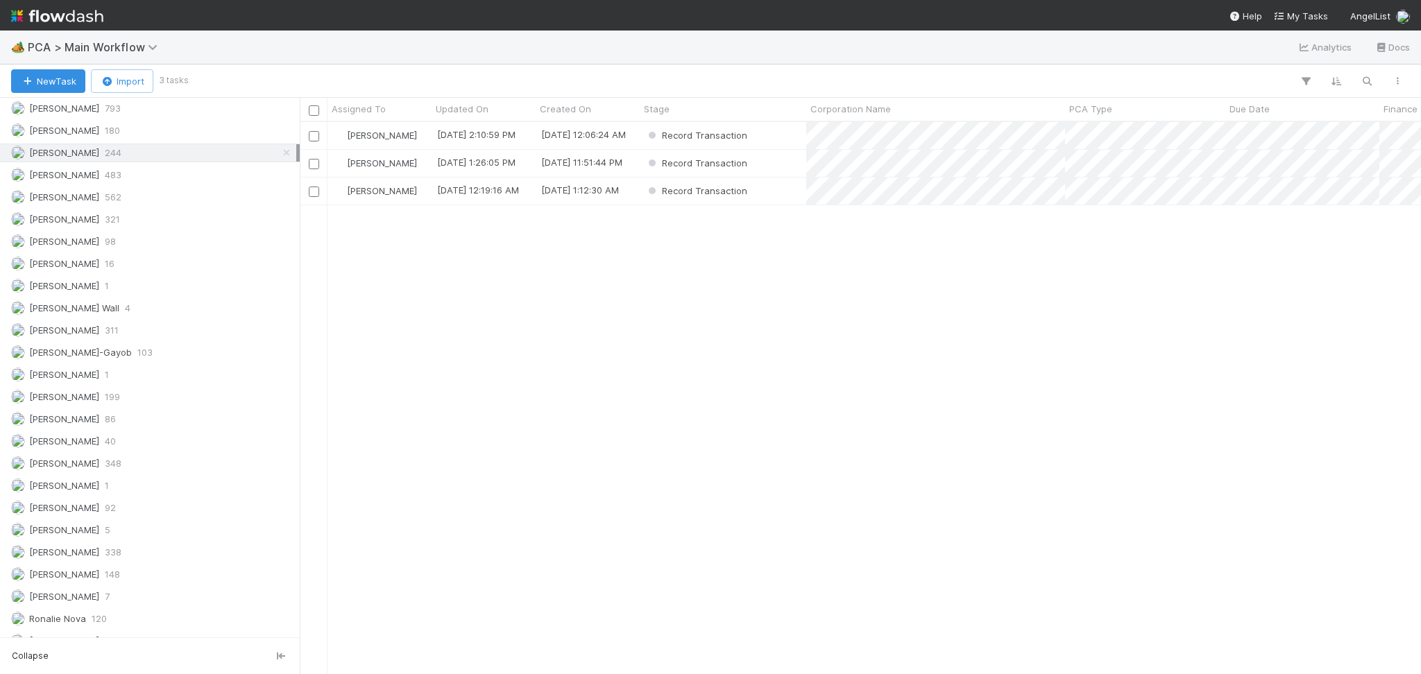
scroll to position [538, 1106]
click at [759, 137] on div "Record Transaction" at bounding box center [723, 135] width 166 height 27
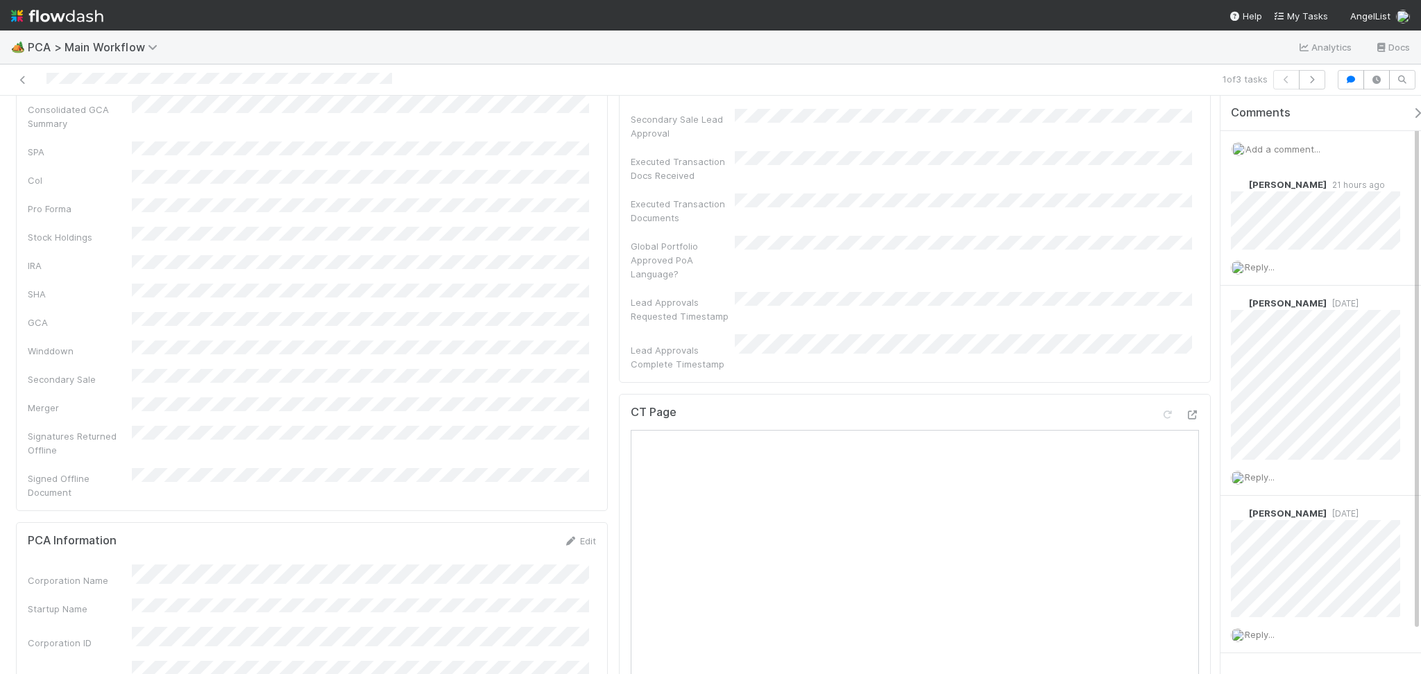
scroll to position [647, 0]
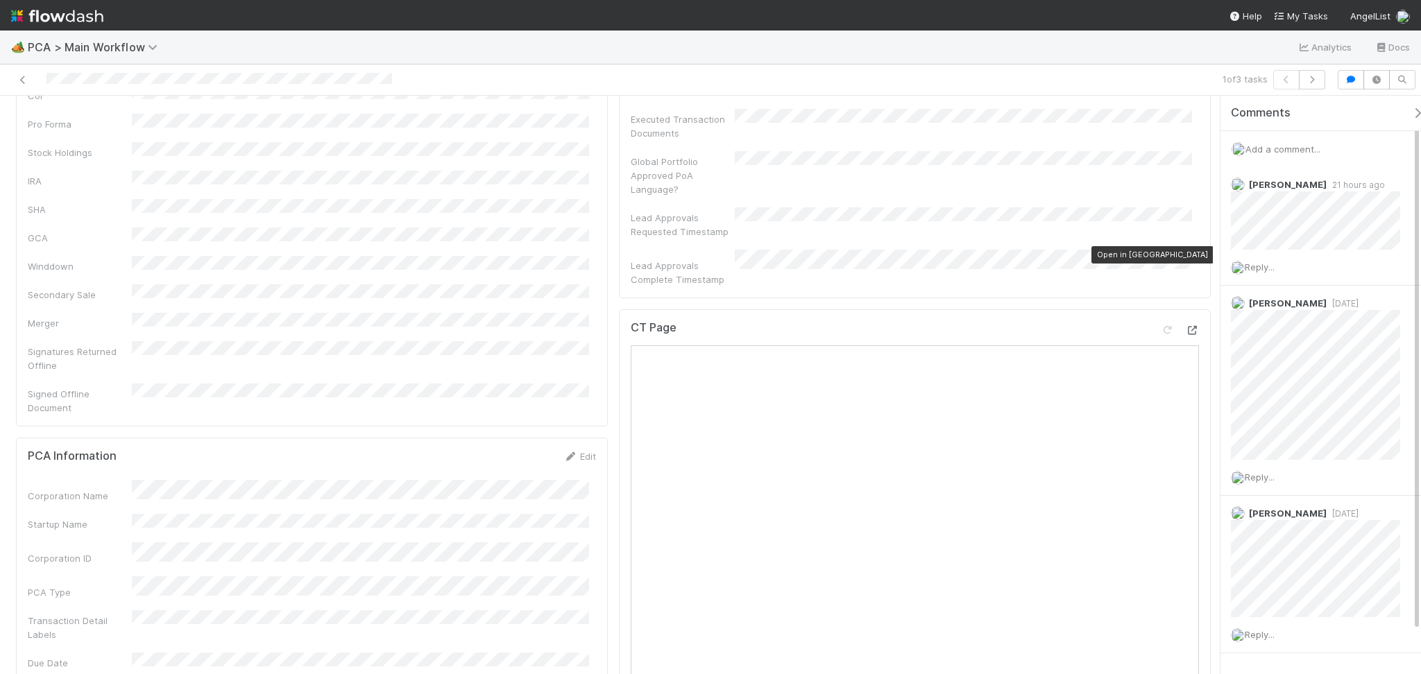
click at [1185, 326] on icon at bounding box center [1192, 330] width 14 height 9
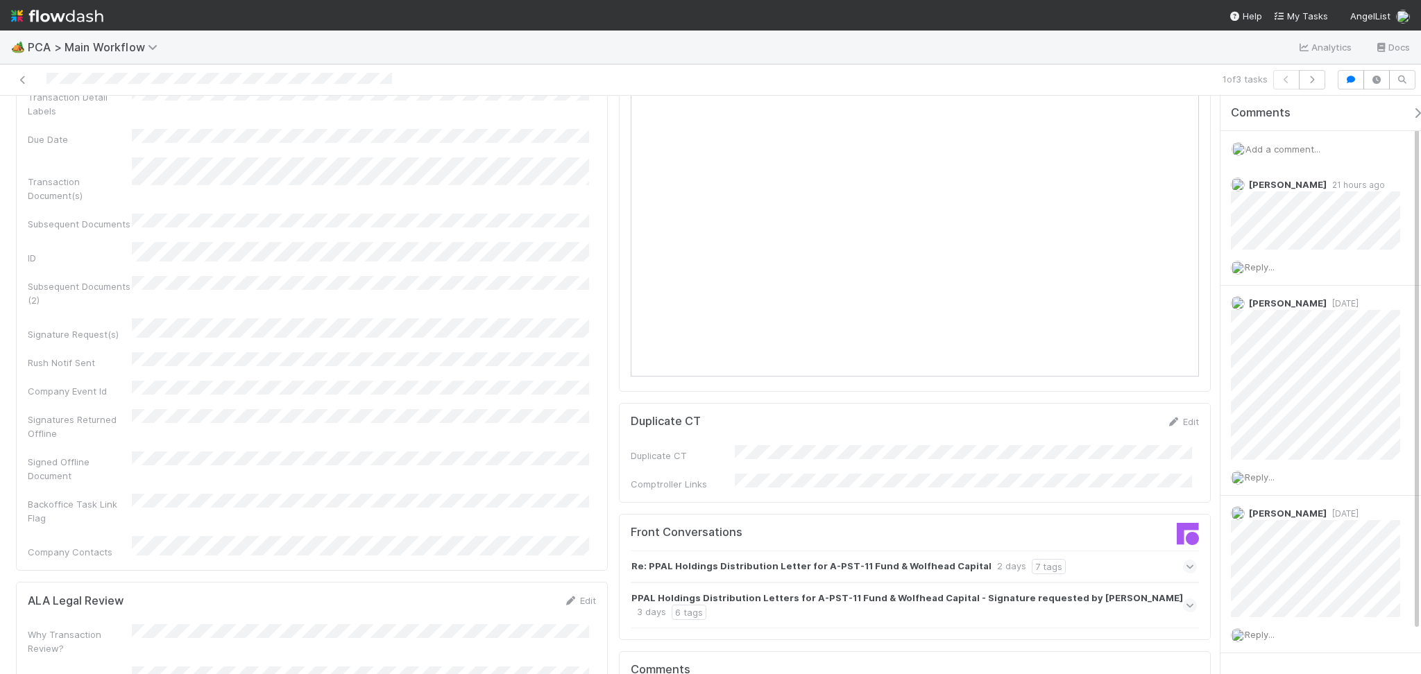
scroll to position [1202, 0]
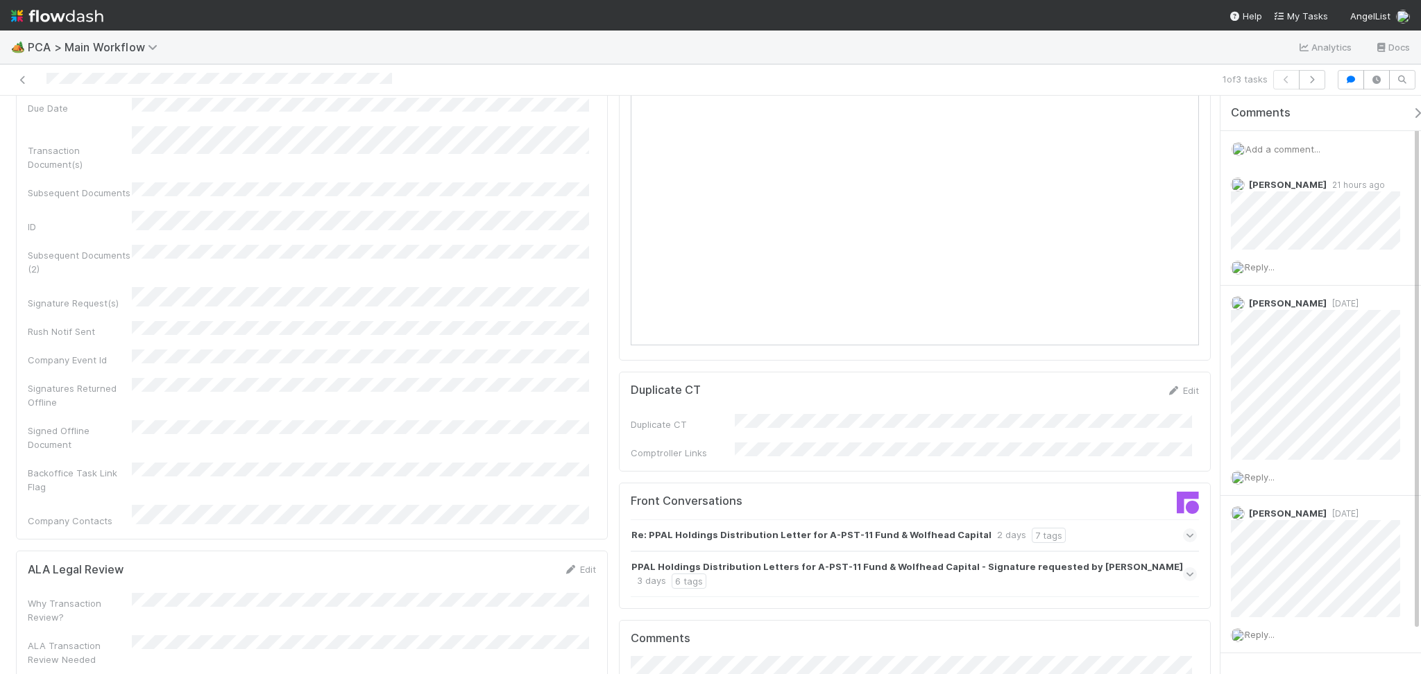
click at [929, 551] on div "PPAL Holdings Distribution Letters for A-PST-11 Fund & Wolfhead Capital - Signa…" at bounding box center [914, 574] width 566 height 46
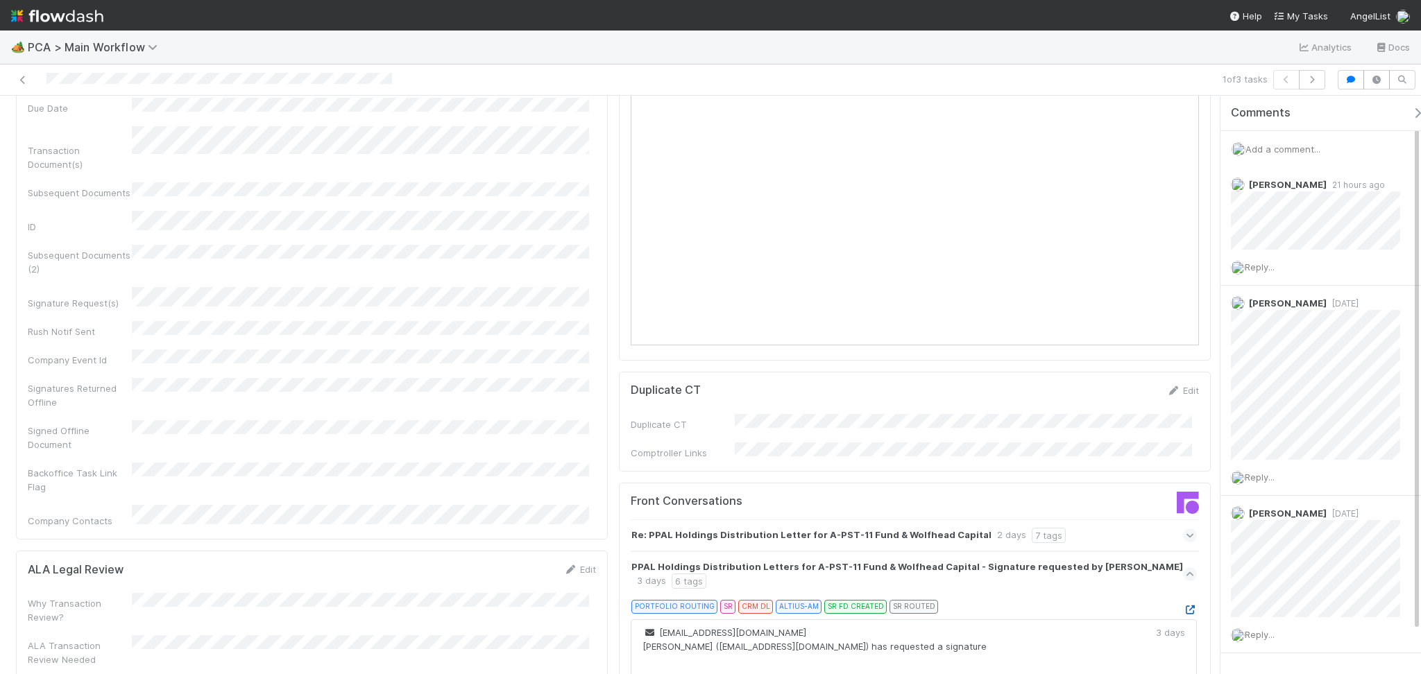
click at [1183, 604] on link at bounding box center [1190, 609] width 14 height 11
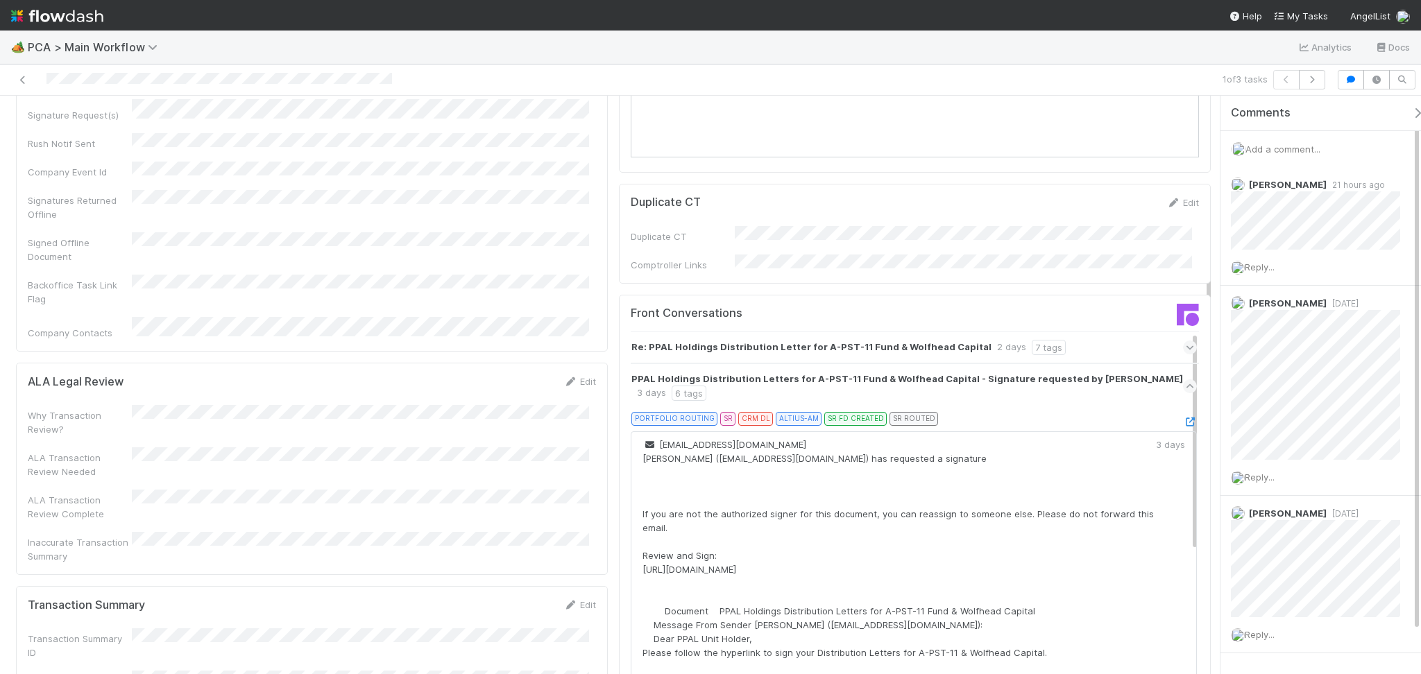
scroll to position [1387, 0]
click at [1183, 420] on icon at bounding box center [1190, 424] width 14 height 9
click at [1185, 382] on icon at bounding box center [1189, 389] width 9 height 14
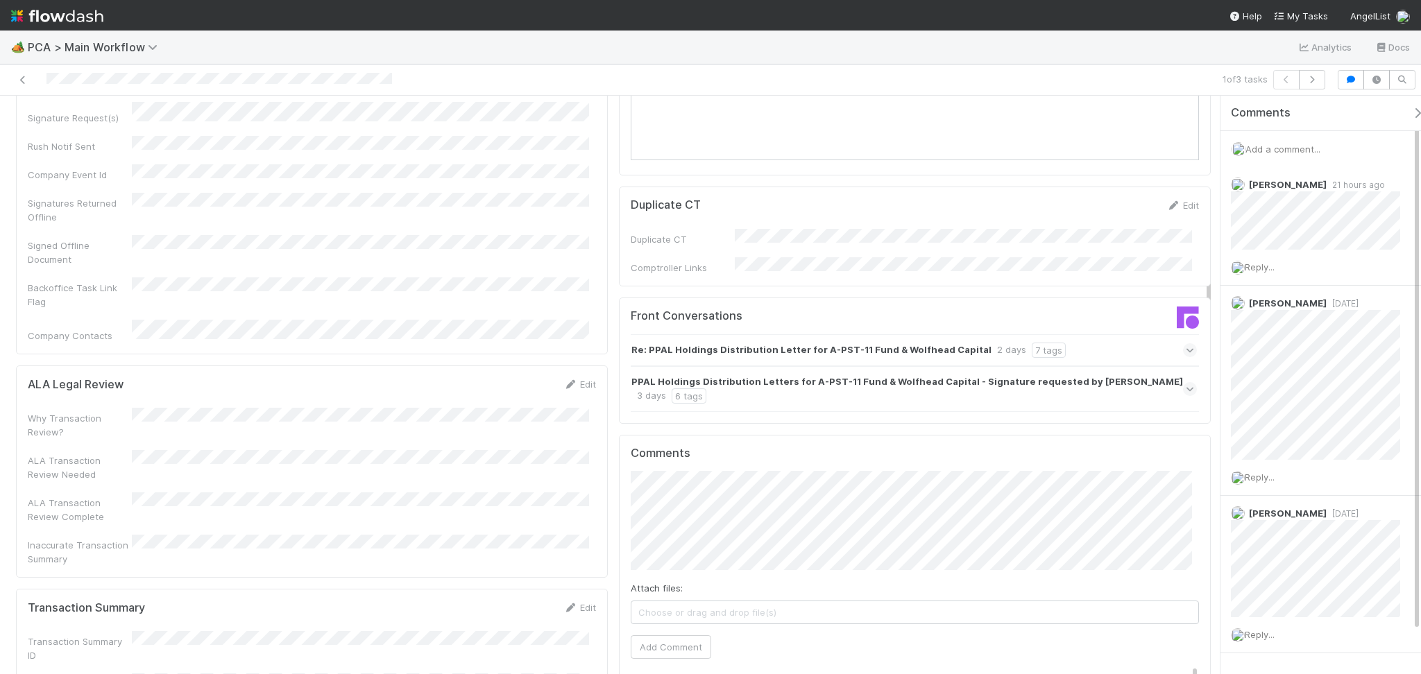
click at [1185, 343] on icon at bounding box center [1189, 350] width 9 height 14
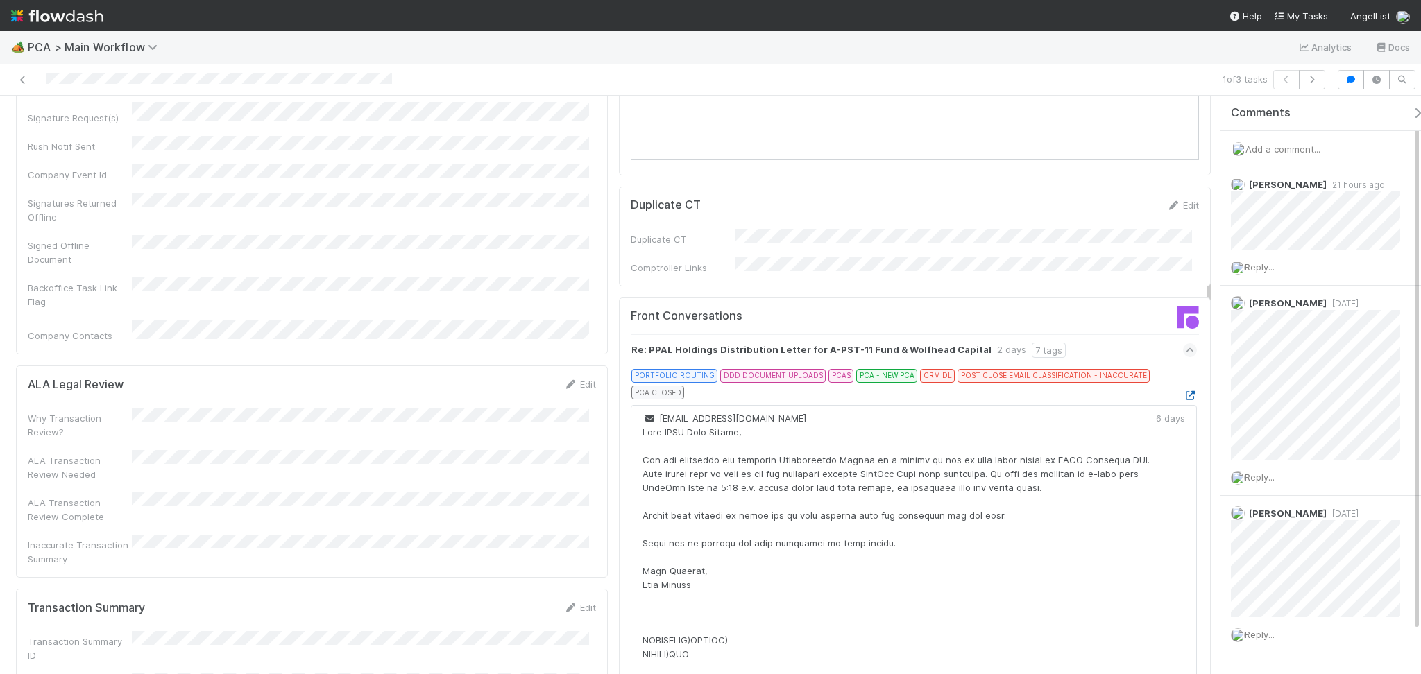
drag, startPoint x: 1163, startPoint y: 294, endPoint x: 1159, endPoint y: 308, distance: 14.5
click at [1183, 390] on link at bounding box center [1190, 395] width 14 height 11
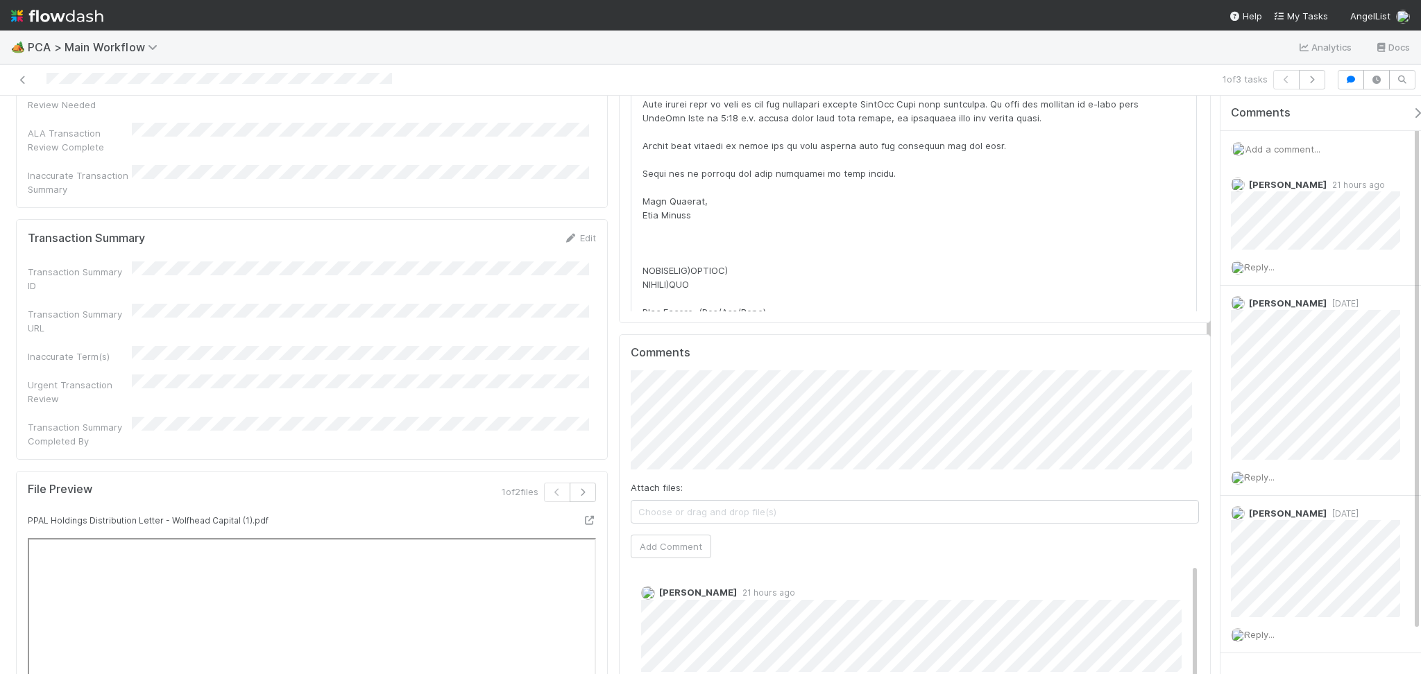
scroll to position [1665, 0]
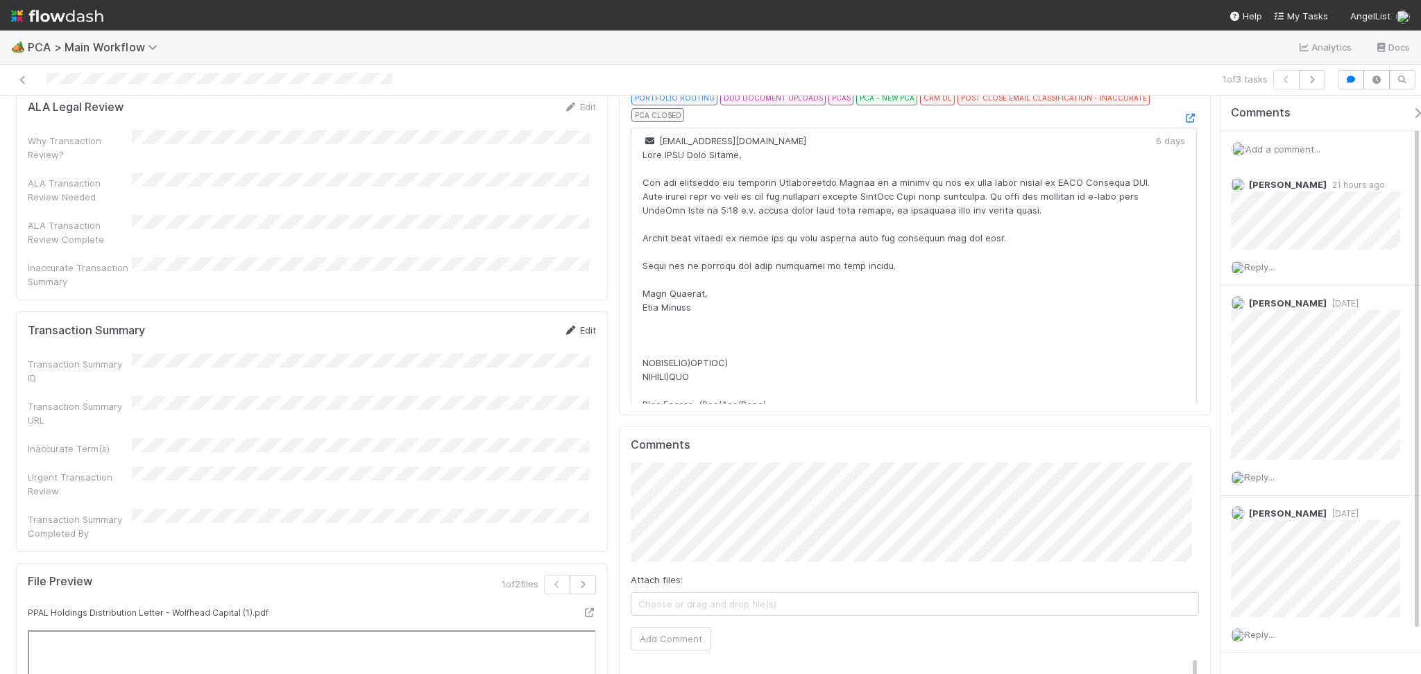
click at [574, 325] on link "Edit" at bounding box center [579, 330] width 33 height 11
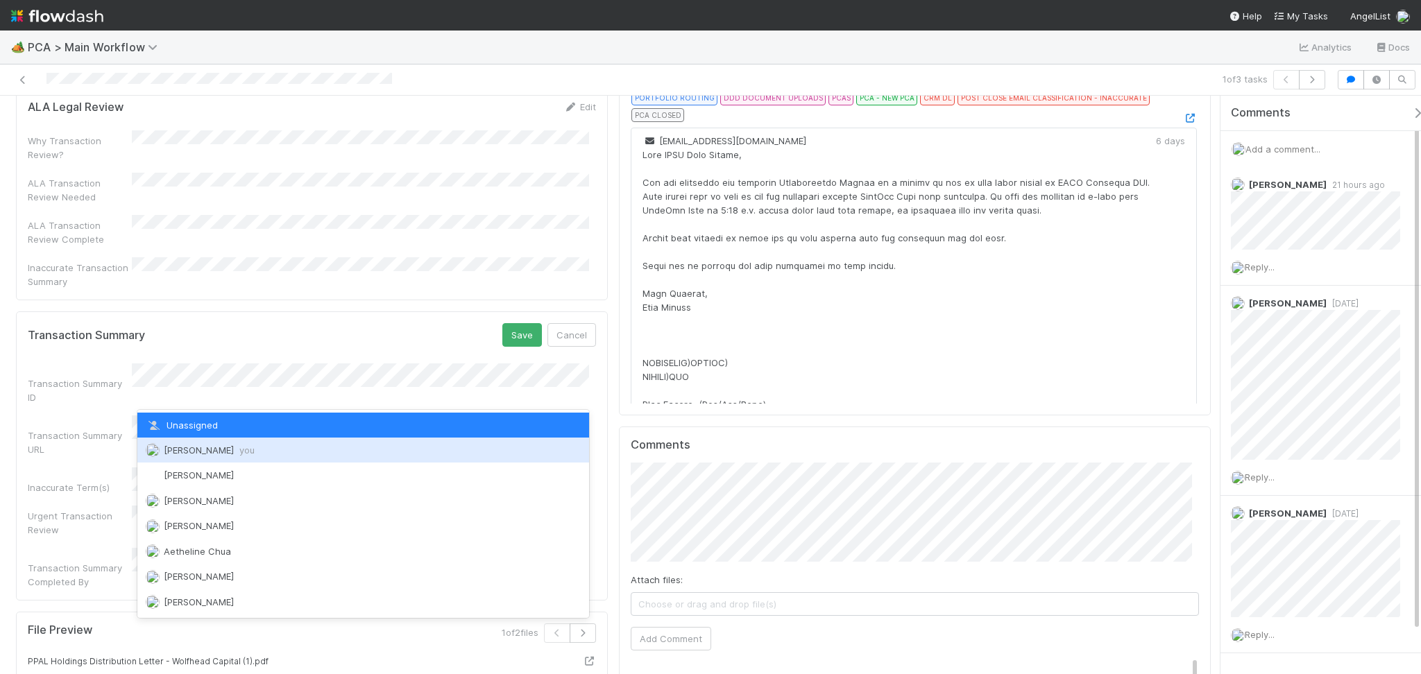
click at [204, 442] on div "Febbie Cervantes you" at bounding box center [363, 450] width 452 height 25
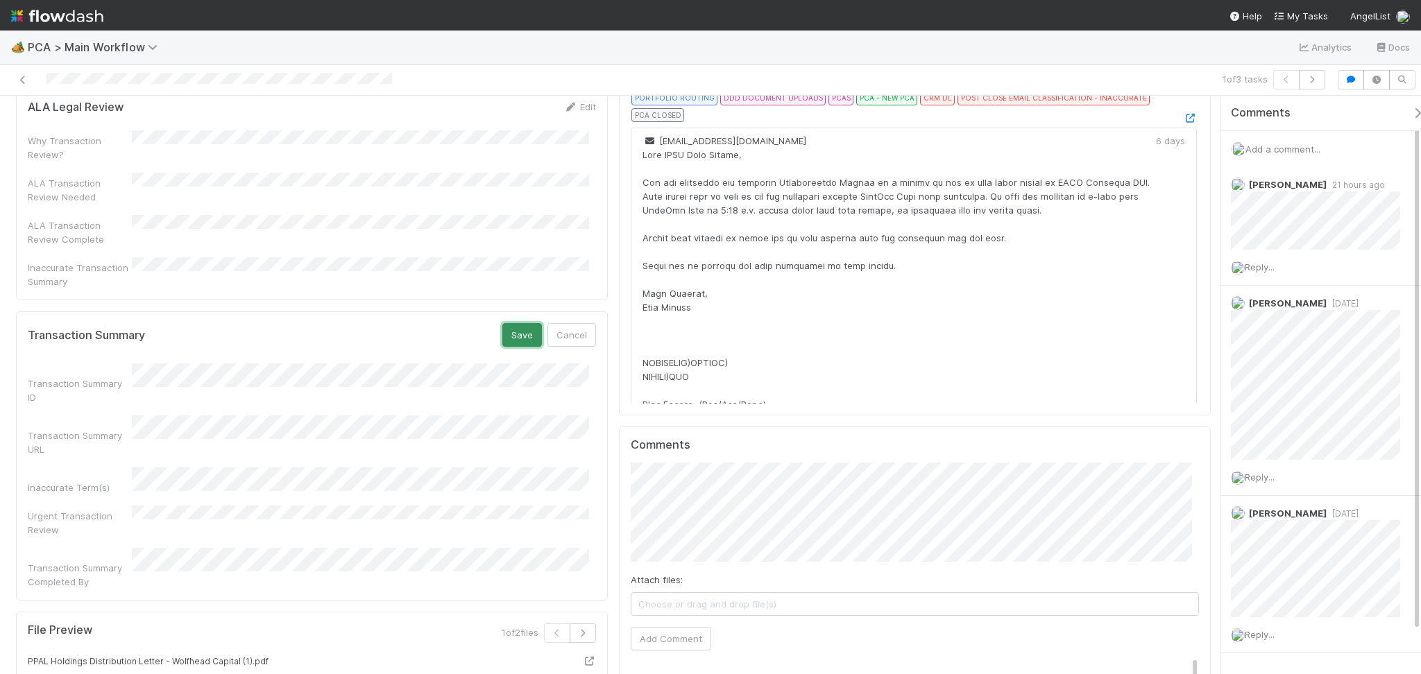
click at [502, 323] on button "Save" at bounding box center [522, 335] width 40 height 24
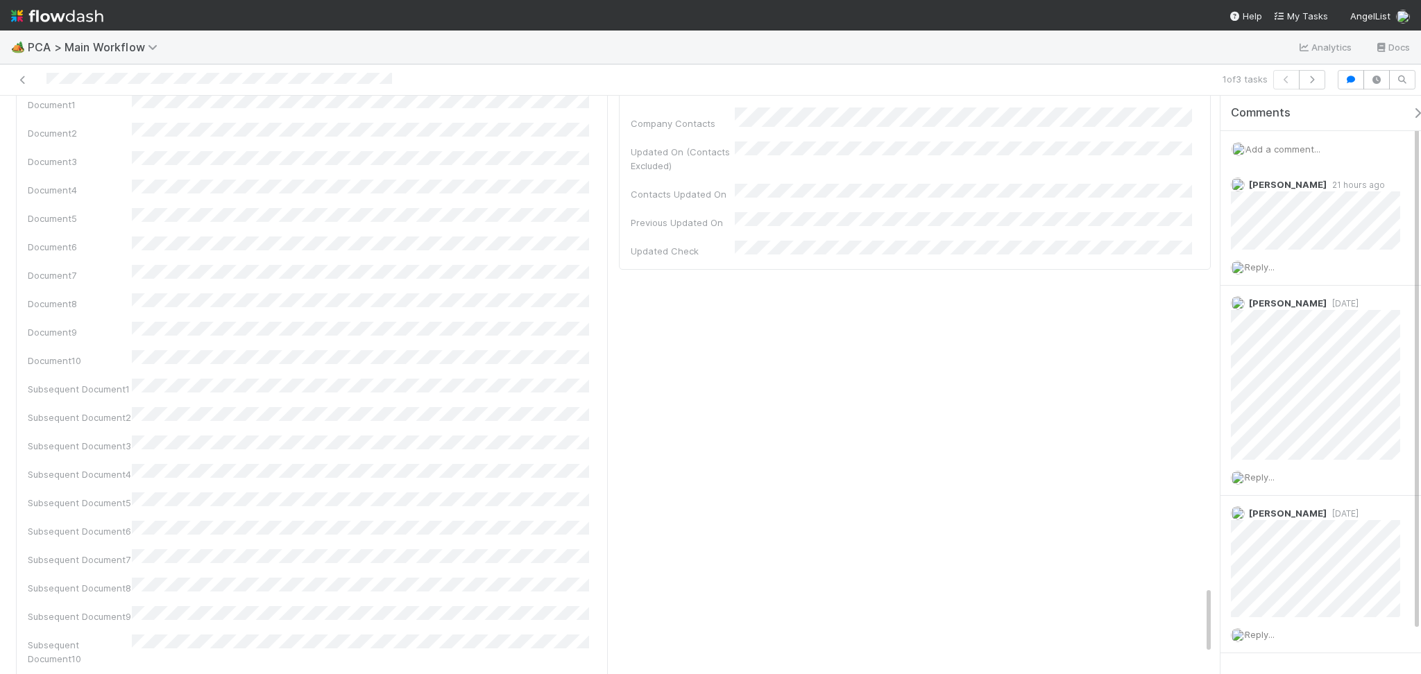
scroll to position [4162, 0]
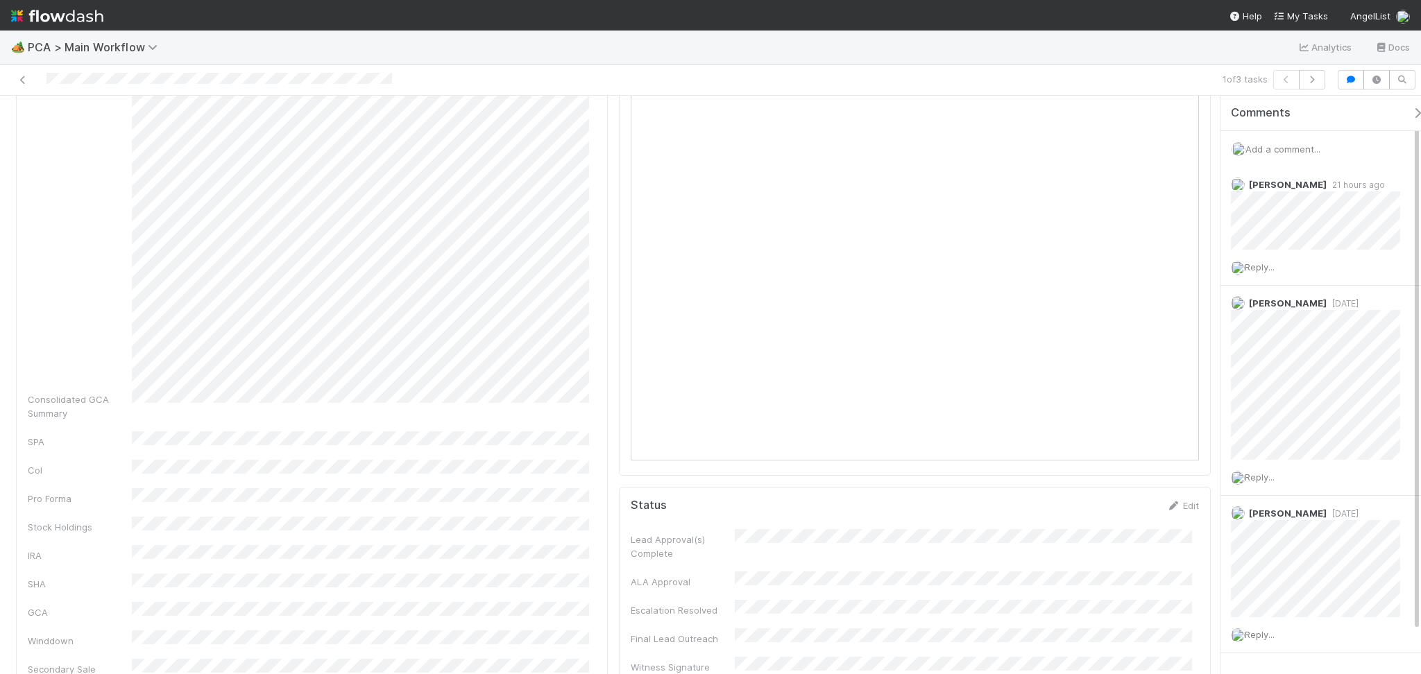
scroll to position [0, 0]
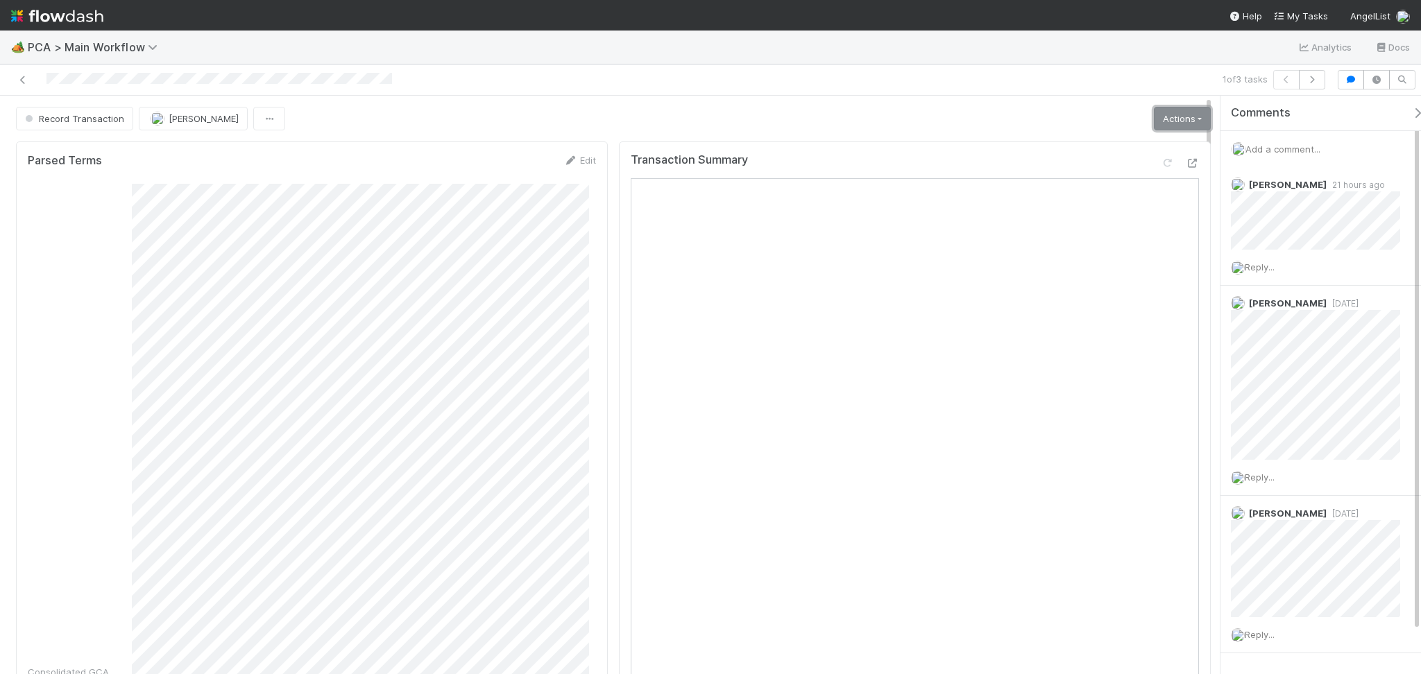
click at [1169, 108] on link "Actions" at bounding box center [1182, 119] width 57 height 24
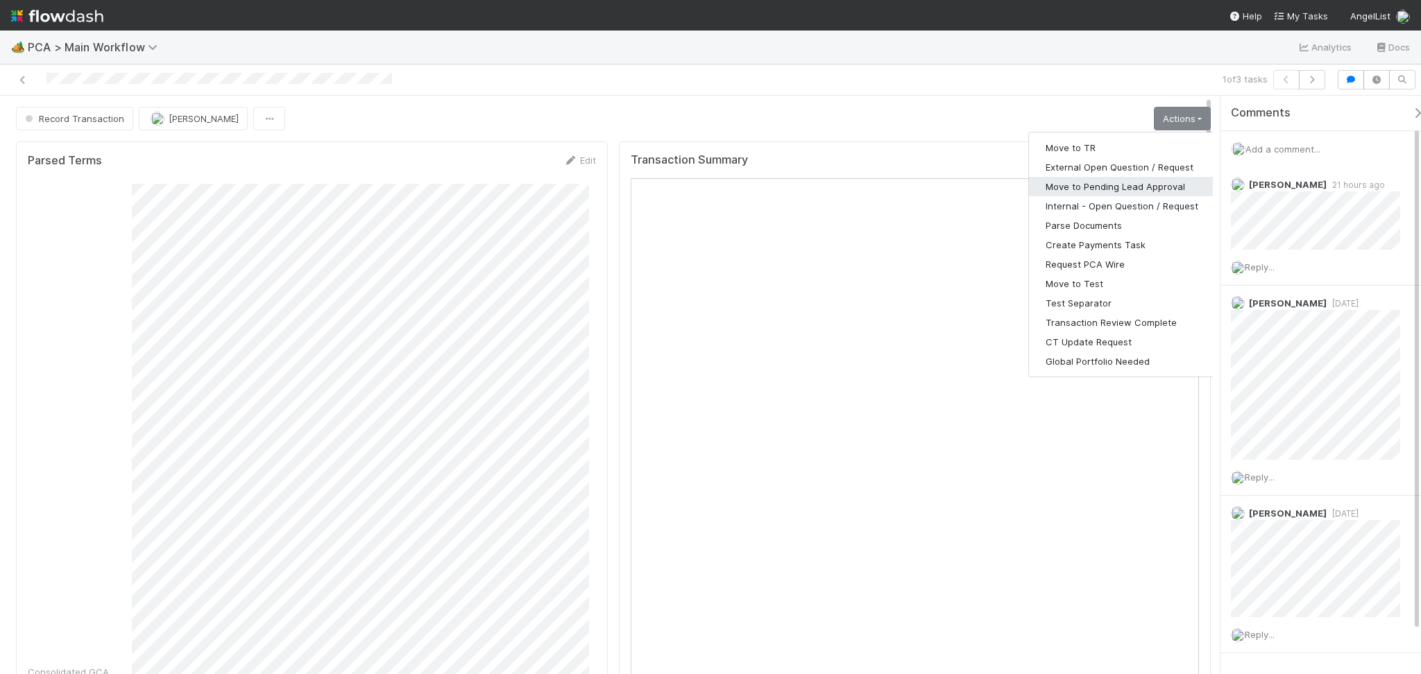
click at [1113, 189] on button "Move to Pending Lead Approval" at bounding box center [1122, 186] width 186 height 19
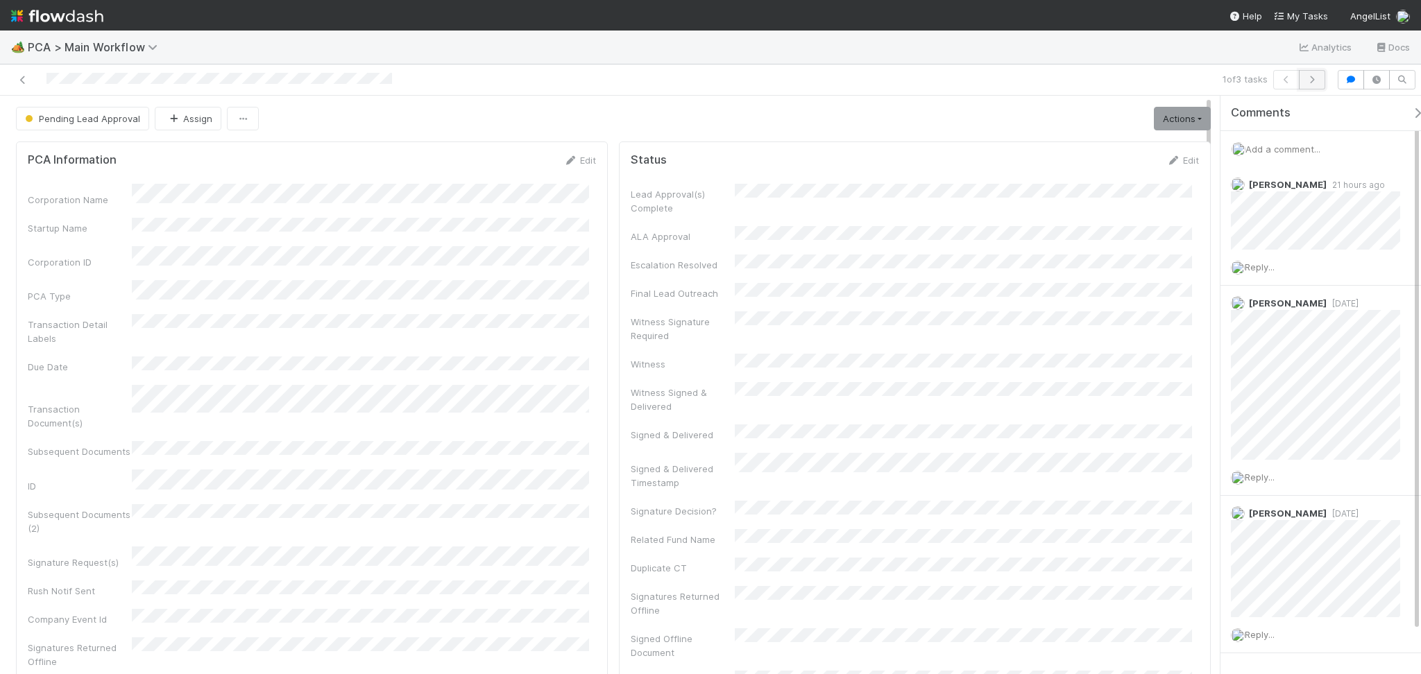
click at [1317, 78] on icon "button" at bounding box center [1312, 80] width 14 height 8
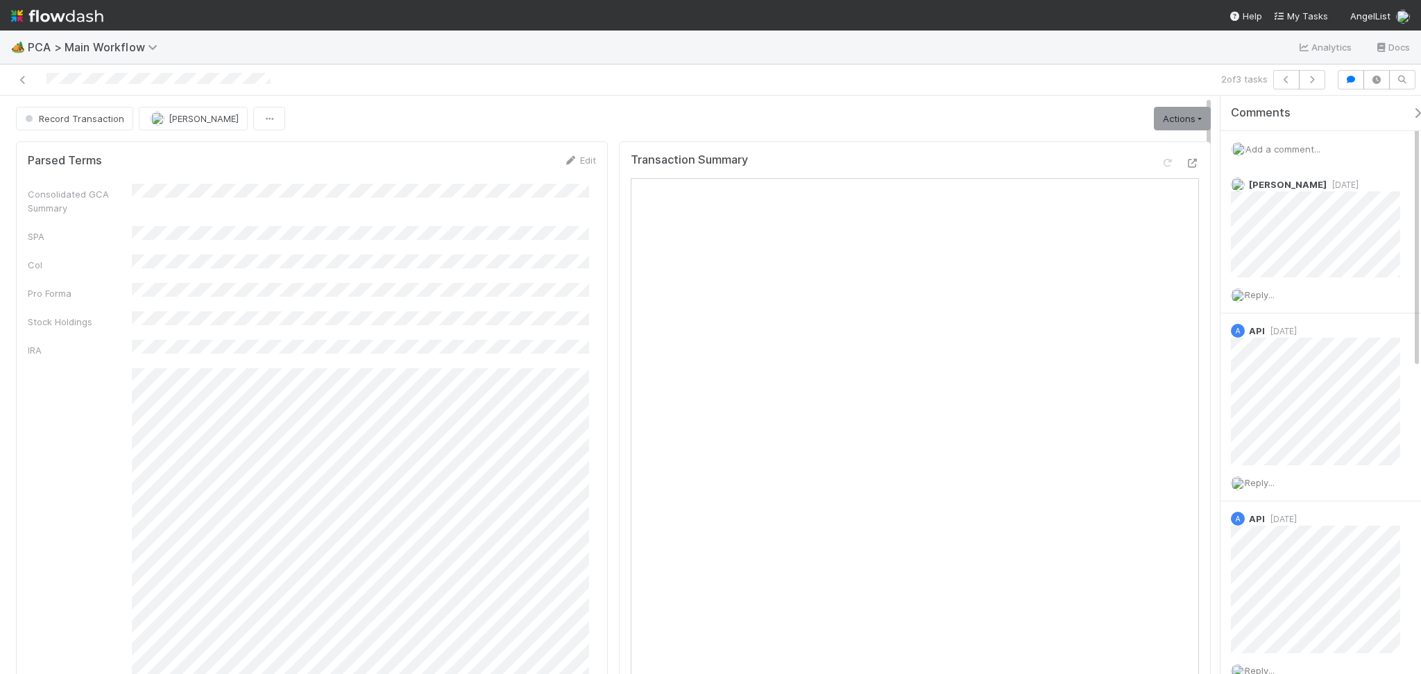
click at [1185, 159] on icon at bounding box center [1192, 163] width 14 height 9
click at [1273, 151] on span "Add a comment..." at bounding box center [1282, 149] width 75 height 11
click at [1292, 388] on button "Add Comment" at bounding box center [1282, 382] width 80 height 24
click at [1174, 114] on link "Actions" at bounding box center [1182, 119] width 57 height 24
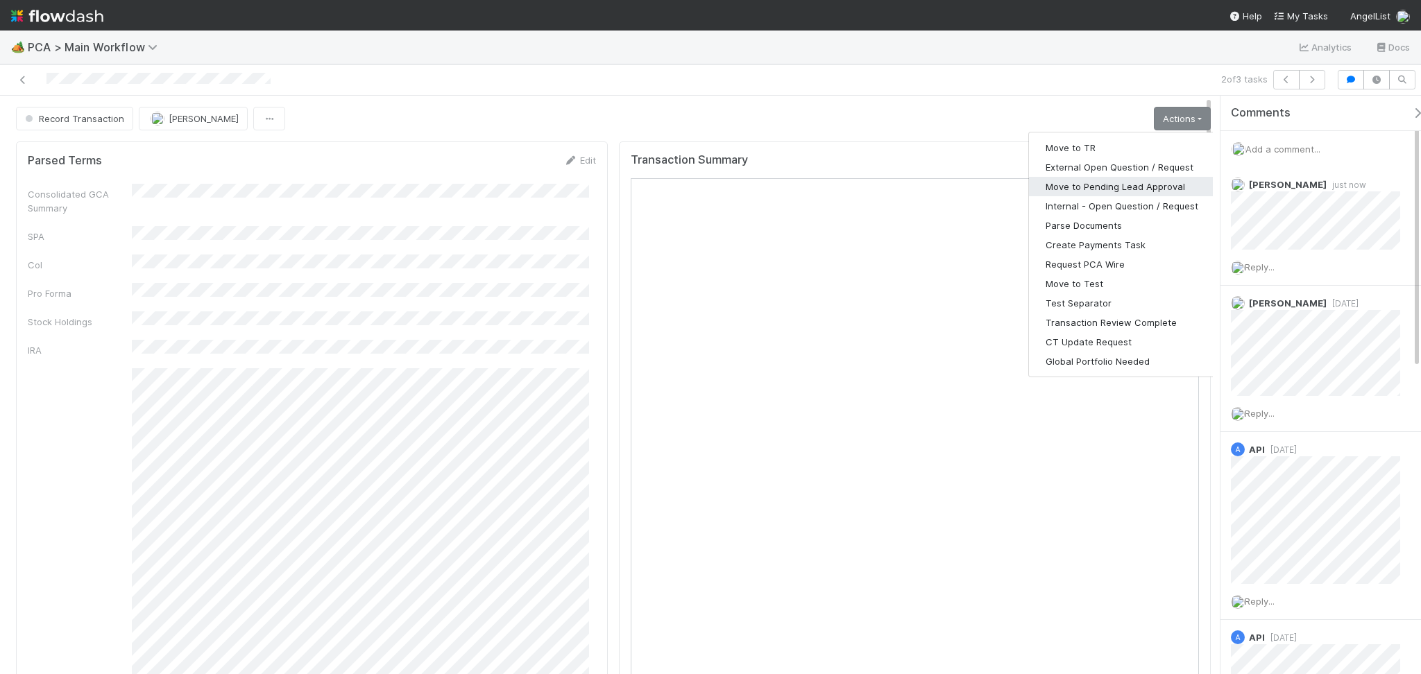
click at [1127, 188] on button "Move to Pending Lead Approval" at bounding box center [1122, 186] width 186 height 19
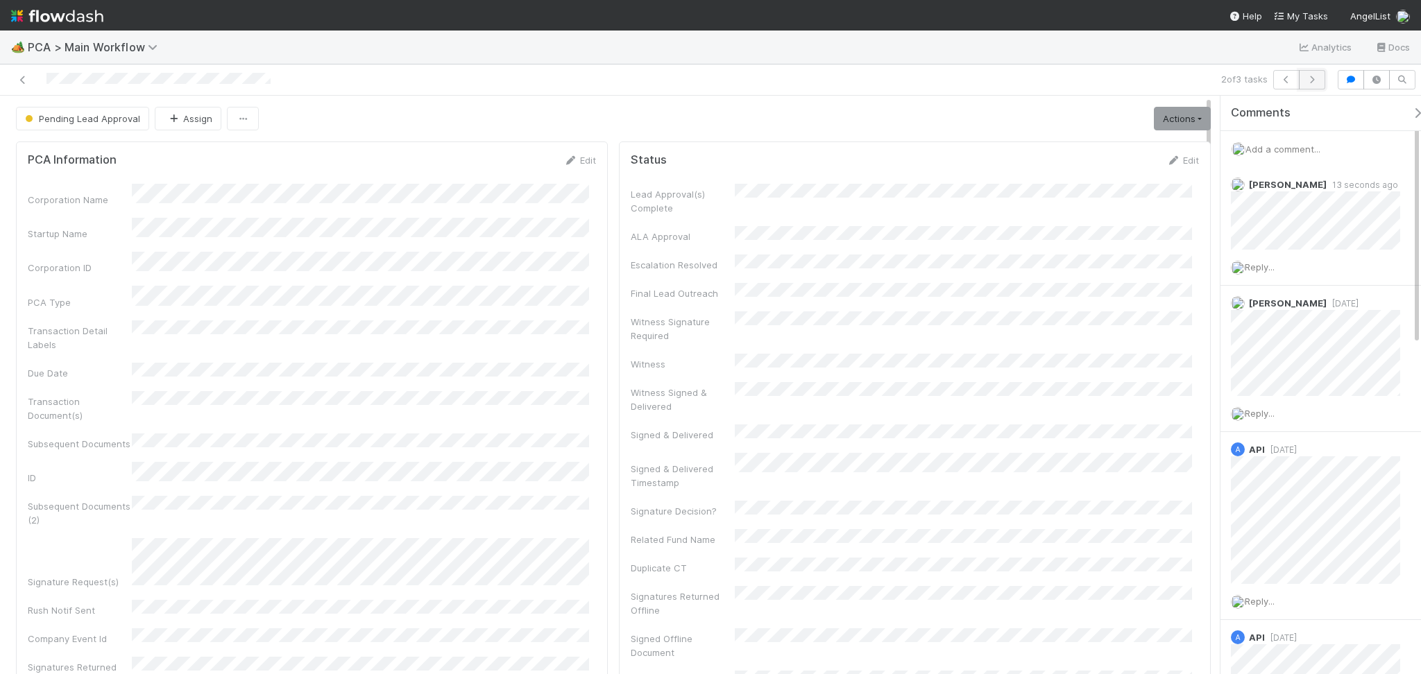
click at [1317, 80] on icon "button" at bounding box center [1312, 80] width 14 height 8
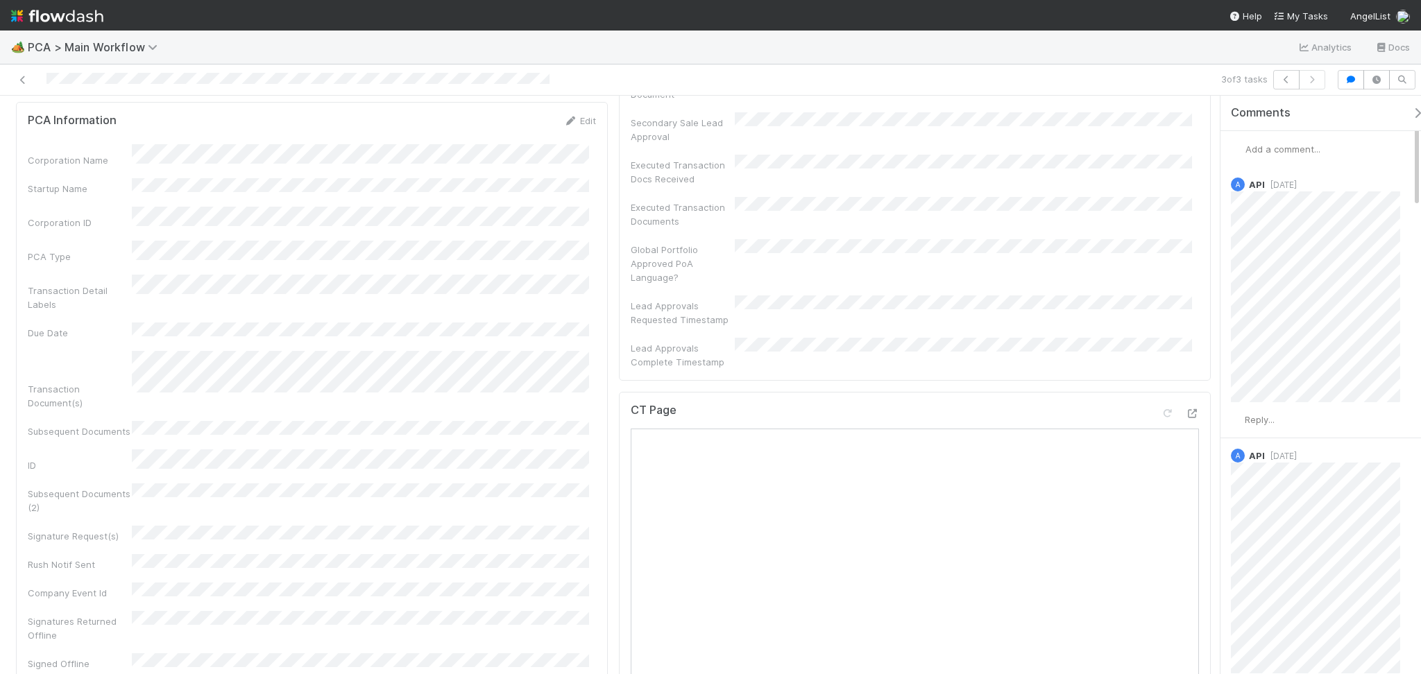
scroll to position [647, 0]
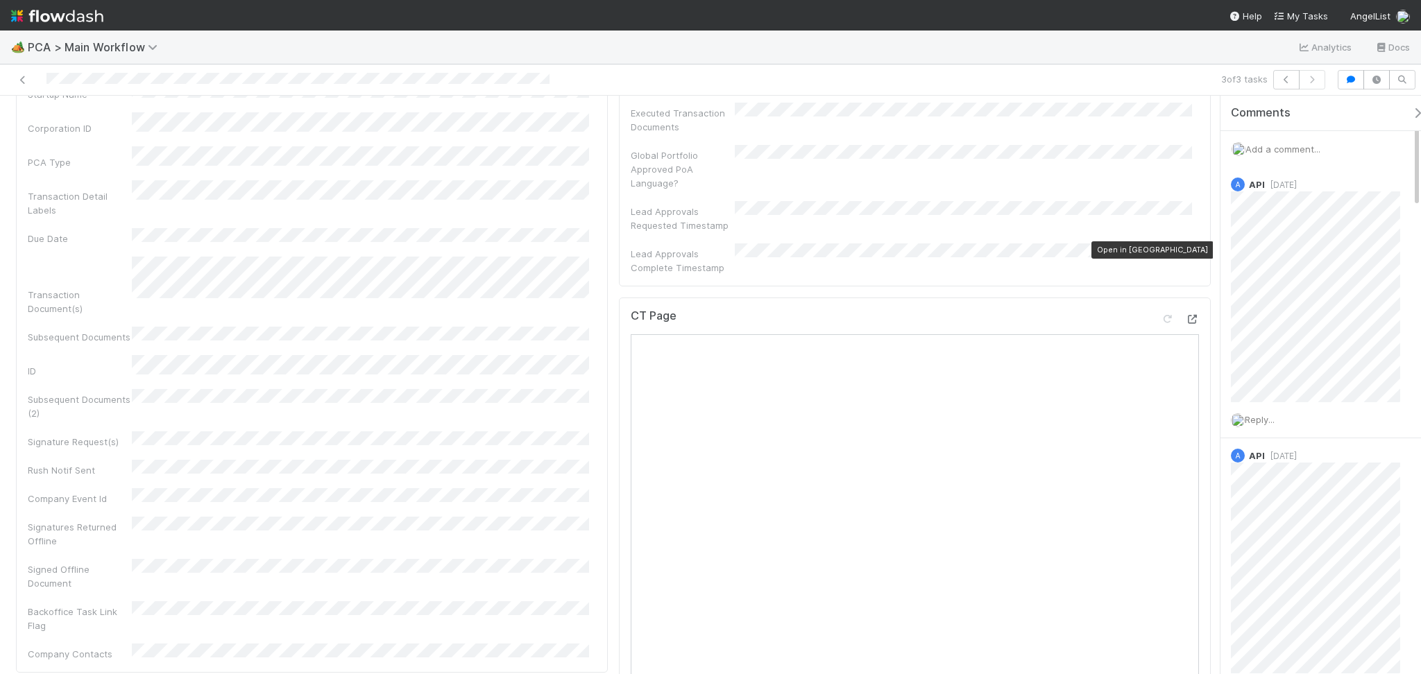
click at [1185, 315] on icon at bounding box center [1192, 319] width 14 height 9
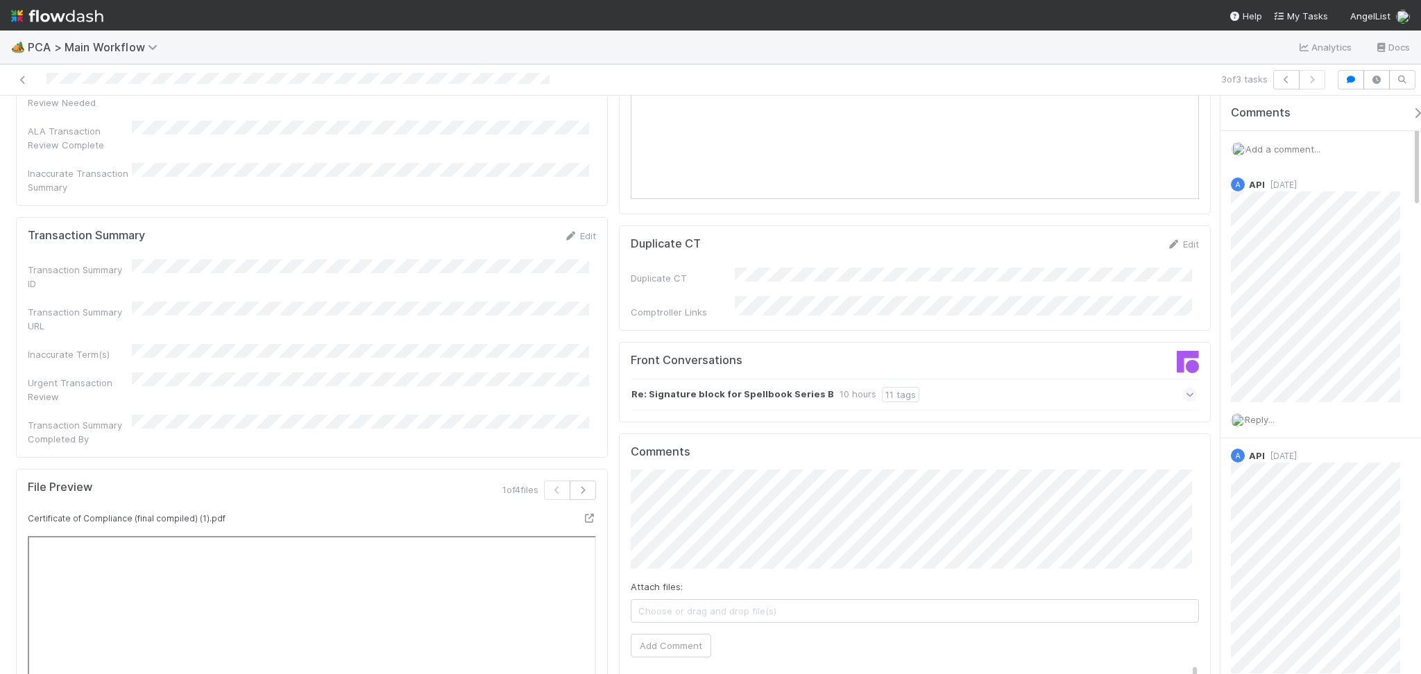
scroll to position [1387, 0]
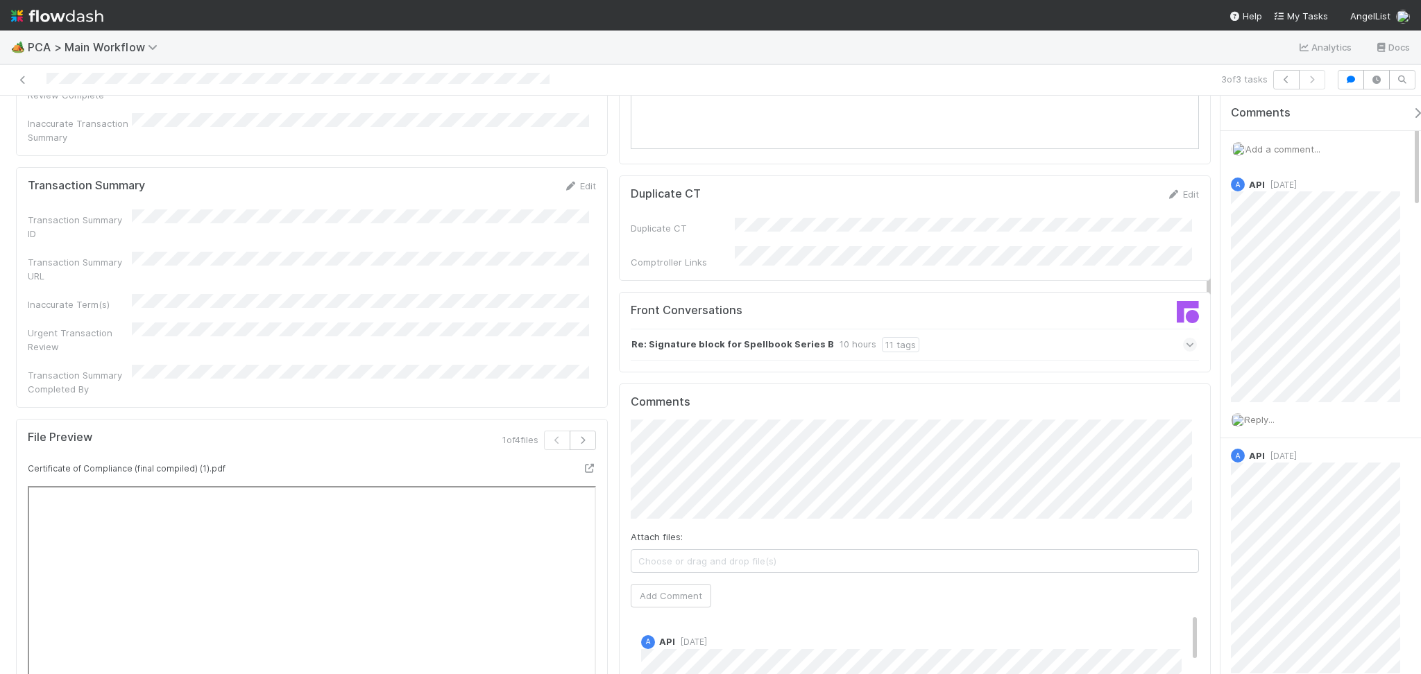
click at [875, 329] on div "Re: Signature block for Spellbook Series B 10 hours 11 tags" at bounding box center [914, 345] width 566 height 32
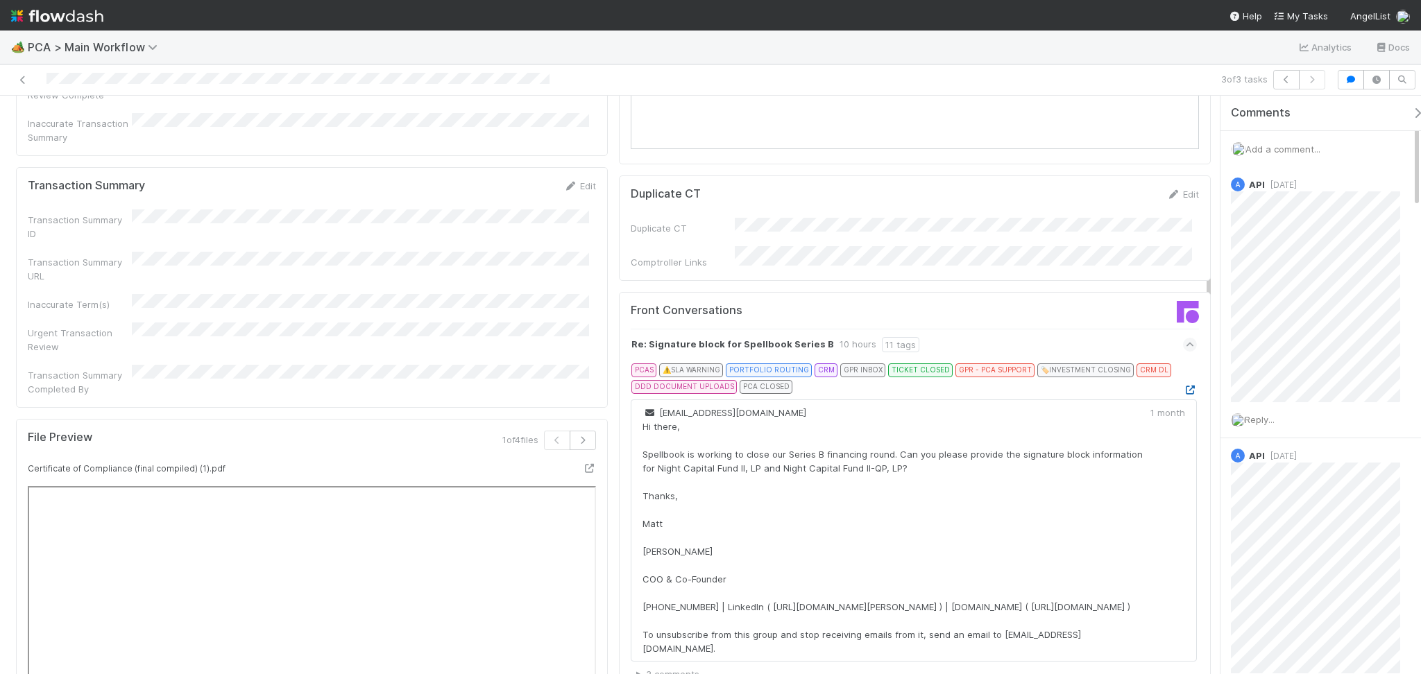
click at [1183, 386] on icon at bounding box center [1190, 390] width 14 height 9
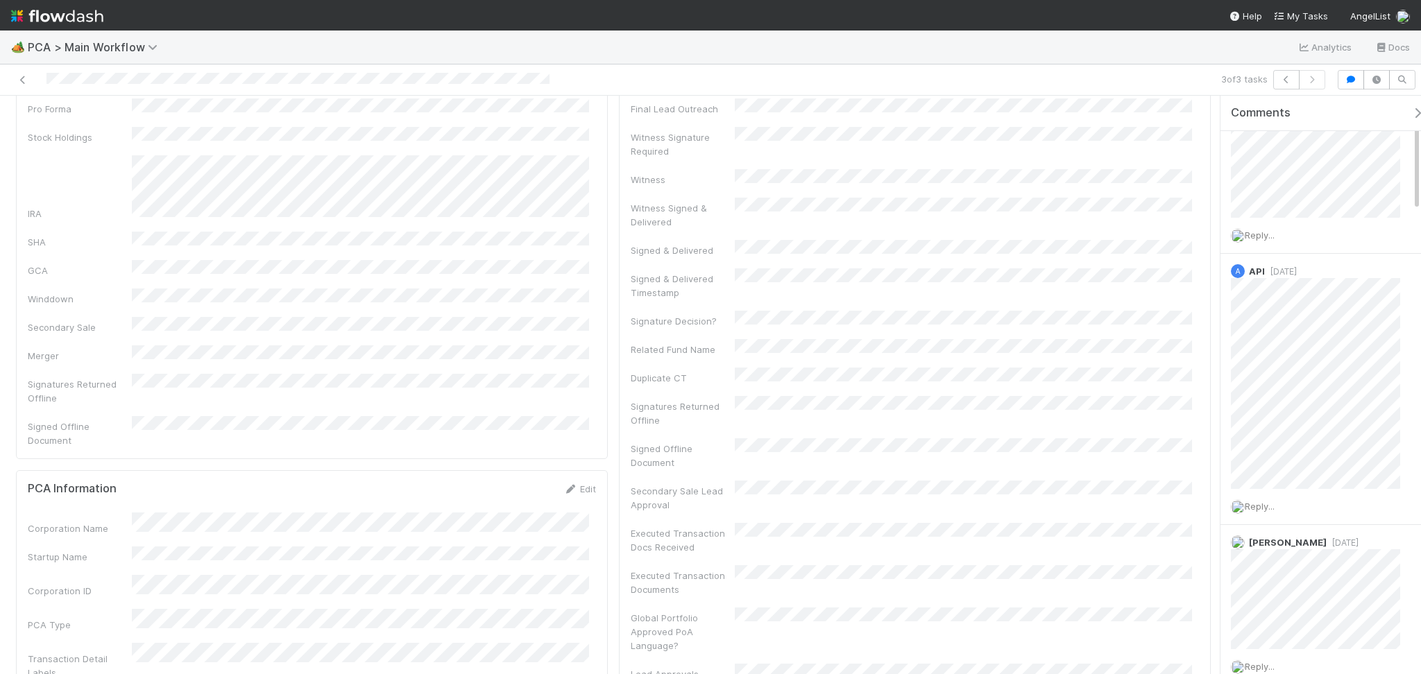
scroll to position [0, 0]
click at [1270, 147] on span "Add a comment..." at bounding box center [1282, 149] width 75 height 11
click at [1311, 255] on span "[PERSON_NAME]" at bounding box center [1325, 260] width 70 height 11
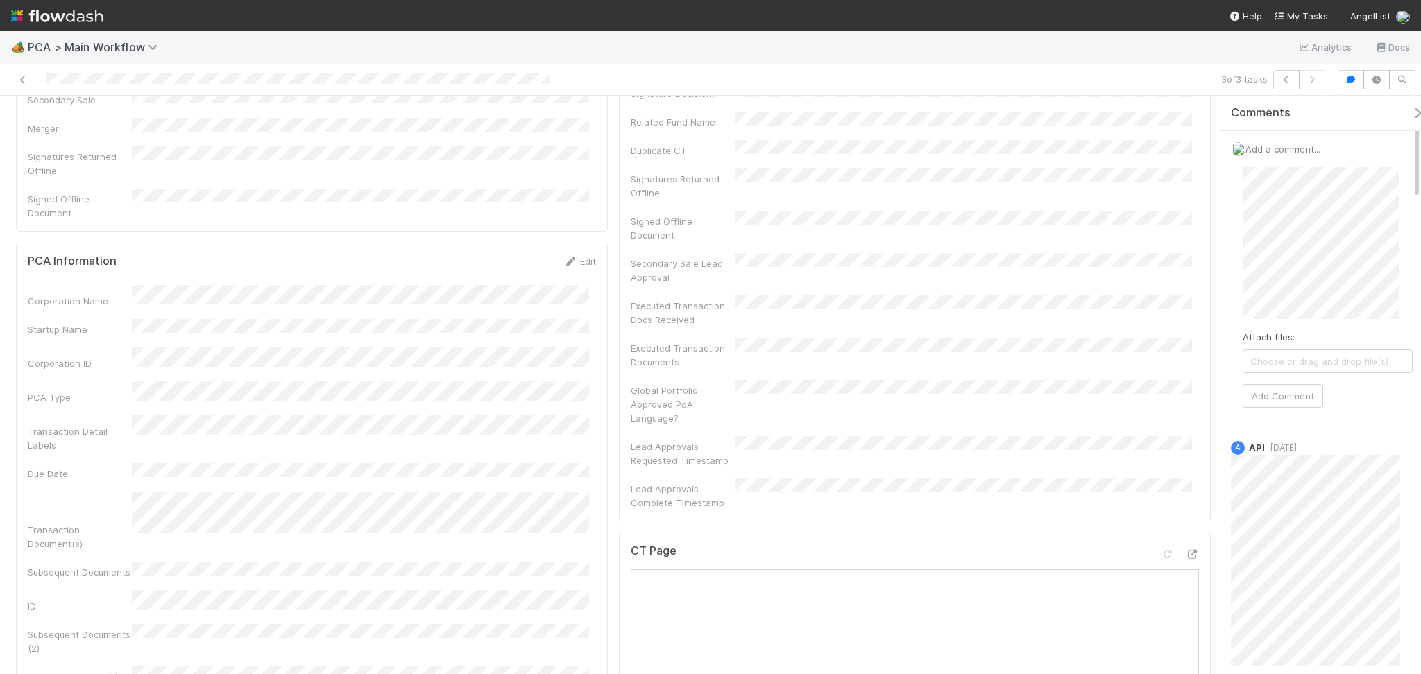
scroll to position [462, 0]
click at [1283, 391] on button "Add Comment" at bounding box center [1282, 396] width 80 height 24
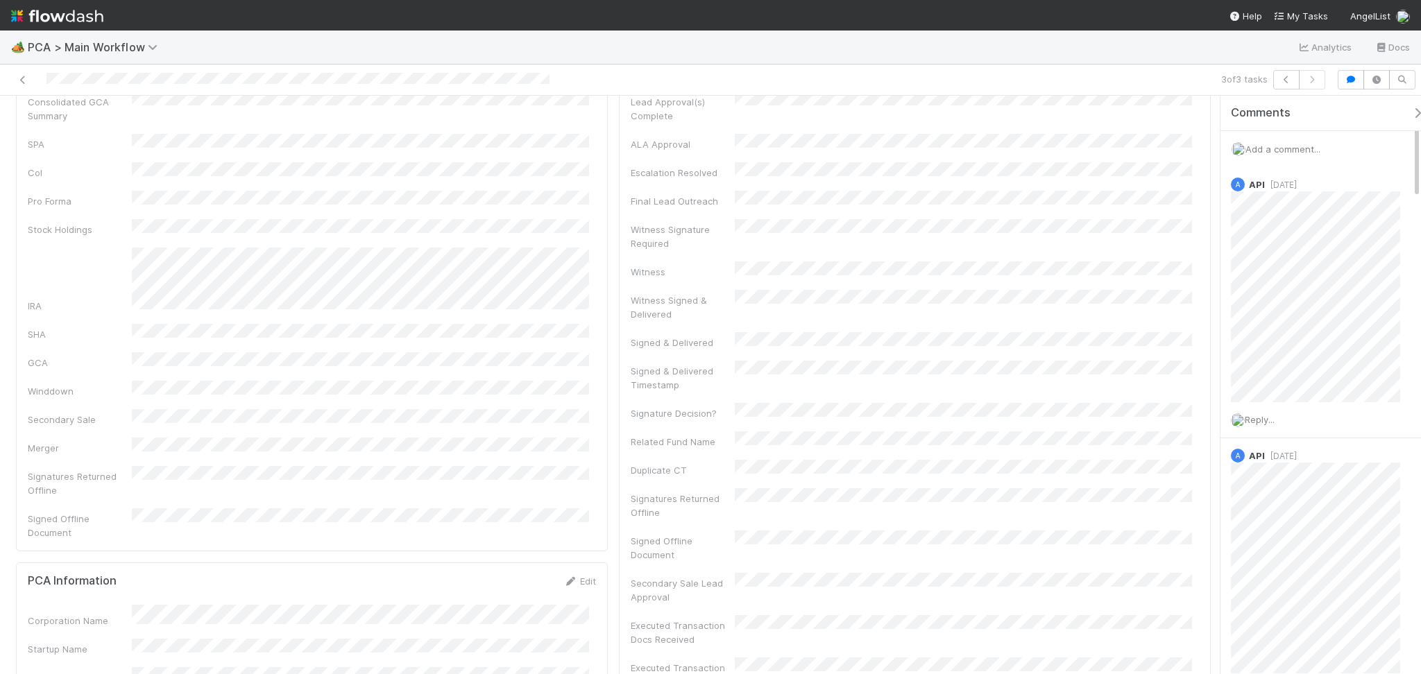
scroll to position [0, 0]
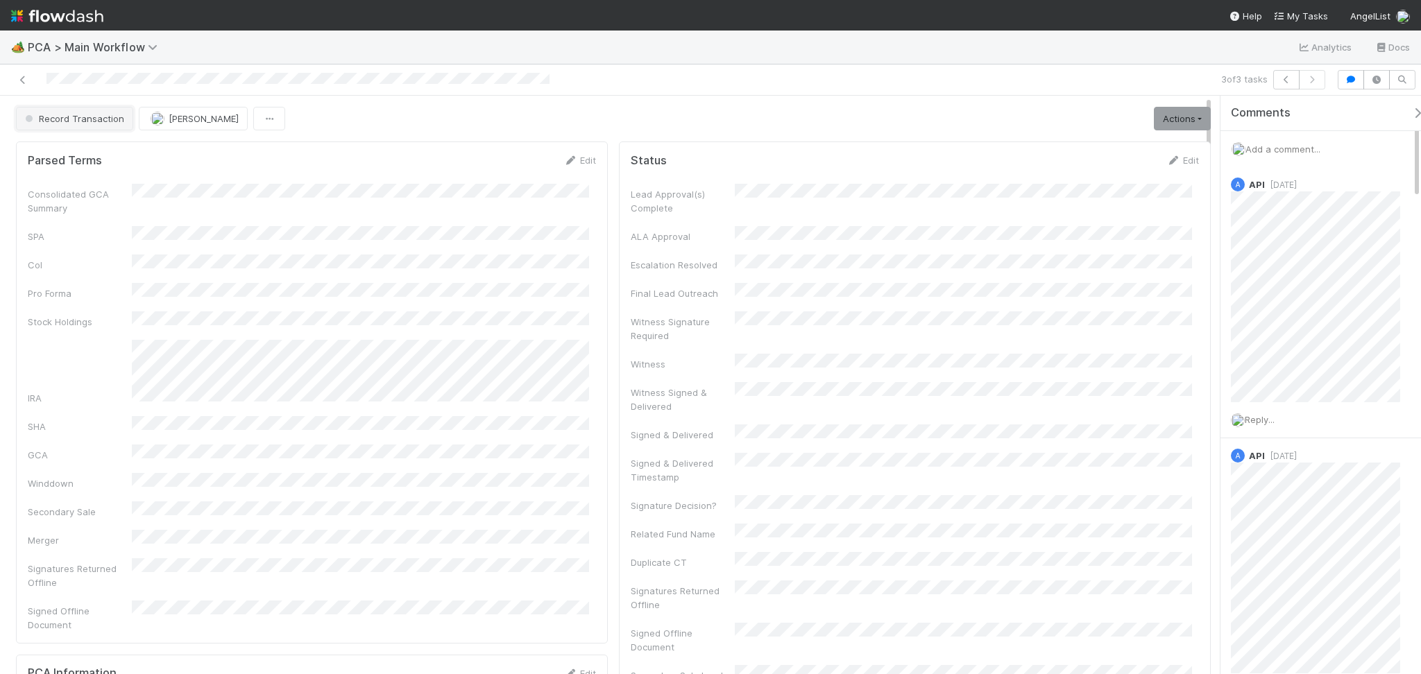
click at [76, 116] on span "Record Transaction" at bounding box center [73, 118] width 102 height 11
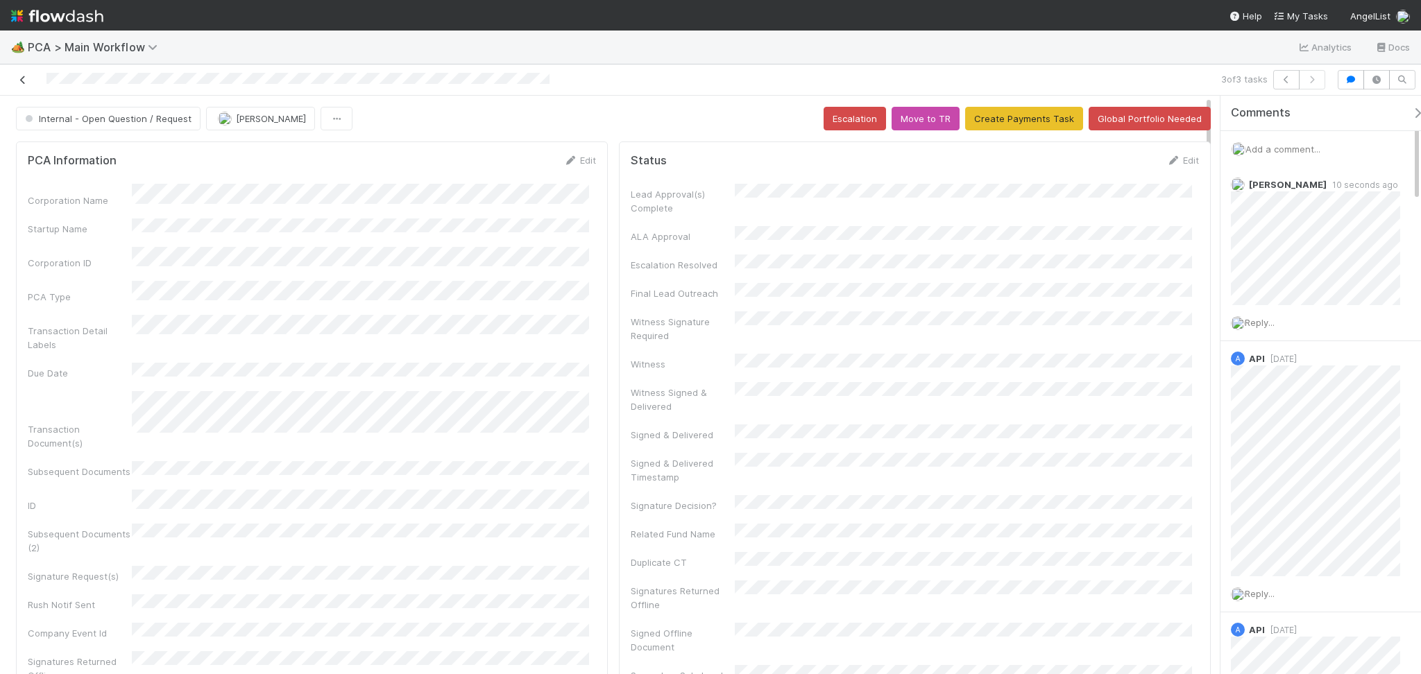
click at [24, 76] on icon at bounding box center [23, 80] width 14 height 9
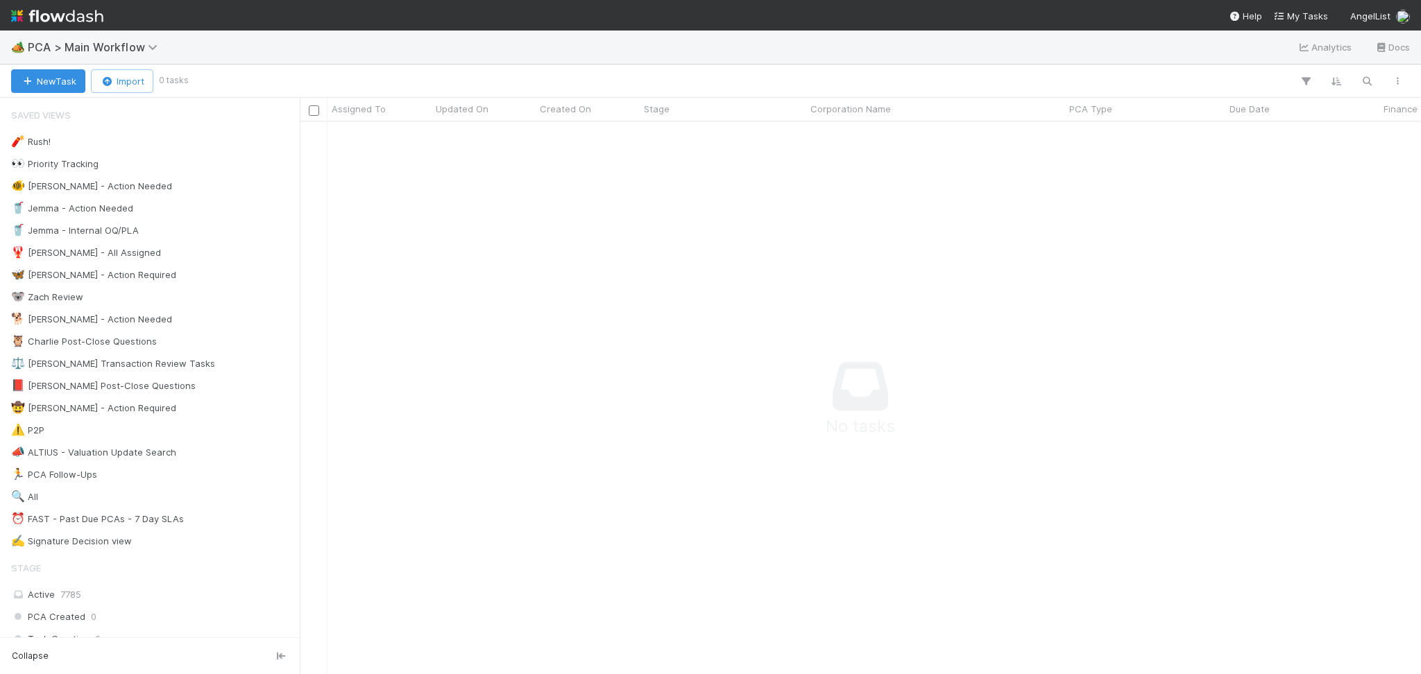
scroll to position [524, 1092]
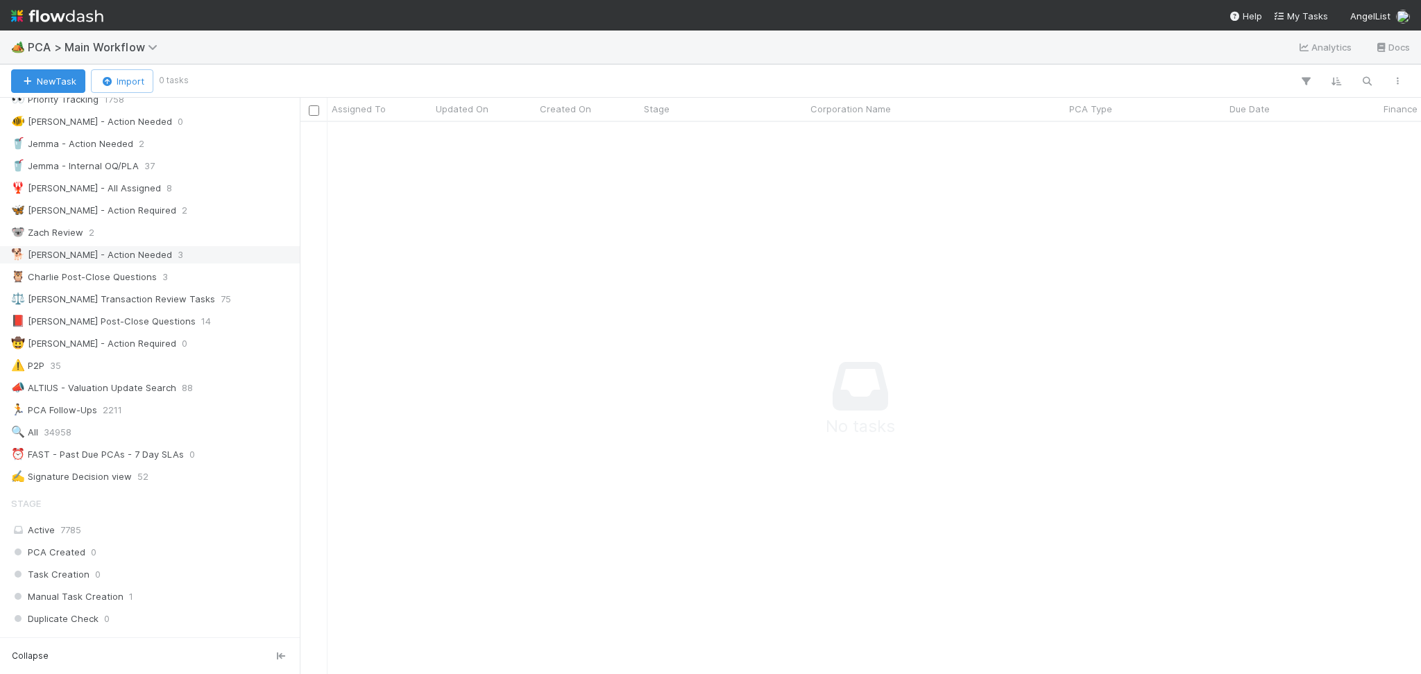
scroll to position [92, 0]
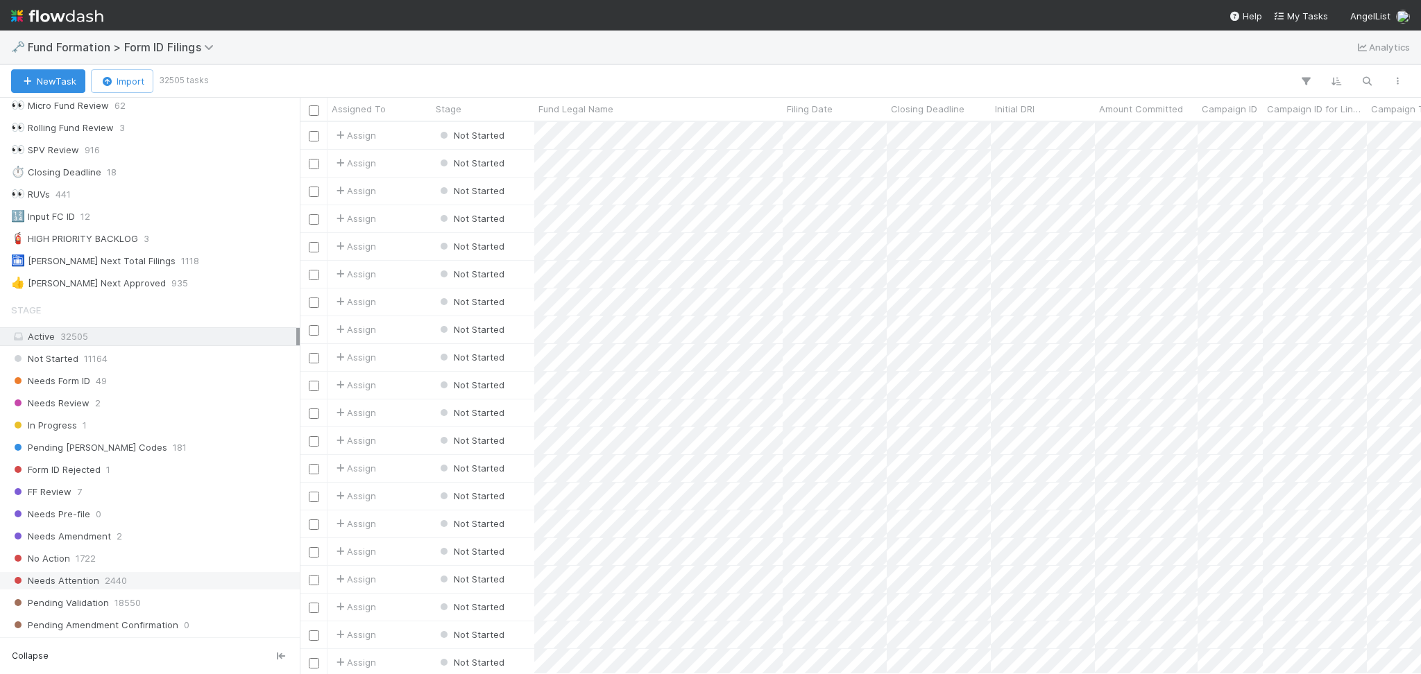
scroll to position [277, 0]
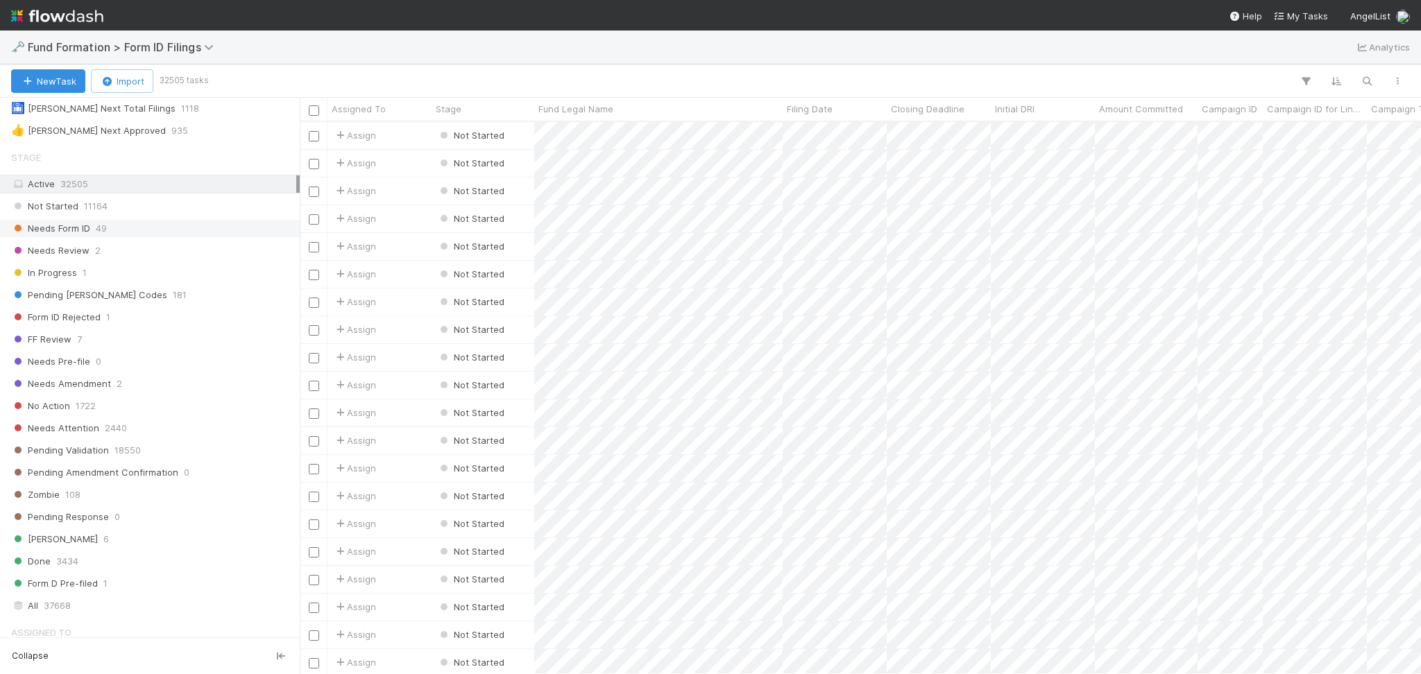
click at [178, 230] on div "Needs Form ID 49" at bounding box center [153, 228] width 285 height 17
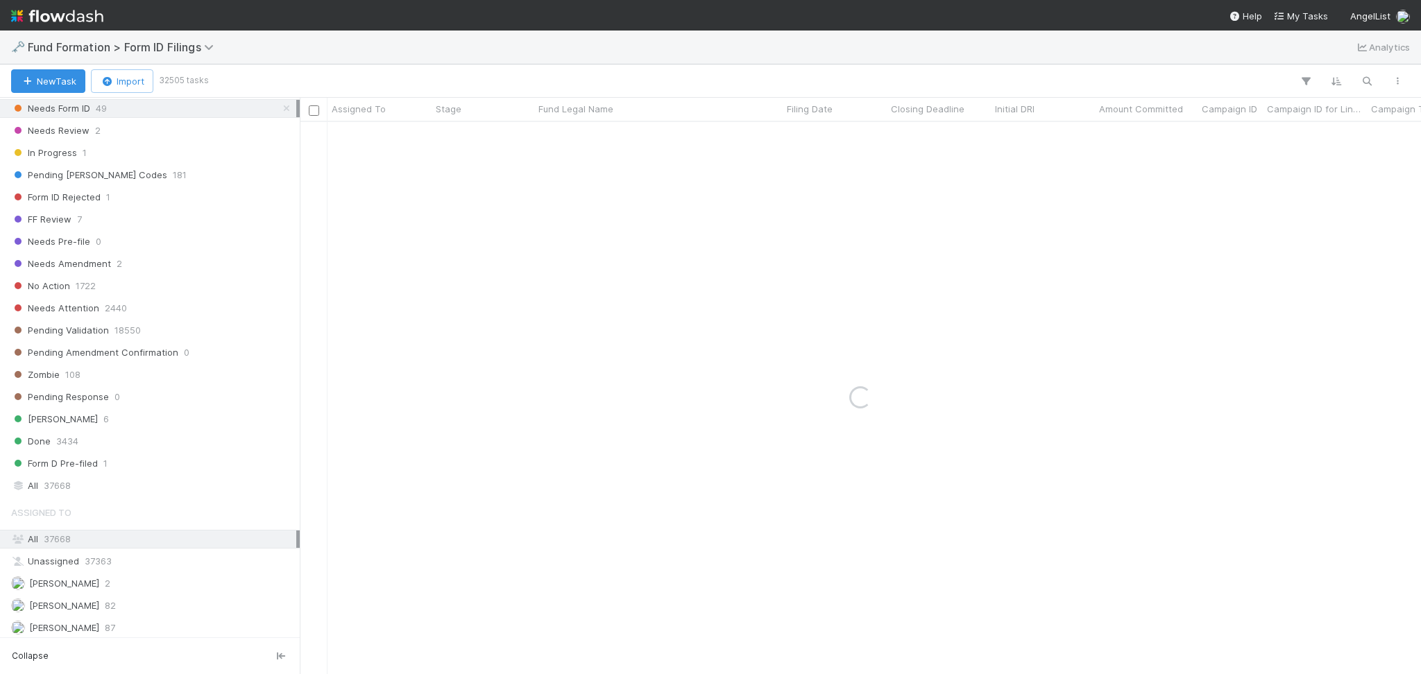
scroll to position [449, 0]
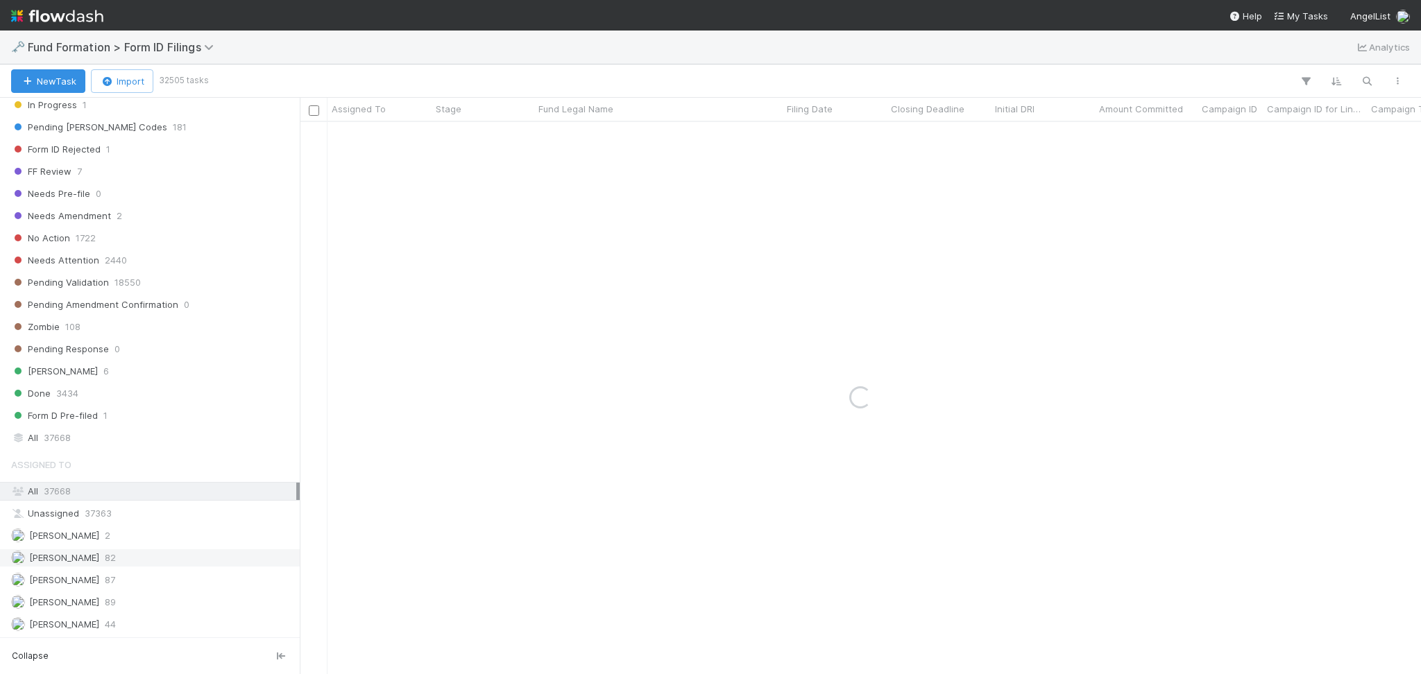
click at [176, 565] on div "Febbie Cervantes 82" at bounding box center [153, 557] width 285 height 17
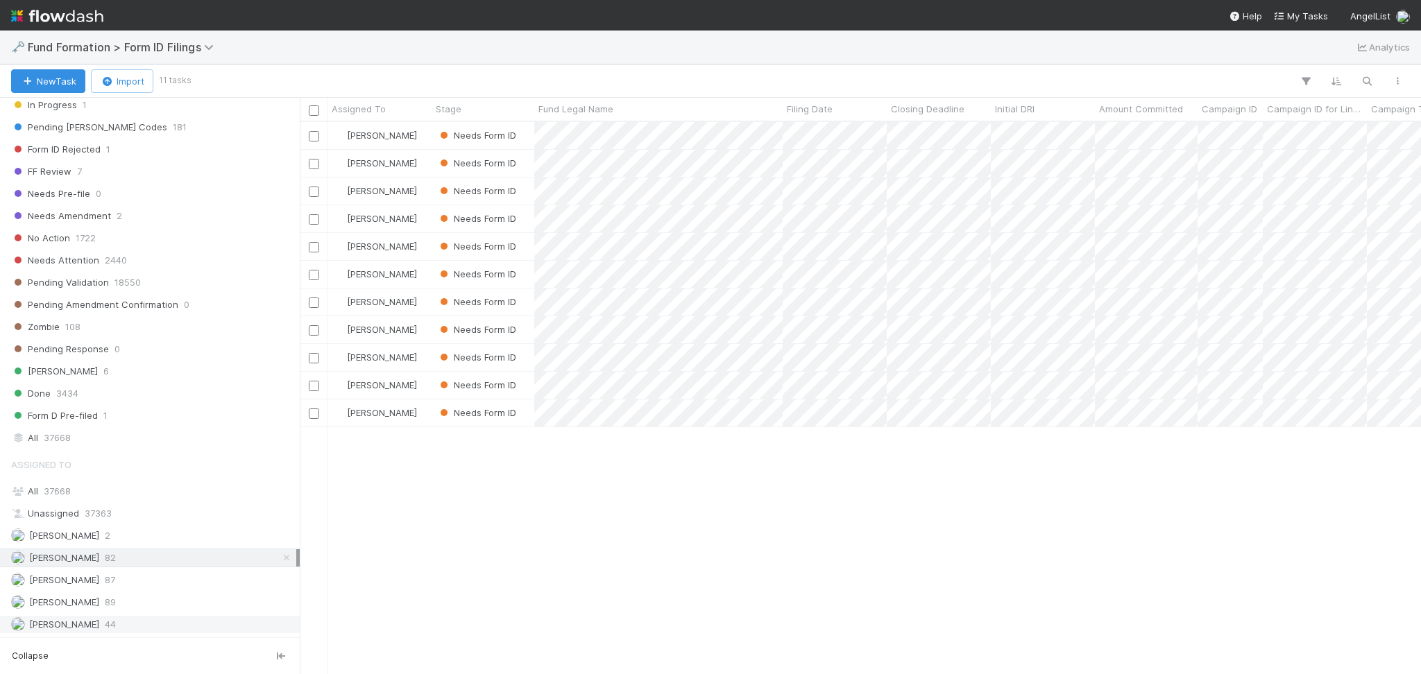
scroll to position [538, 1106]
click at [150, 623] on div "Roselyn de Villa 44" at bounding box center [153, 624] width 285 height 17
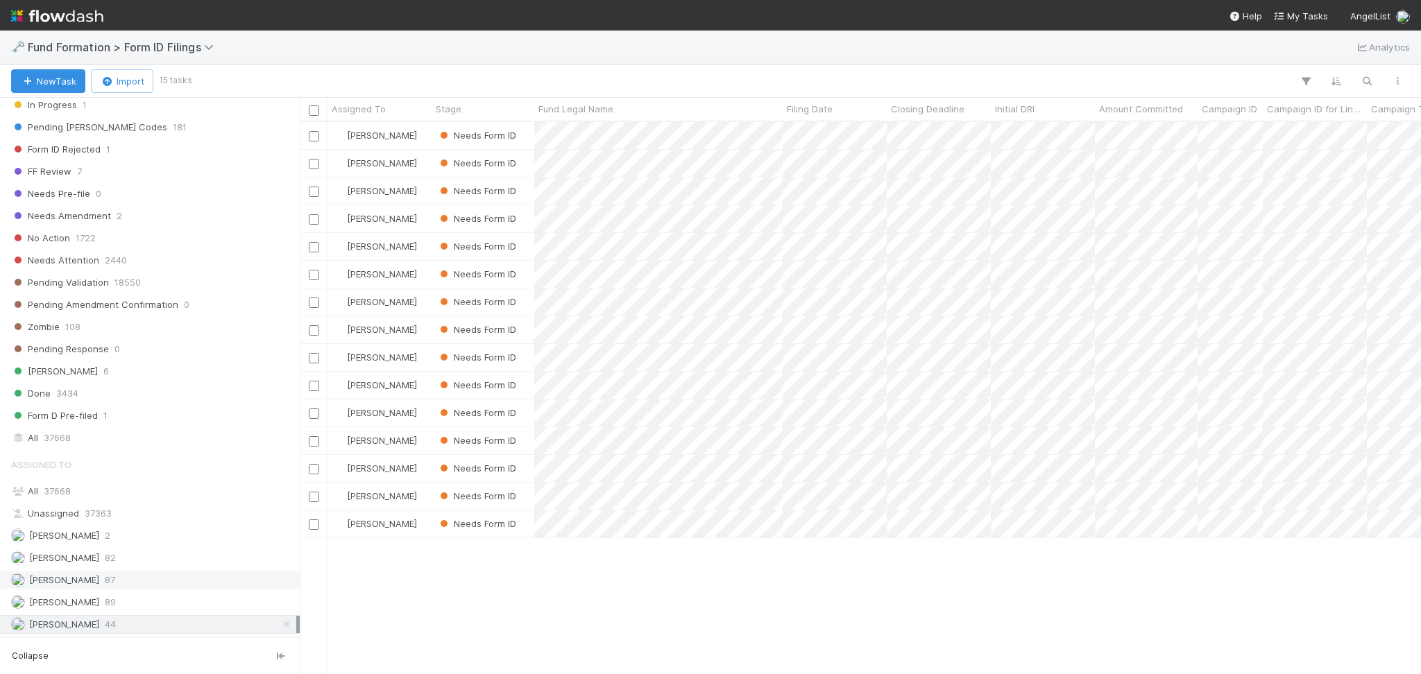
scroll to position [538, 1106]
click at [157, 580] on div "Meg Castanare 87" at bounding box center [153, 580] width 285 height 17
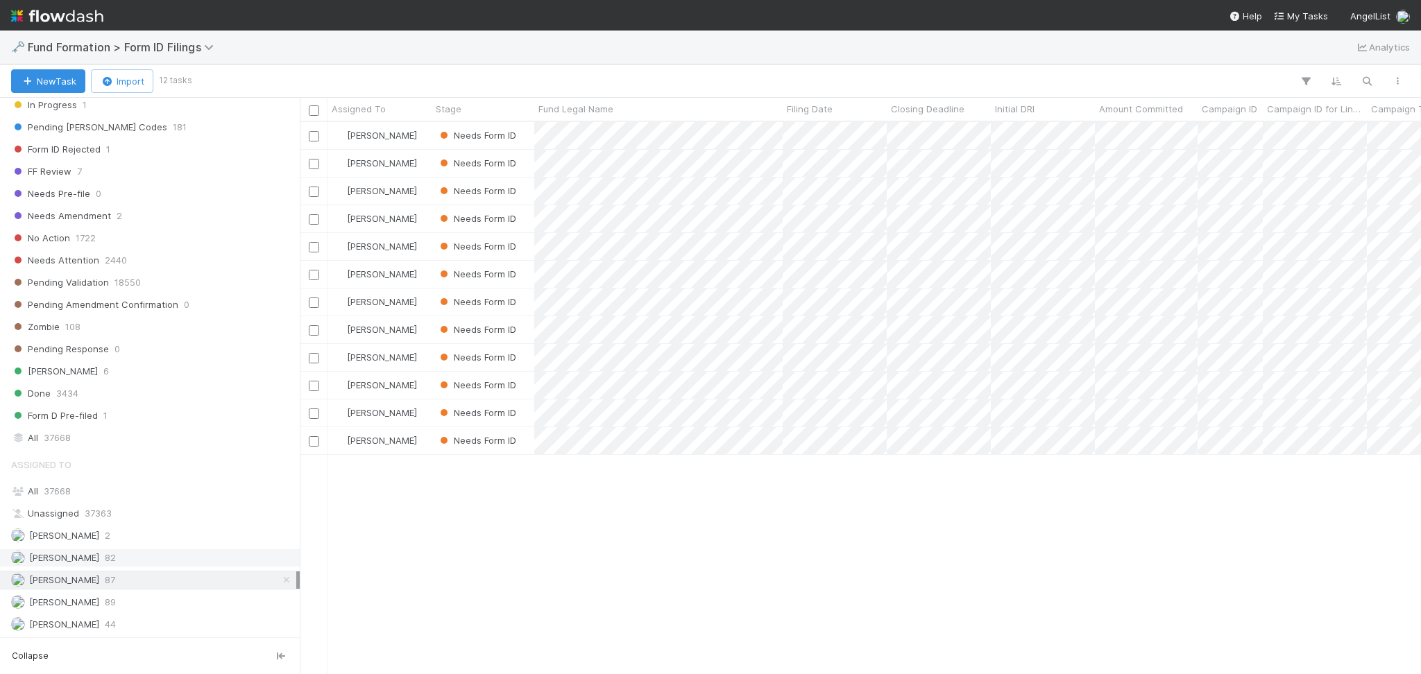
scroll to position [538, 1106]
click at [148, 601] on div "Raven Jacinto 89" at bounding box center [153, 602] width 285 height 17
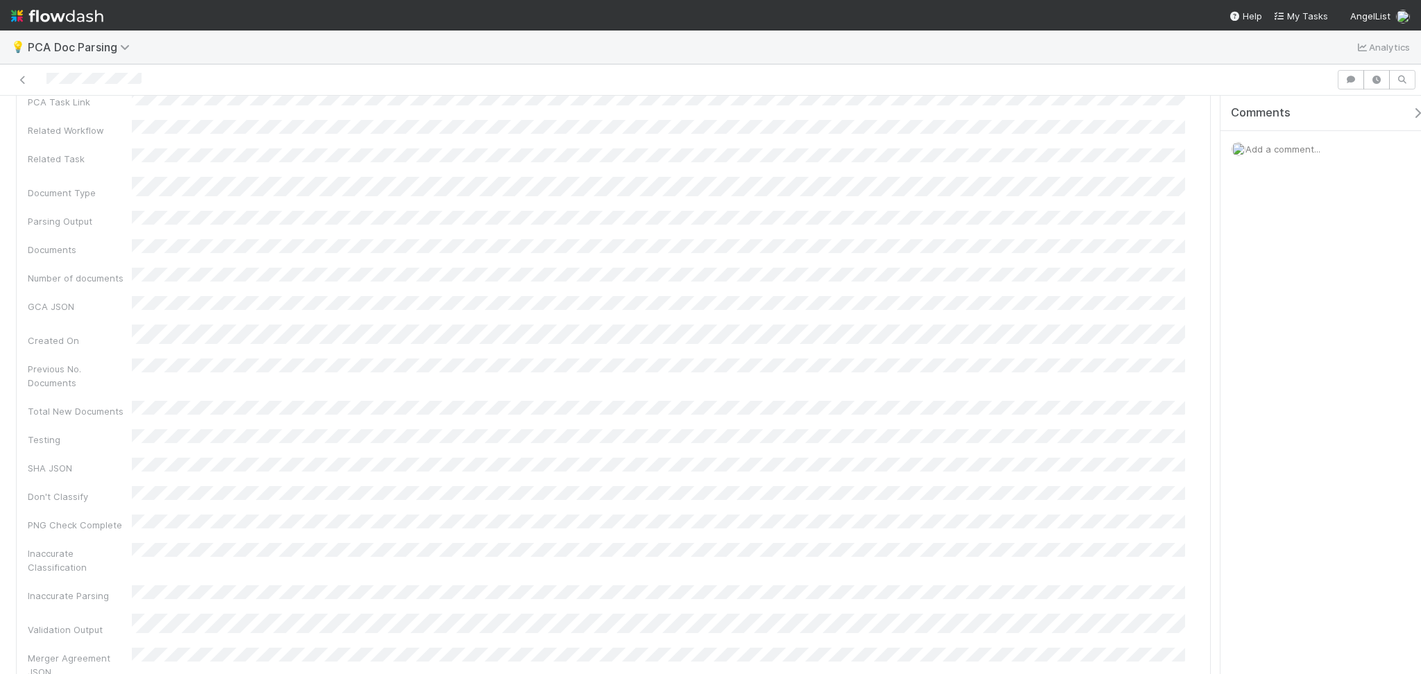
scroll to position [647, 0]
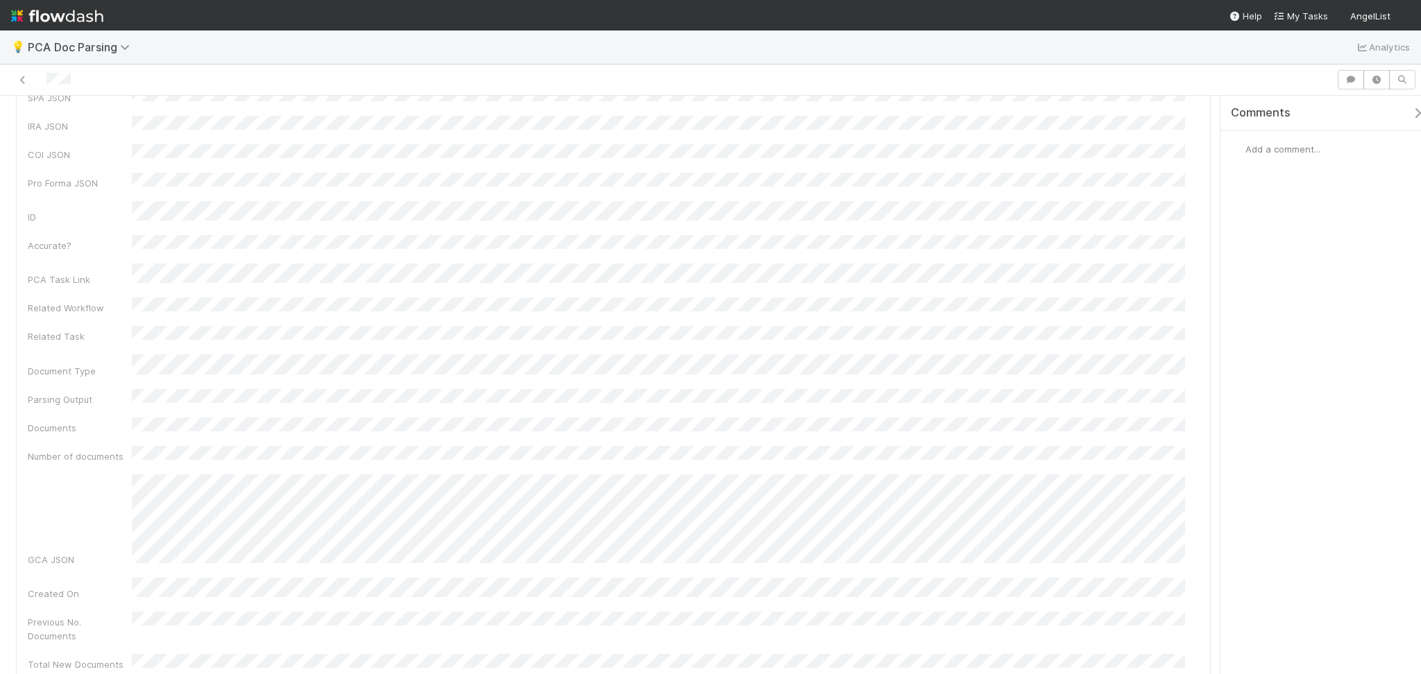
scroll to position [185, 0]
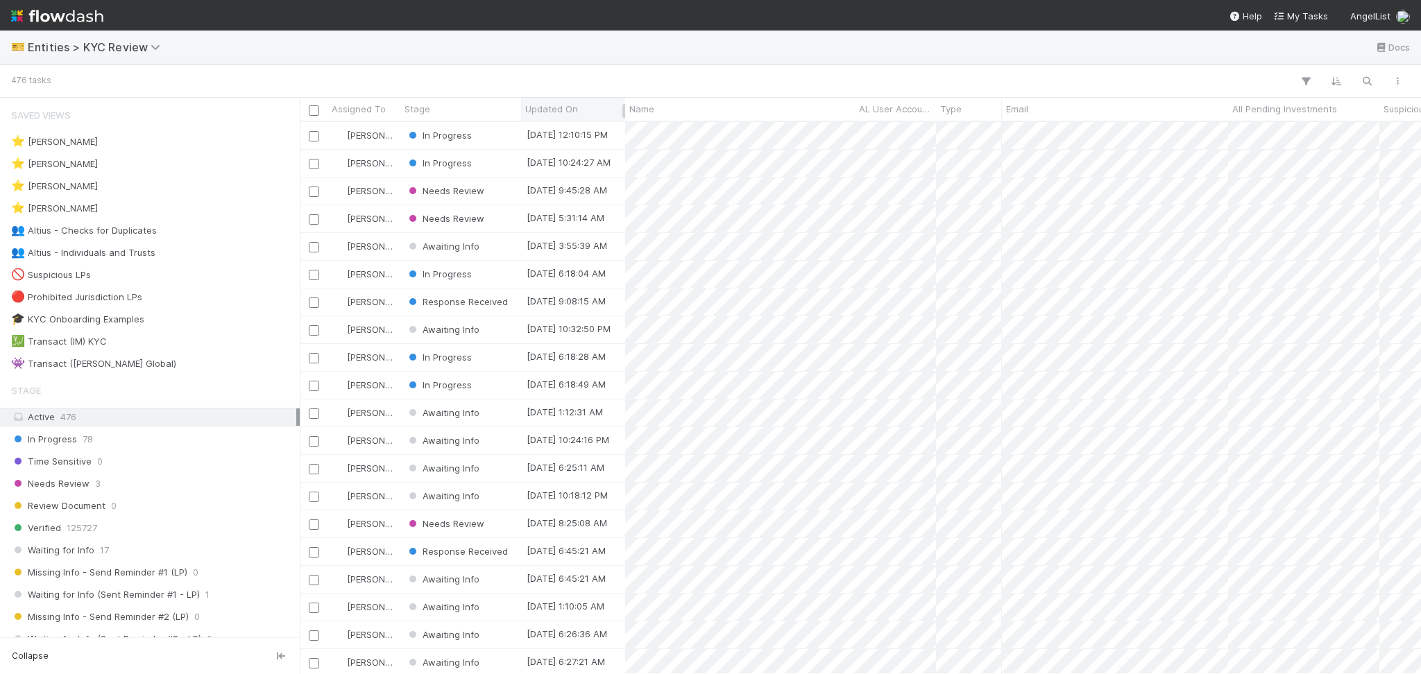
scroll to position [538, 1106]
click at [194, 225] on div "👥 Altius - Checks for Duplicates 1" at bounding box center [153, 230] width 285 height 17
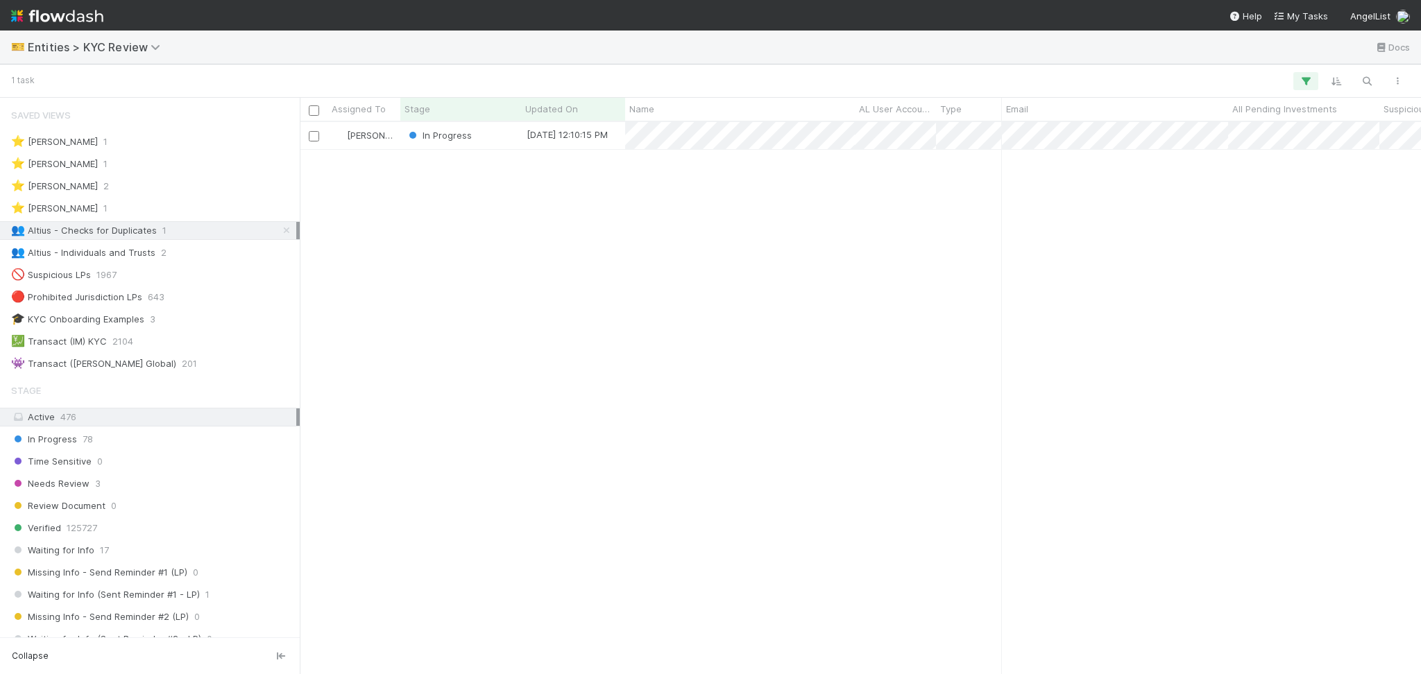
scroll to position [538, 1106]
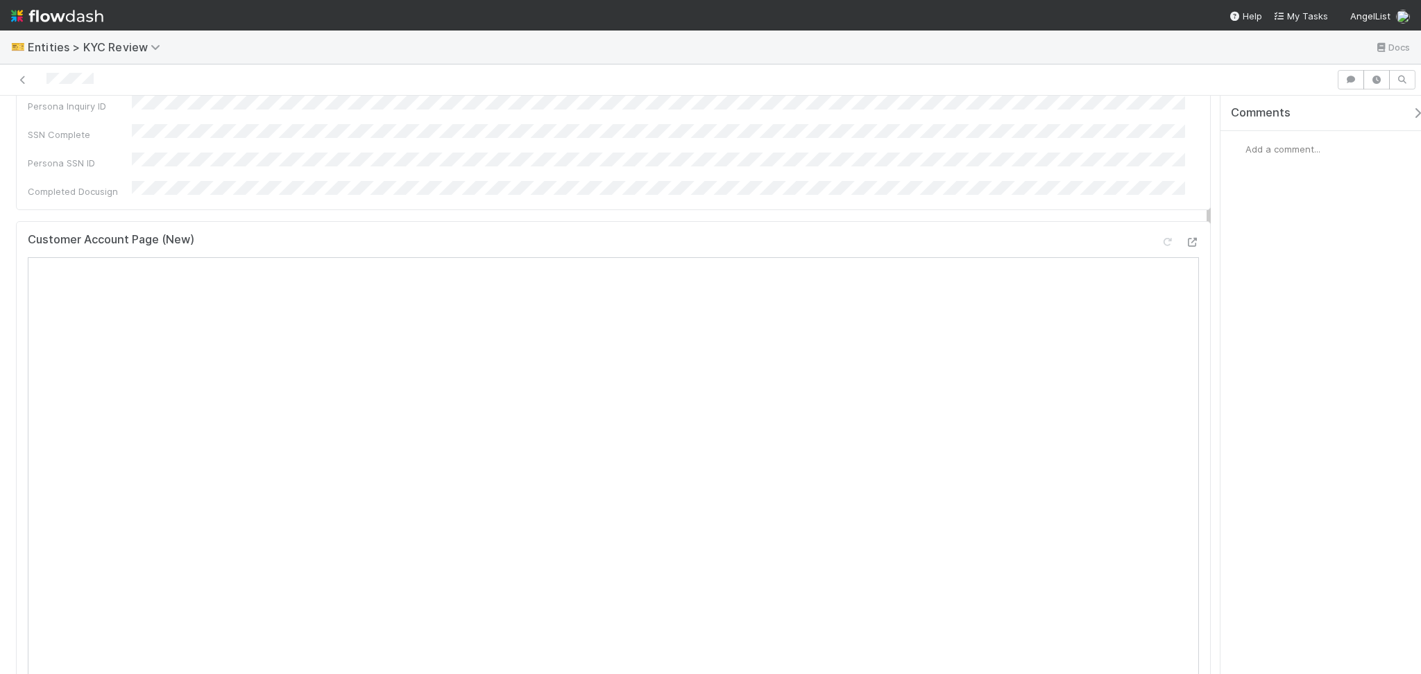
scroll to position [370, 0]
click at [1185, 265] on icon at bounding box center [1192, 269] width 14 height 9
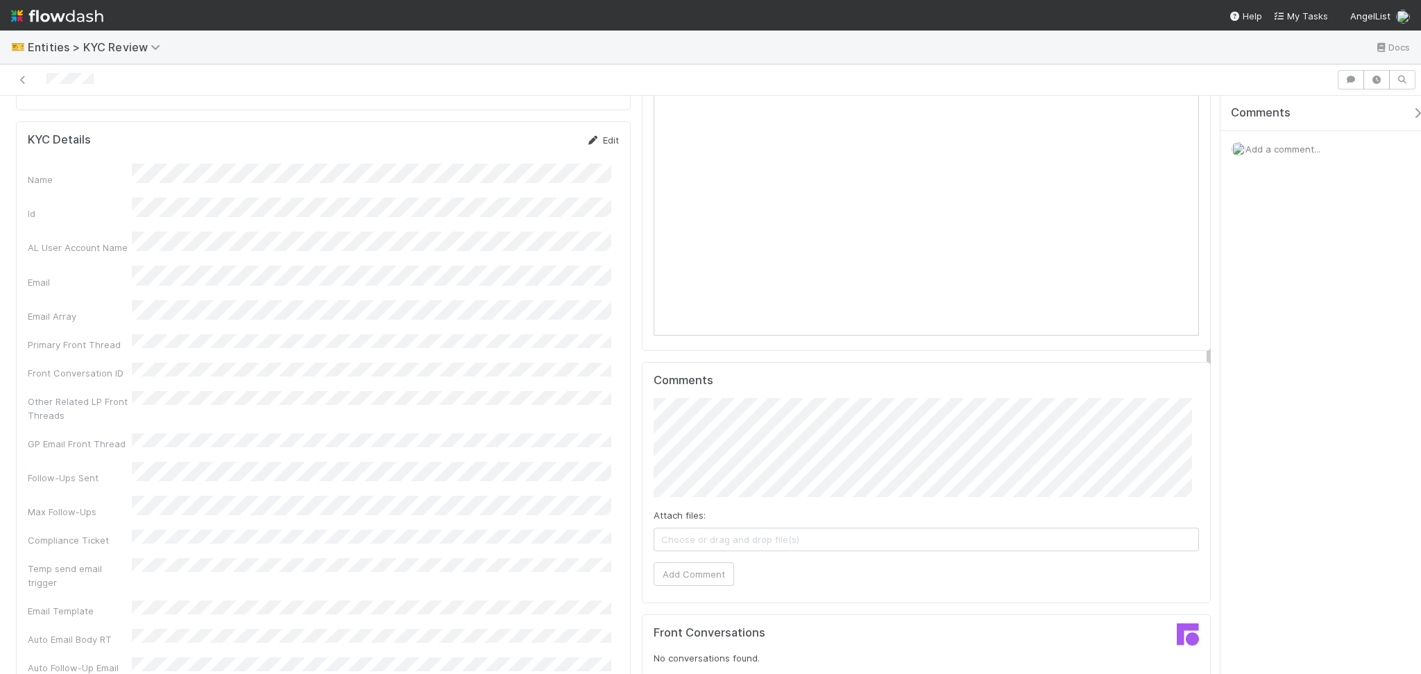
click at [586, 136] on icon at bounding box center [593, 140] width 14 height 9
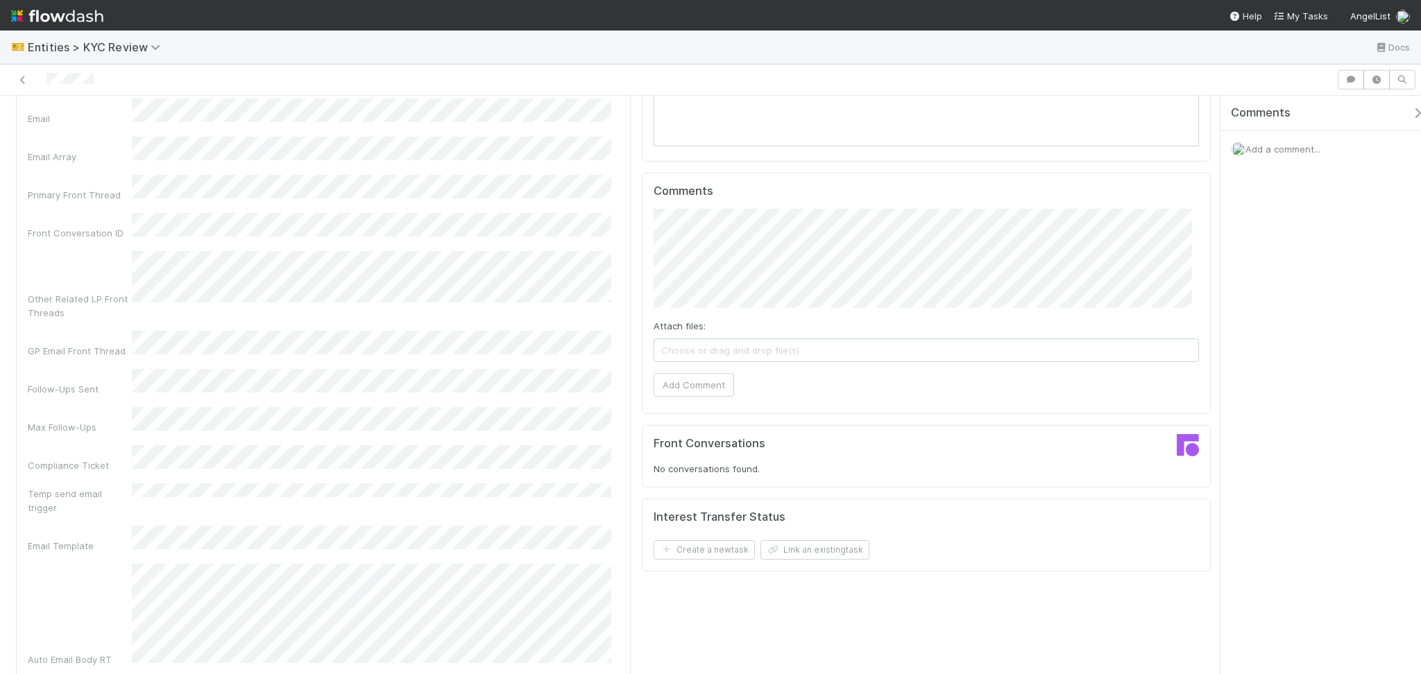
scroll to position [1206, 0]
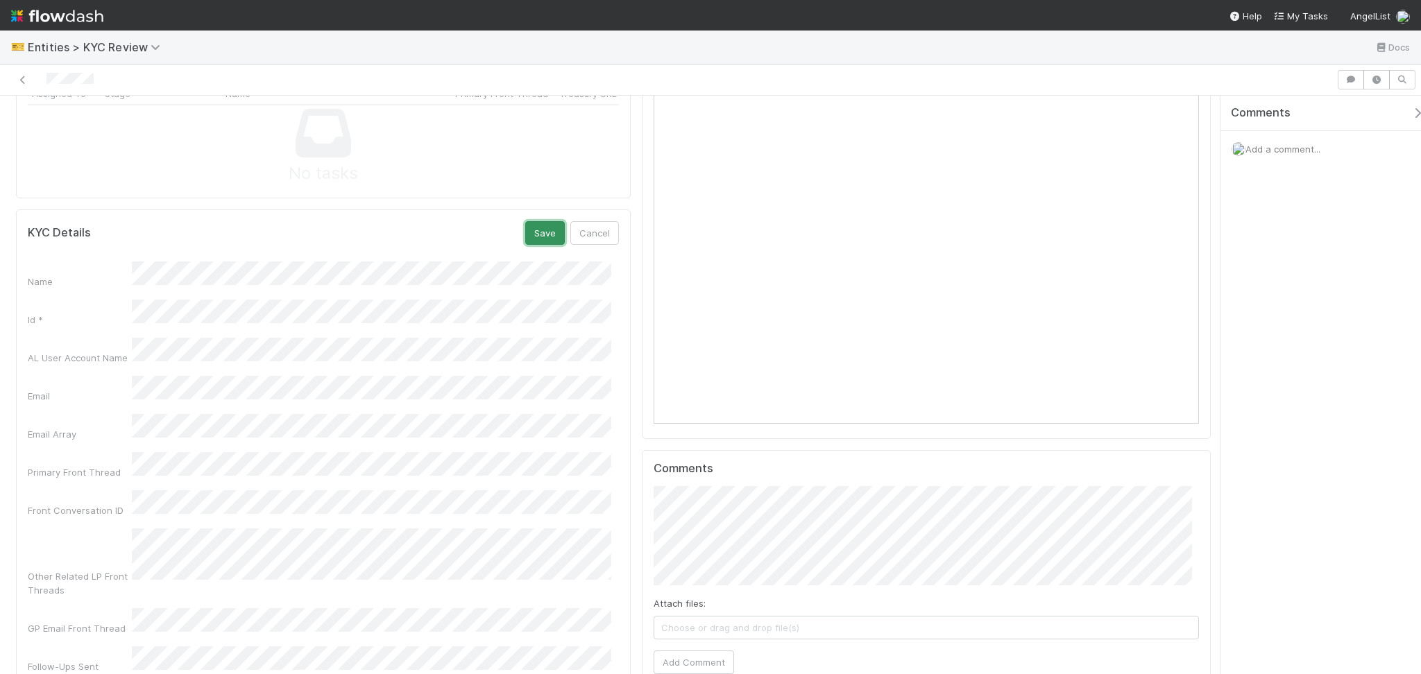
click at [544, 221] on button "Save" at bounding box center [545, 233] width 40 height 24
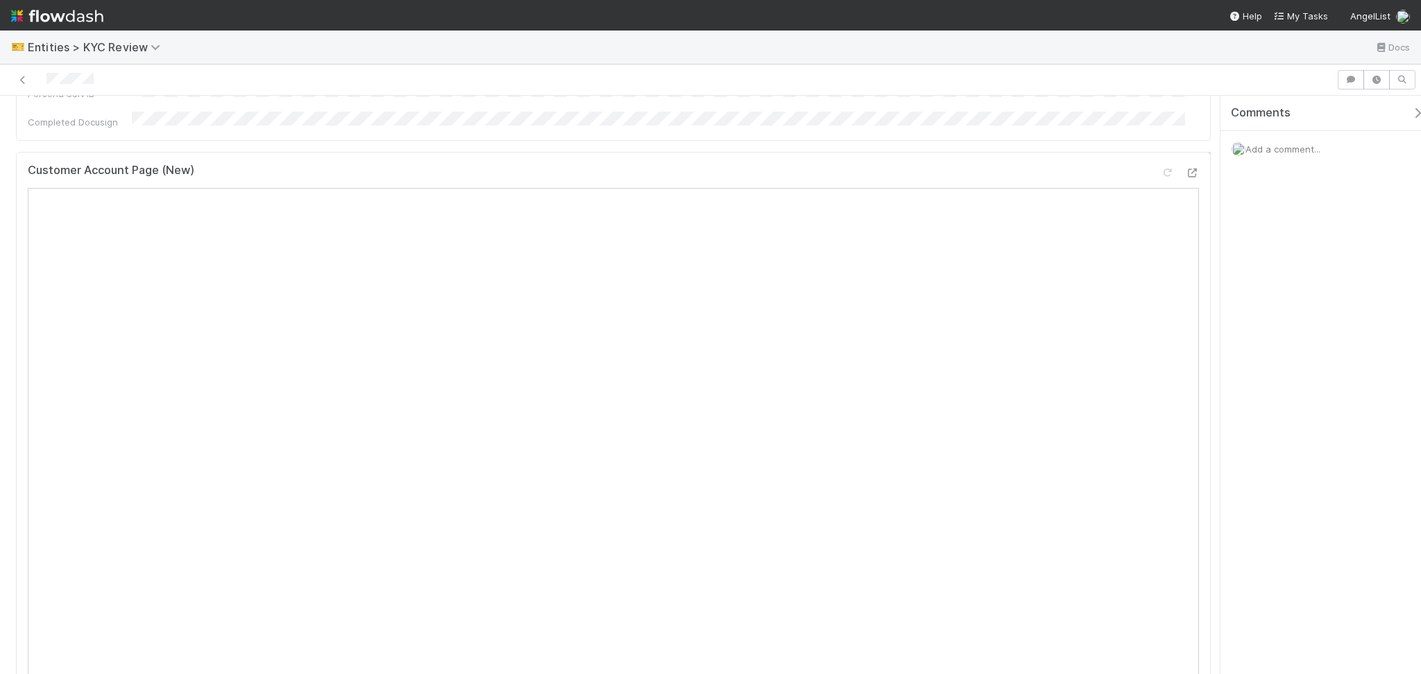
scroll to position [0, 0]
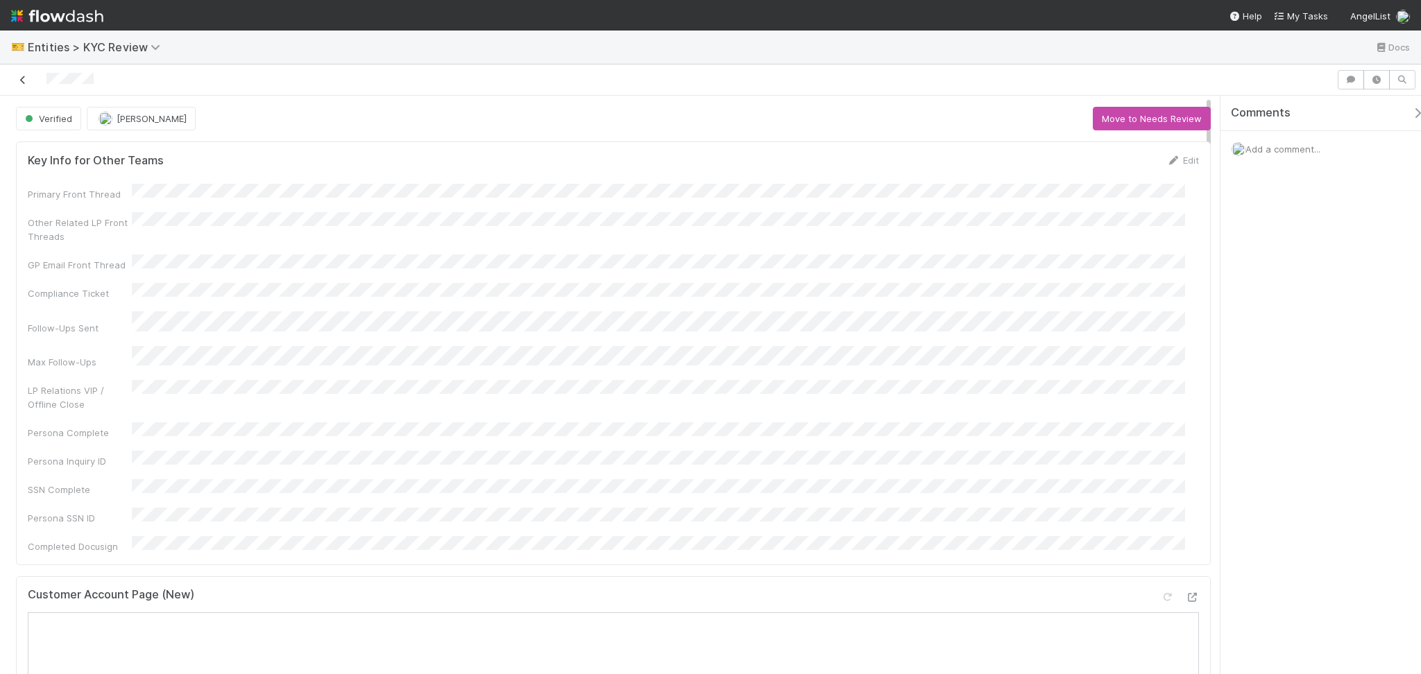
click at [20, 81] on icon at bounding box center [23, 80] width 14 height 9
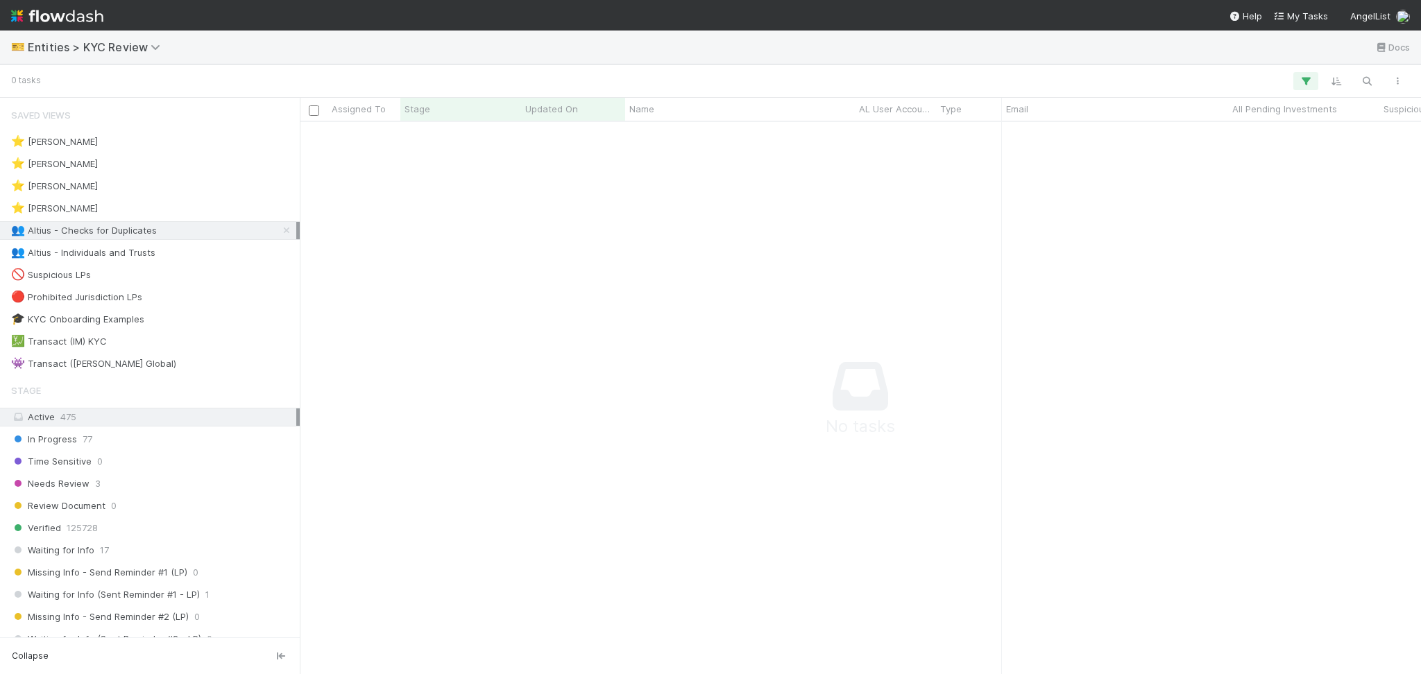
scroll to position [524, 1092]
click at [163, 252] on span "2" at bounding box center [164, 252] width 6 height 17
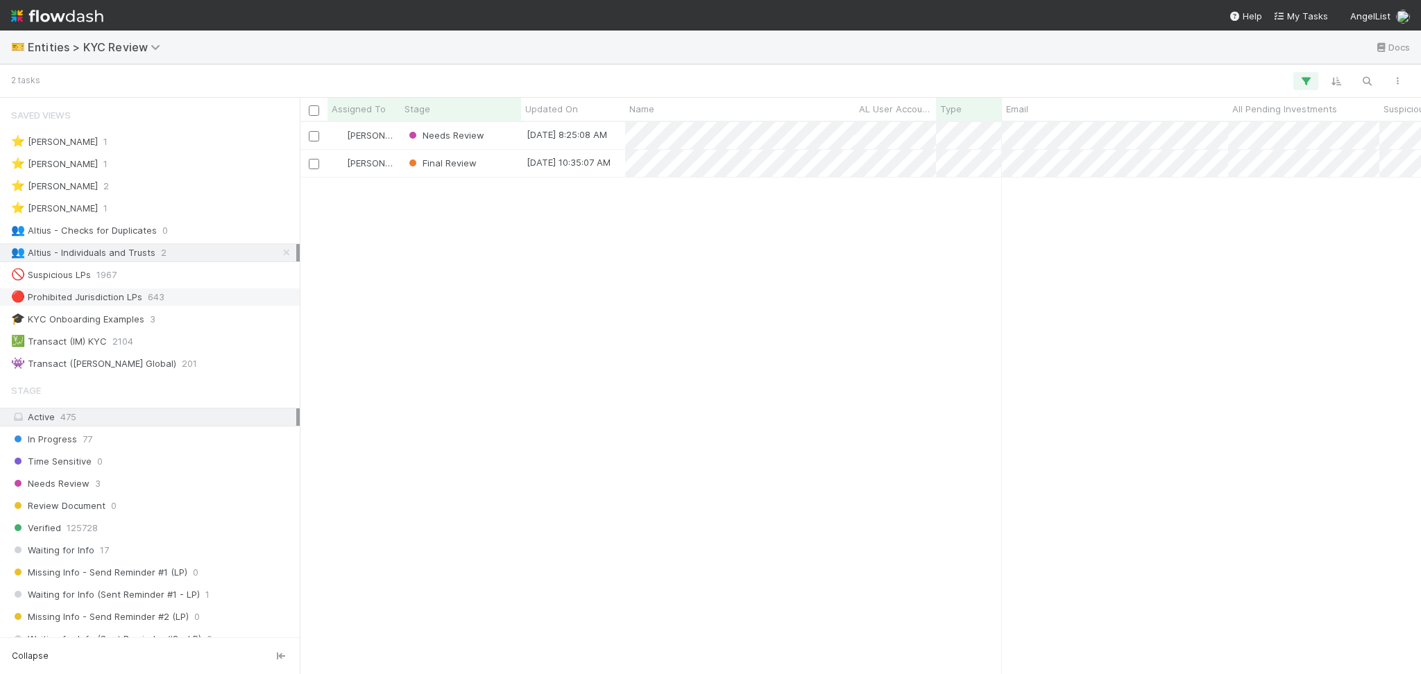
scroll to position [538, 1106]
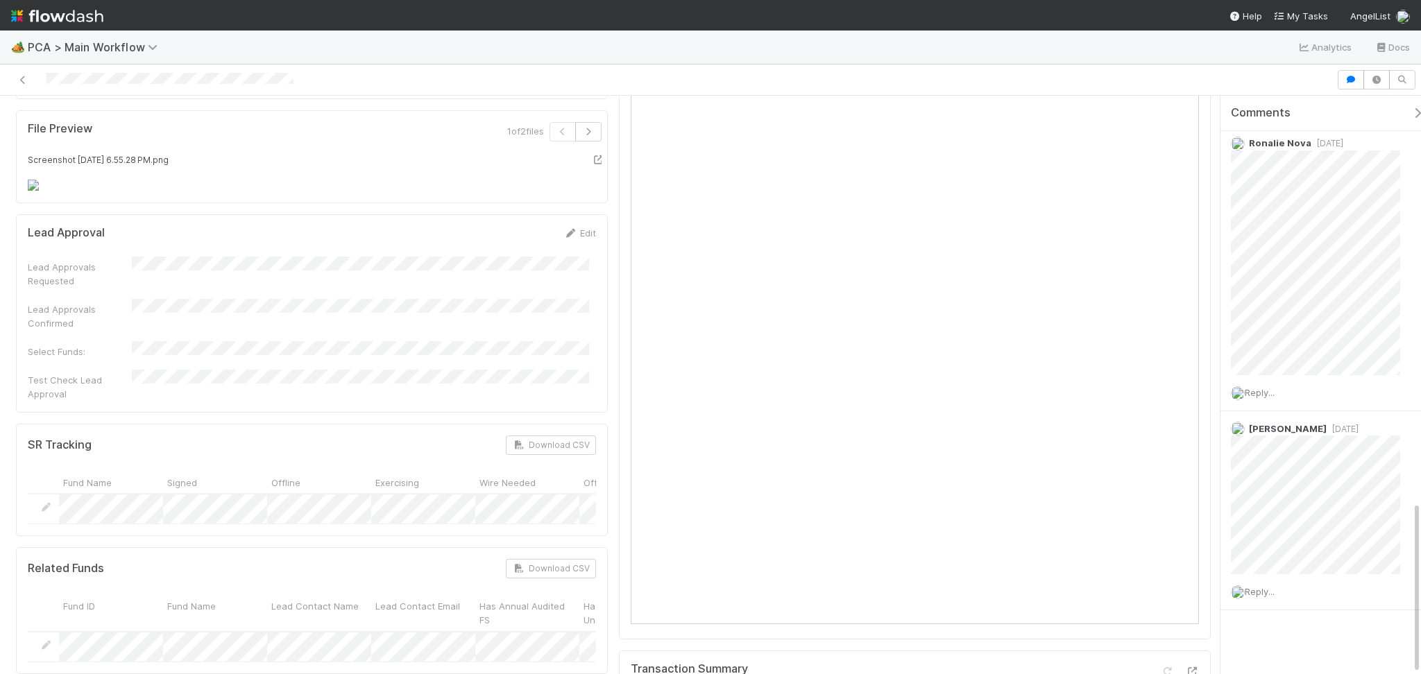
scroll to position [1387, 0]
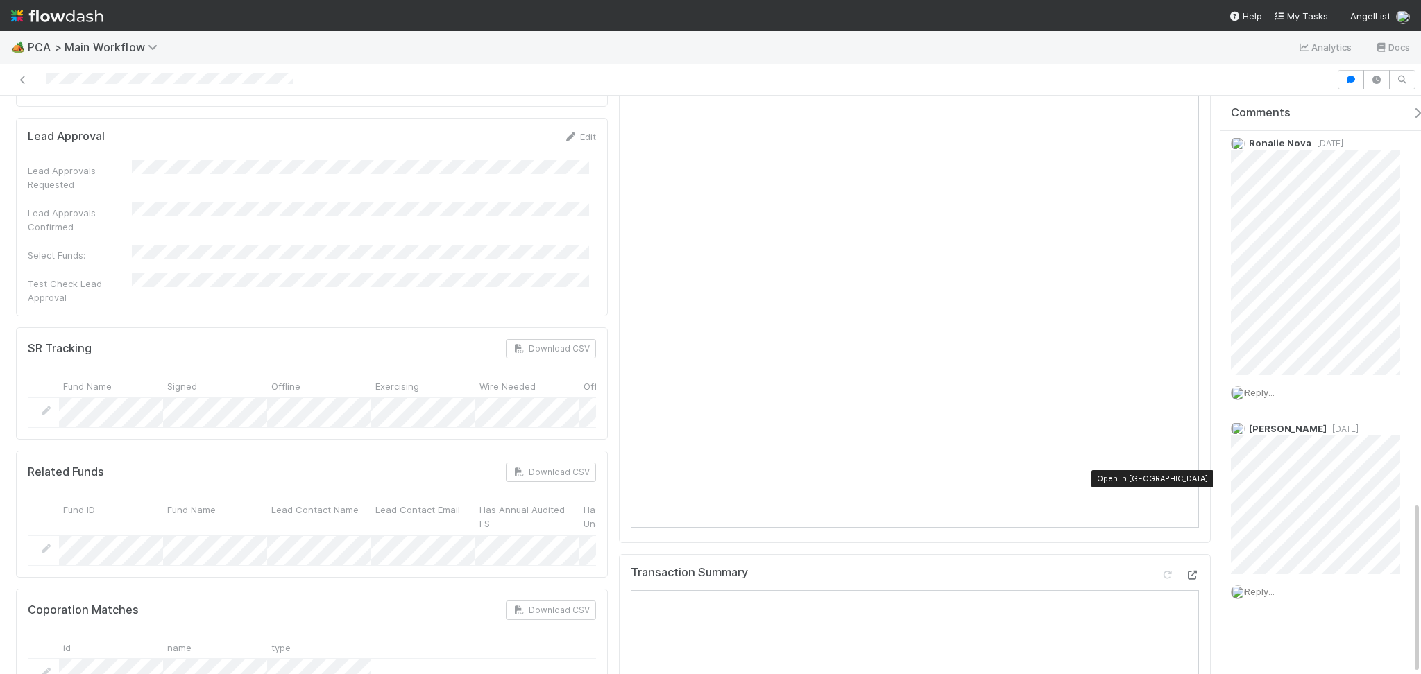
click at [1185, 571] on icon at bounding box center [1192, 575] width 14 height 9
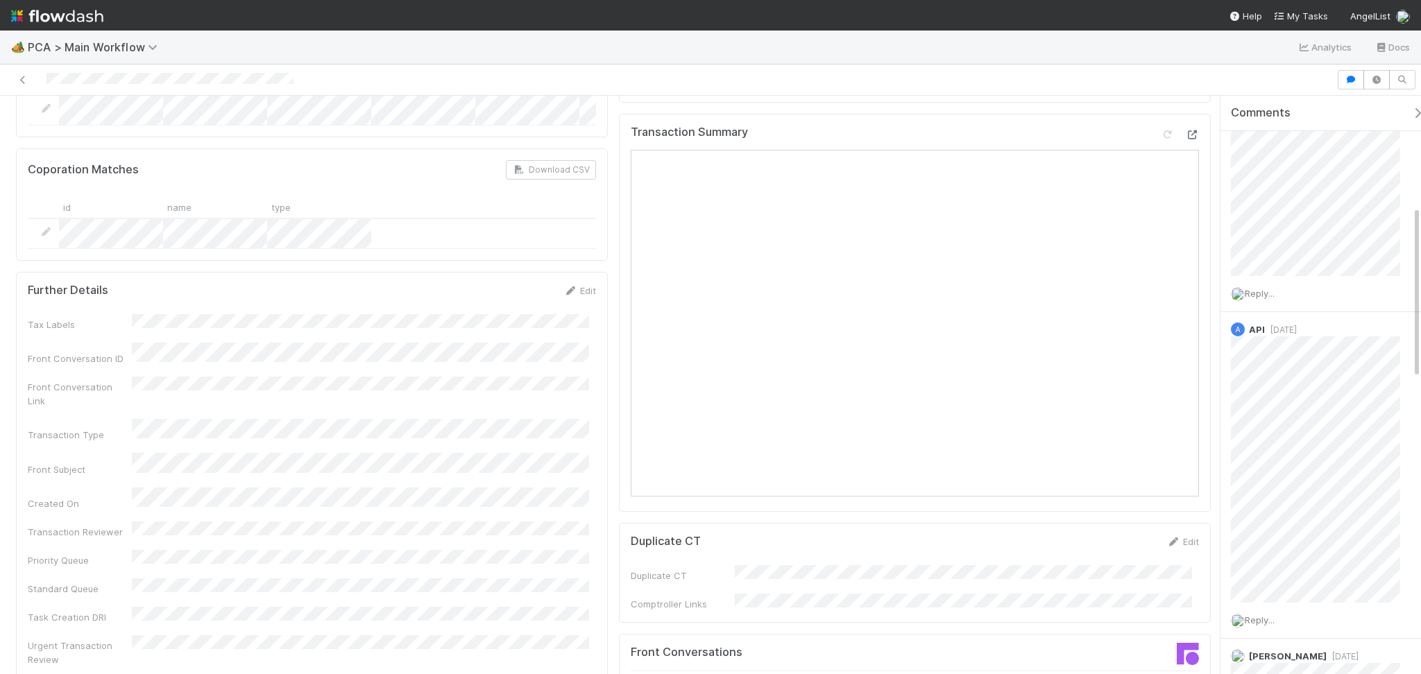
scroll to position [1942, 0]
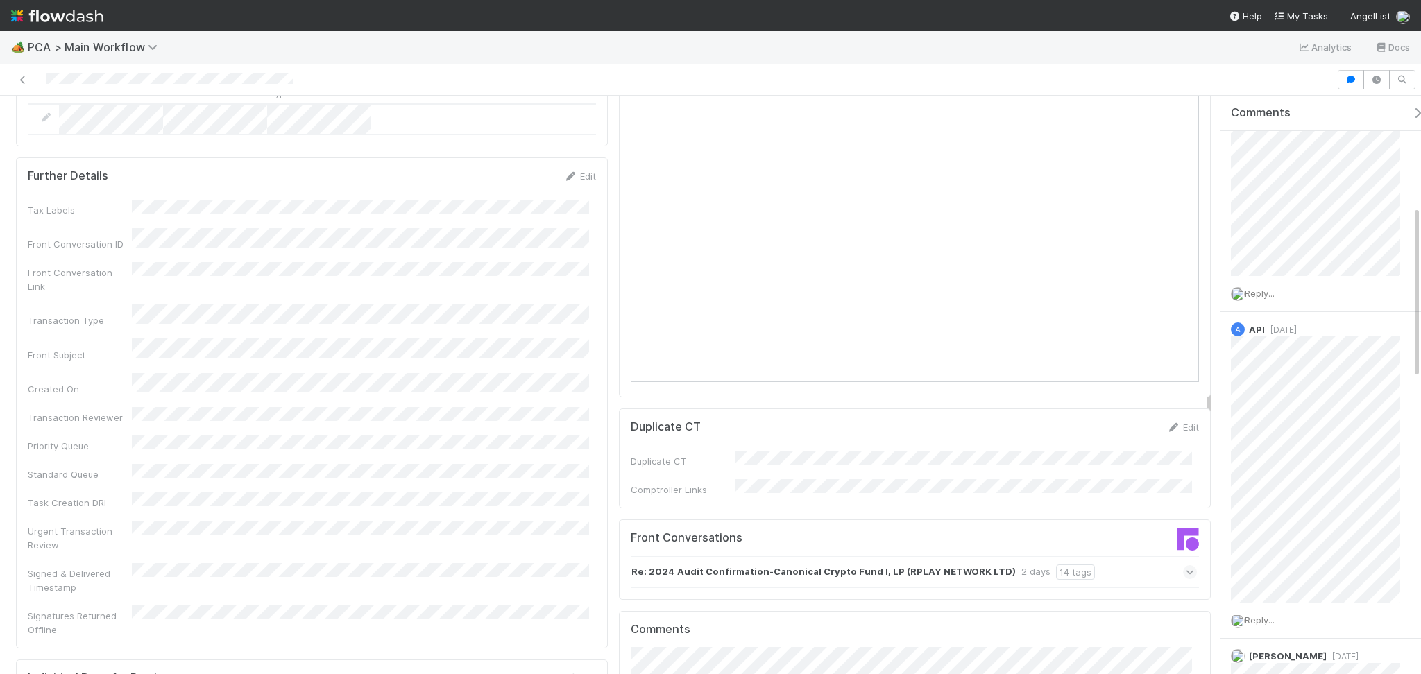
click at [1093, 556] on div "Re: 2024 Audit Confirmation-Canonical Crypto Fund I, LP (RPLAY NETWORK LTD) 2 d…" at bounding box center [914, 572] width 566 height 32
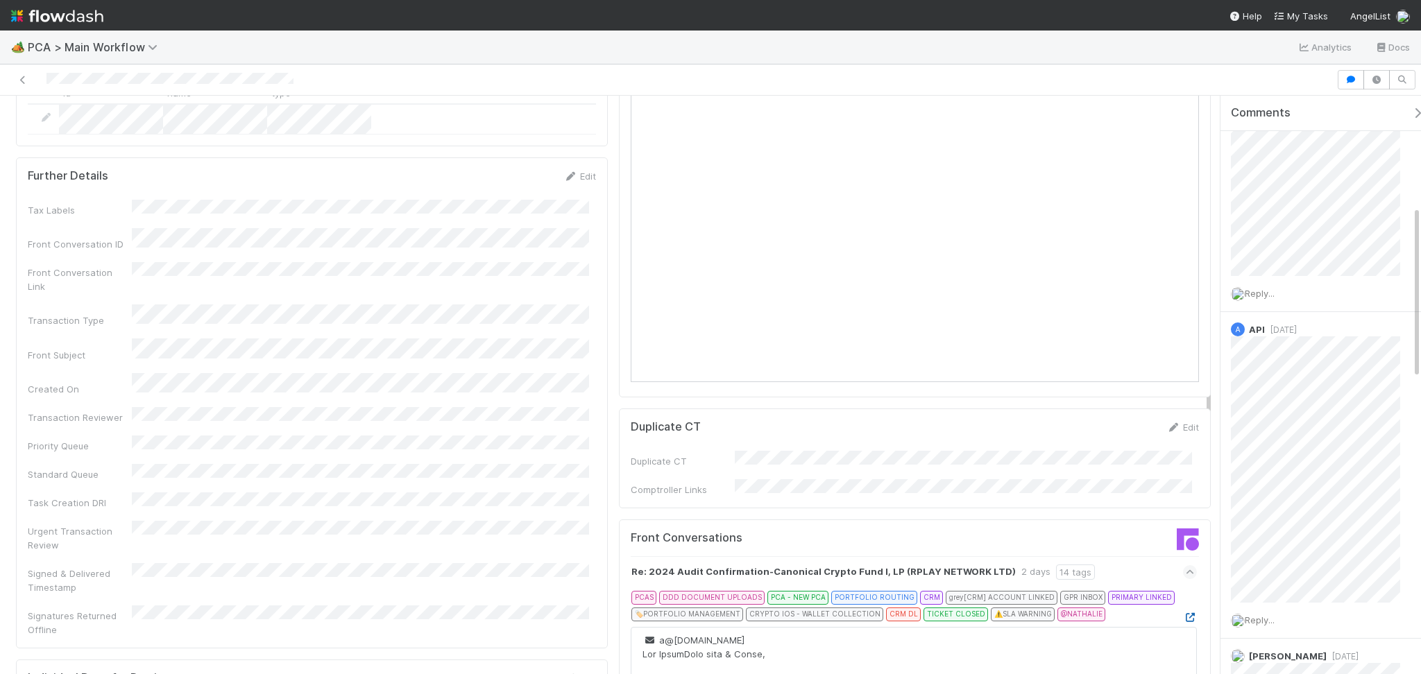
drag, startPoint x: 1169, startPoint y: 515, endPoint x: 1160, endPoint y: 515, distance: 8.3
click at [1183, 613] on icon at bounding box center [1190, 617] width 14 height 9
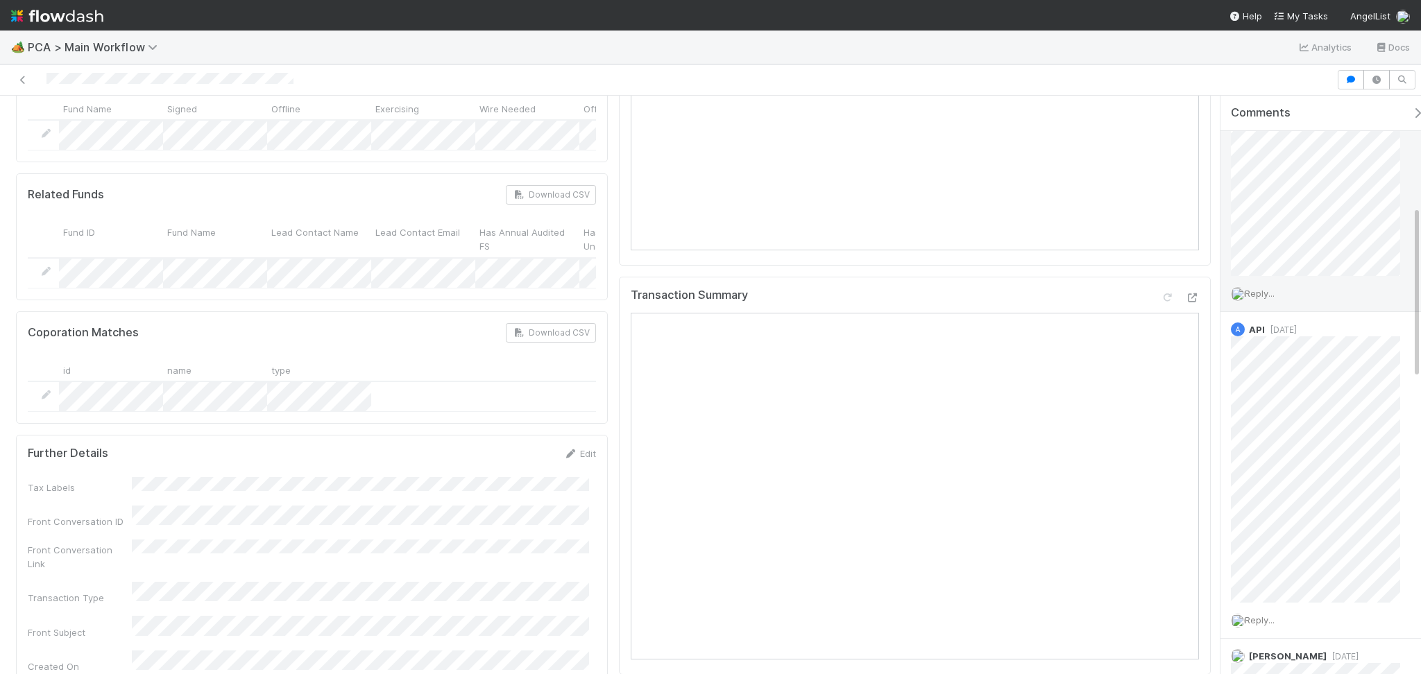
scroll to position [0, 0]
click at [1263, 325] on span "Reply..." at bounding box center [1259, 322] width 30 height 11
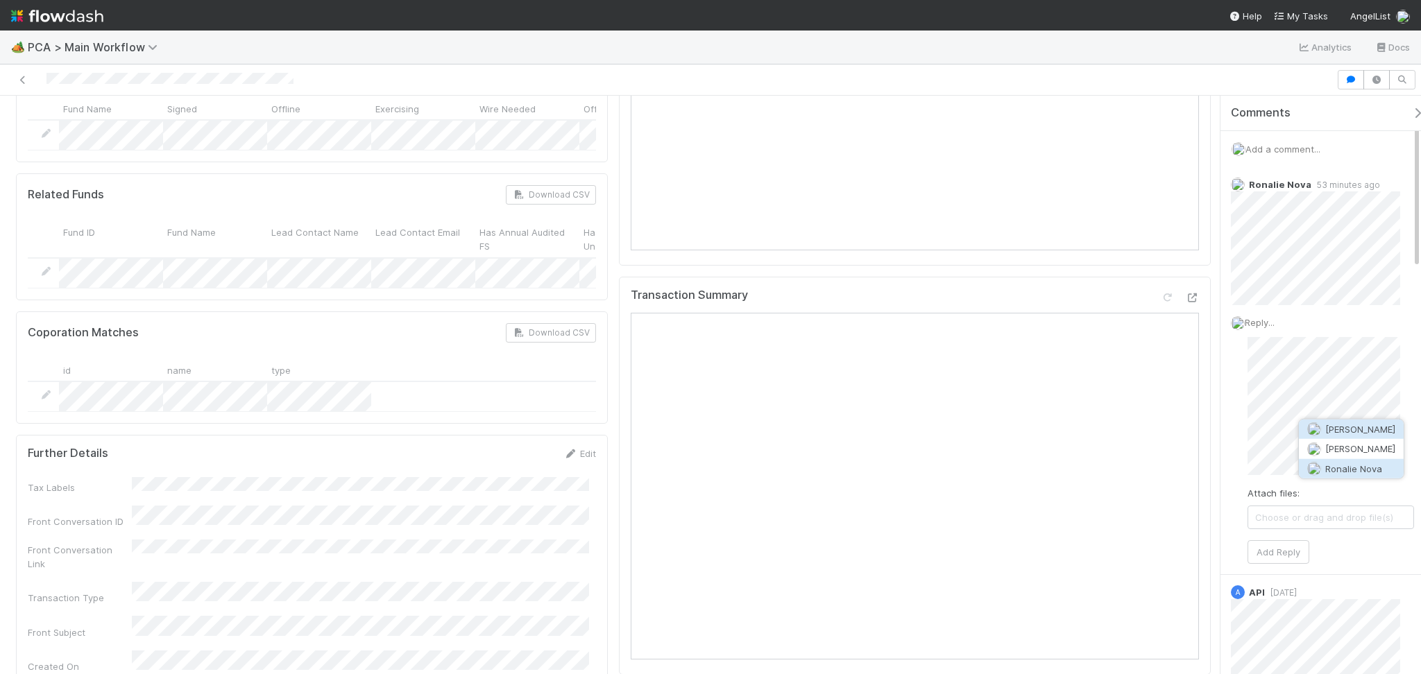
click at [1327, 473] on button "Ronalie Nova" at bounding box center [1350, 468] width 105 height 19
click at [1328, 379] on input "[URL][DOMAIN_NAME]" at bounding box center [1274, 380] width 191 height 24
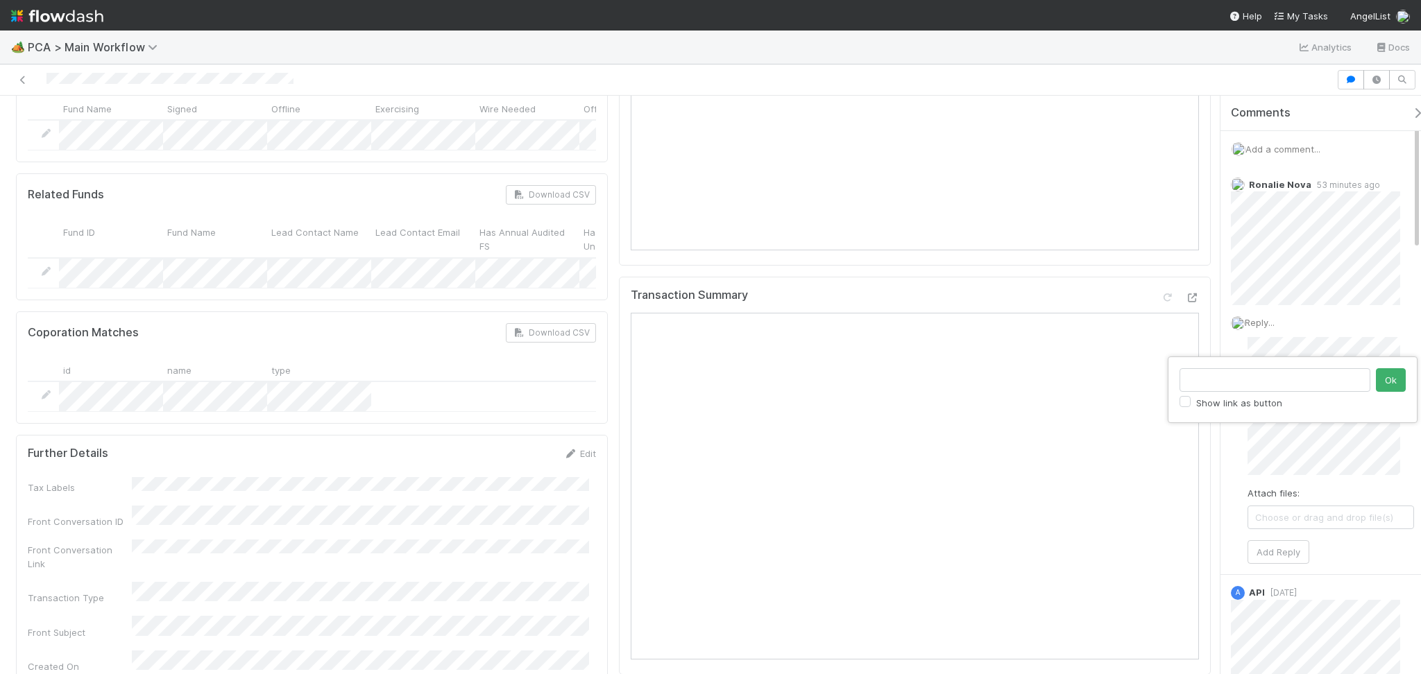
scroll to position [0, 0]
click at [1384, 375] on button "Ok" at bounding box center [1390, 380] width 30 height 24
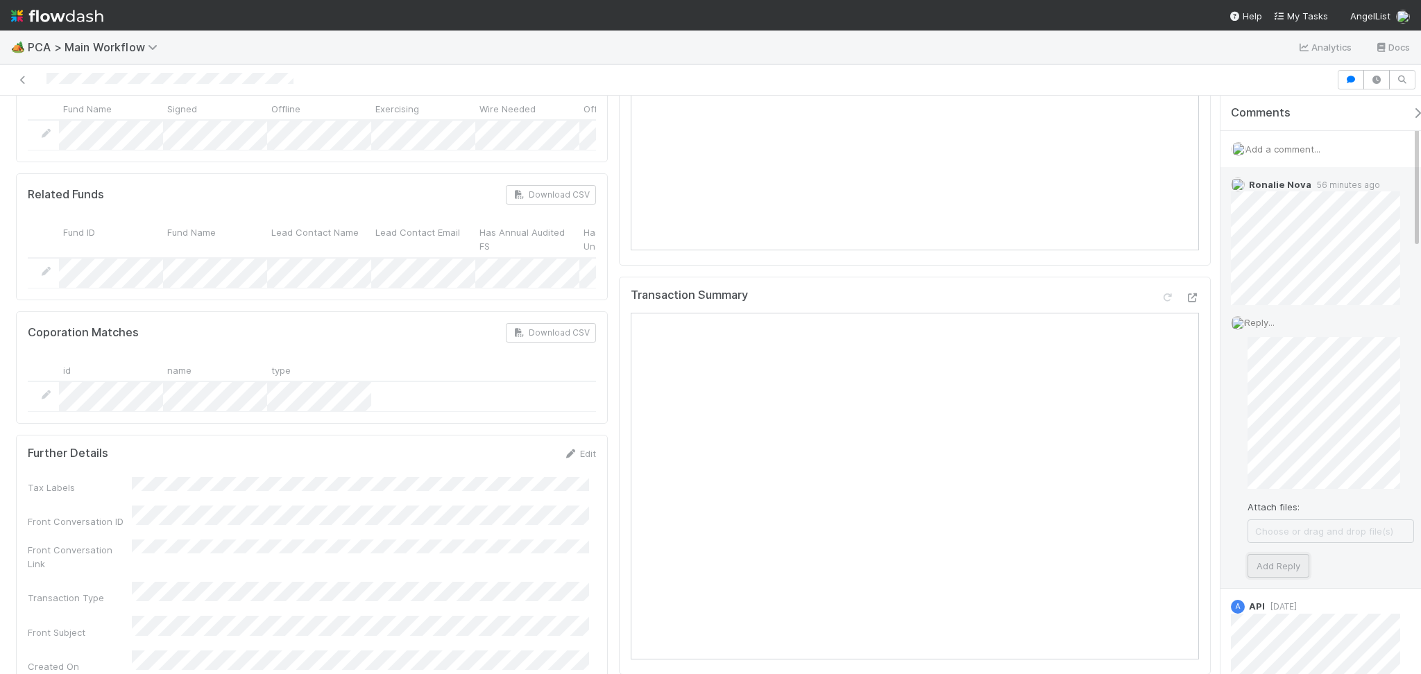
click at [1282, 567] on button "Add Reply" at bounding box center [1278, 566] width 62 height 24
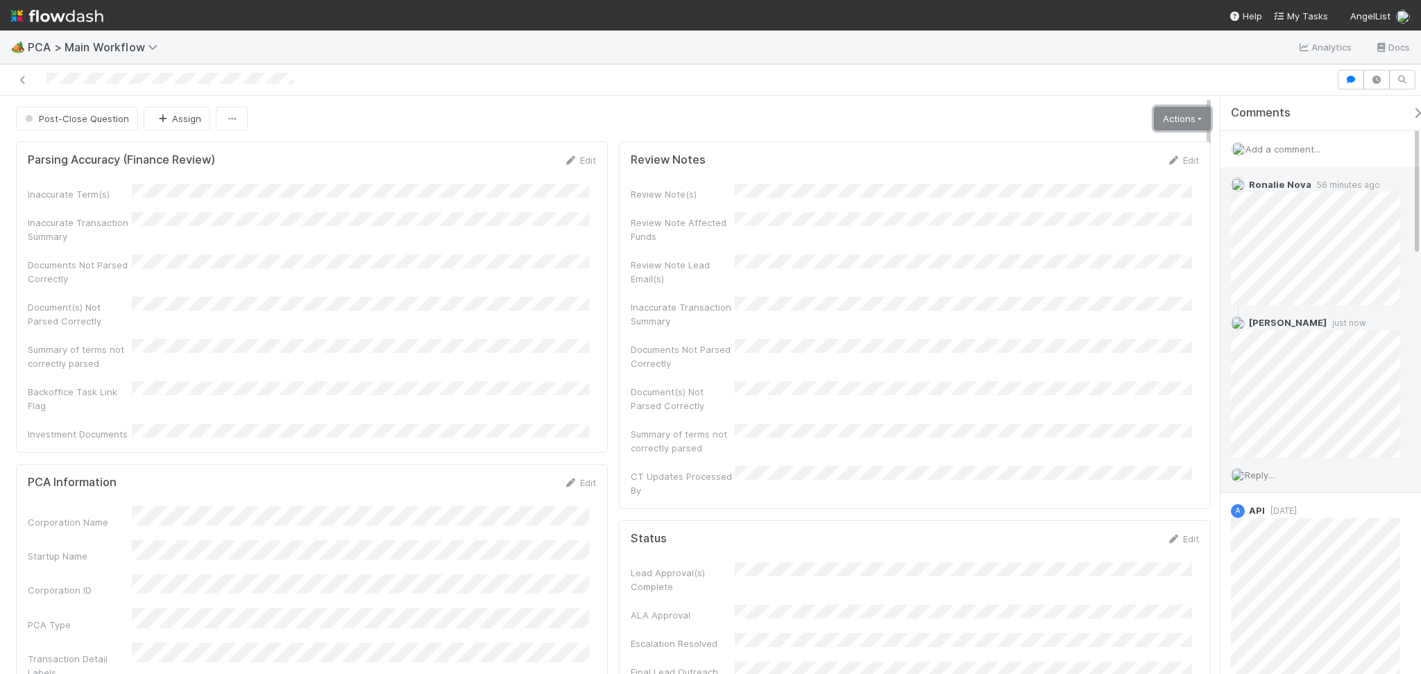
click at [1165, 122] on link "Actions" at bounding box center [1182, 119] width 57 height 24
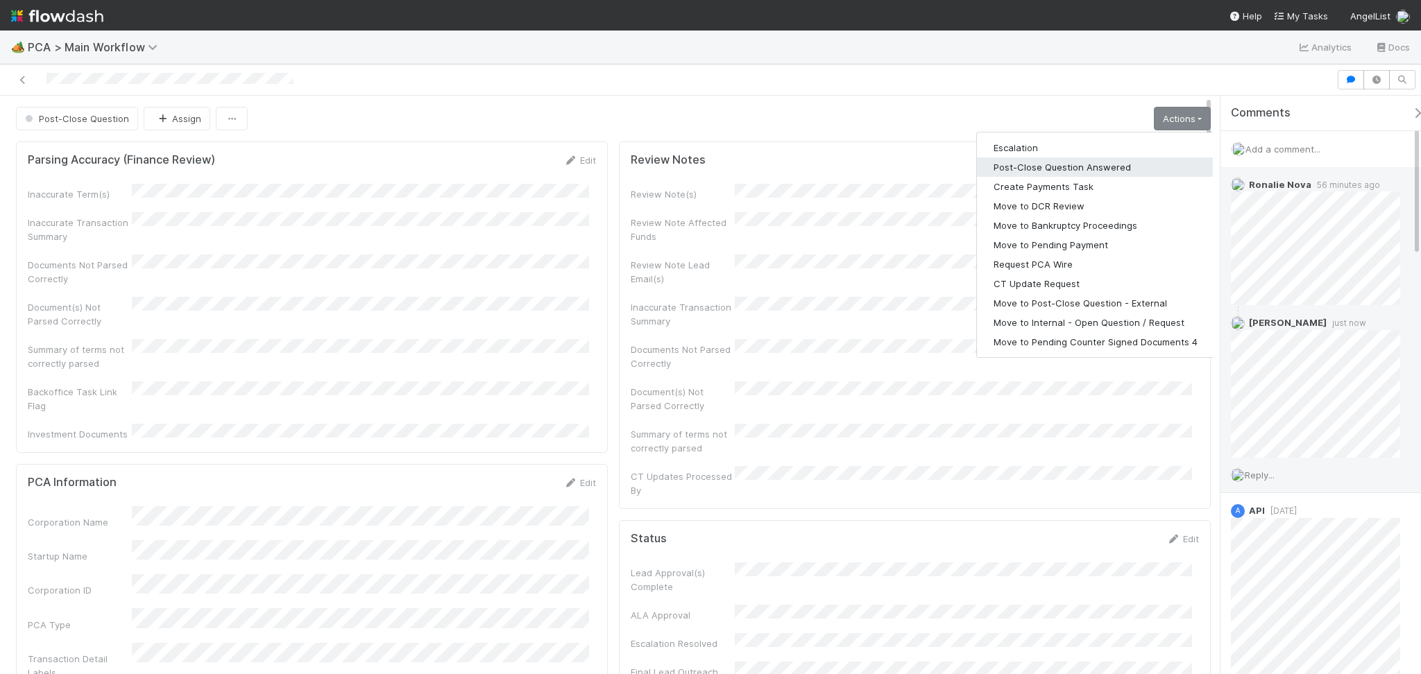
click at [1088, 165] on button "Post-Close Question Answered" at bounding box center [1095, 166] width 237 height 19
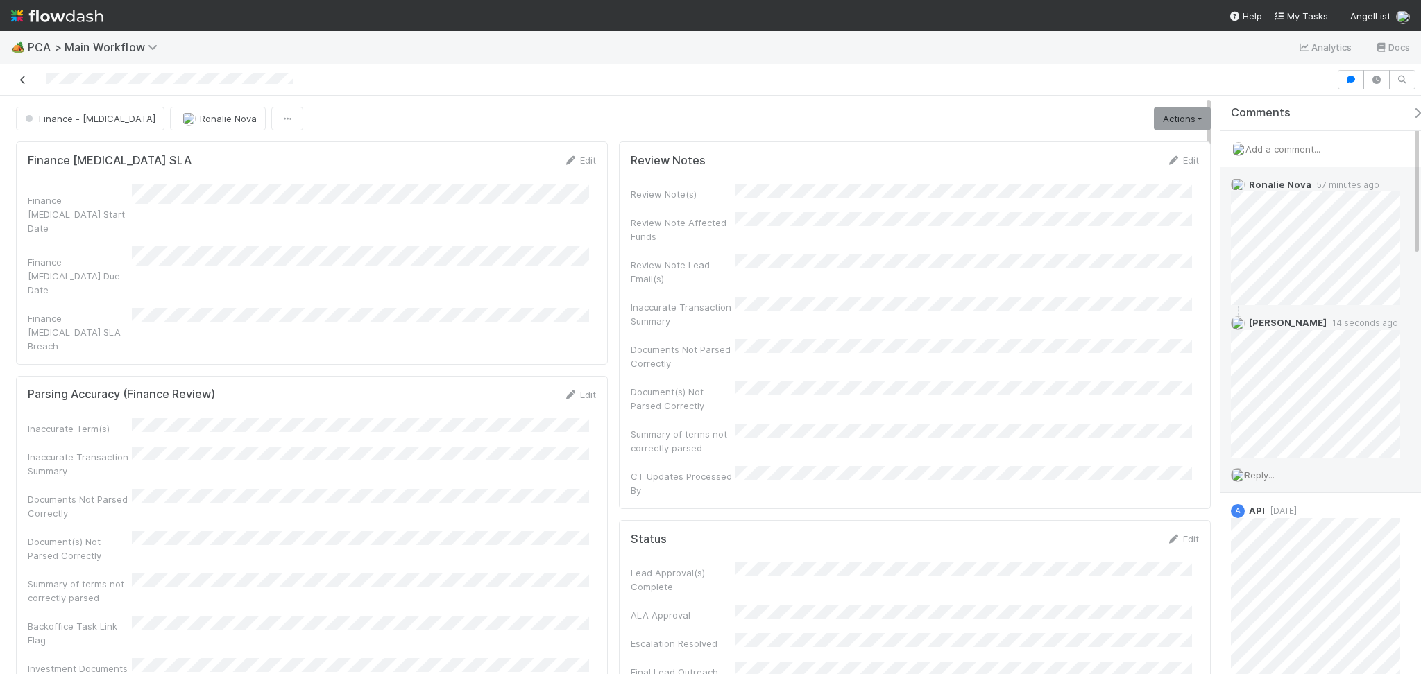
click at [28, 78] on icon at bounding box center [23, 80] width 14 height 9
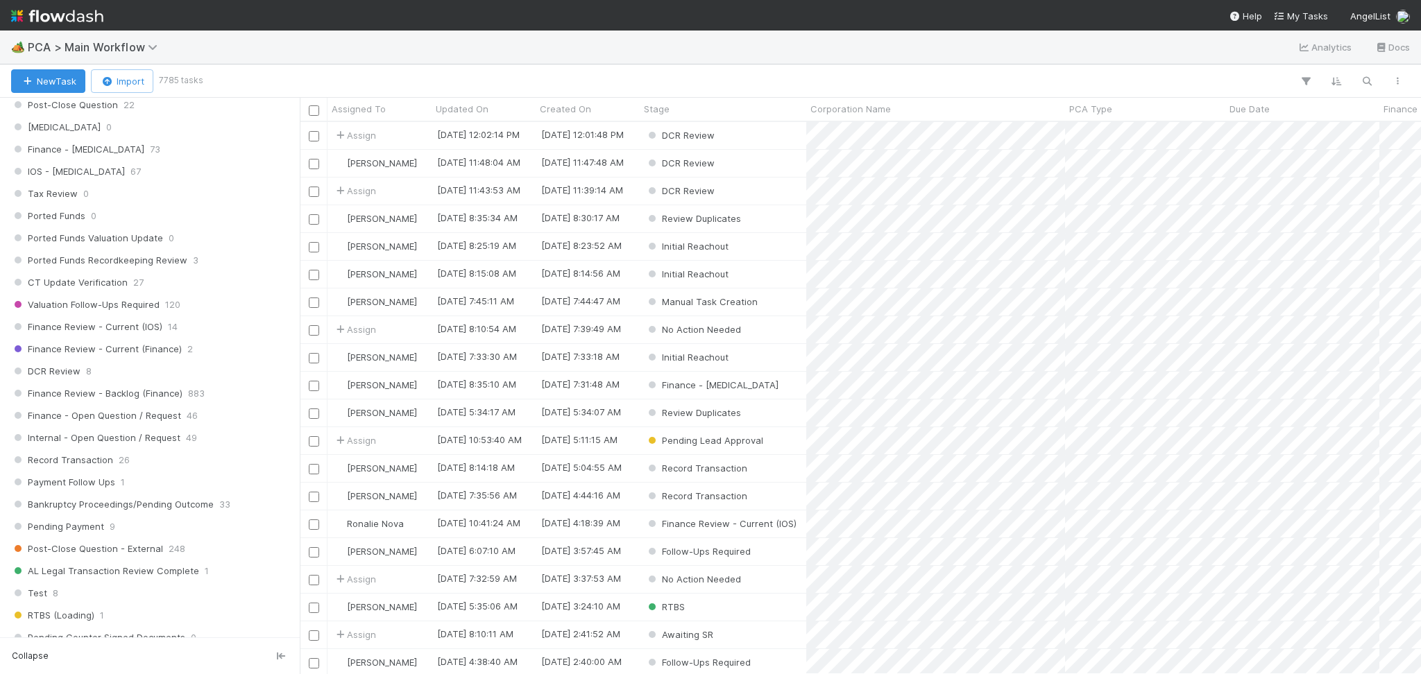
scroll to position [832, 0]
